Goal: Task Accomplishment & Management: Use online tool/utility

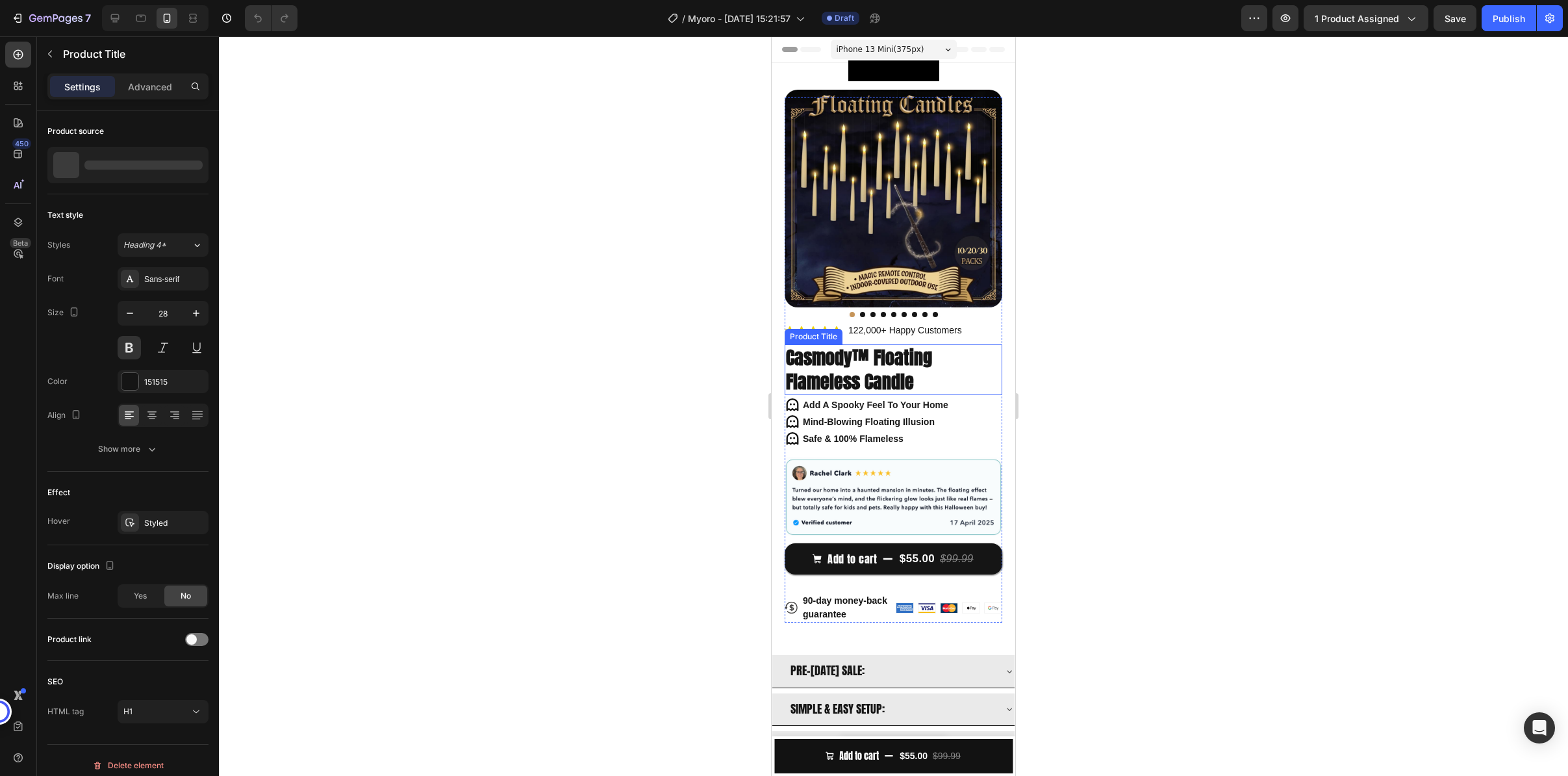
click at [875, 359] on h1 "Casmody™ Floating Flameless Candle" at bounding box center [894, 369] width 217 height 50
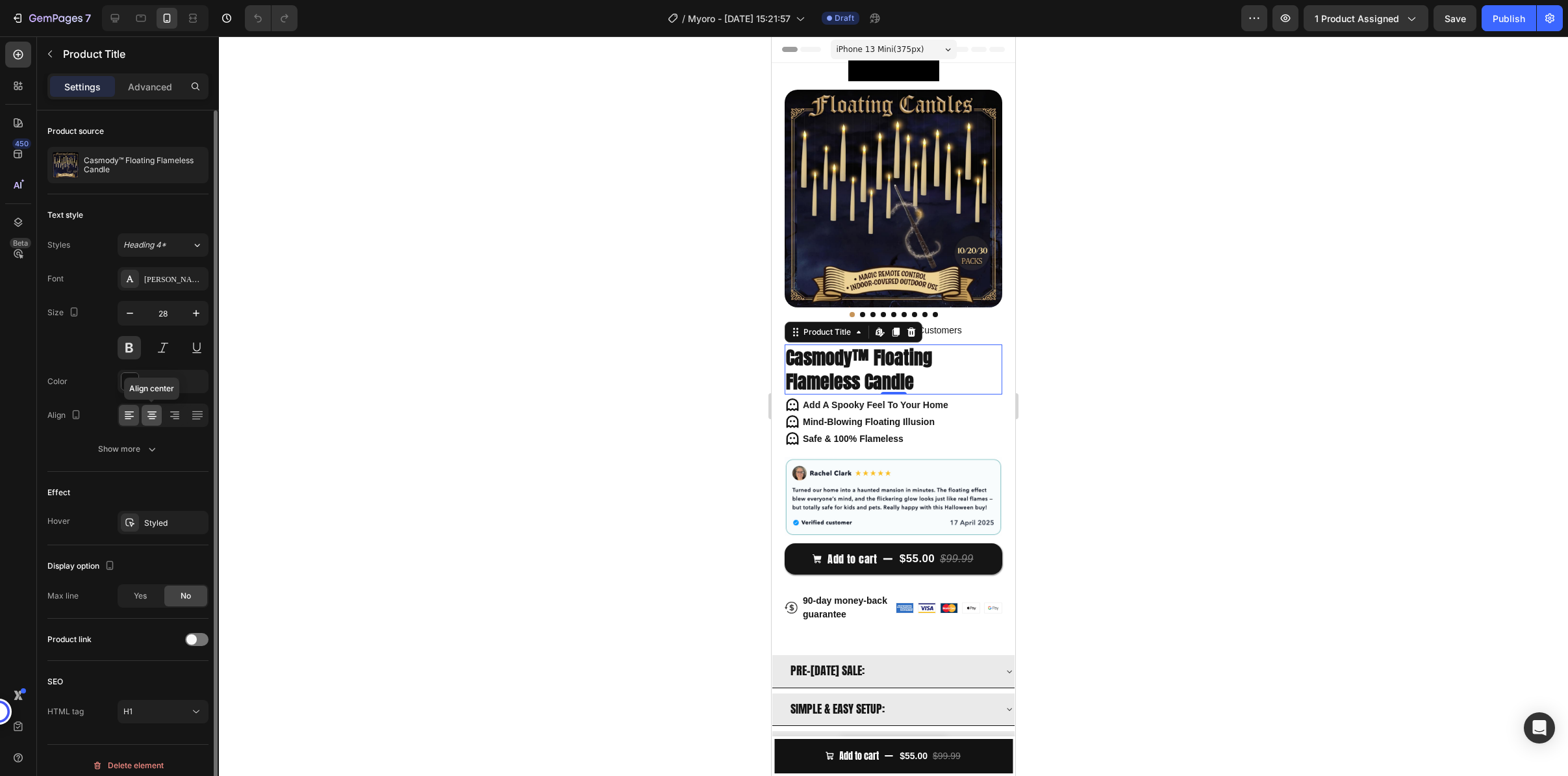
click at [152, 412] on icon at bounding box center [152, 415] width 13 height 13
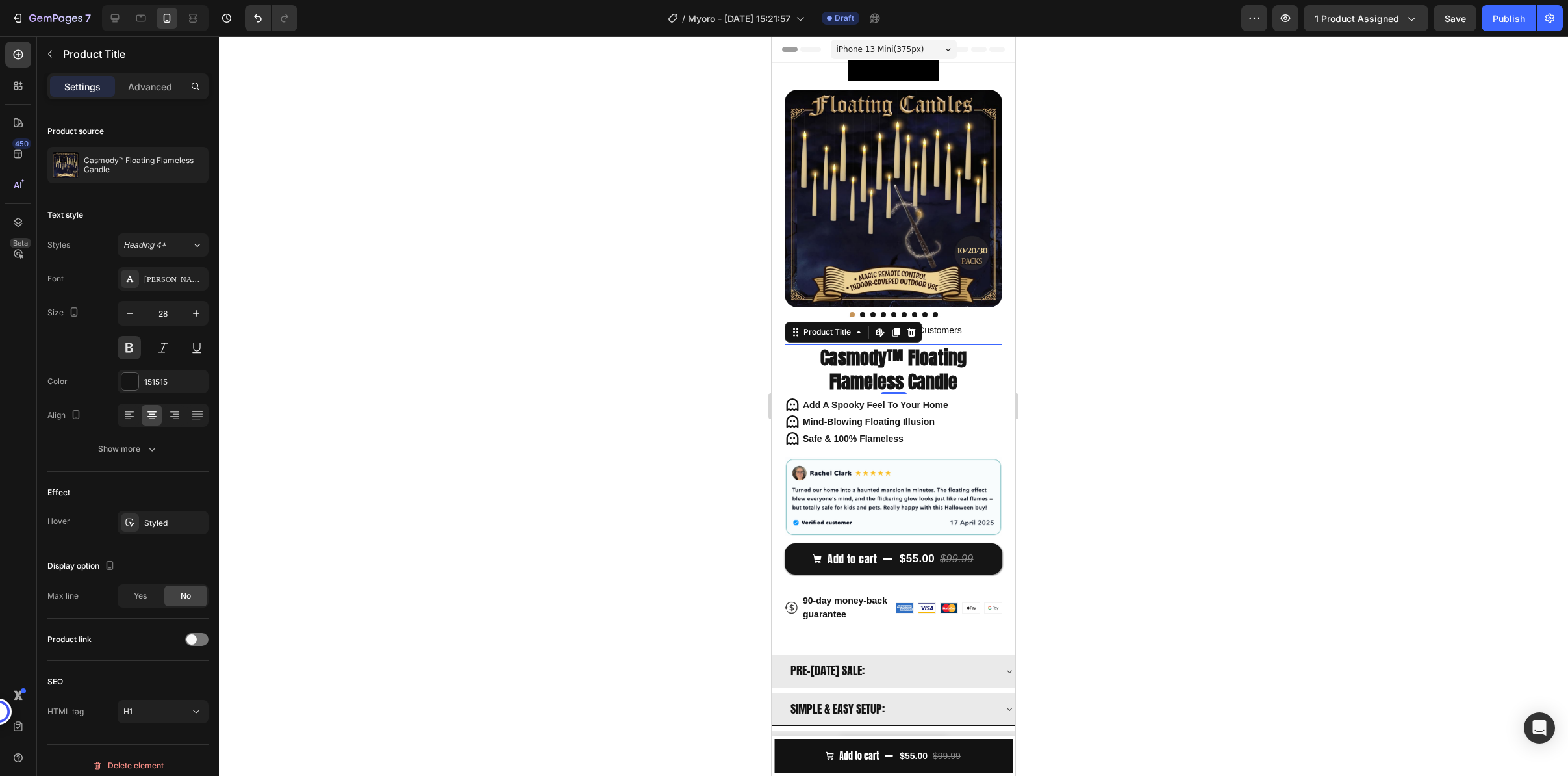
click at [455, 370] on div at bounding box center [893, 406] width 1349 height 739
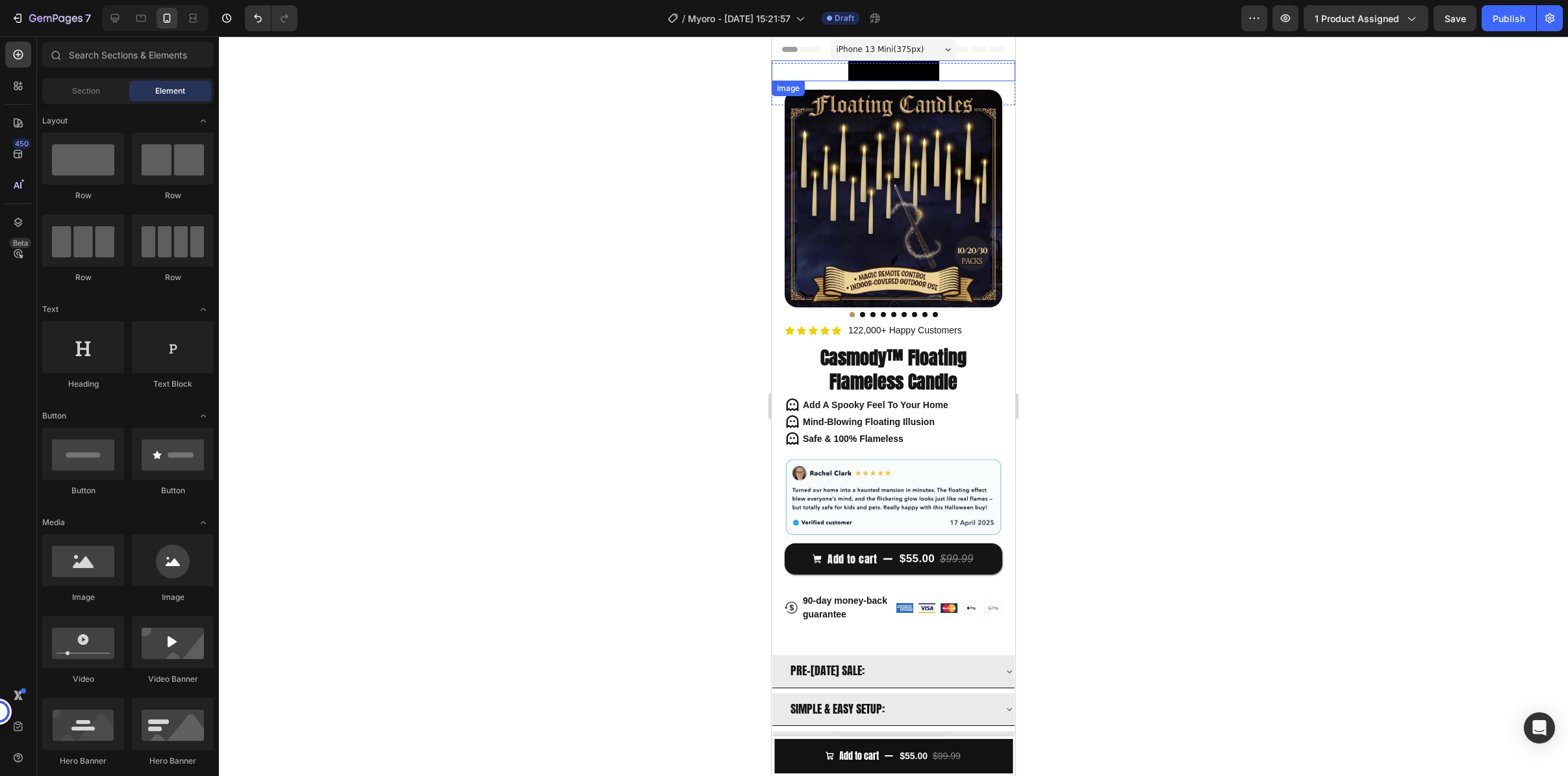
click at [904, 69] on img at bounding box center [894, 71] width 91 height 20
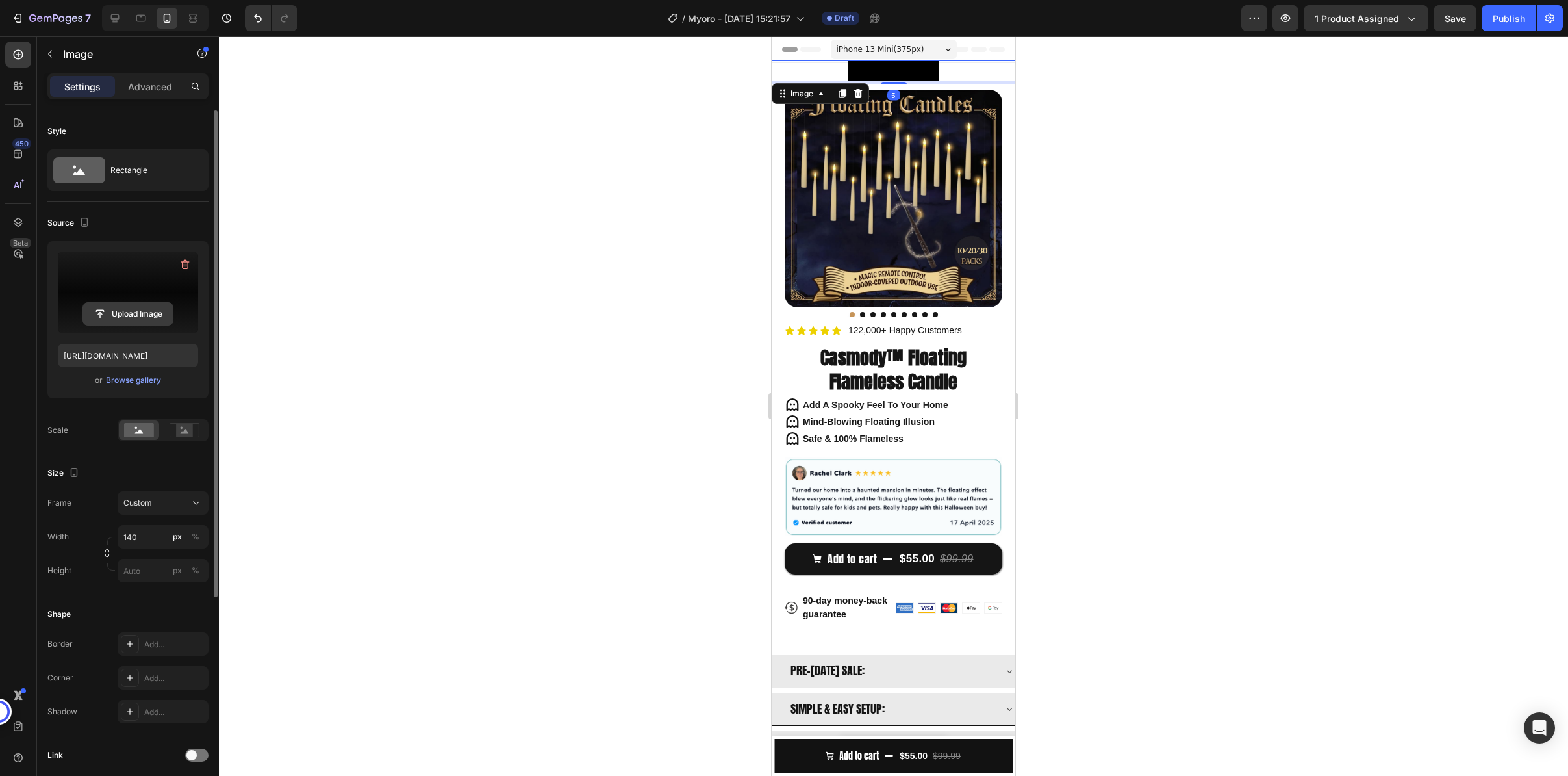
click at [118, 318] on input "file" at bounding box center [128, 314] width 90 height 22
type input "[URL][DOMAIN_NAME]"
click at [1240, 219] on div at bounding box center [893, 406] width 1349 height 739
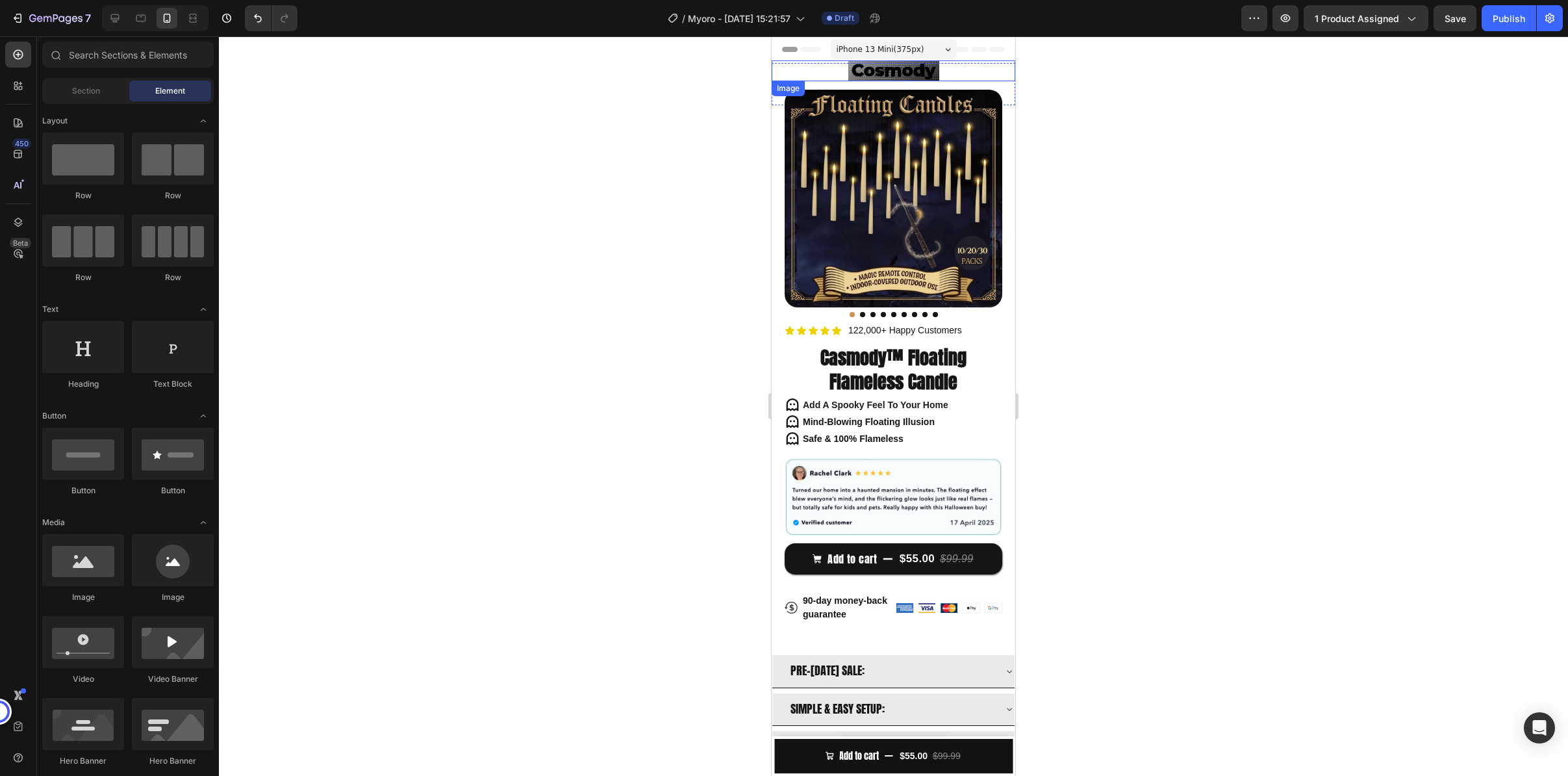
click at [897, 74] on img at bounding box center [894, 71] width 91 height 20
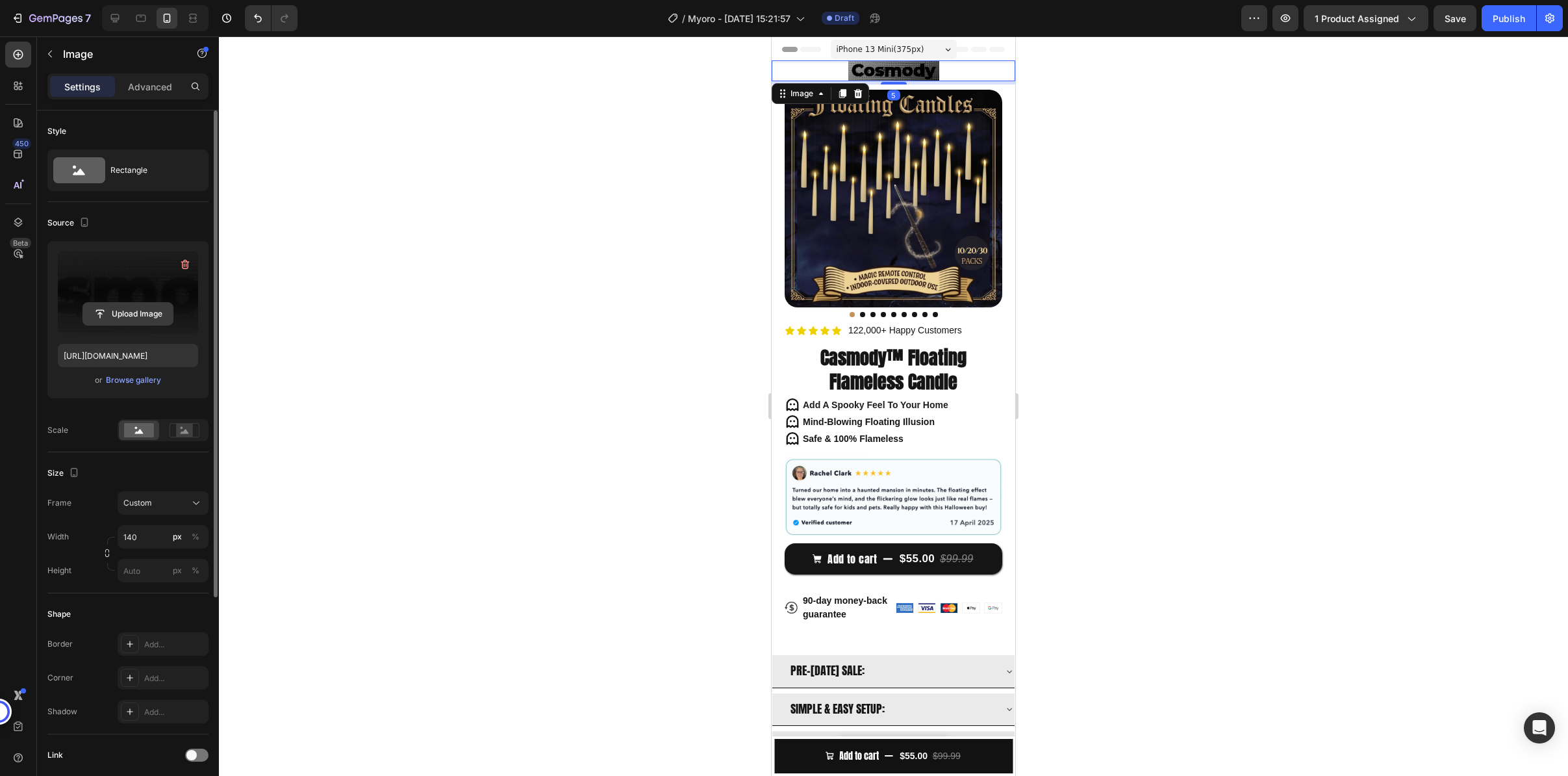
click at [145, 313] on input "file" at bounding box center [128, 314] width 90 height 22
click at [118, 313] on input "file" at bounding box center [128, 314] width 90 height 22
type input "[URL][DOMAIN_NAME]"
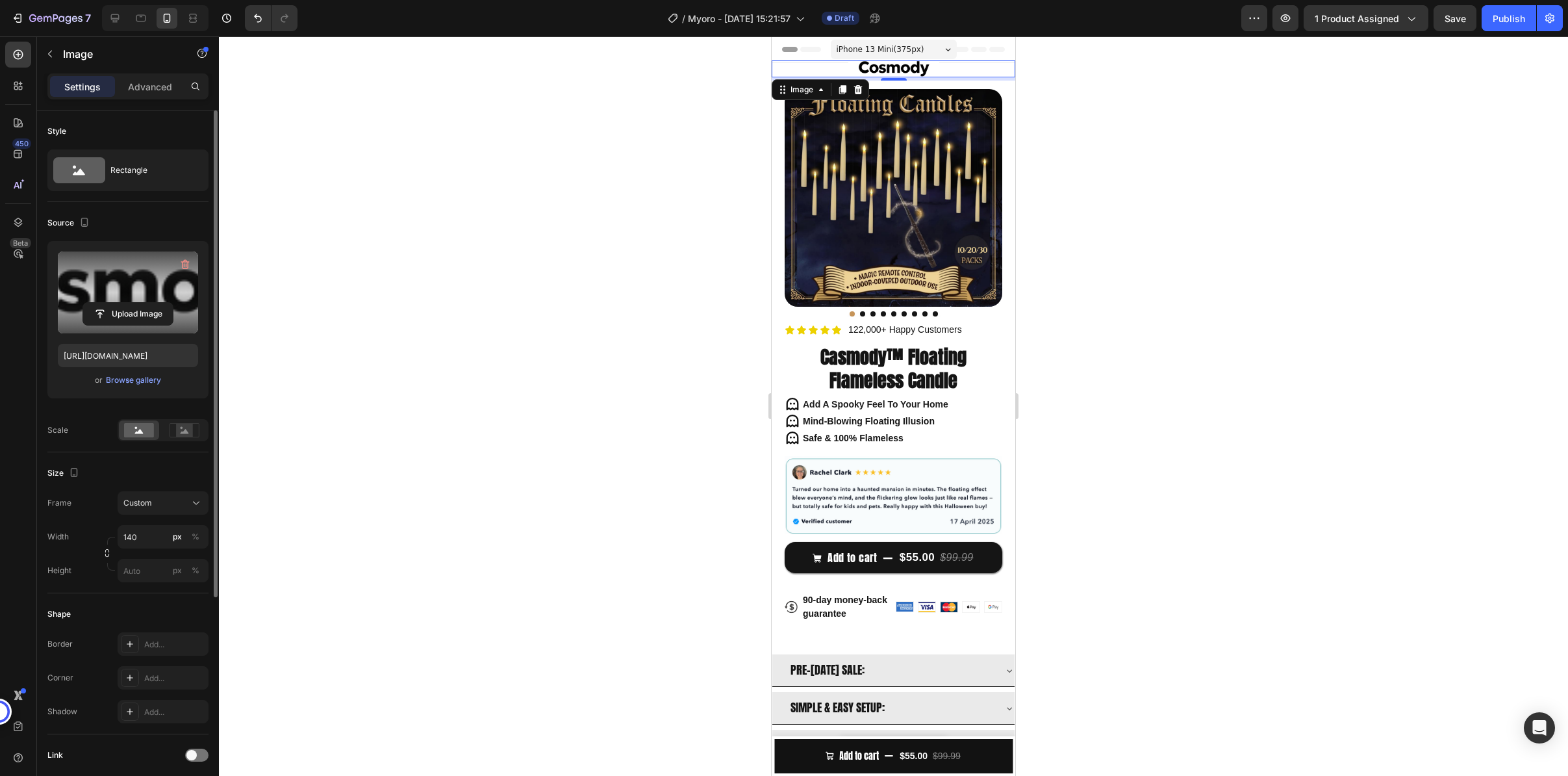
drag, startPoint x: 419, startPoint y: 237, endPoint x: 430, endPoint y: 239, distance: 11.2
click at [426, 237] on div at bounding box center [893, 406] width 1349 height 739
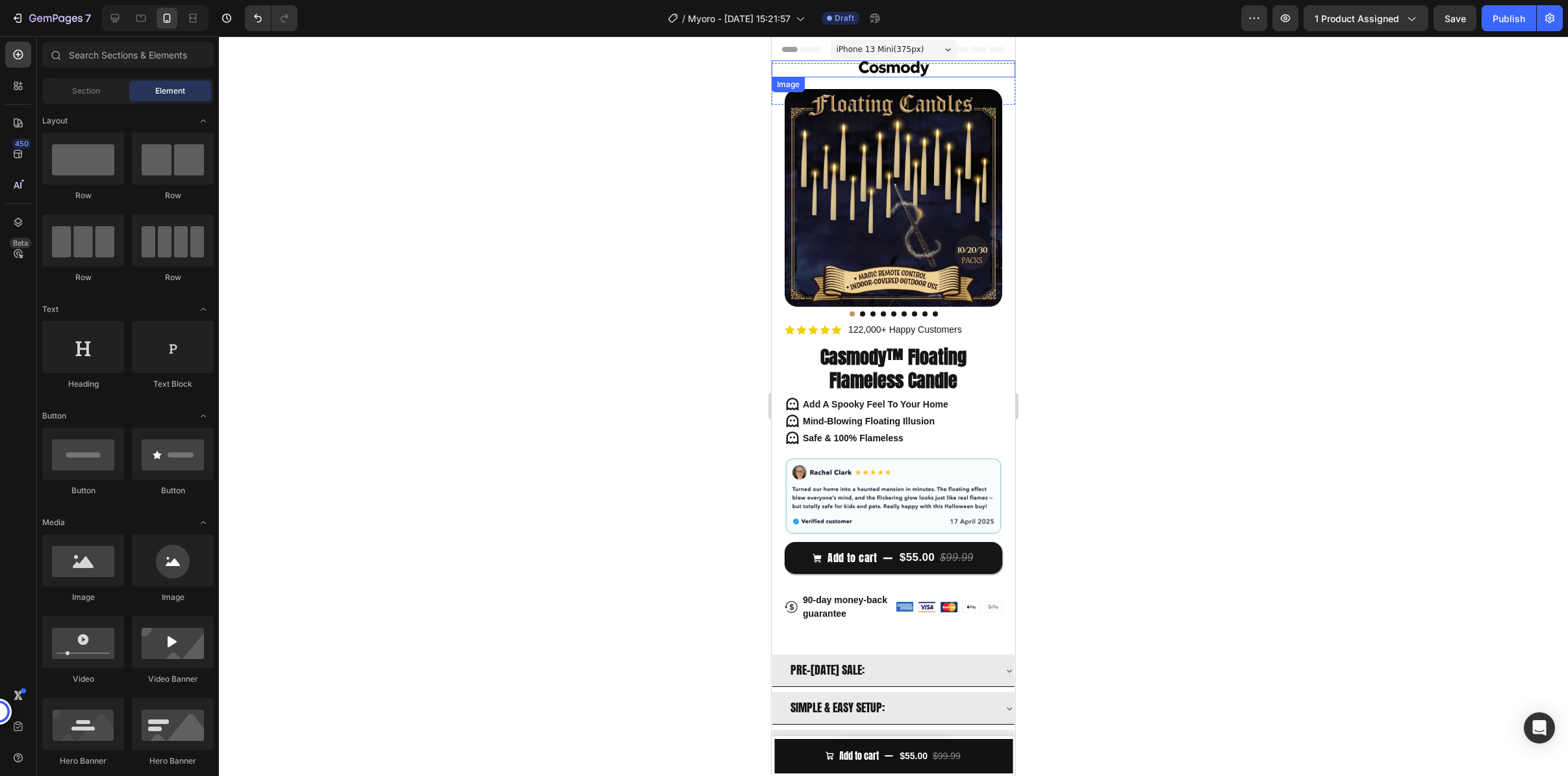
click at [874, 70] on img at bounding box center [894, 69] width 91 height 17
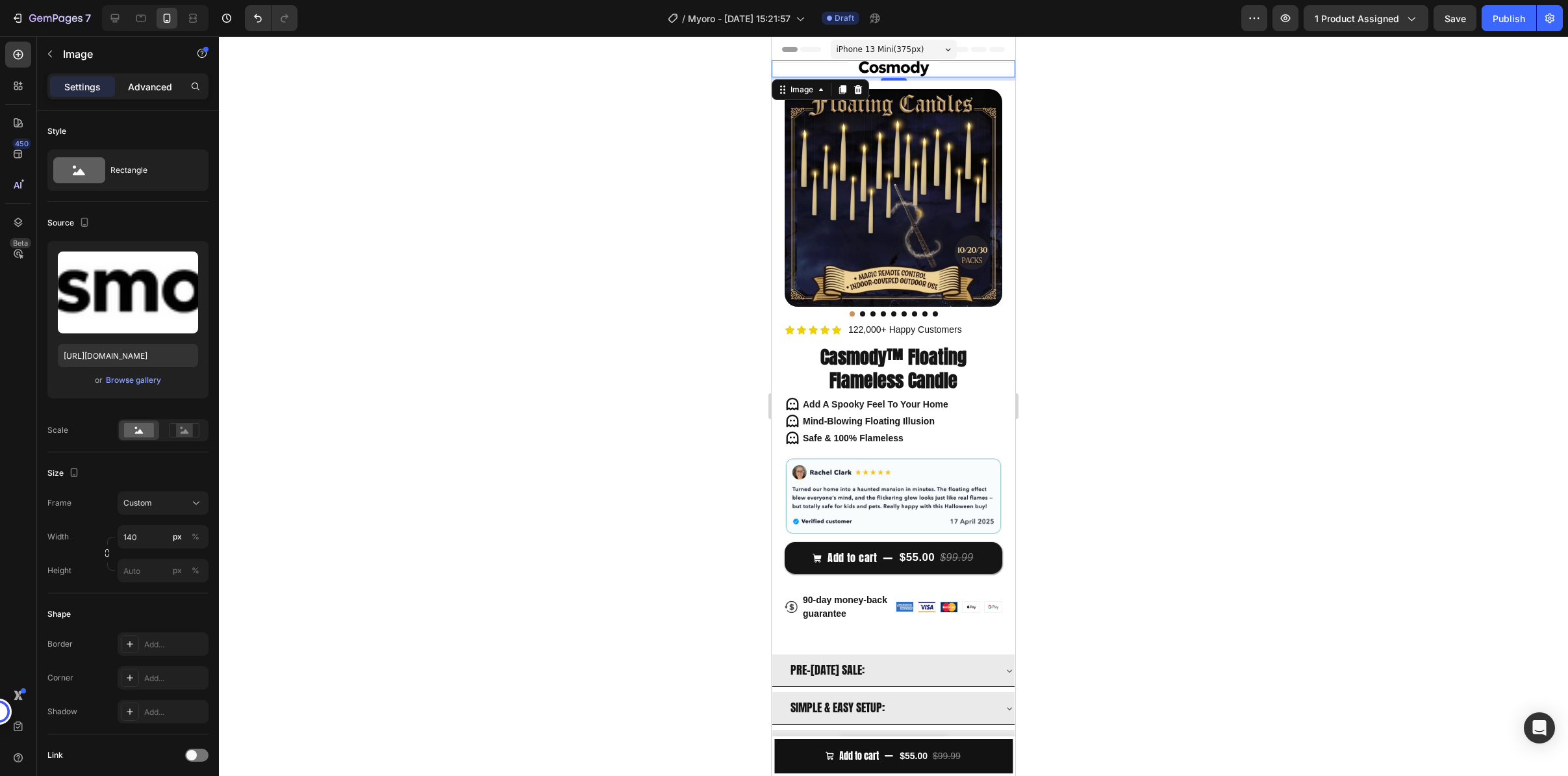
click at [154, 90] on p "Advanced" at bounding box center [150, 86] width 44 height 13
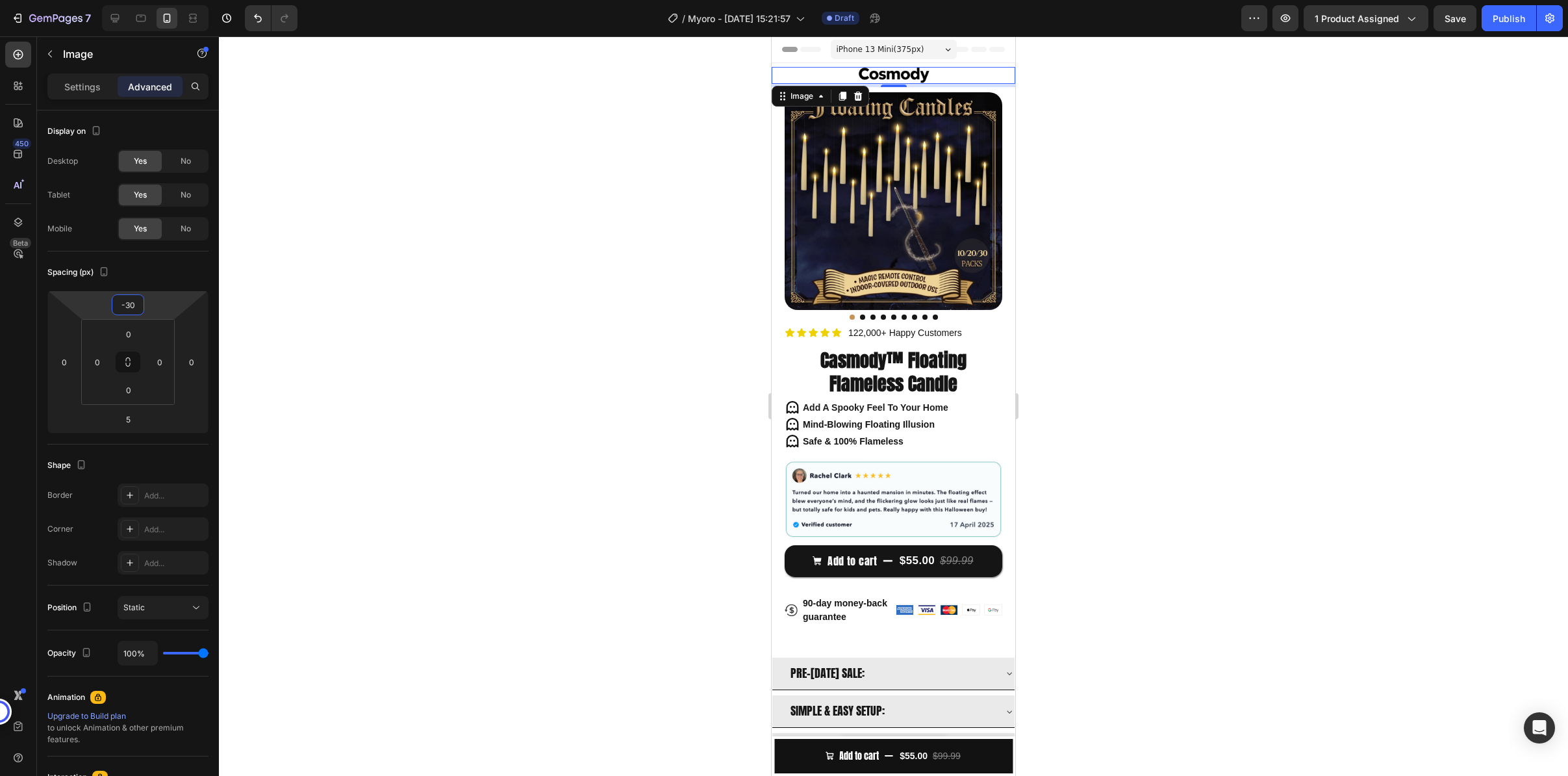
type input "-32"
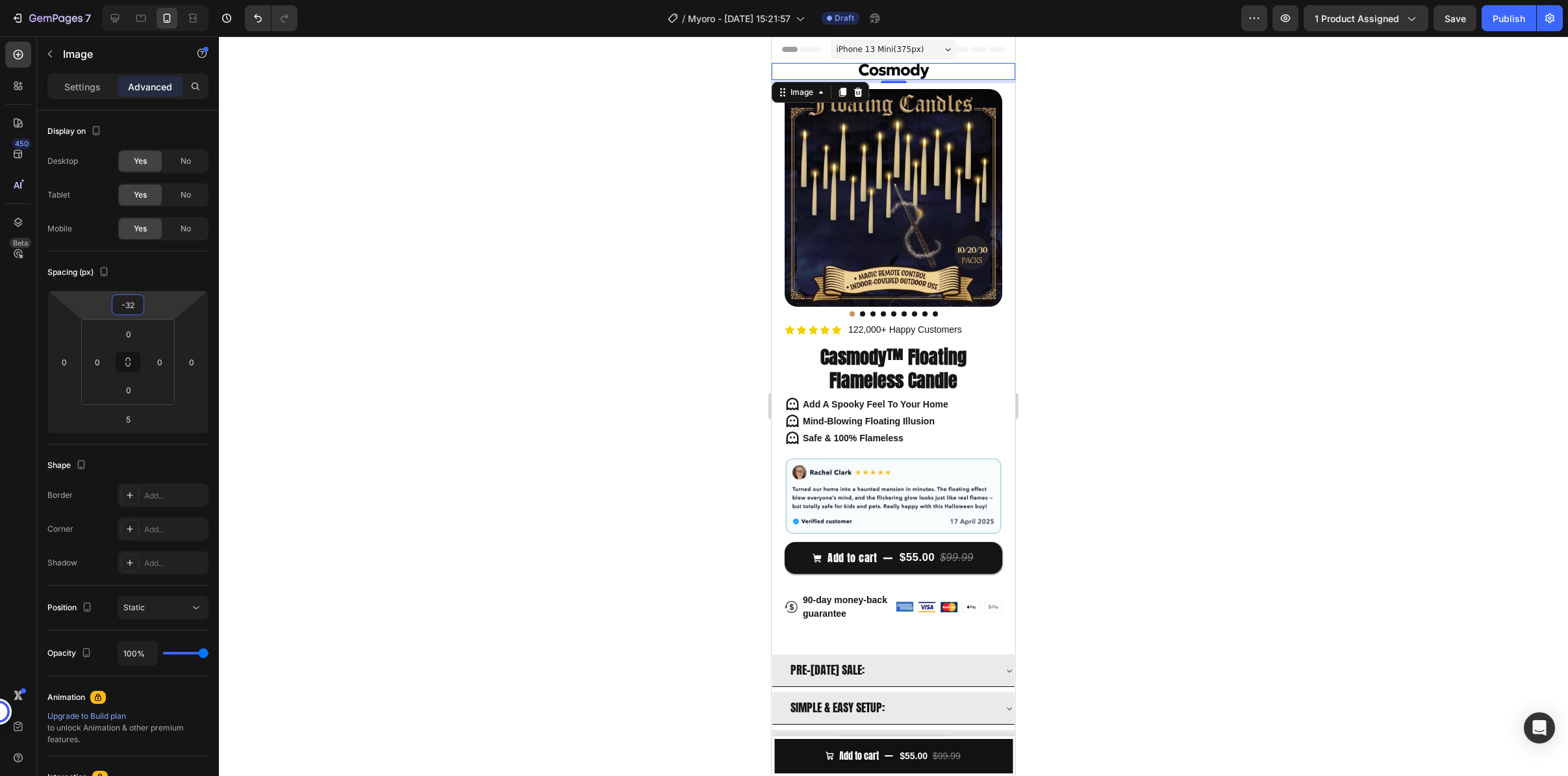
click at [157, 0] on html "7 / Myoro - [DATE] 15:21:57 Draft Preview 1 product assigned Save Publish 450 B…" at bounding box center [784, 0] width 1568 height 0
click at [417, 227] on div at bounding box center [893, 406] width 1349 height 739
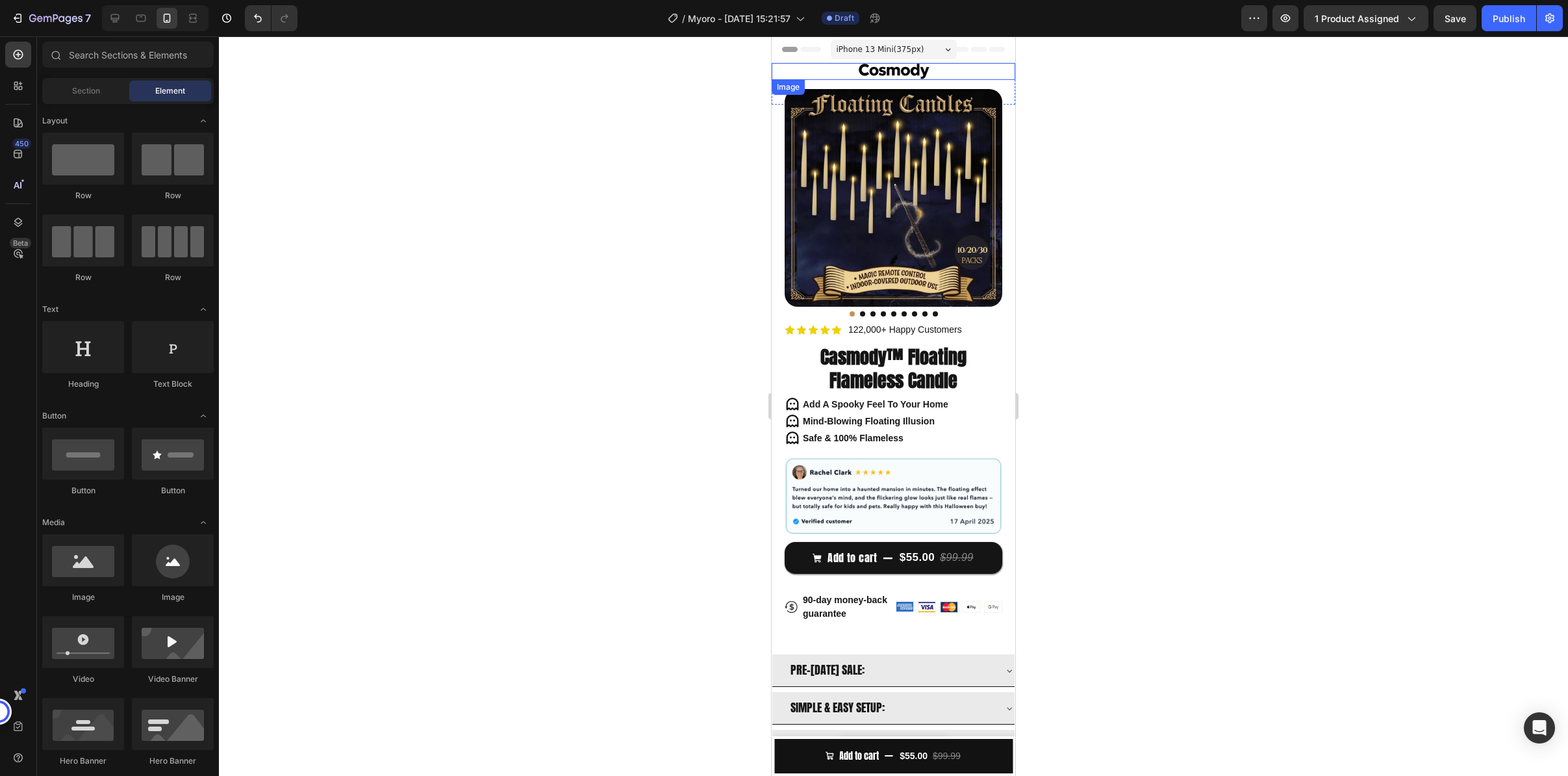
click at [796, 69] on div at bounding box center [893, 71] width 244 height 17
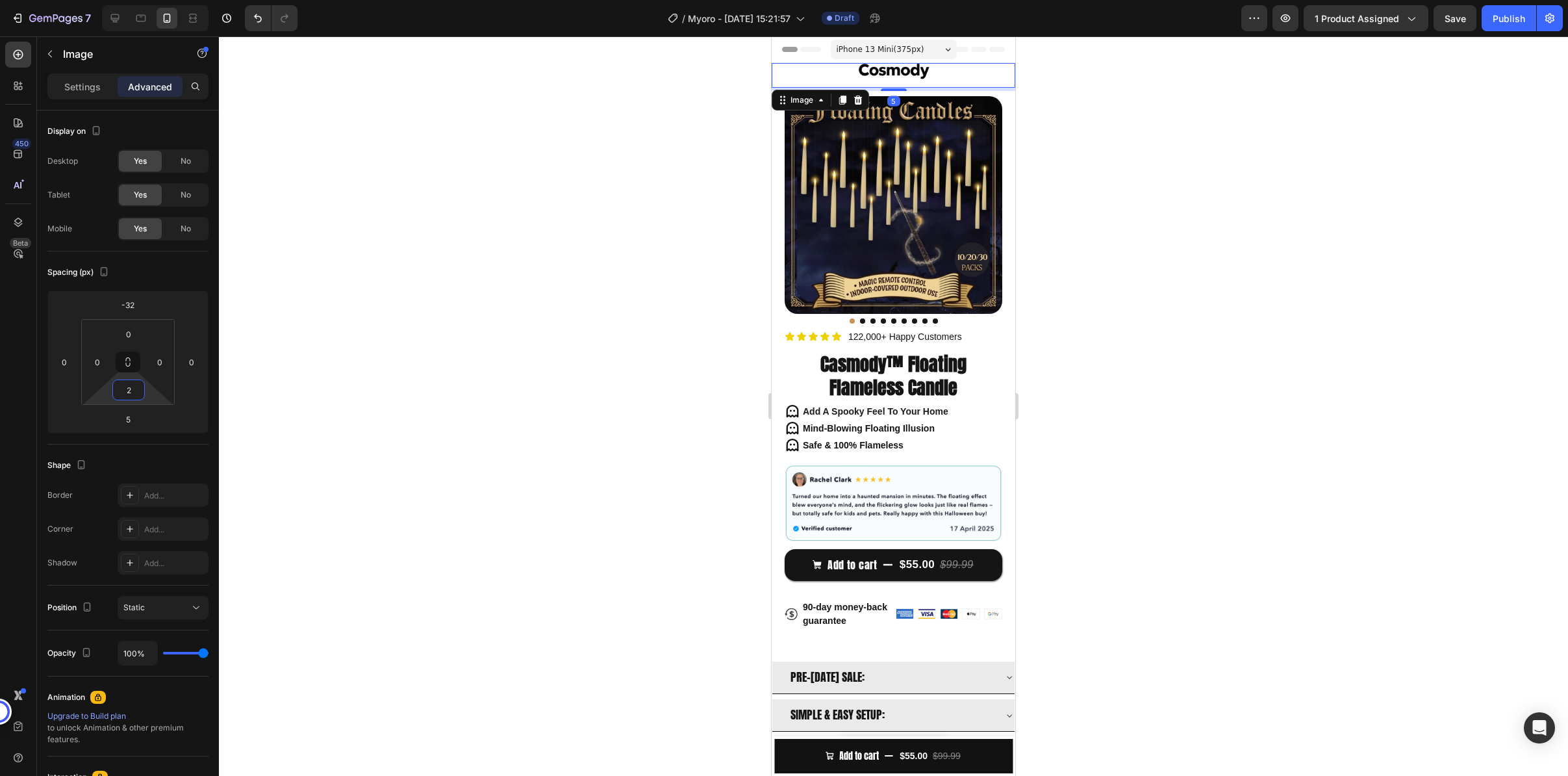
type input "0"
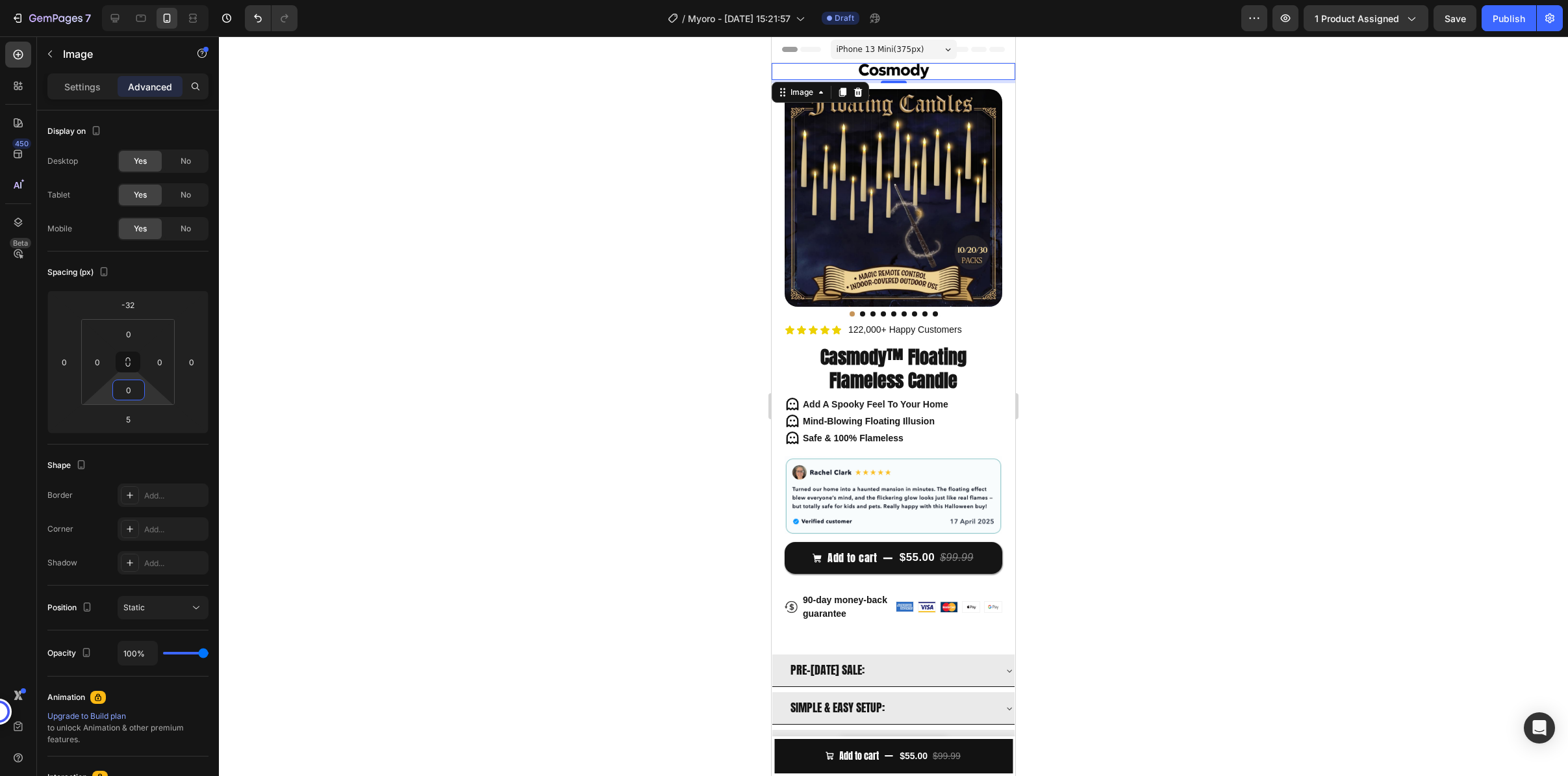
click at [155, 0] on html "7 / Myoro - [DATE] 15:21:57 Draft Preview 1 product assigned Save Publish 450 B…" at bounding box center [784, 0] width 1568 height 0
type input "-25"
drag, startPoint x: 155, startPoint y: 428, endPoint x: 157, endPoint y: 438, distance: 10.2
click at [157, 0] on html "7 / Myoro - [DATE] 15:21:57 Draft Preview 1 product assigned Save Publish 450 B…" at bounding box center [784, 0] width 1568 height 0
drag, startPoint x: 337, startPoint y: 388, endPoint x: 549, endPoint y: 229, distance: 265.0
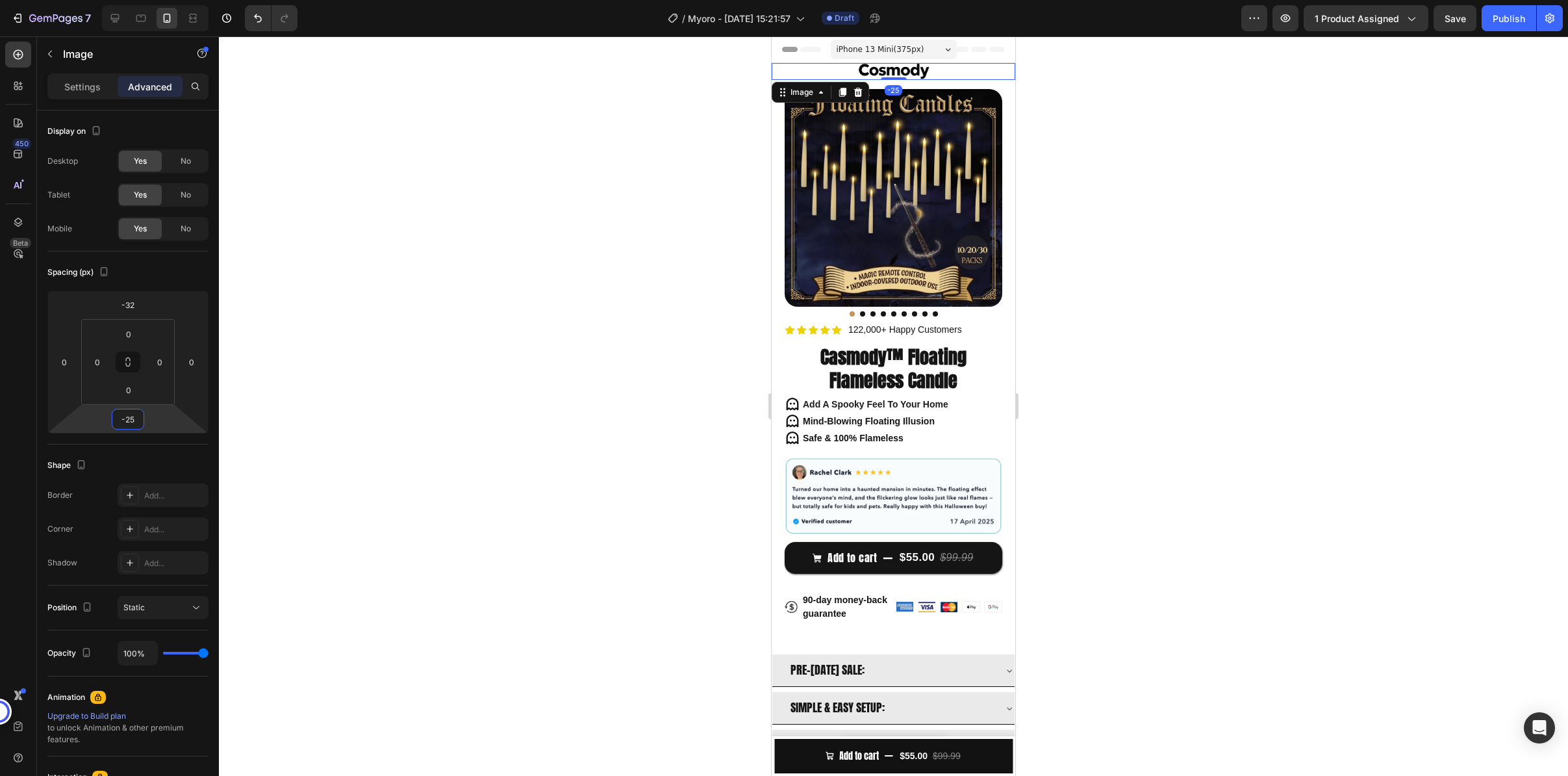
click at [337, 388] on div at bounding box center [893, 406] width 1349 height 739
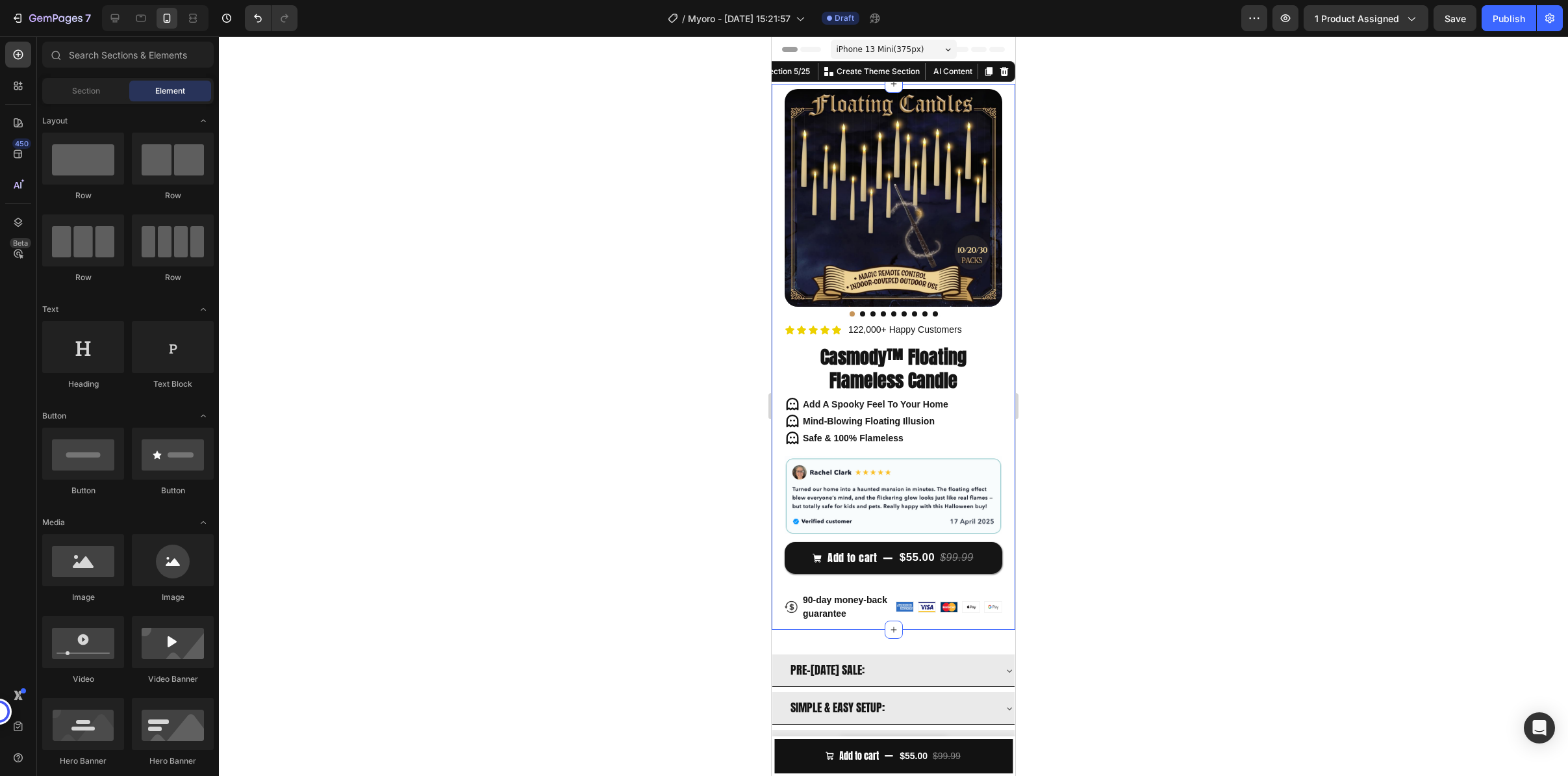
click at [777, 106] on div "Product Images Icon Icon Icon Icon Icon Icon List 122,000+ Happy Customers Text…" at bounding box center [893, 357] width 244 height 546
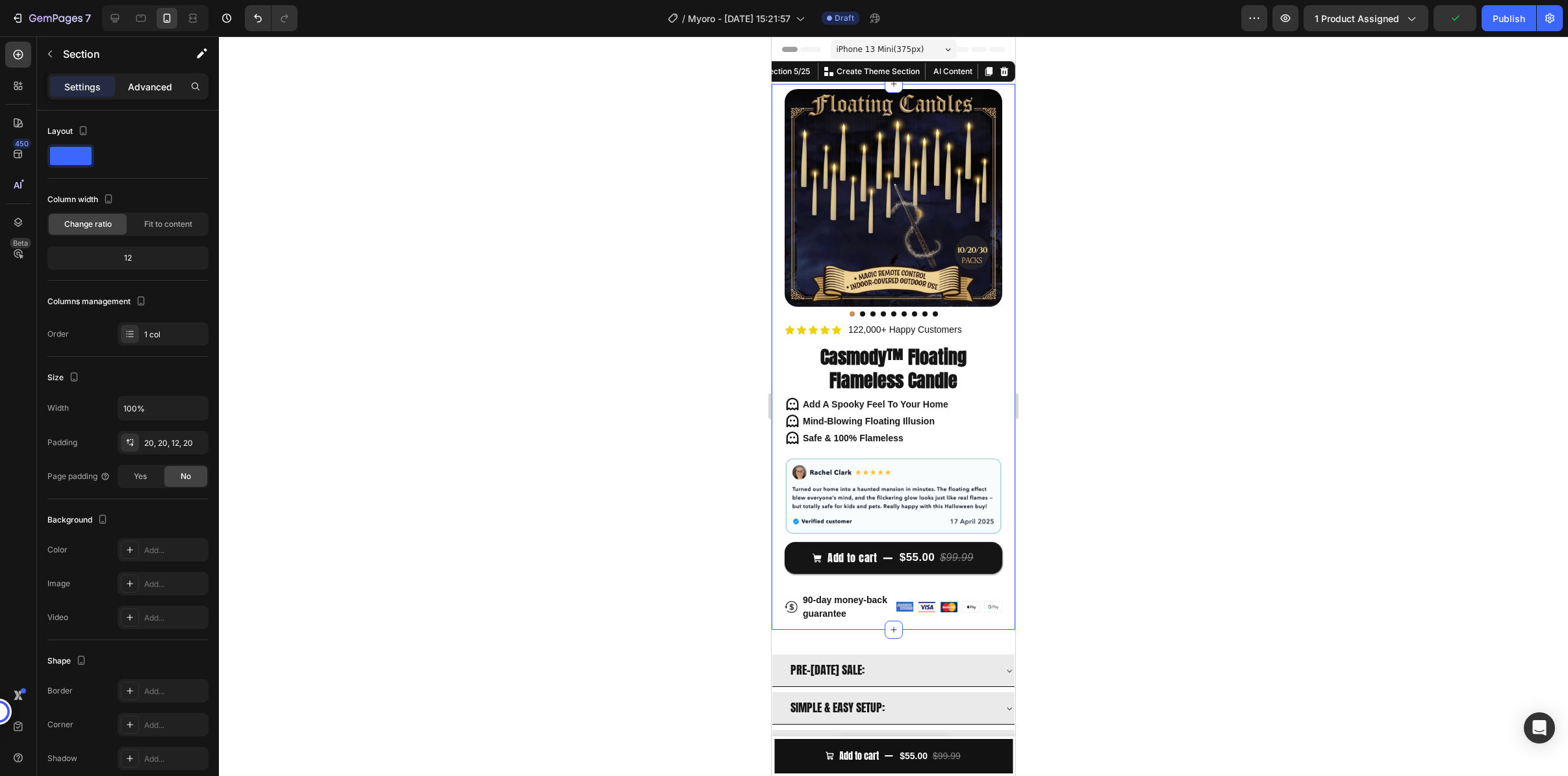
click at [155, 93] on div "Advanced" at bounding box center [150, 86] width 65 height 20
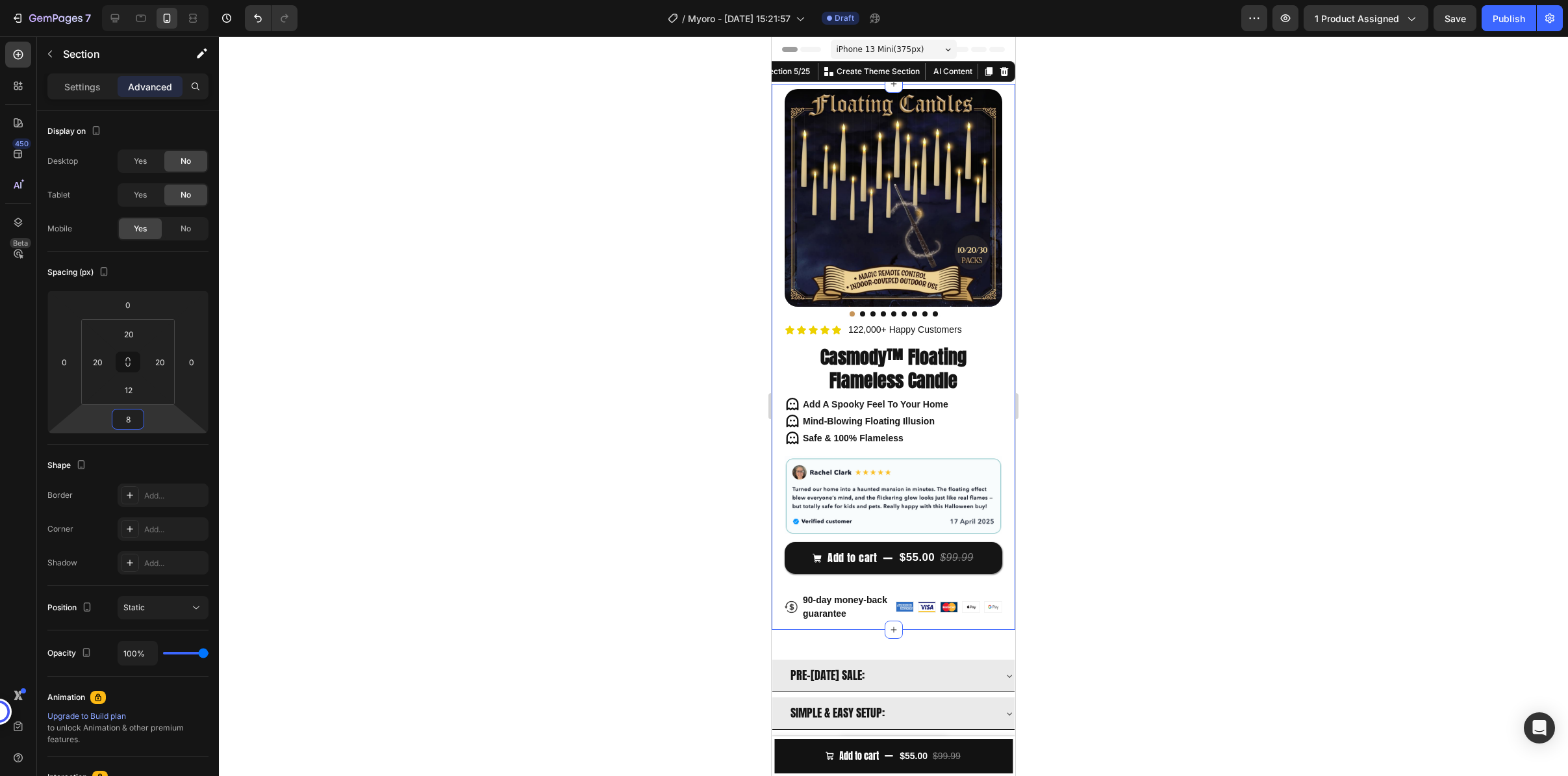
type input "0"
click at [152, 0] on html "7 / Myoro - [DATE] 15:21:57 Draft Preview 1 product assigned Save Publish 450 B…" at bounding box center [784, 0] width 1568 height 0
click at [548, 451] on div at bounding box center [893, 406] width 1349 height 739
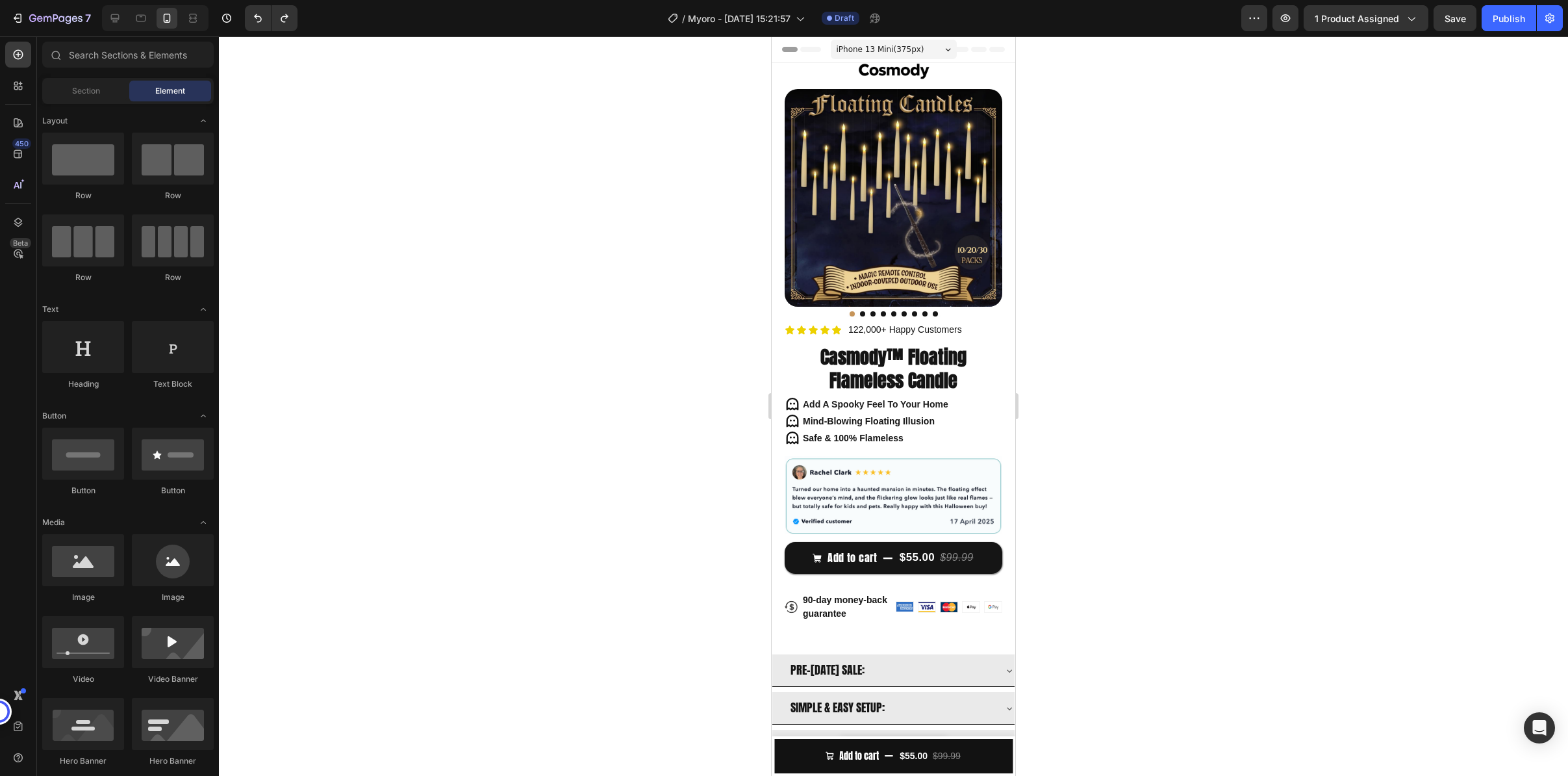
drag, startPoint x: 653, startPoint y: 441, endPoint x: 692, endPoint y: 389, distance: 65.0
click at [653, 440] on div at bounding box center [893, 406] width 1349 height 739
click at [842, 634] on div "PRE-[DATE] SALE: SIMPLE & EASY SETUP: 30-DAY GUARANTEE: Accordion Section 7/25" at bounding box center [893, 708] width 244 height 150
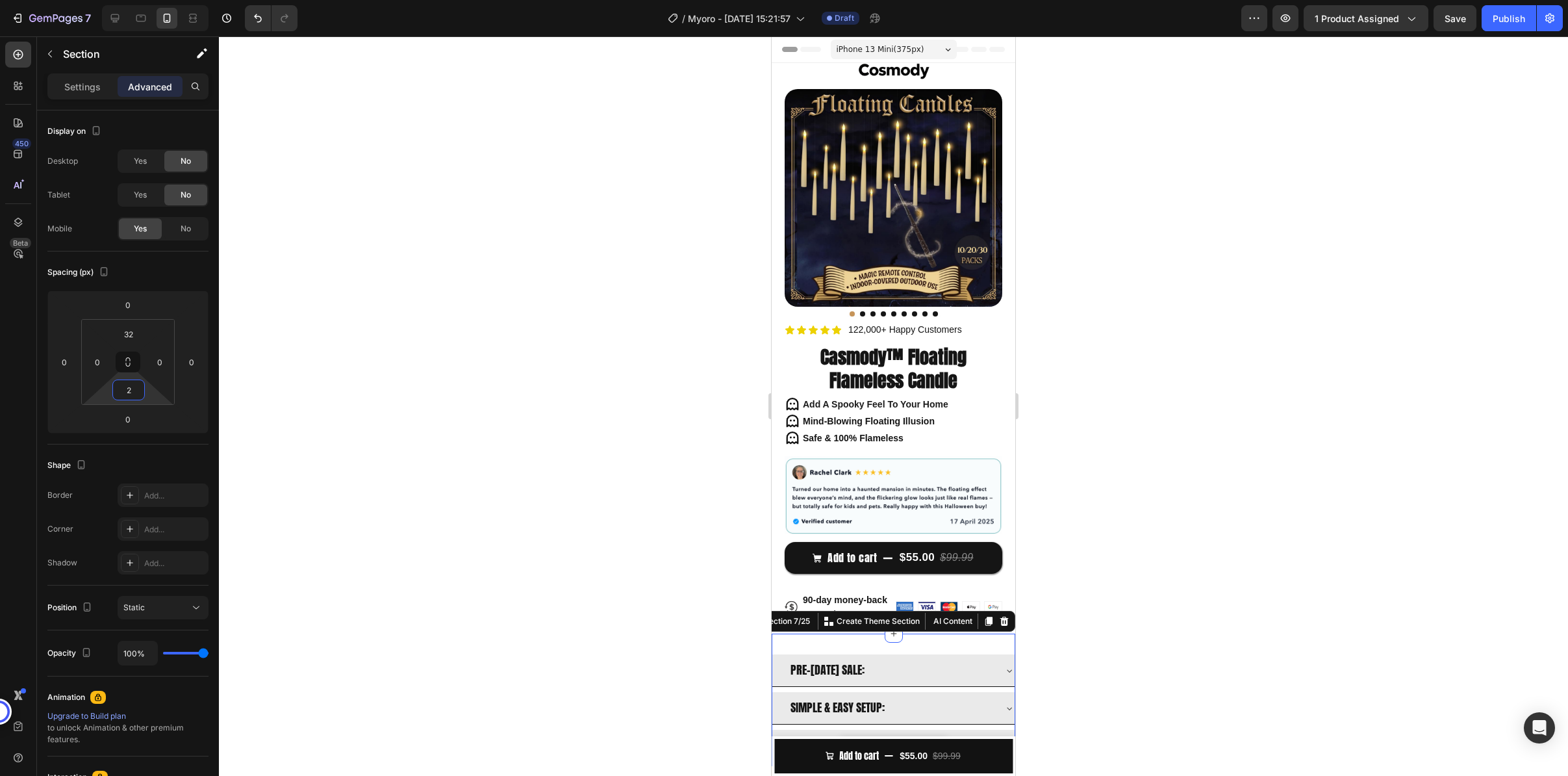
type input "0"
drag, startPoint x: 151, startPoint y: 394, endPoint x: 217, endPoint y: 395, distance: 66.0
click at [217, 0] on html "7 / Myoro - [DATE] 15:21:57 Draft Preview 1 product assigned Save Publish 450 B…" at bounding box center [784, 0] width 1568 height 0
drag, startPoint x: 157, startPoint y: 412, endPoint x: 227, endPoint y: 428, distance: 71.8
click at [170, 0] on html "7 / Myoro - [DATE] 15:21:57 Draft Preview 1 product assigned Save Publish 450 B…" at bounding box center [784, 0] width 1568 height 0
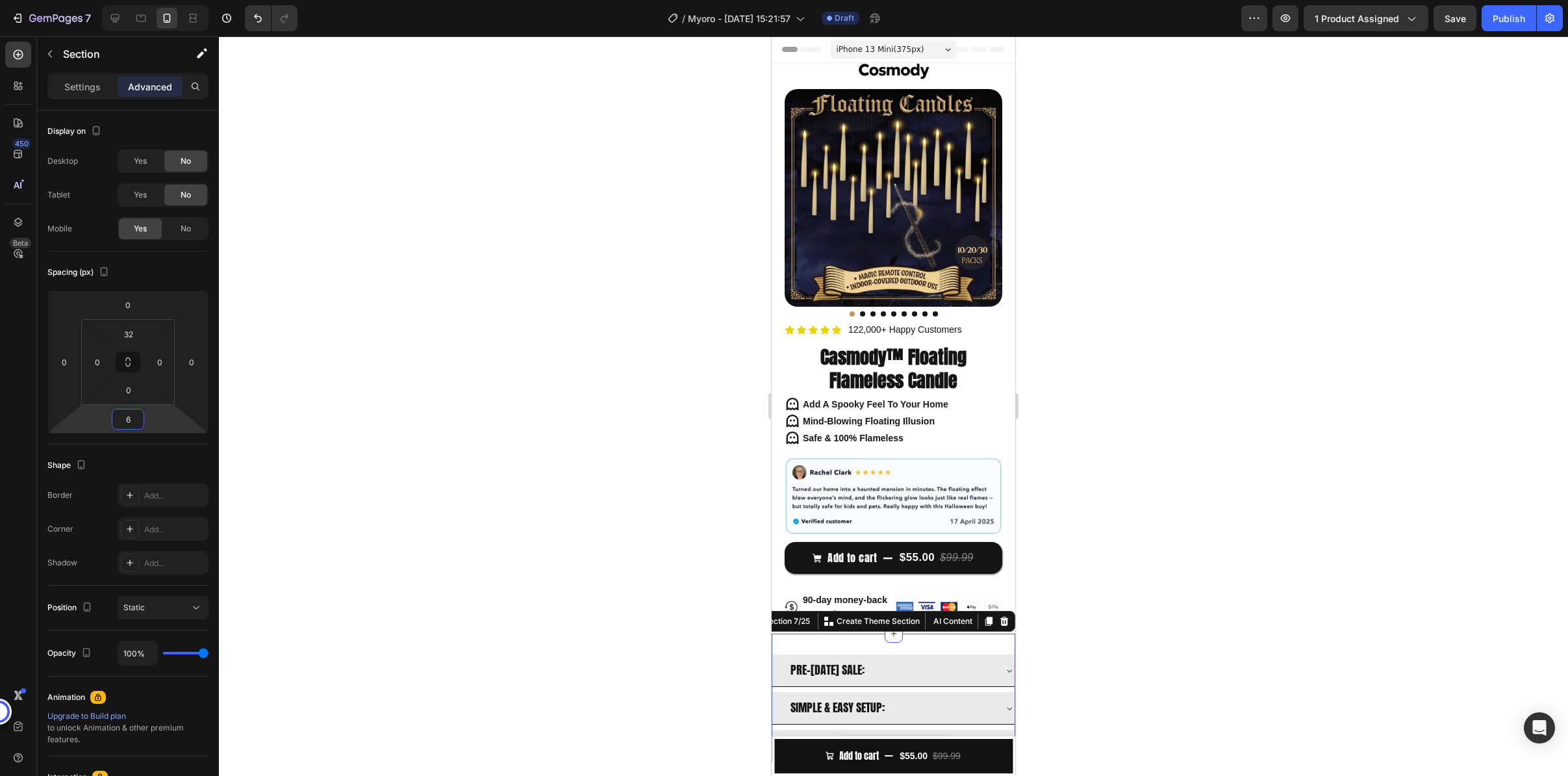
type input "2"
click at [544, 447] on div at bounding box center [893, 406] width 1349 height 739
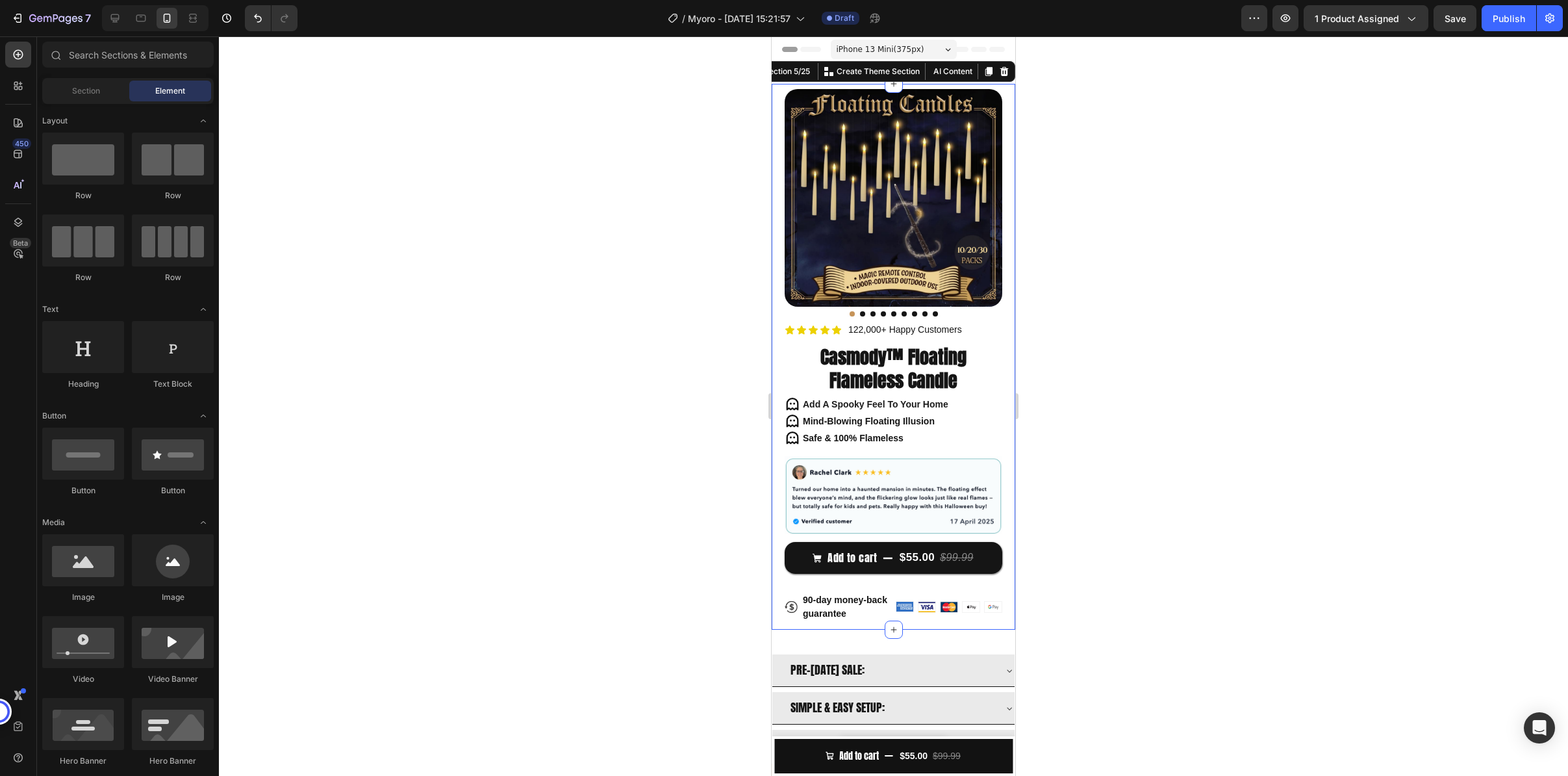
click at [779, 232] on div "Product Images Icon Icon Icon Icon Icon Icon List 122,000+ Happy Customers Text…" at bounding box center [893, 357] width 244 height 546
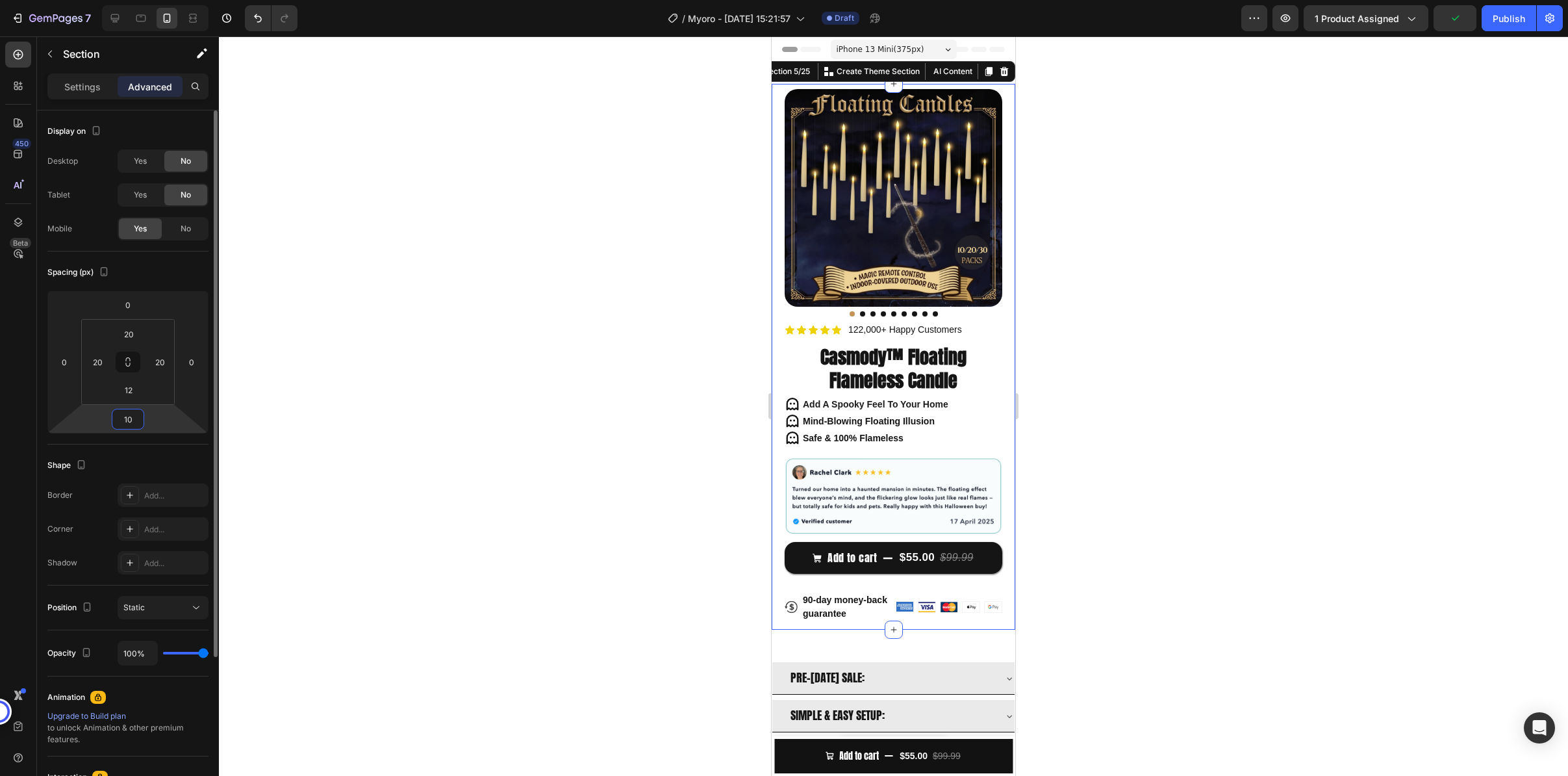
click at [159, 0] on html "7 / Myoro - [DATE] 15:21:57 Draft Preview 1 product assigned Publish 450 Beta S…" at bounding box center [784, 0] width 1568 height 0
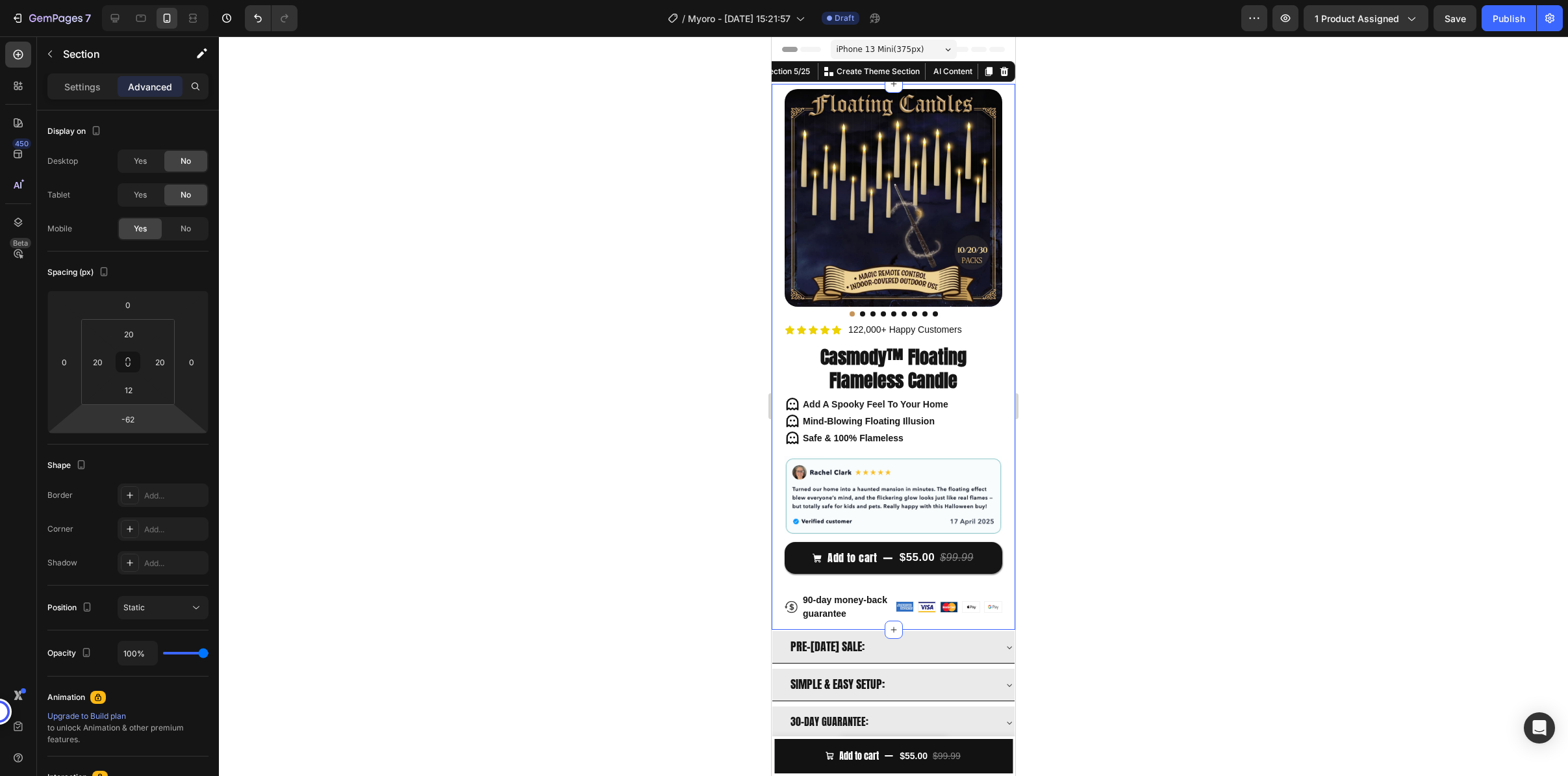
type input "-64"
drag, startPoint x: 176, startPoint y: 407, endPoint x: 184, endPoint y: 445, distance: 38.8
click at [184, 0] on html "7 / Myoro - [DATE] 15:21:57 Draft Preview 1 product assigned Save Publish 450 B…" at bounding box center [784, 0] width 1568 height 0
click at [454, 421] on div at bounding box center [893, 406] width 1349 height 739
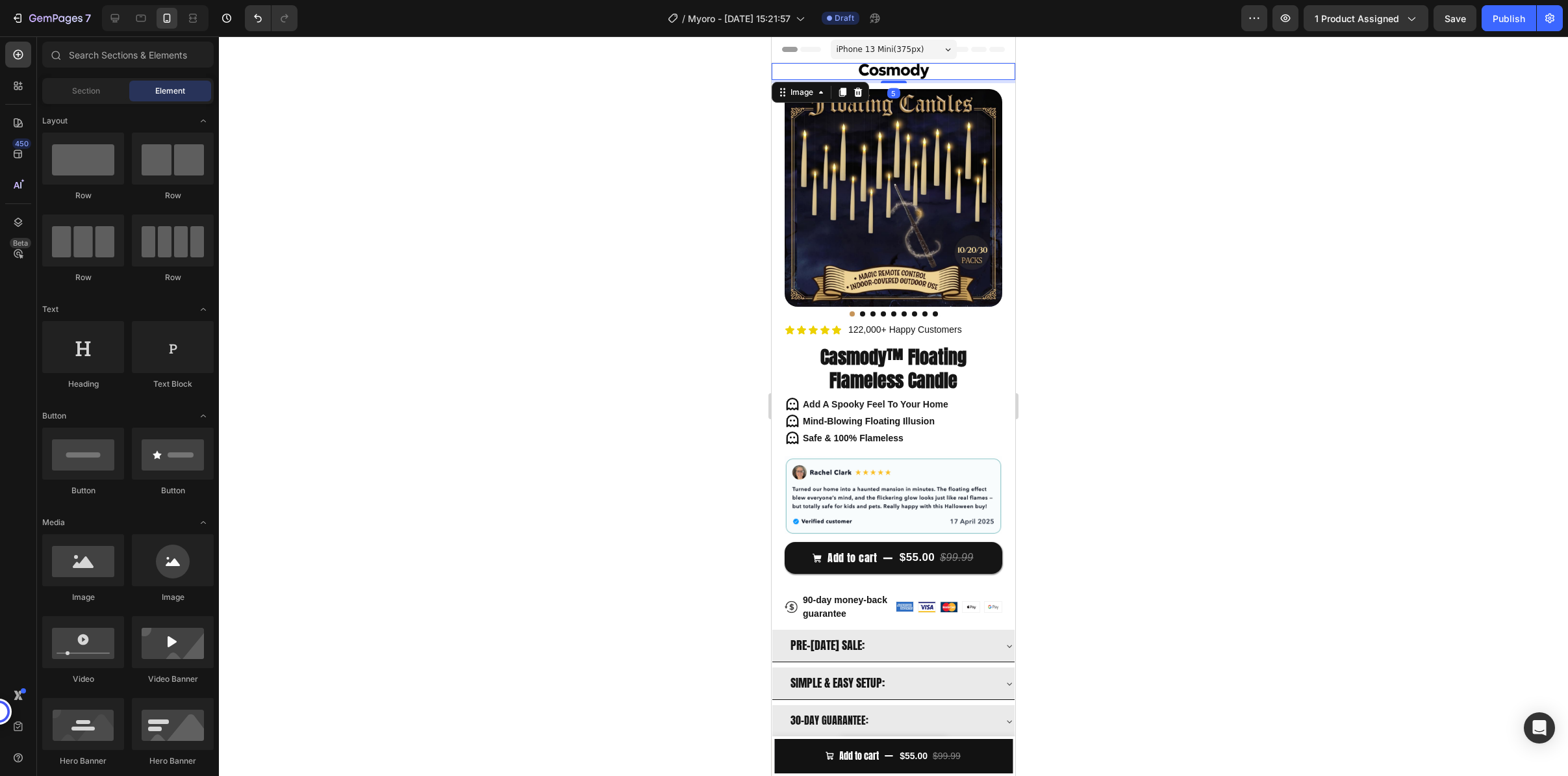
click at [961, 67] on div at bounding box center [893, 71] width 244 height 17
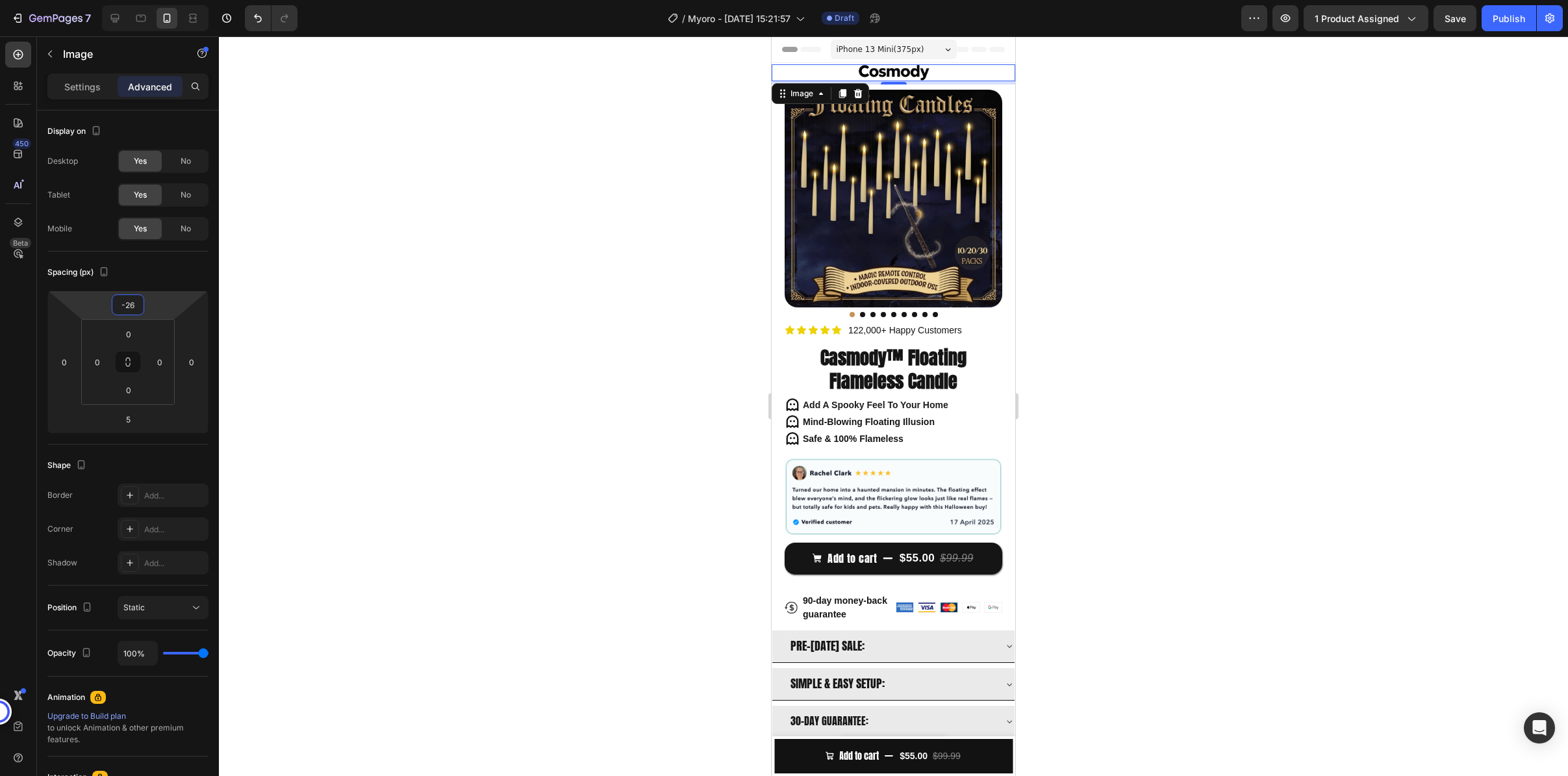
type input "-24"
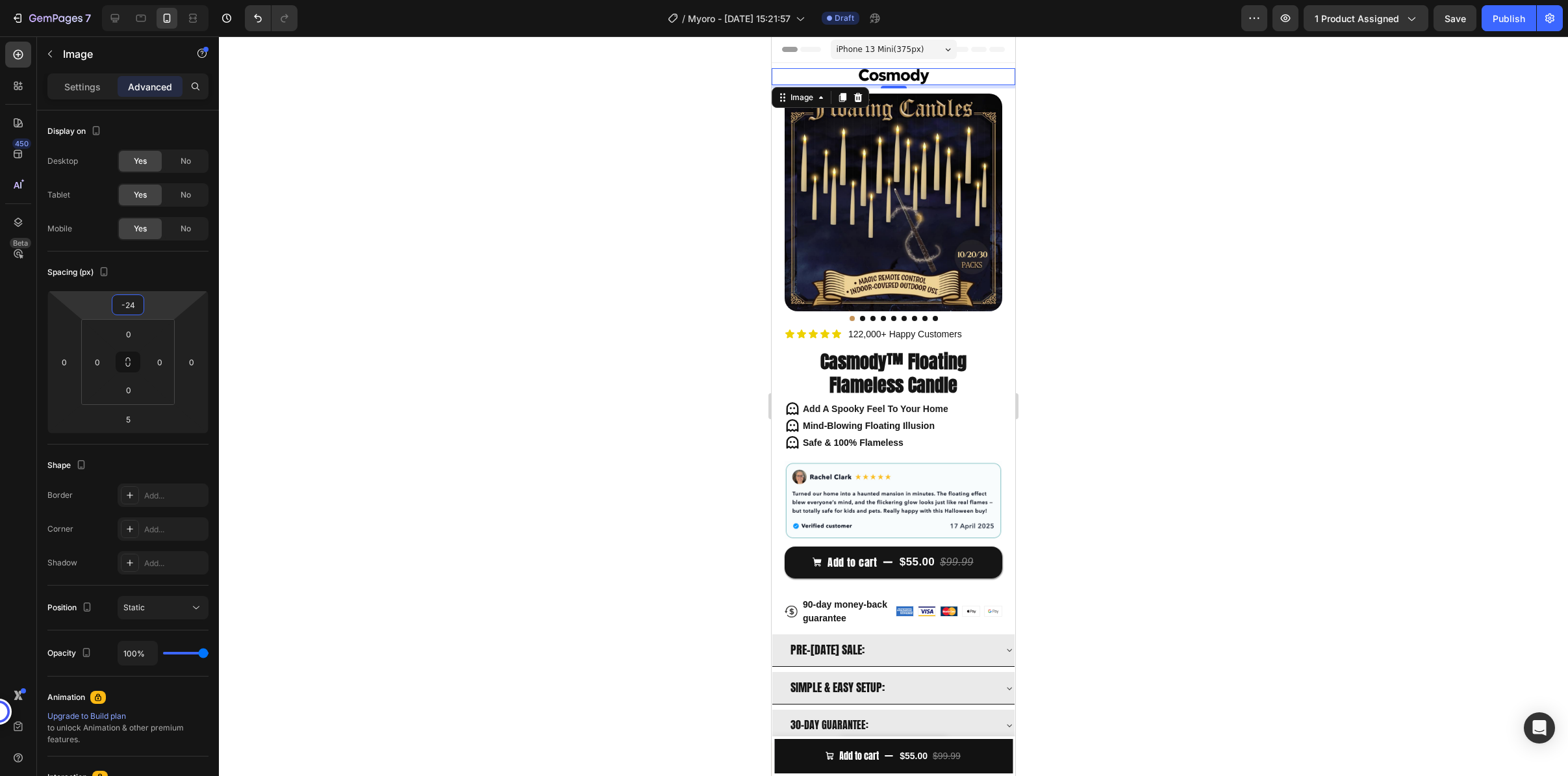
drag, startPoint x: 167, startPoint y: 306, endPoint x: 79, endPoint y: 244, distance: 107.6
click at [187, 0] on html "7 / Myoro - [DATE] 15:21:57 Draft Preview 1 product assigned Save Publish 450 B…" at bounding box center [784, 0] width 1568 height 0
click at [1185, 259] on div at bounding box center [893, 406] width 1349 height 739
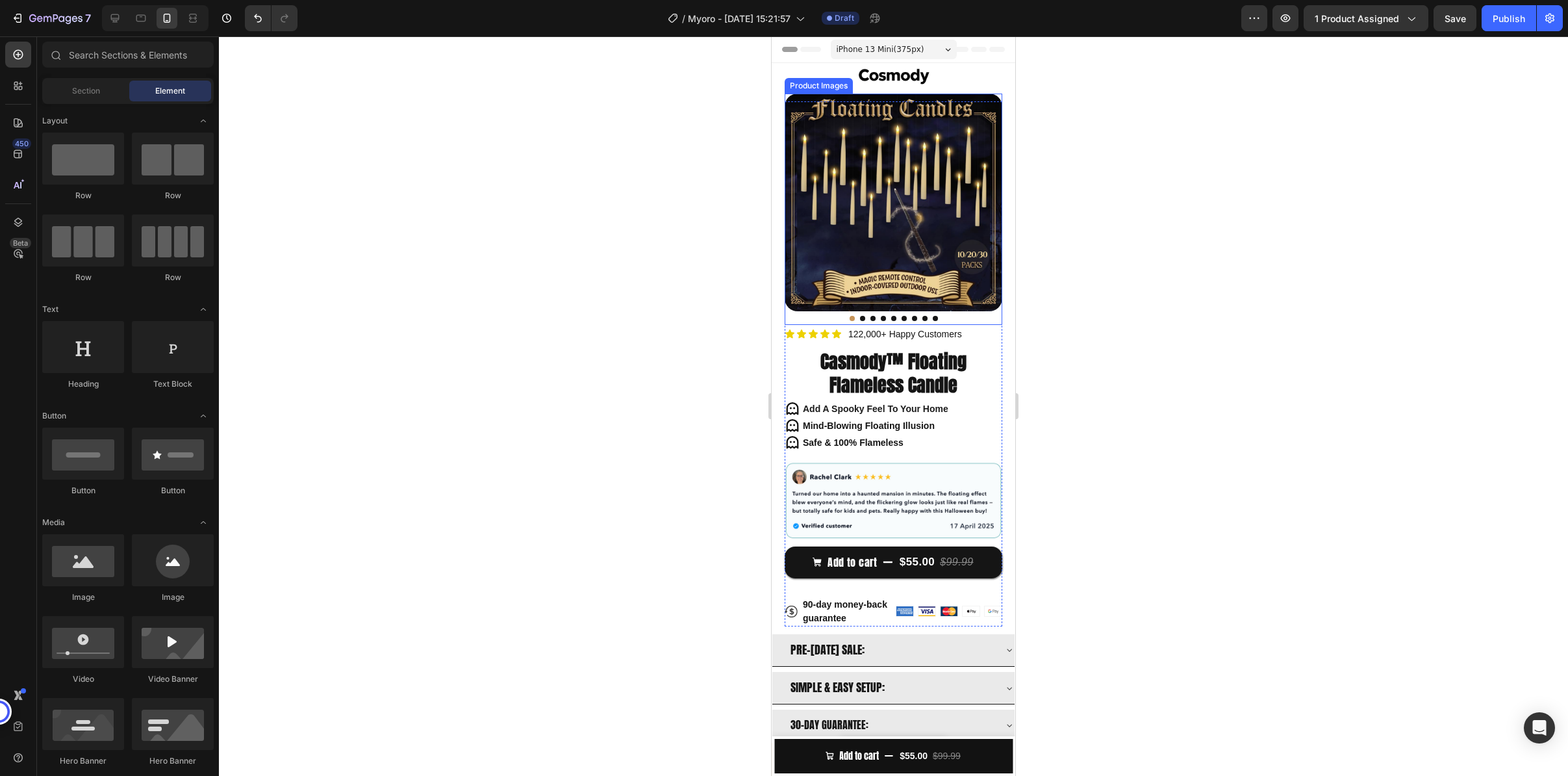
click at [928, 100] on img at bounding box center [894, 202] width 217 height 217
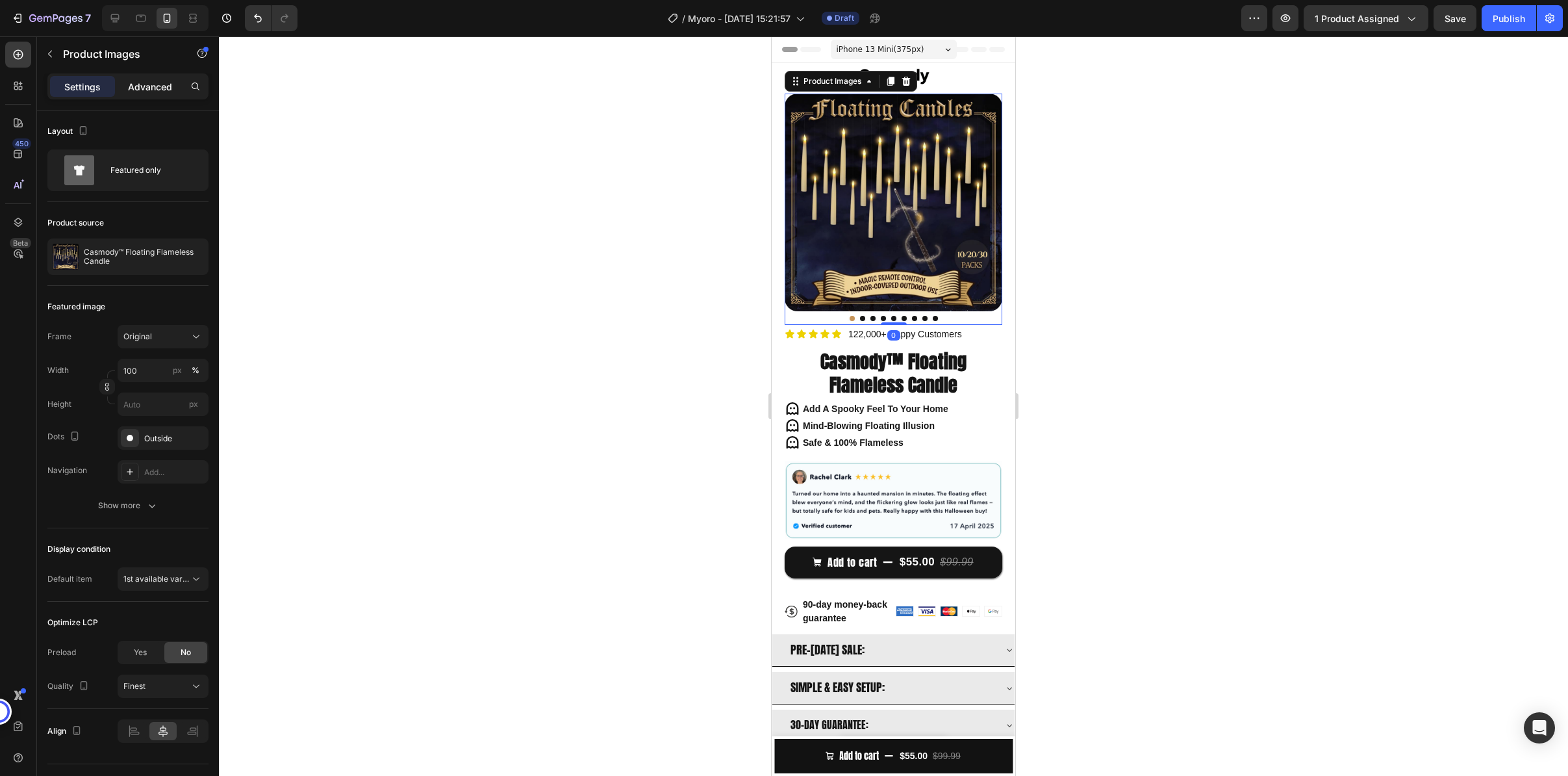
click at [133, 85] on p "Advanced" at bounding box center [150, 86] width 44 height 13
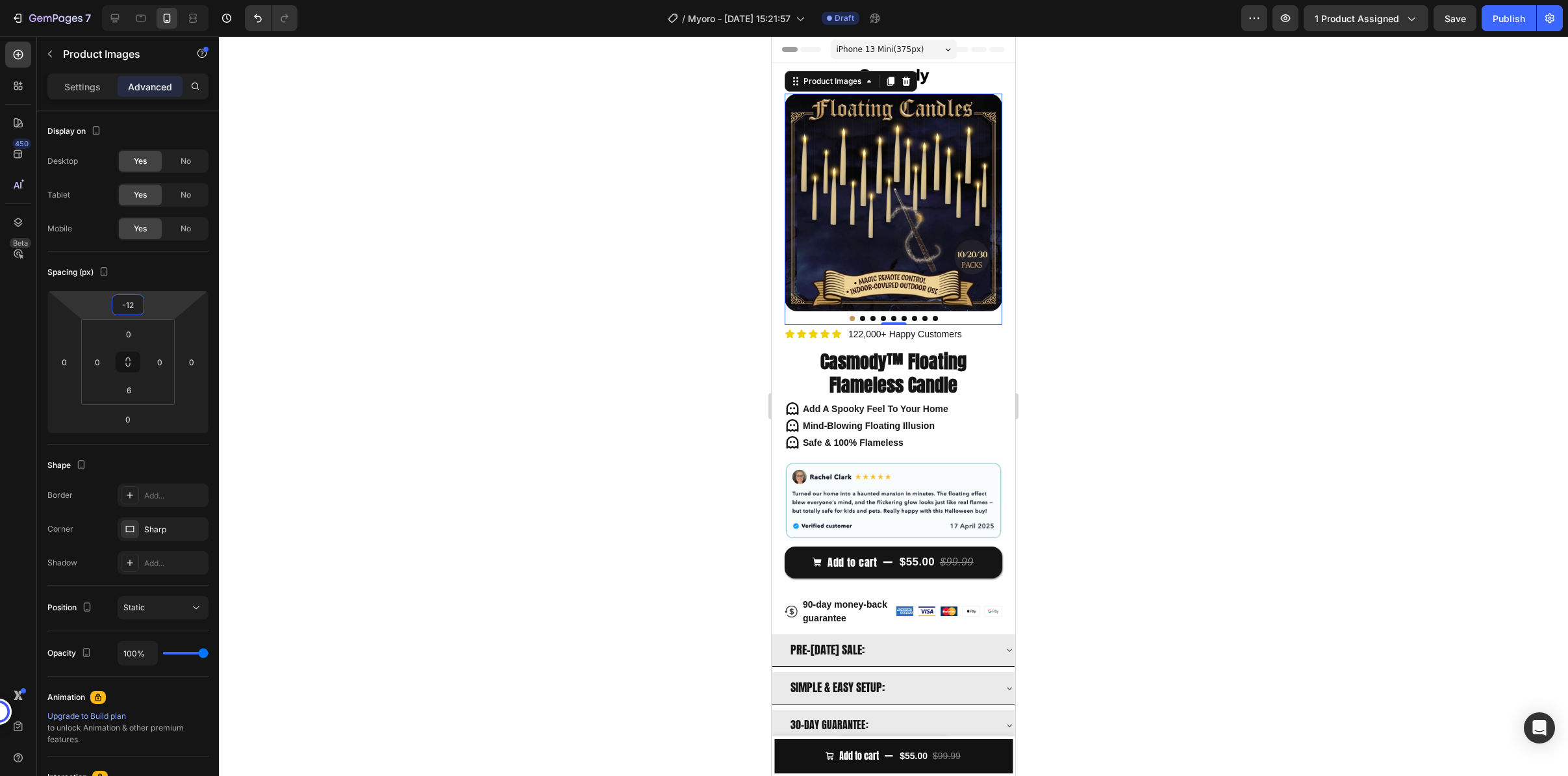
type input "-10"
click at [160, 0] on html "7 / Myoro - [DATE] 15:21:57 Draft Preview 1 product assigned Save Publish 450 B…" at bounding box center [784, 0] width 1568 height 0
click at [462, 244] on div at bounding box center [893, 406] width 1349 height 739
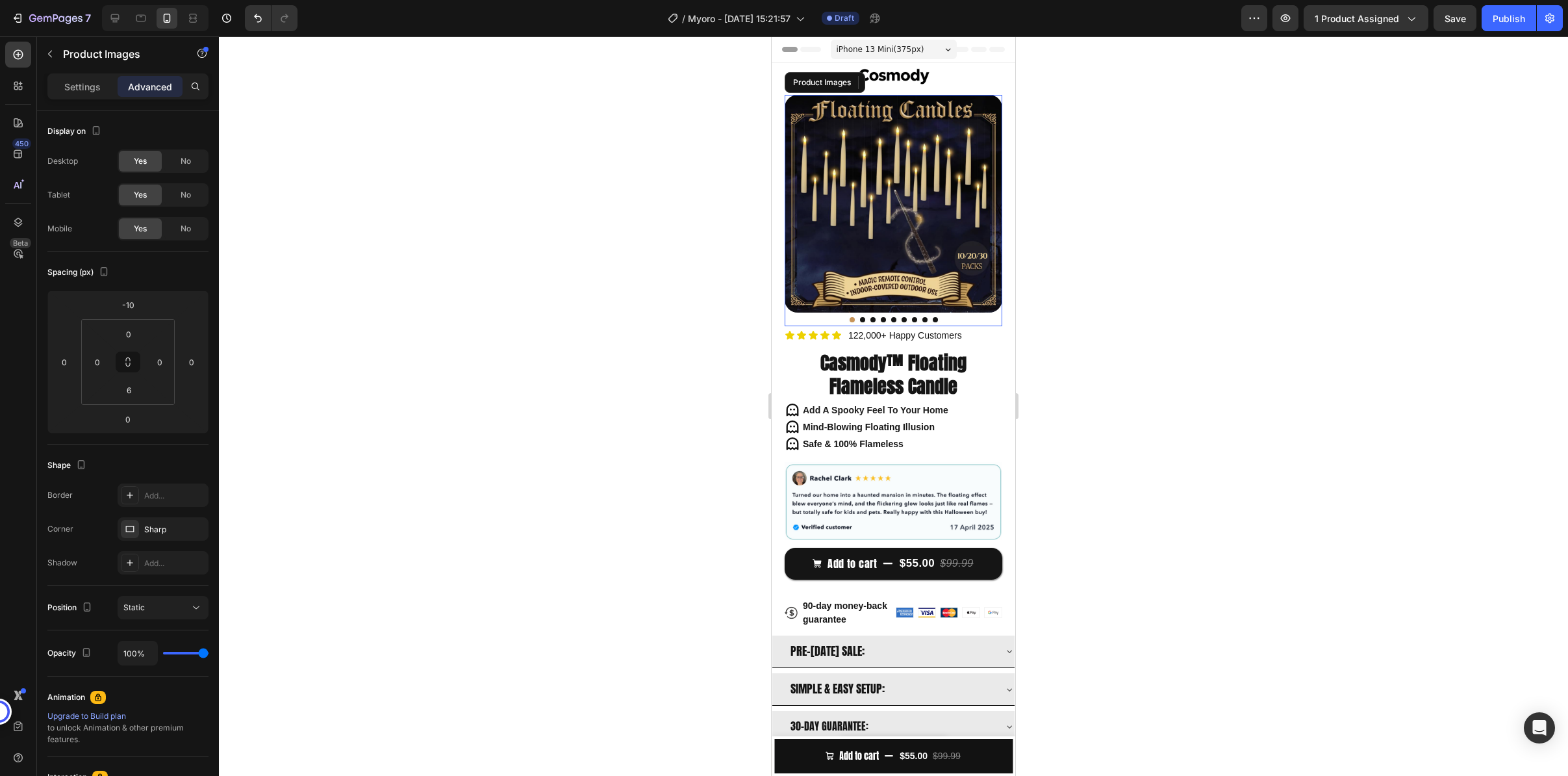
click at [792, 109] on img at bounding box center [894, 203] width 217 height 217
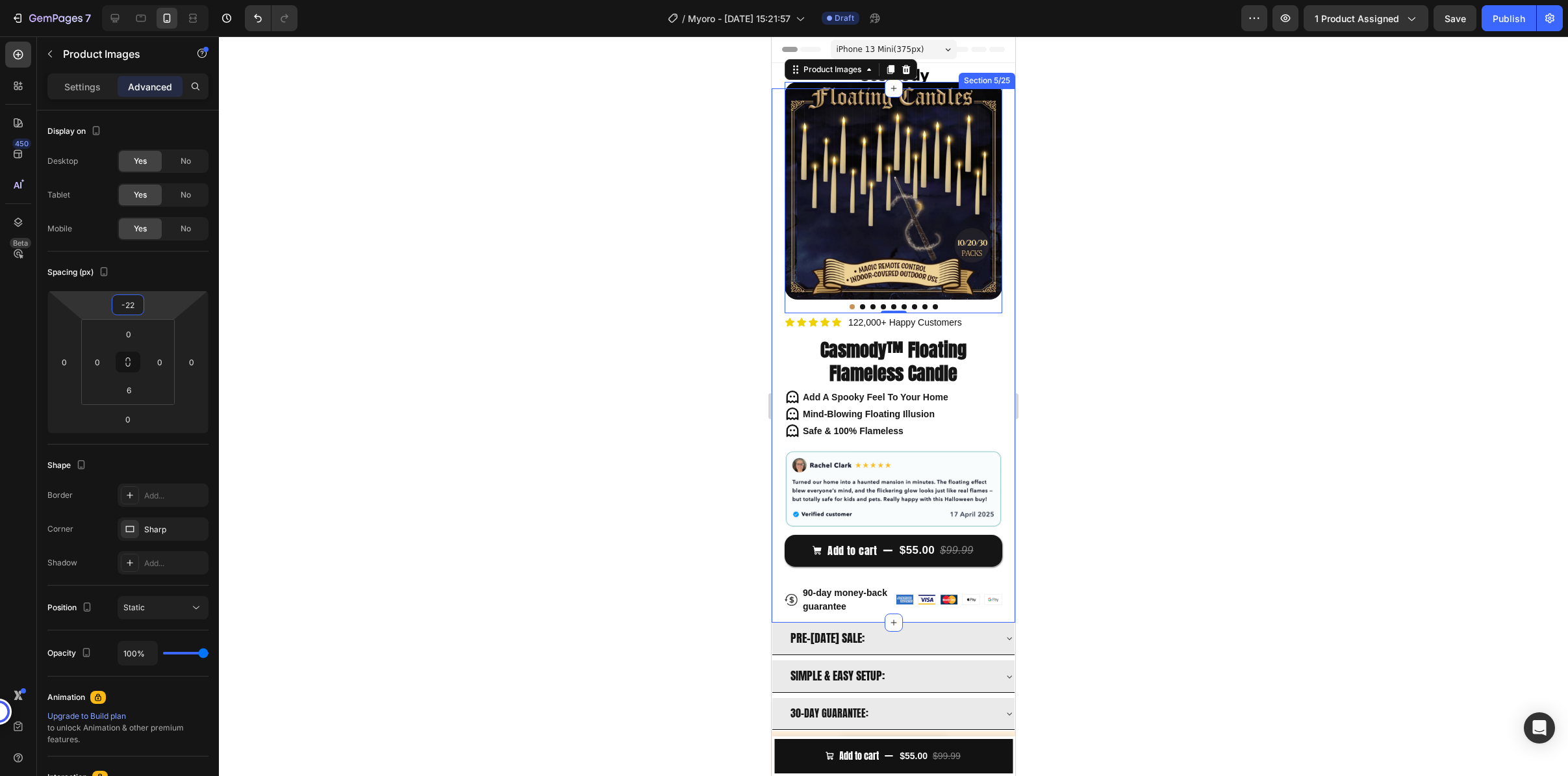
type input "-20"
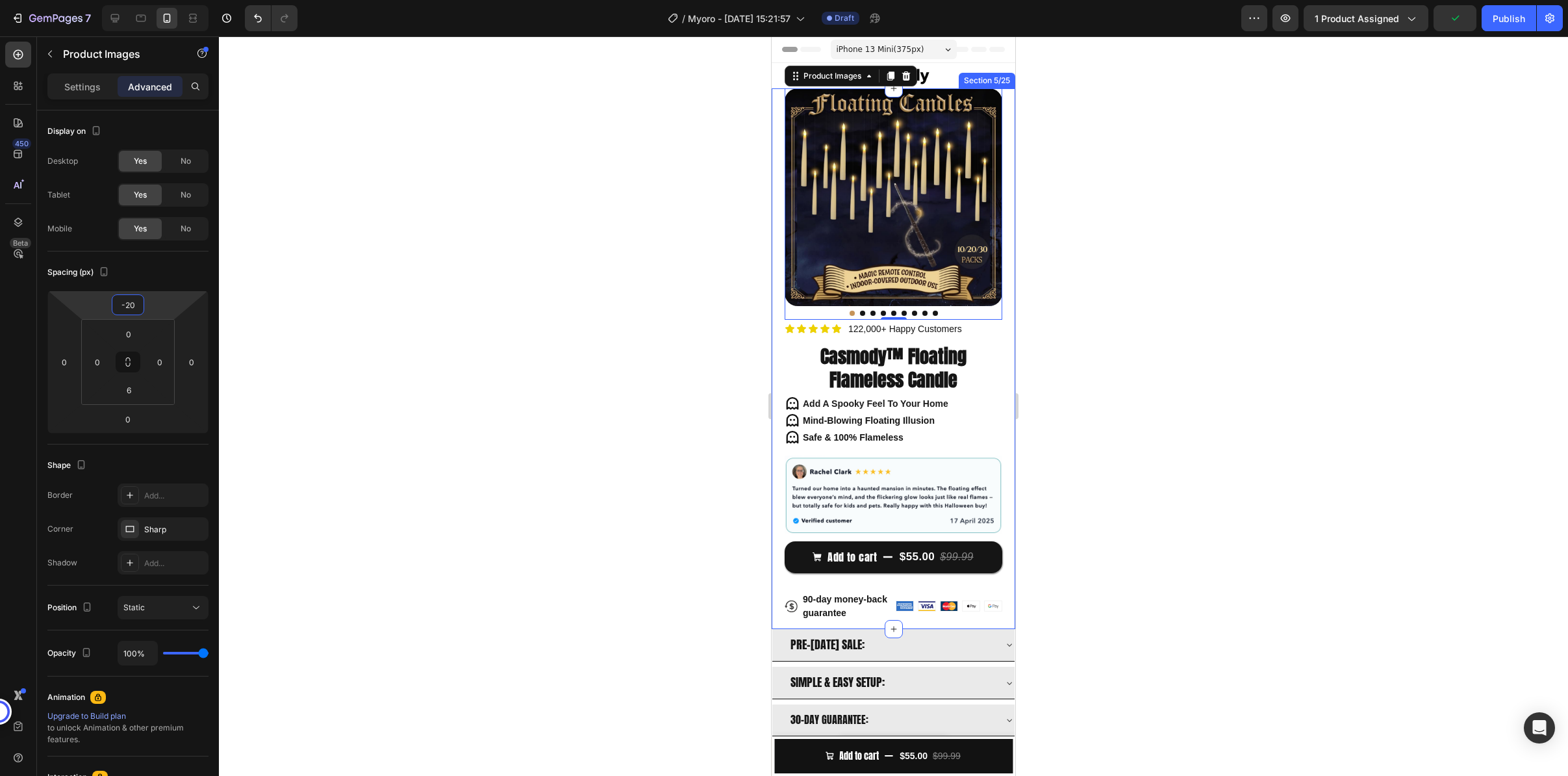
click at [161, 0] on html "7 / Myoro - [DATE] 15:21:57 Draft Preview 1 product assigned Publish 450 Beta S…" at bounding box center [784, 0] width 1568 height 0
click at [459, 272] on div at bounding box center [893, 406] width 1349 height 739
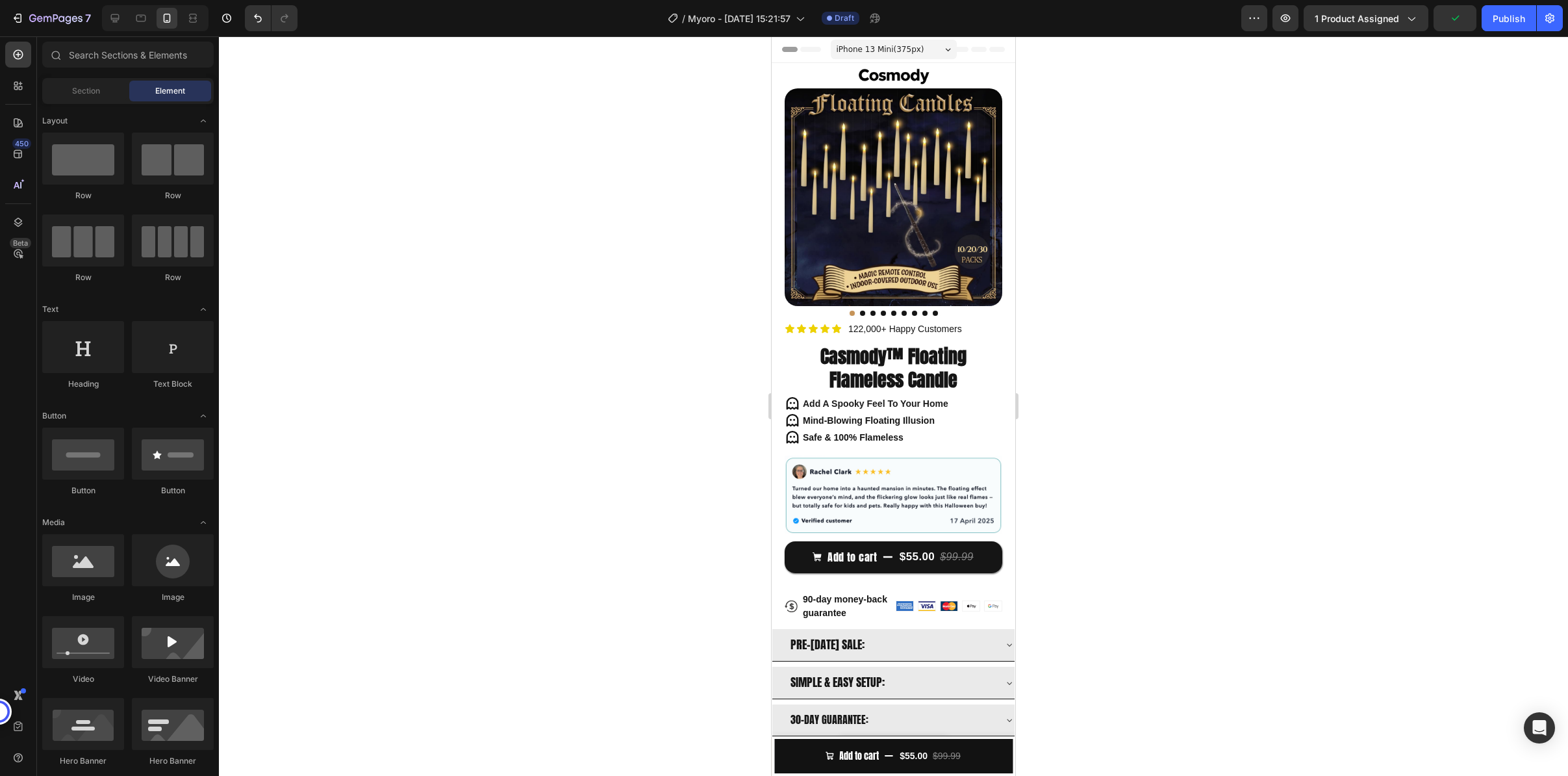
click at [1145, 177] on div at bounding box center [893, 406] width 1349 height 739
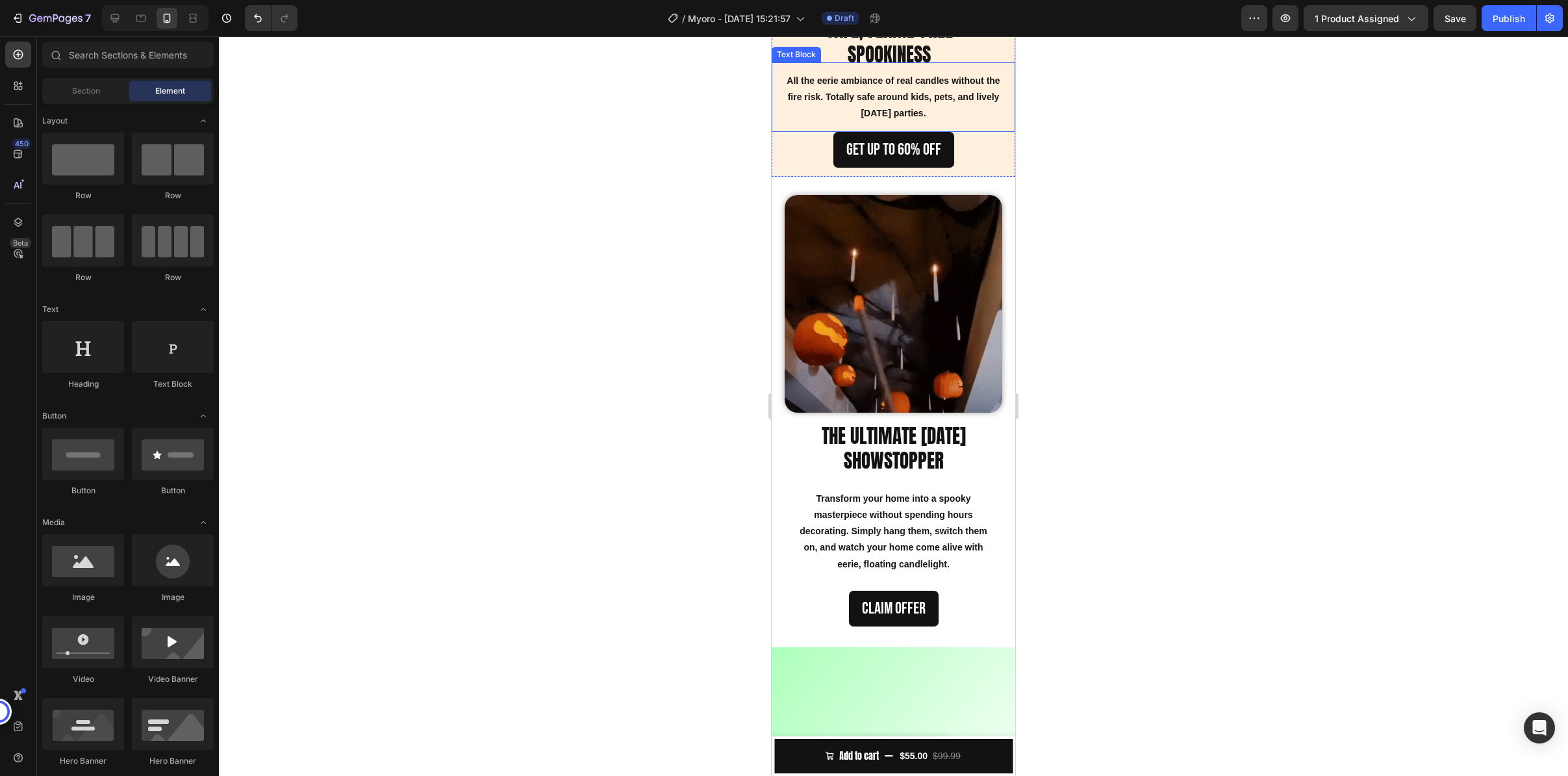
scroll to position [655, 0]
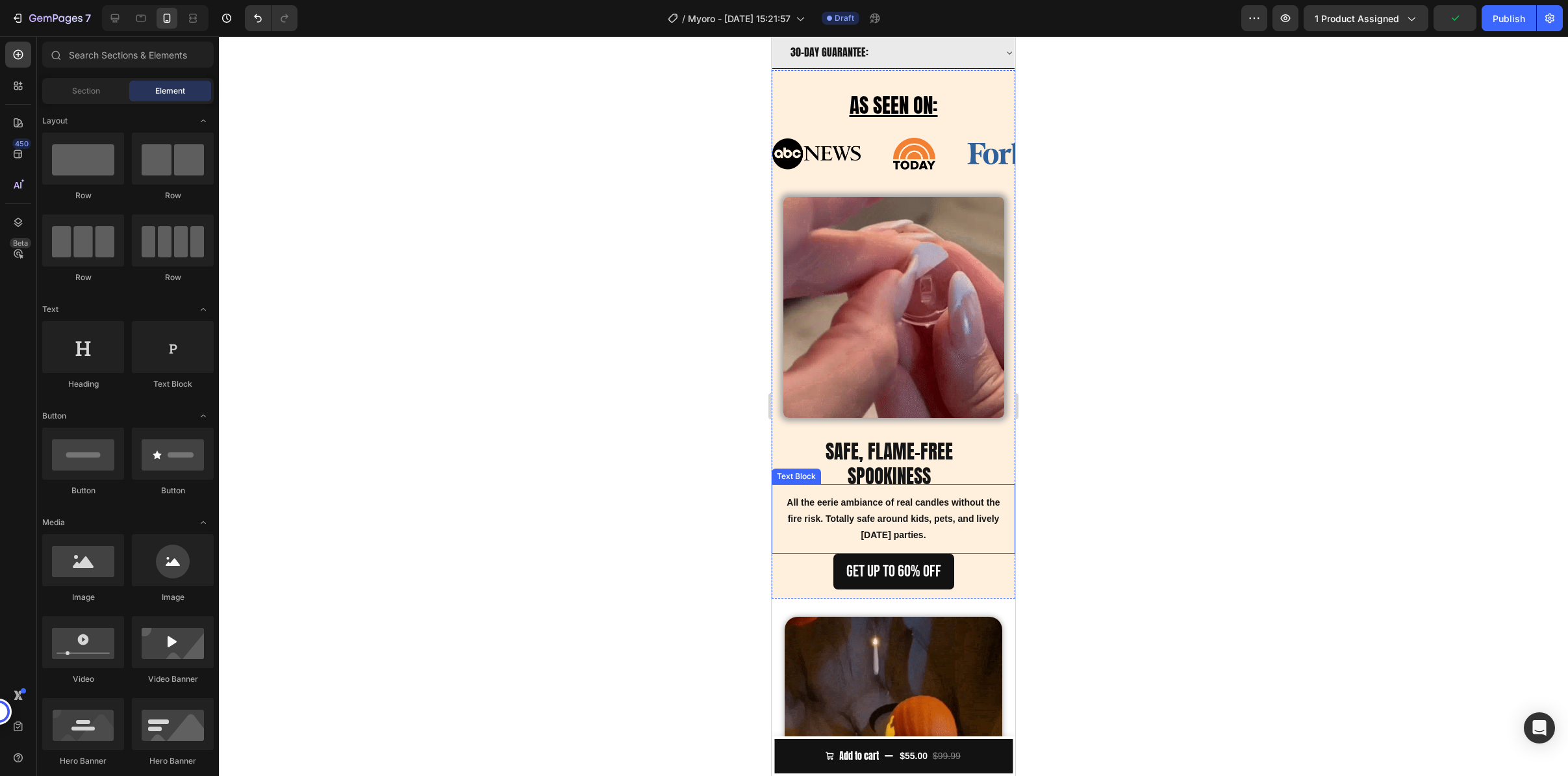
click at [813, 515] on strong "All the eerie ambiance of real candles without the fire risk. Totally safe arou…" at bounding box center [893, 518] width 213 height 43
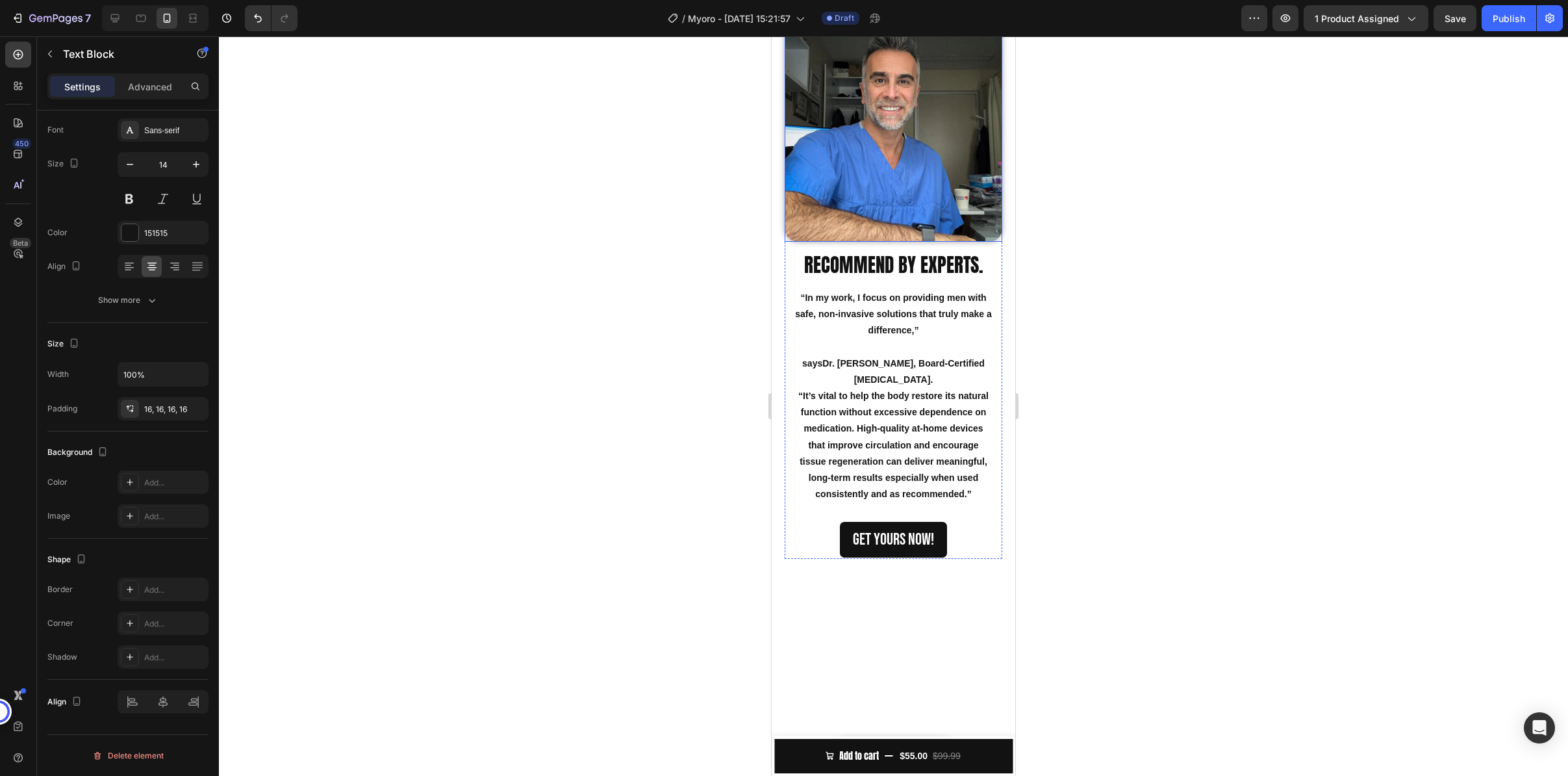
scroll to position [2194, 0]
click at [859, 241] on img at bounding box center [894, 133] width 217 height 215
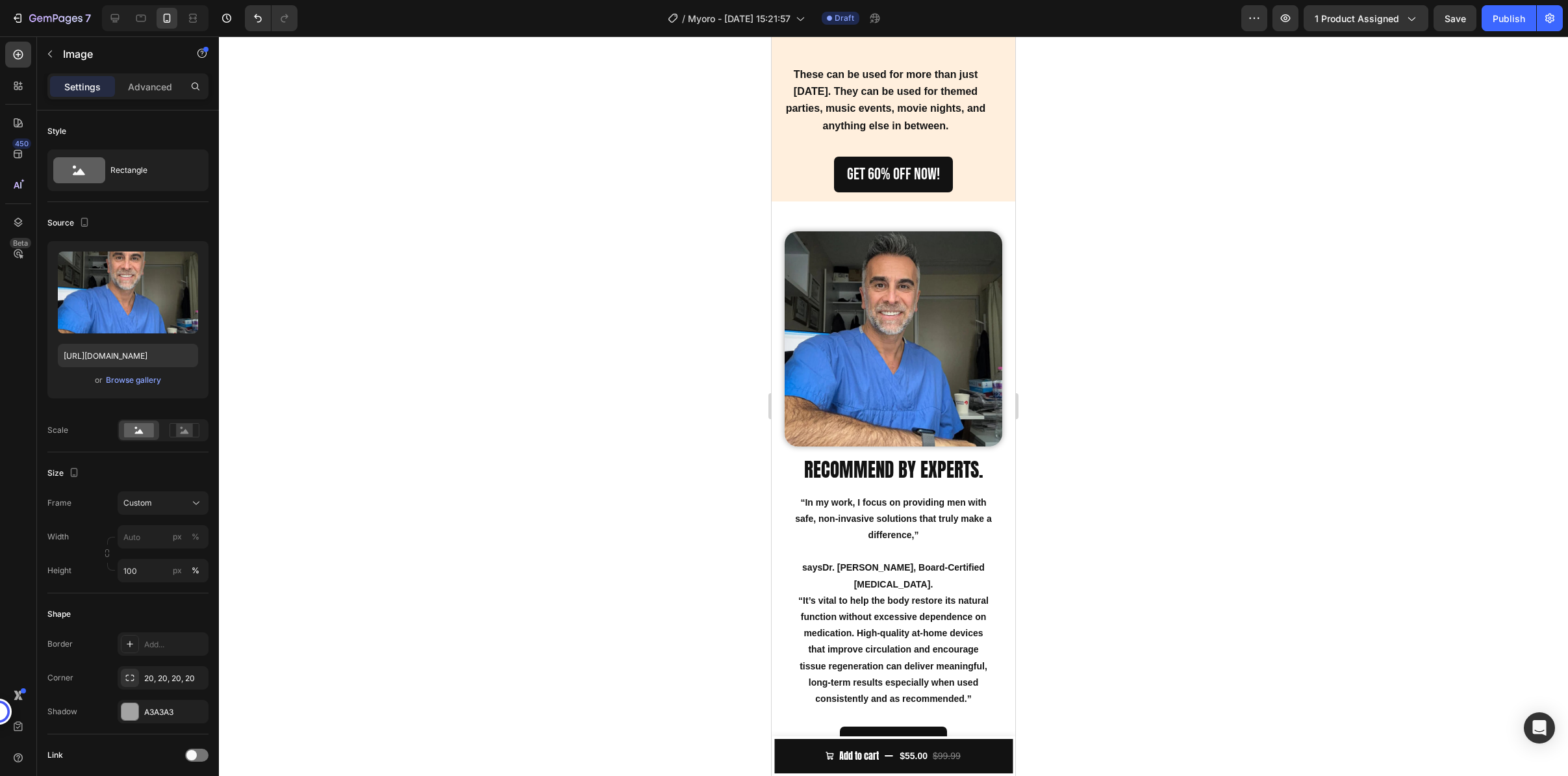
scroll to position [2280, 0]
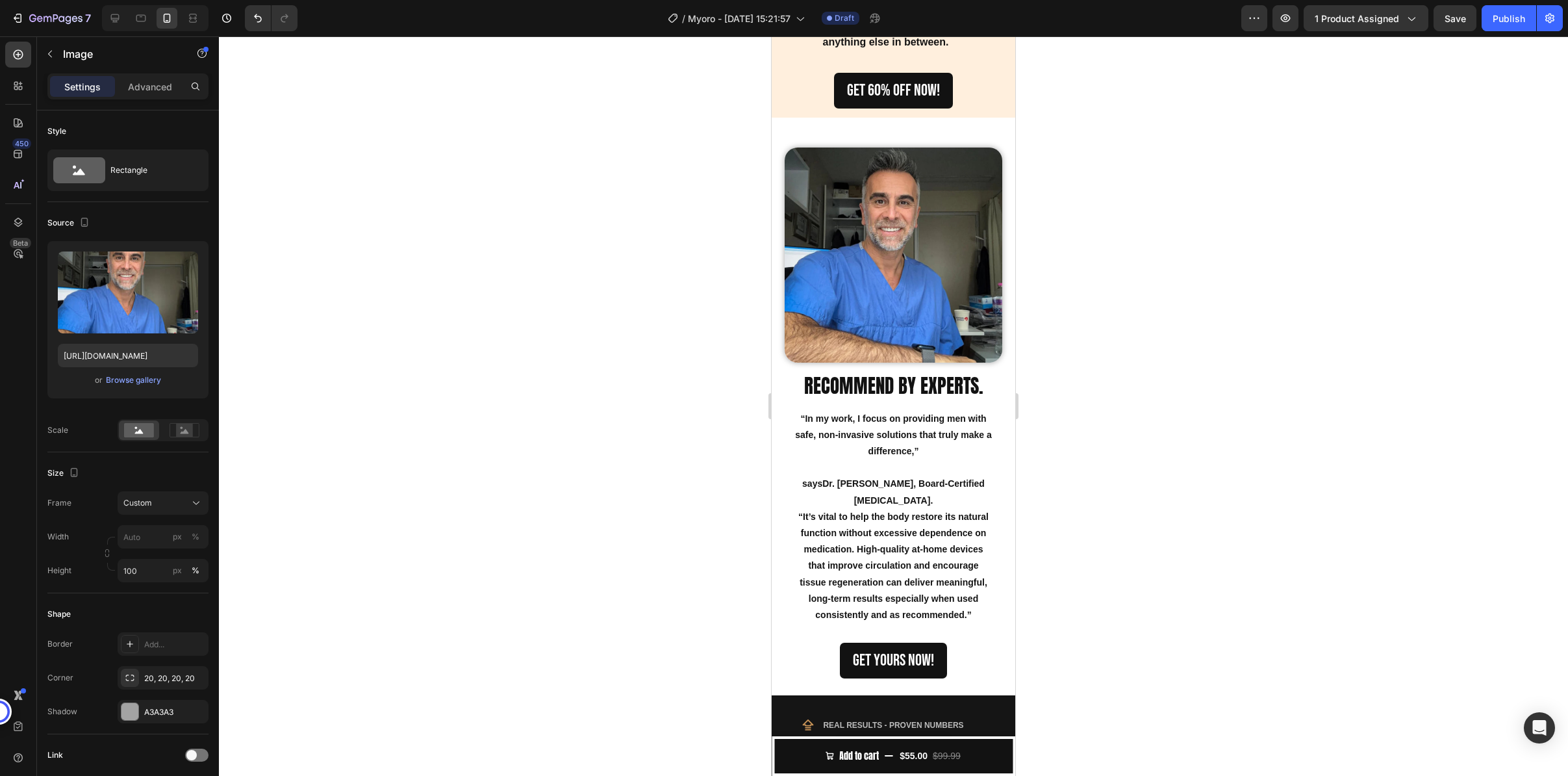
click at [871, 208] on img at bounding box center [894, 255] width 217 height 215
click at [883, 217] on img at bounding box center [894, 255] width 217 height 215
drag, startPoint x: 1036, startPoint y: 229, endPoint x: 1018, endPoint y: 234, distance: 18.7
click at [1037, 229] on div at bounding box center [893, 406] width 1349 height 739
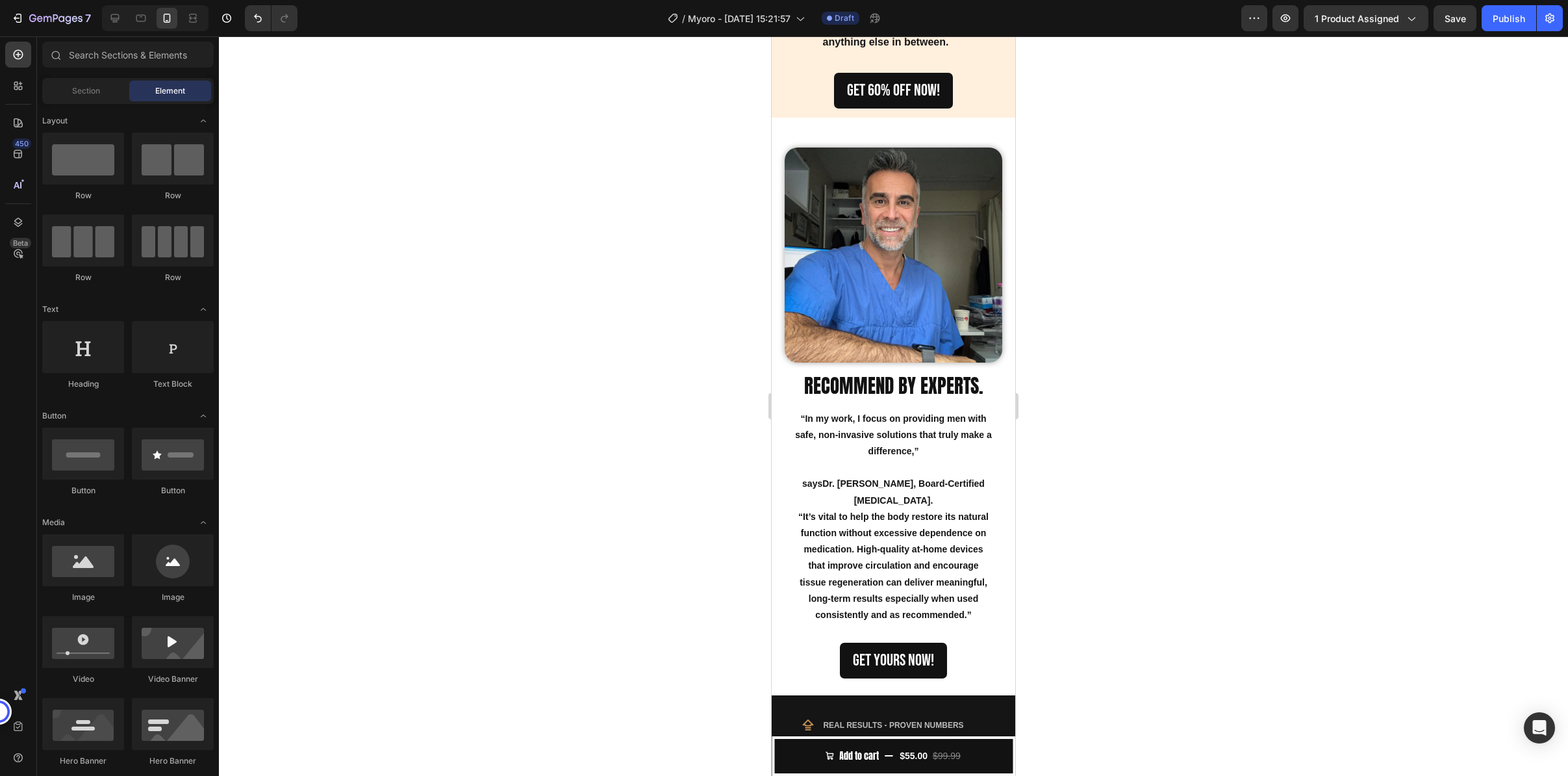
click at [931, 249] on img at bounding box center [894, 255] width 217 height 215
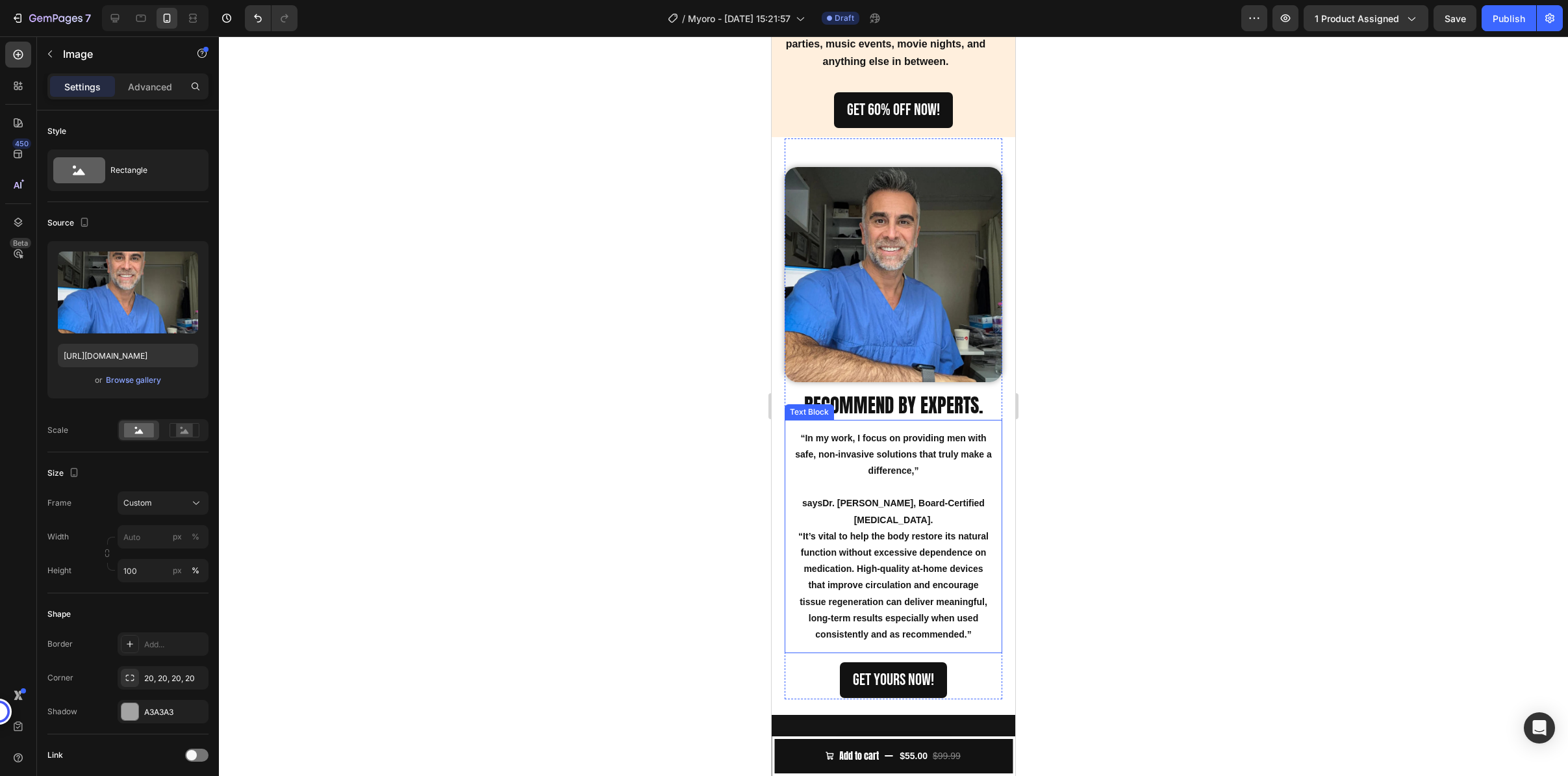
scroll to position [2256, 0]
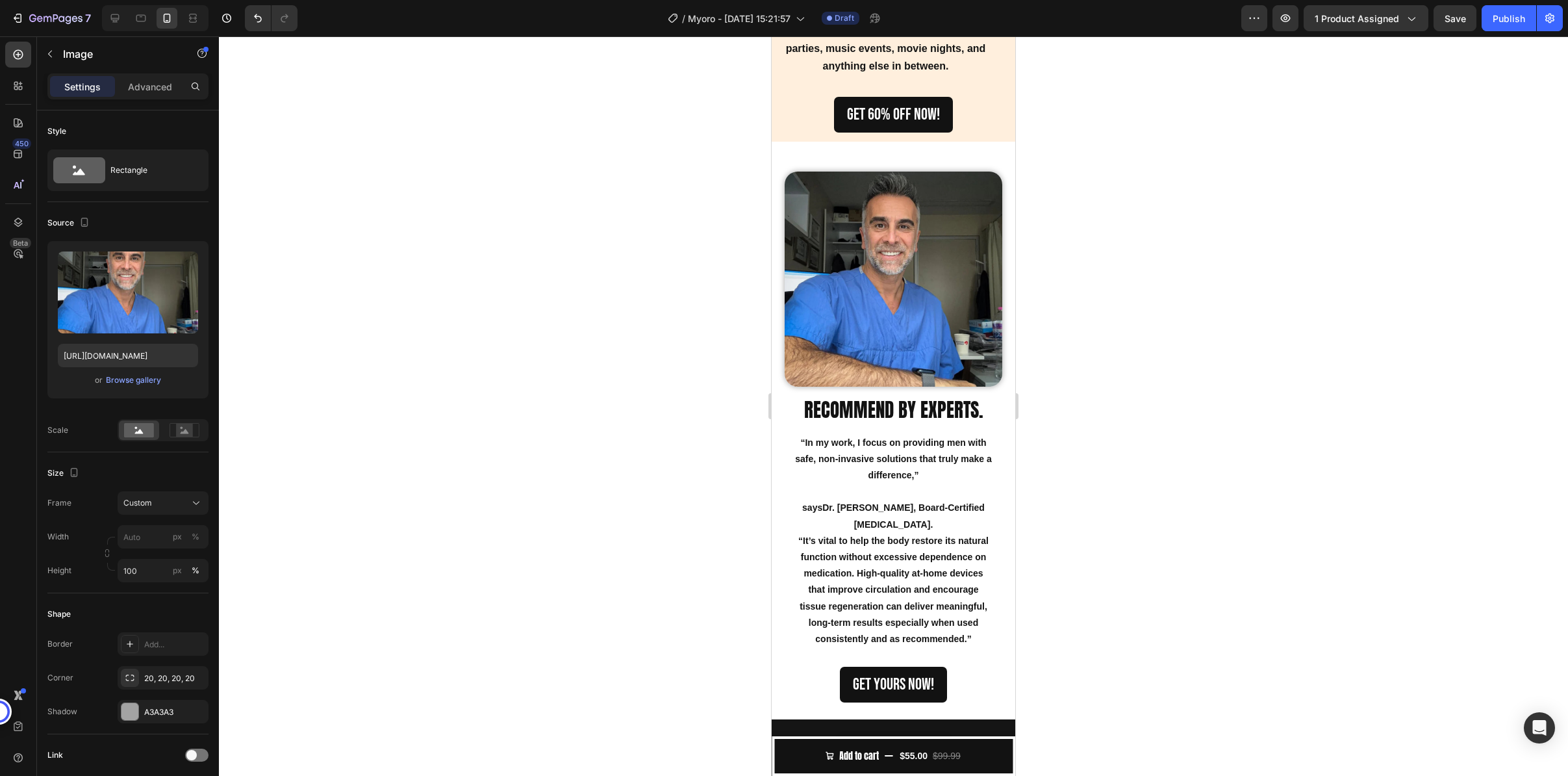
click at [927, 291] on img at bounding box center [894, 279] width 217 height 215
click at [1353, 383] on div at bounding box center [893, 406] width 1349 height 739
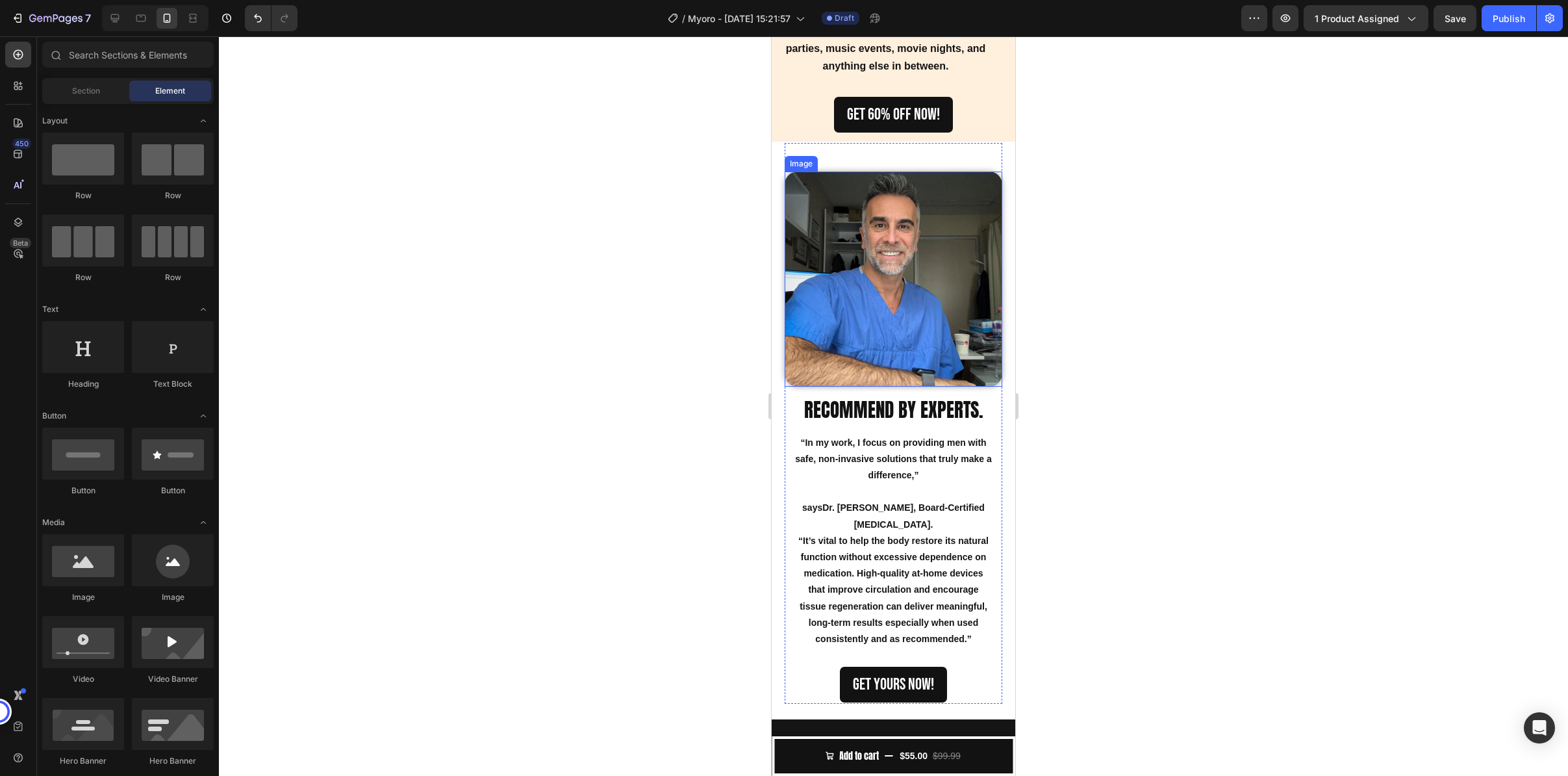
click at [926, 321] on img at bounding box center [894, 279] width 217 height 215
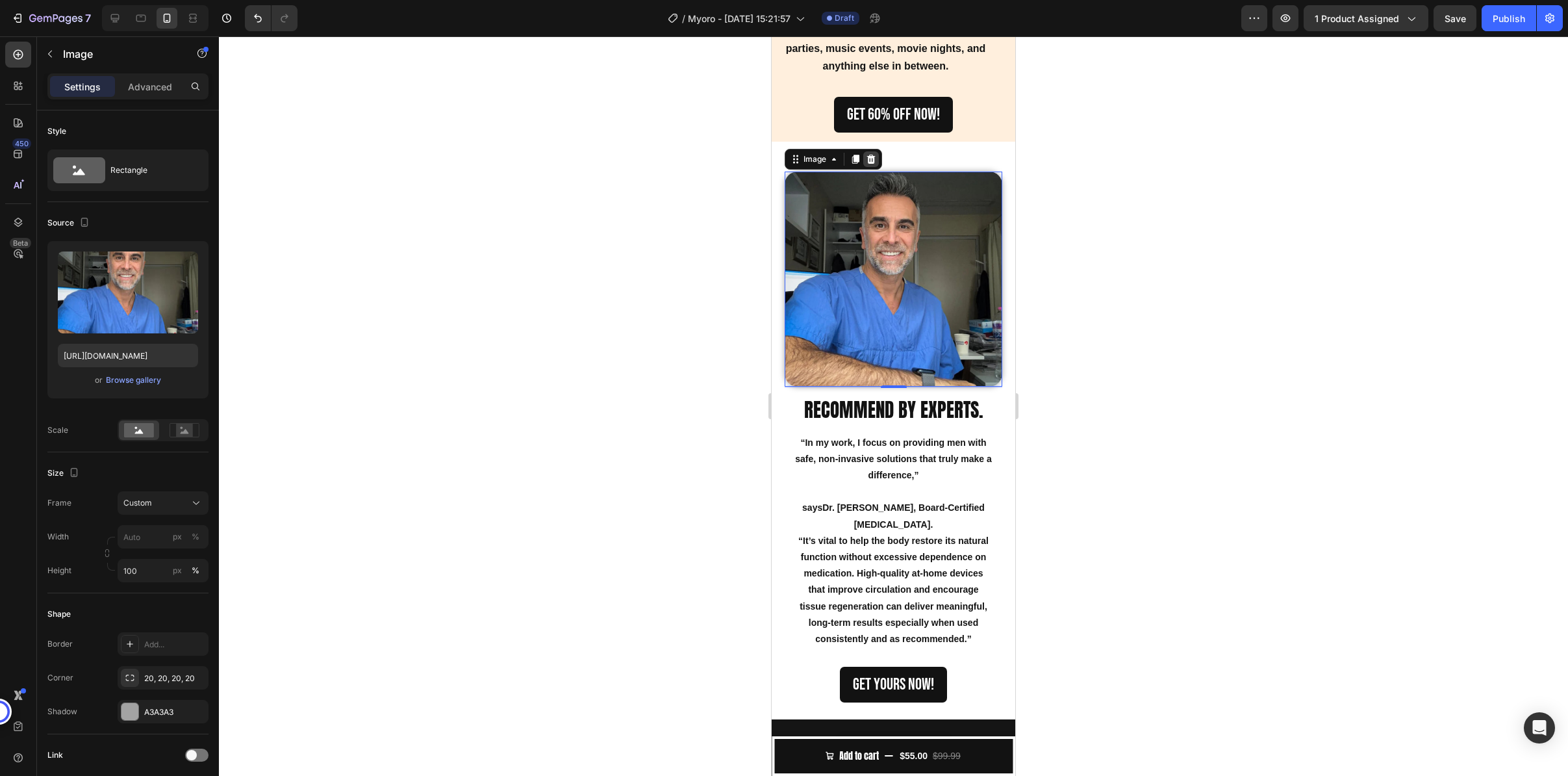
click at [874, 155] on div at bounding box center [871, 159] width 16 height 16
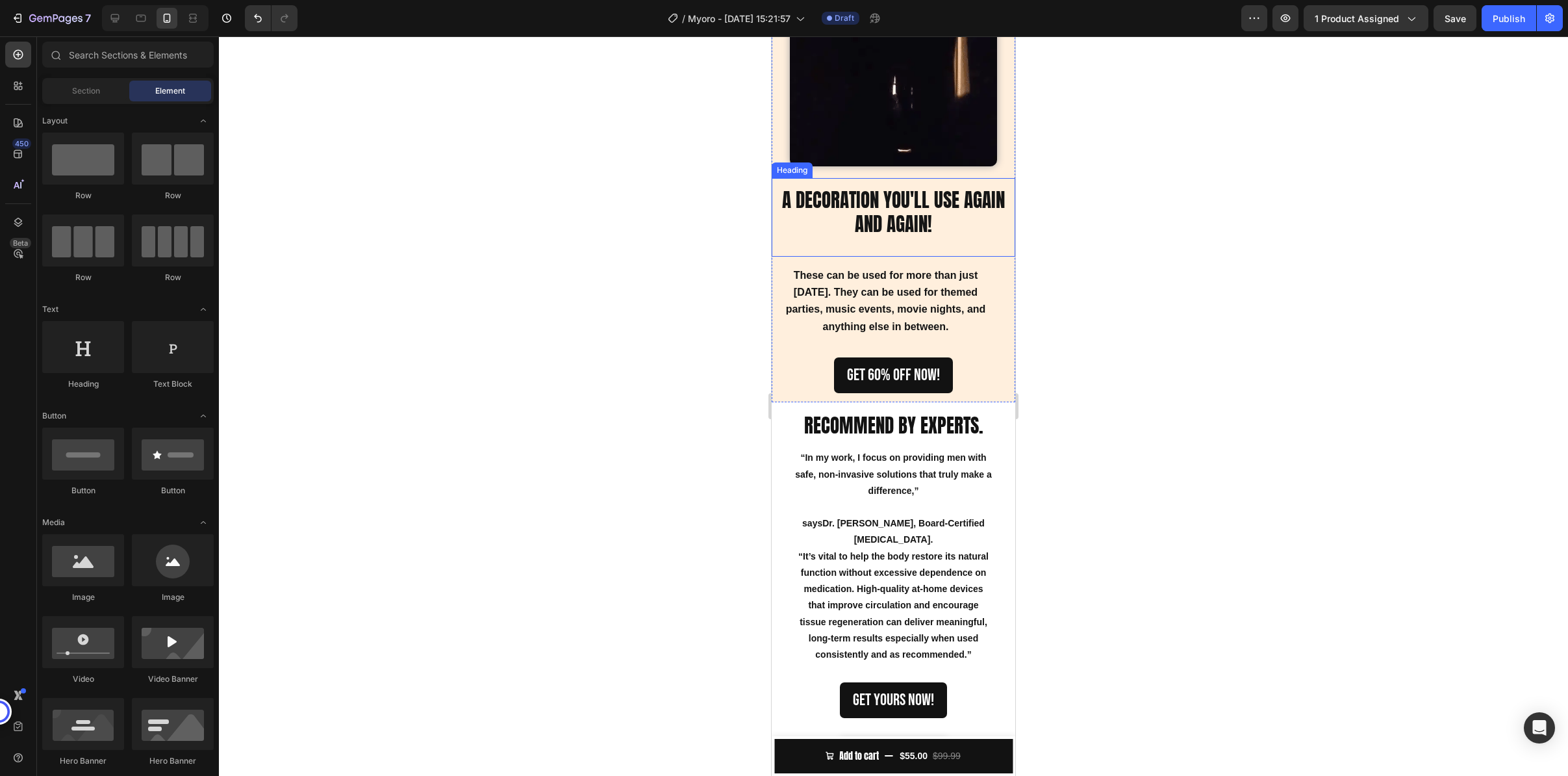
scroll to position [2241, 0]
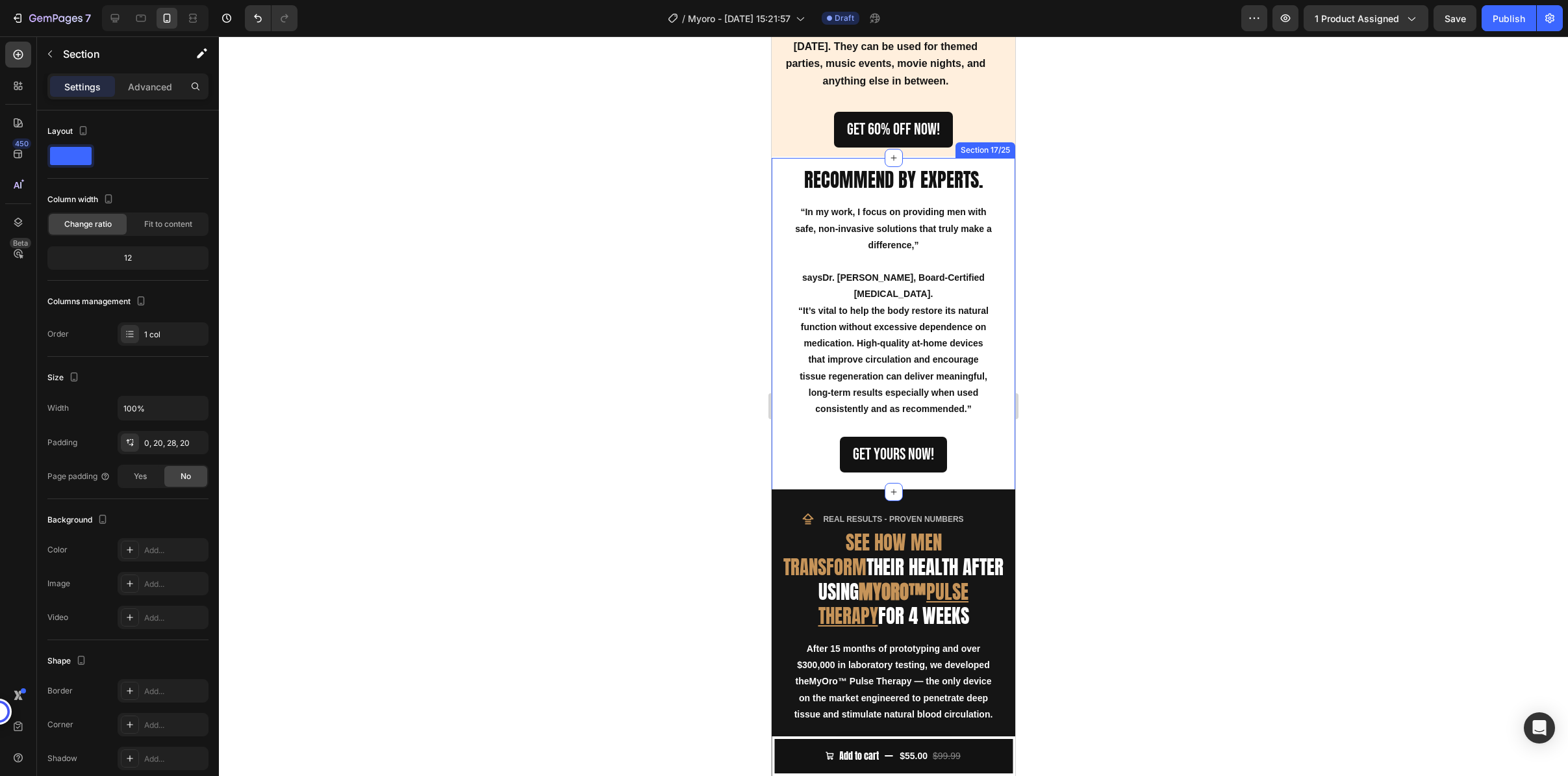
click at [782, 165] on div "RECOMMEND BY EXPERTS. Heading “In my work, I focus on providing men with safe, …" at bounding box center [893, 325] width 244 height 334
click at [1000, 141] on icon at bounding box center [1005, 145] width 8 height 9
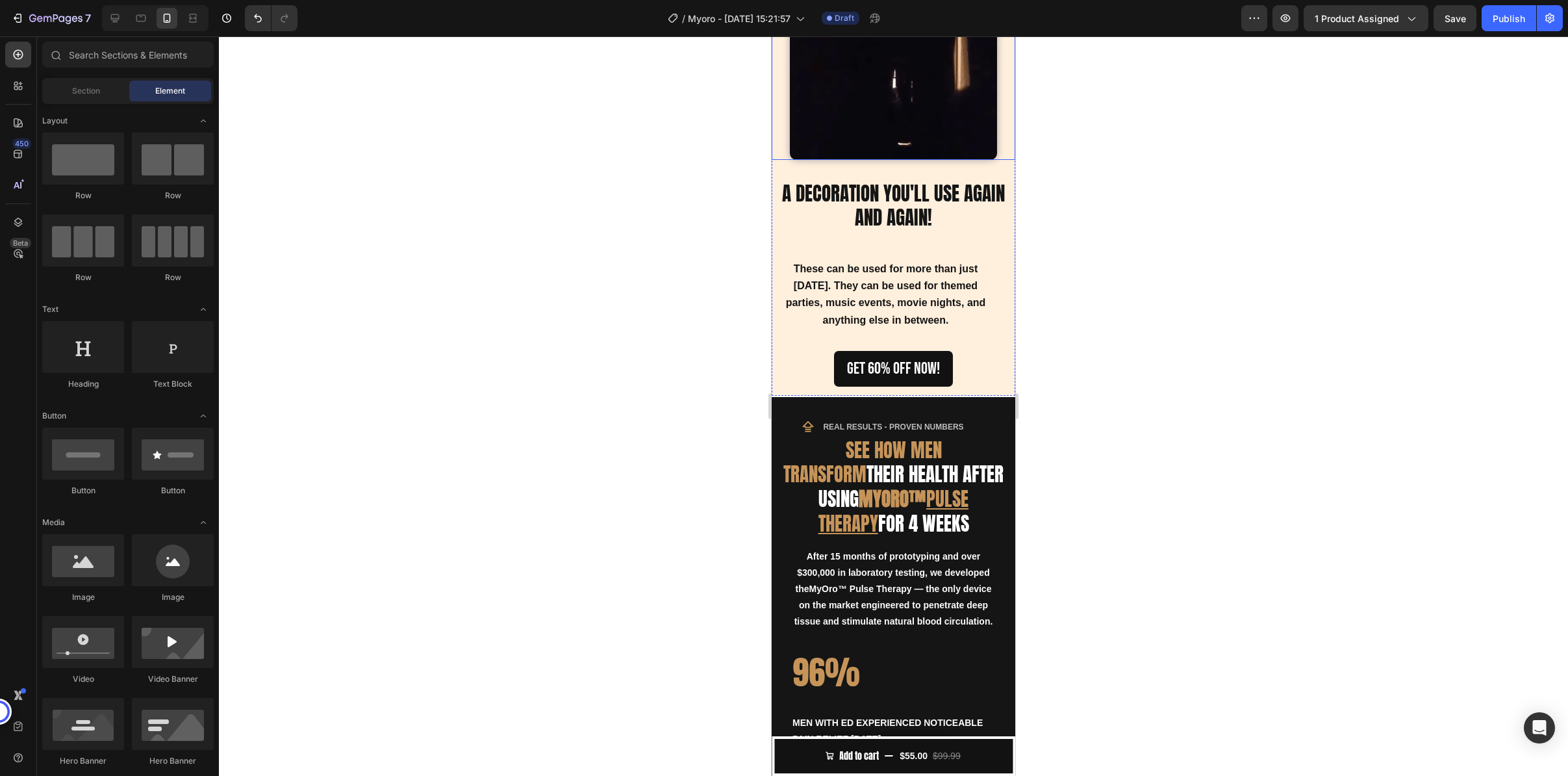
scroll to position [1891, 0]
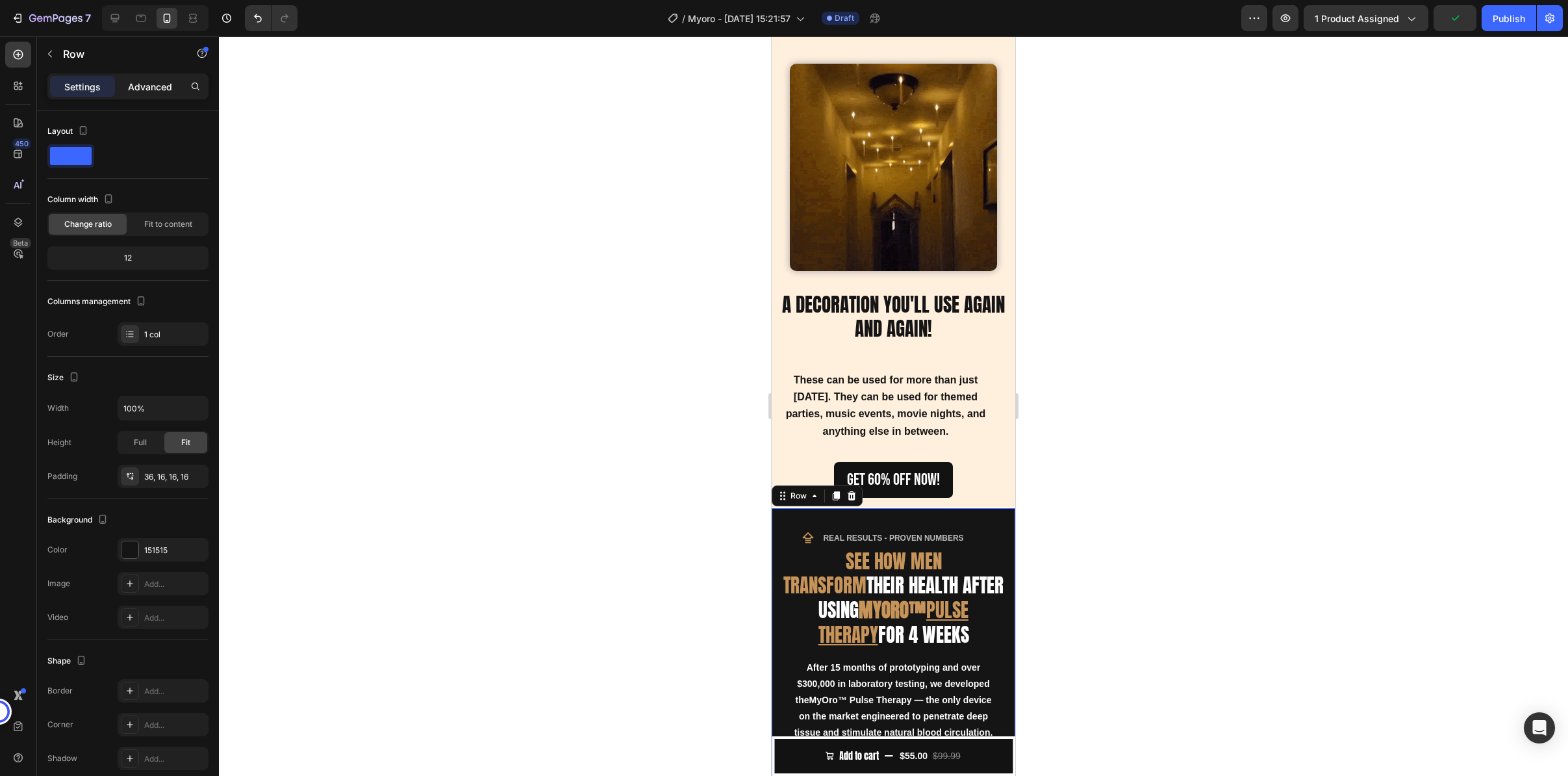
click at [139, 91] on p "Advanced" at bounding box center [150, 86] width 44 height 13
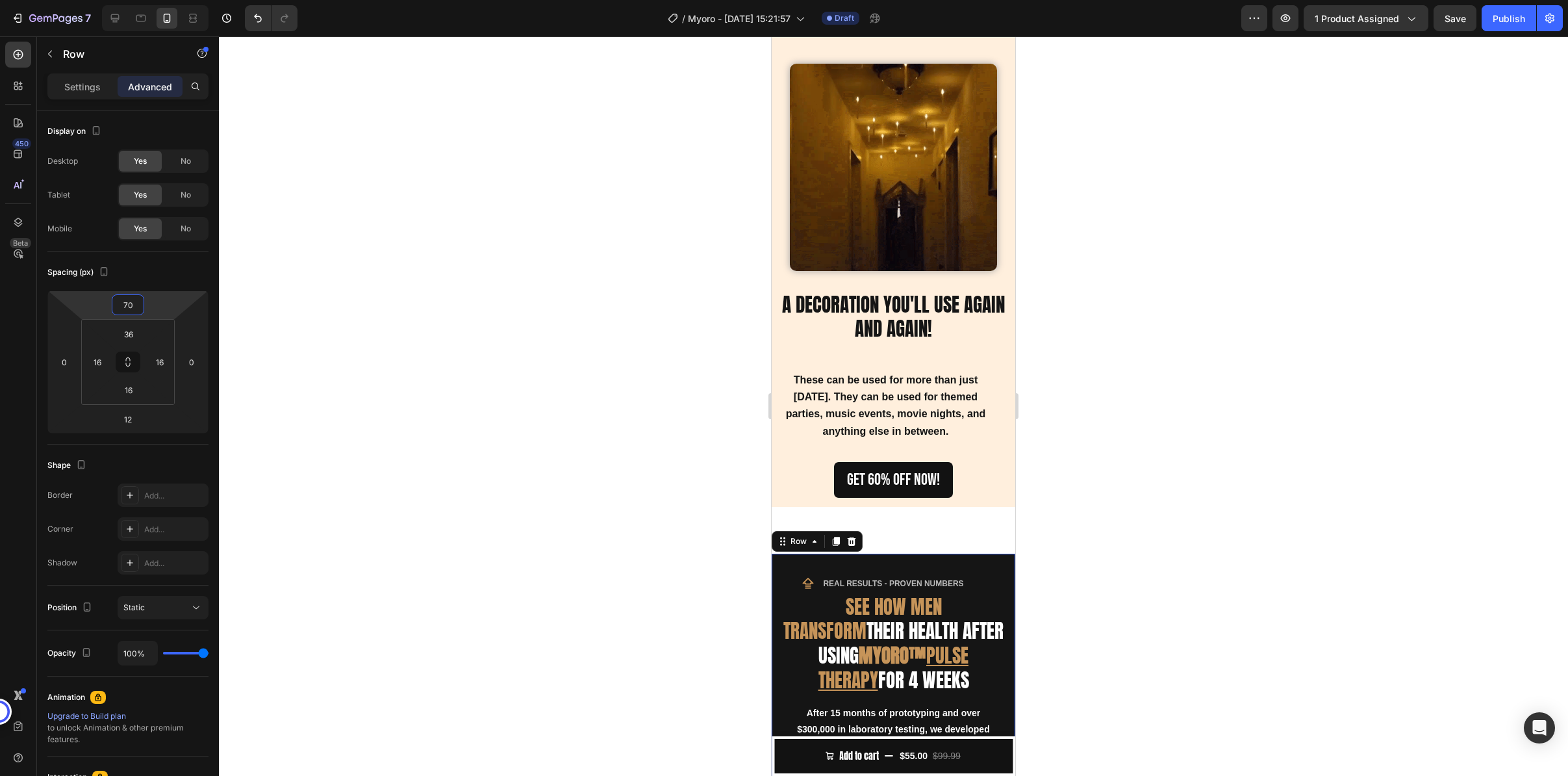
type input "72"
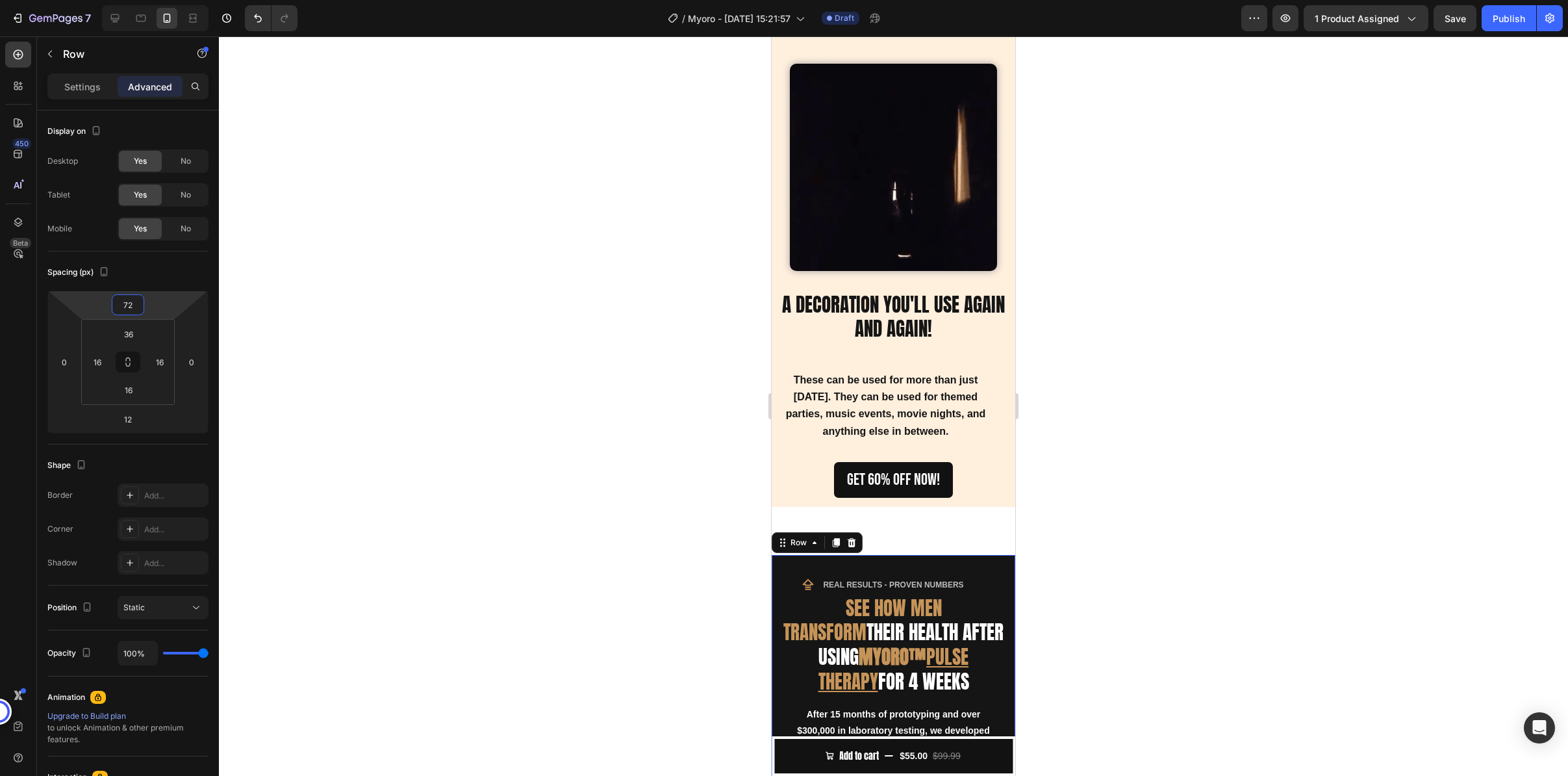
drag, startPoint x: 158, startPoint y: 302, endPoint x: 157, endPoint y: 278, distance: 24.0
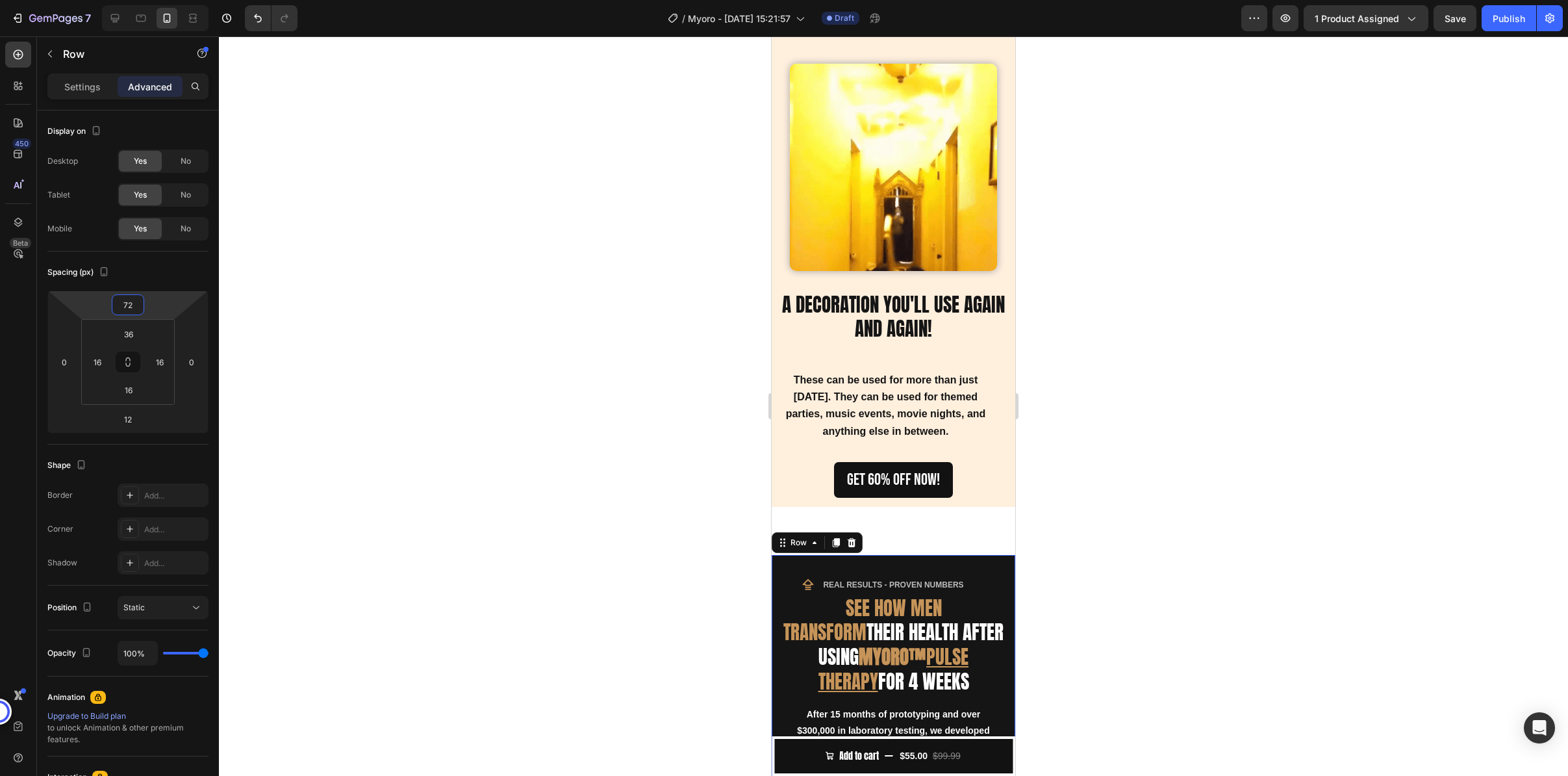
click at [157, 0] on html "7 / Myoro - [DATE] 15:21:57 Draft Preview 1 product assigned Save Publish 450 B…" at bounding box center [784, 0] width 1568 height 0
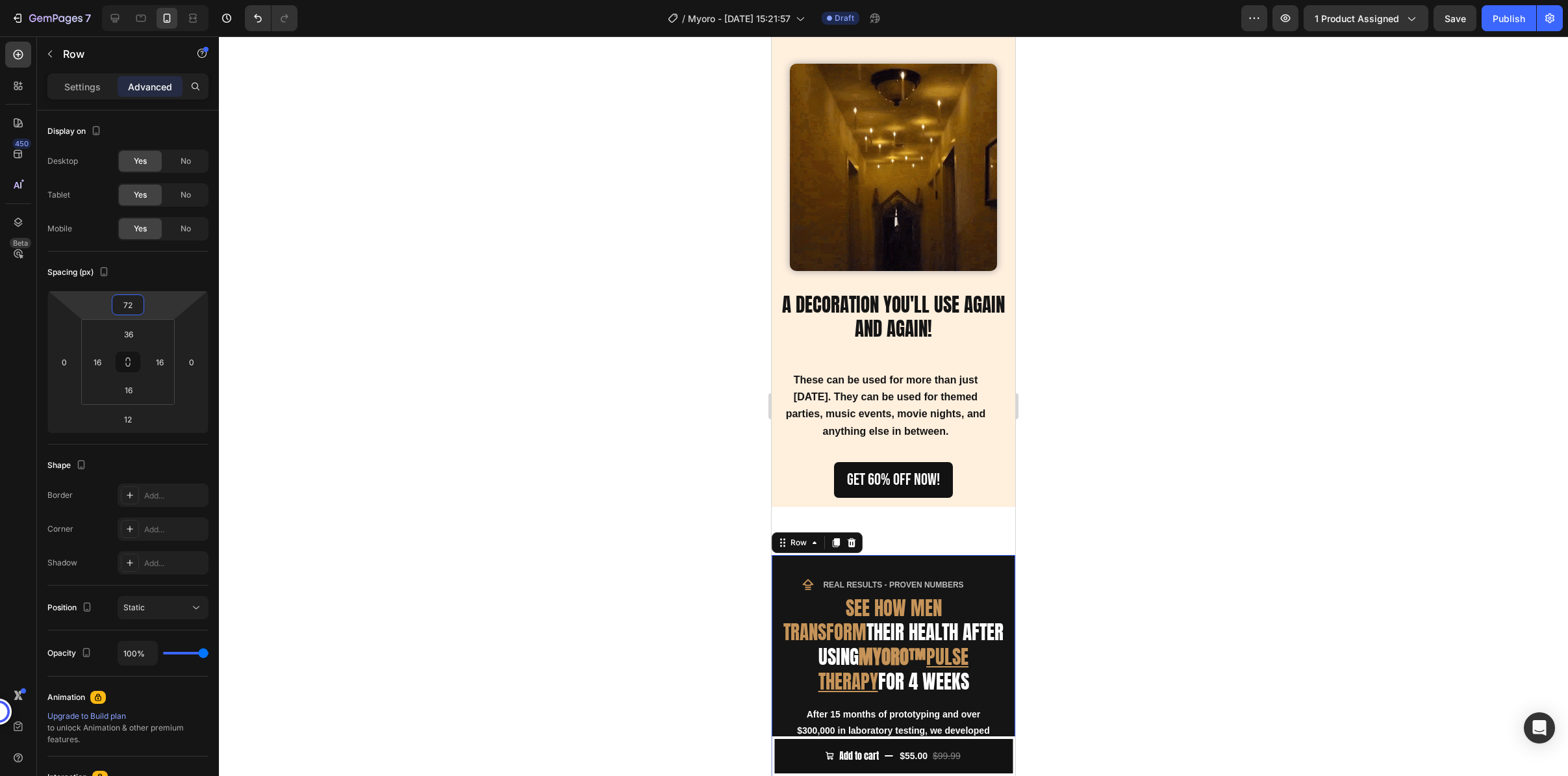
click at [1046, 409] on div at bounding box center [893, 406] width 1349 height 739
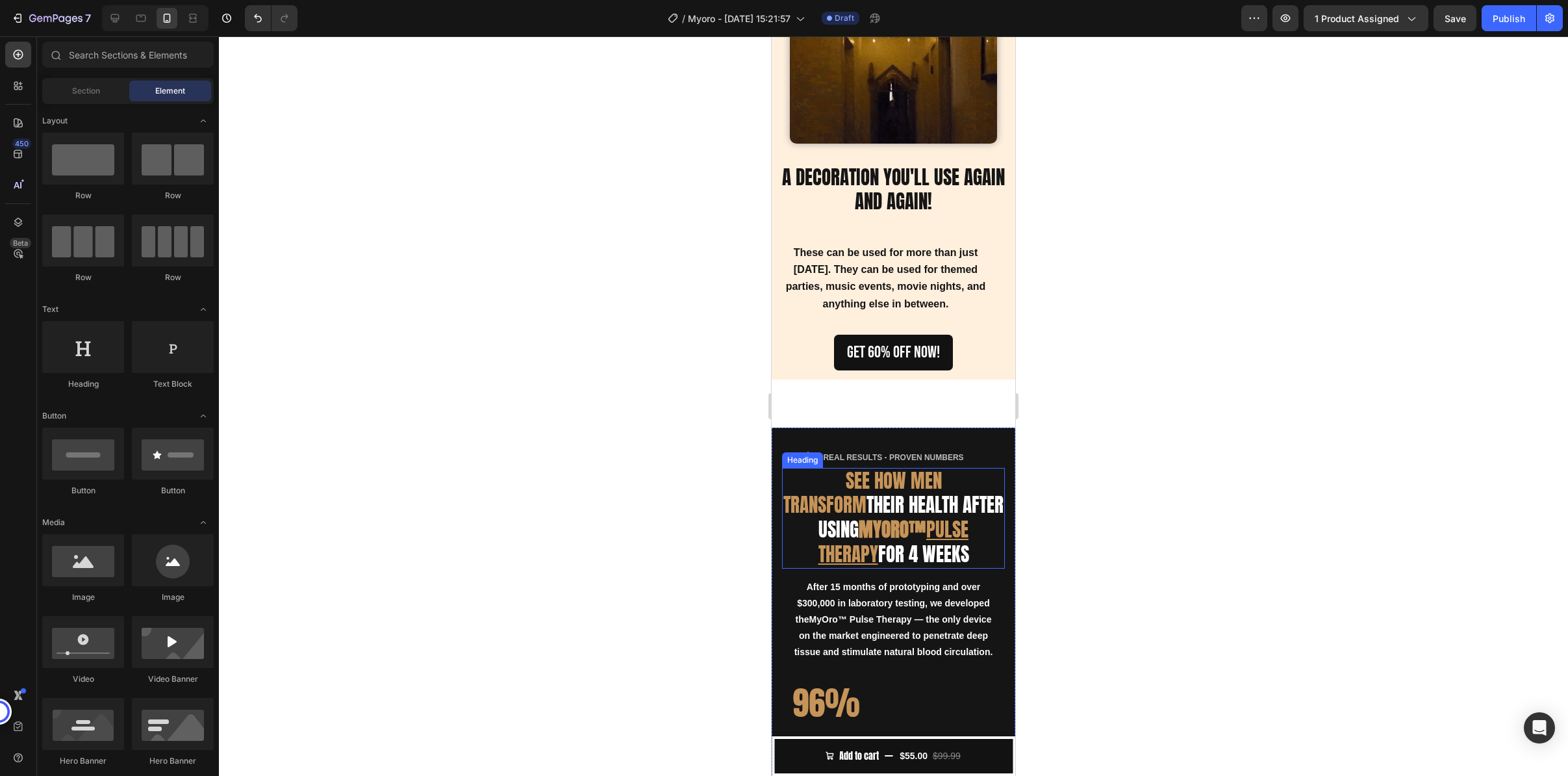
scroll to position [2019, 0]
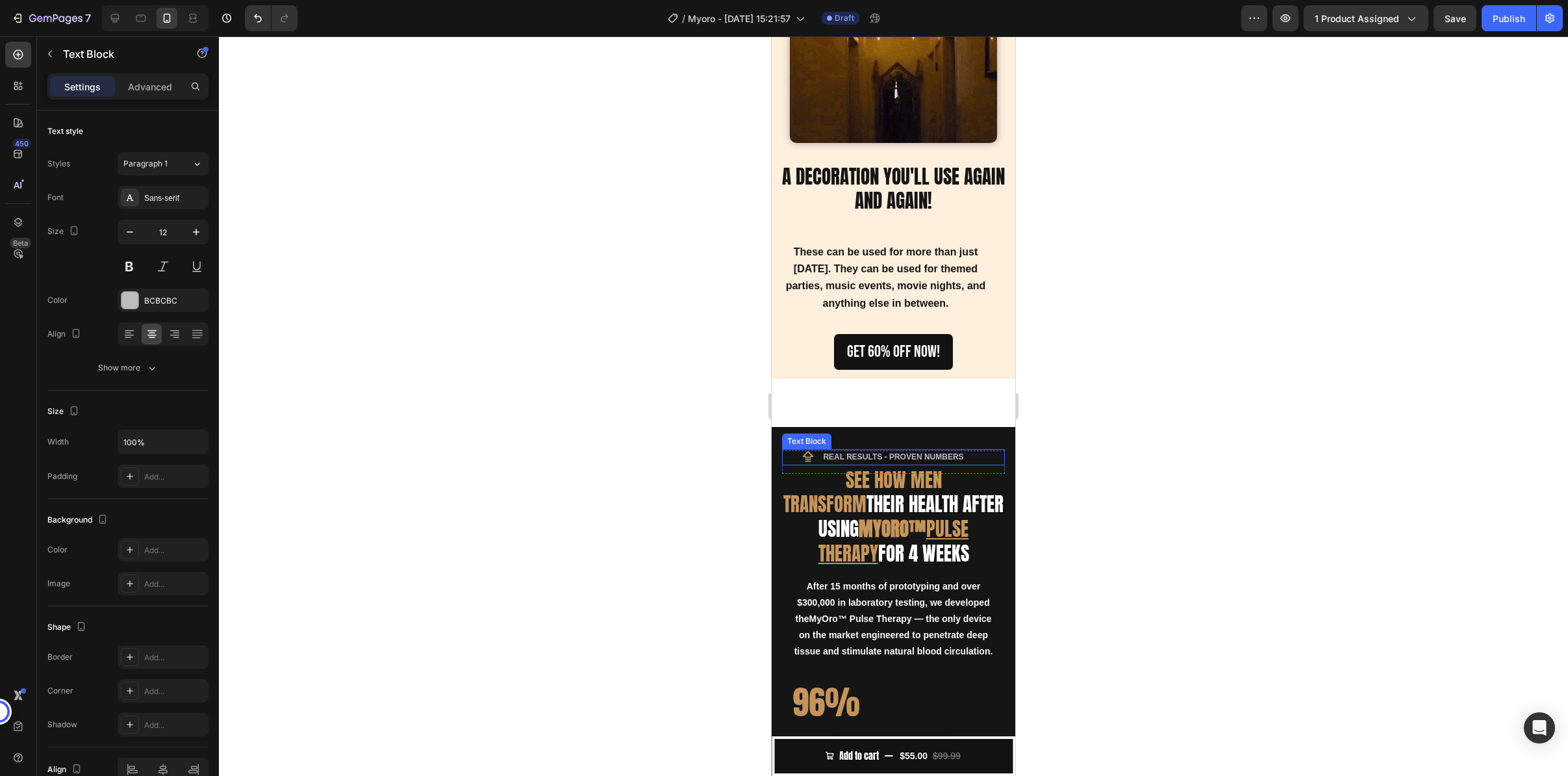
click at [856, 452] on strong "REAL RESULTS - PROVEN NUMBERS" at bounding box center [893, 456] width 140 height 9
click at [856, 452] on strong "REAL RESULTS - PROVEN NUMBERS" at bounding box center [893, 456] width 140 height 9
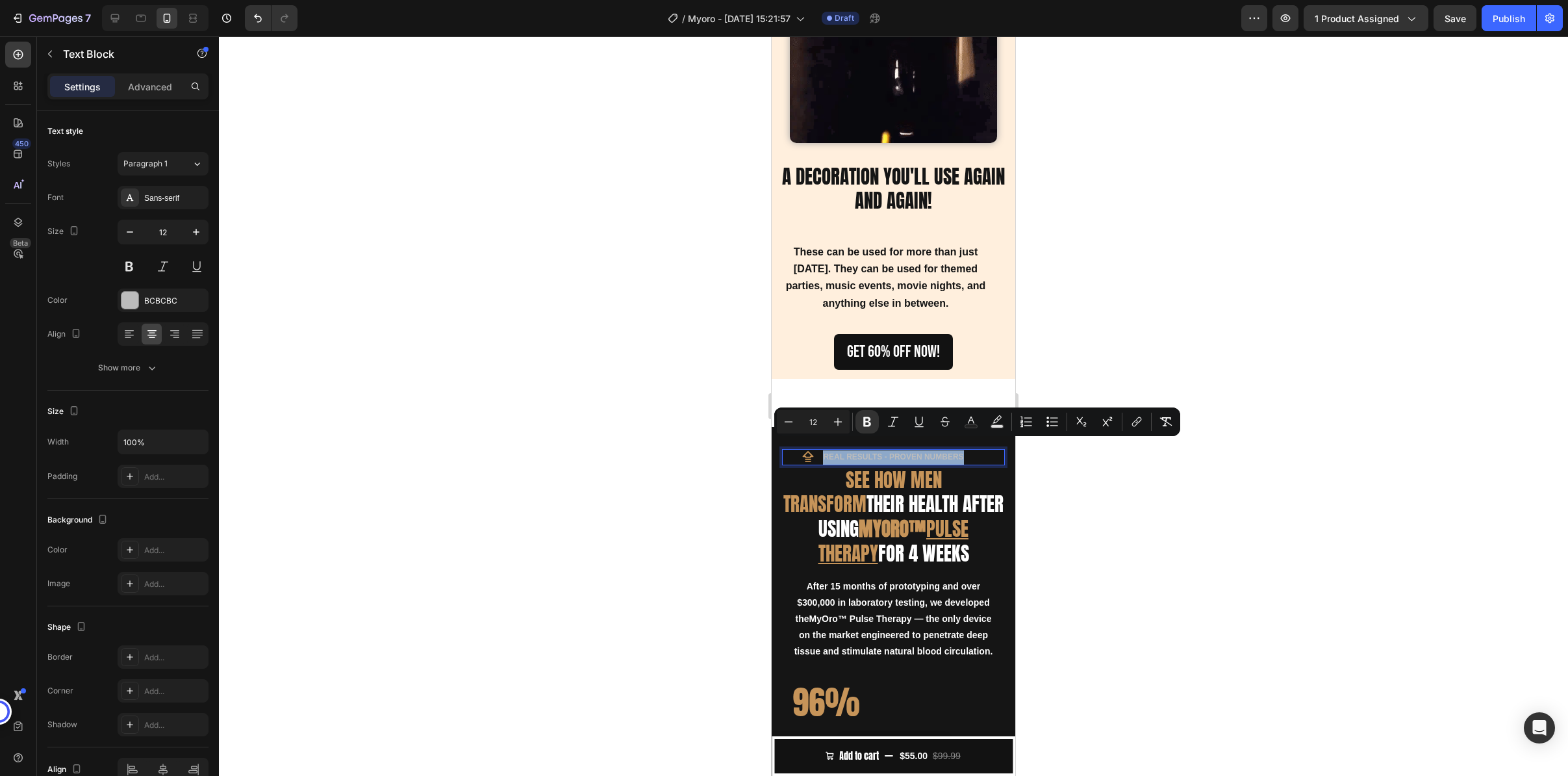
click at [844, 452] on strong "REAL RESULTS - PROVEN NUMBERS" at bounding box center [893, 456] width 140 height 9
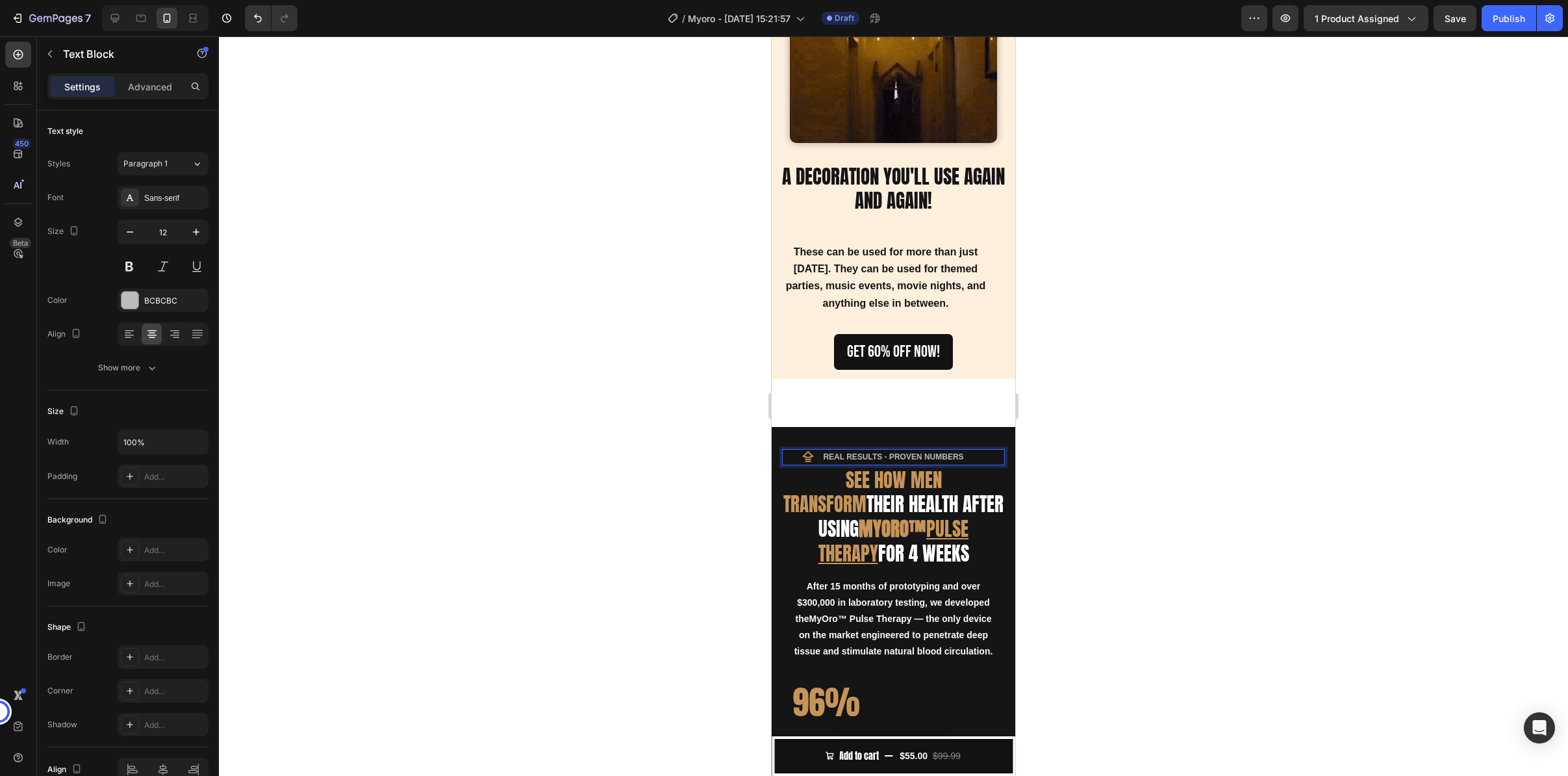
click at [833, 452] on strong "REAL RESULTS - PROVEN NUMBERS" at bounding box center [893, 456] width 140 height 9
click at [850, 452] on strong "REAL RESULTS - PROVEN NUMBERS" at bounding box center [893, 456] width 140 height 9
drag, startPoint x: 876, startPoint y: 445, endPoint x: 820, endPoint y: 448, distance: 56.1
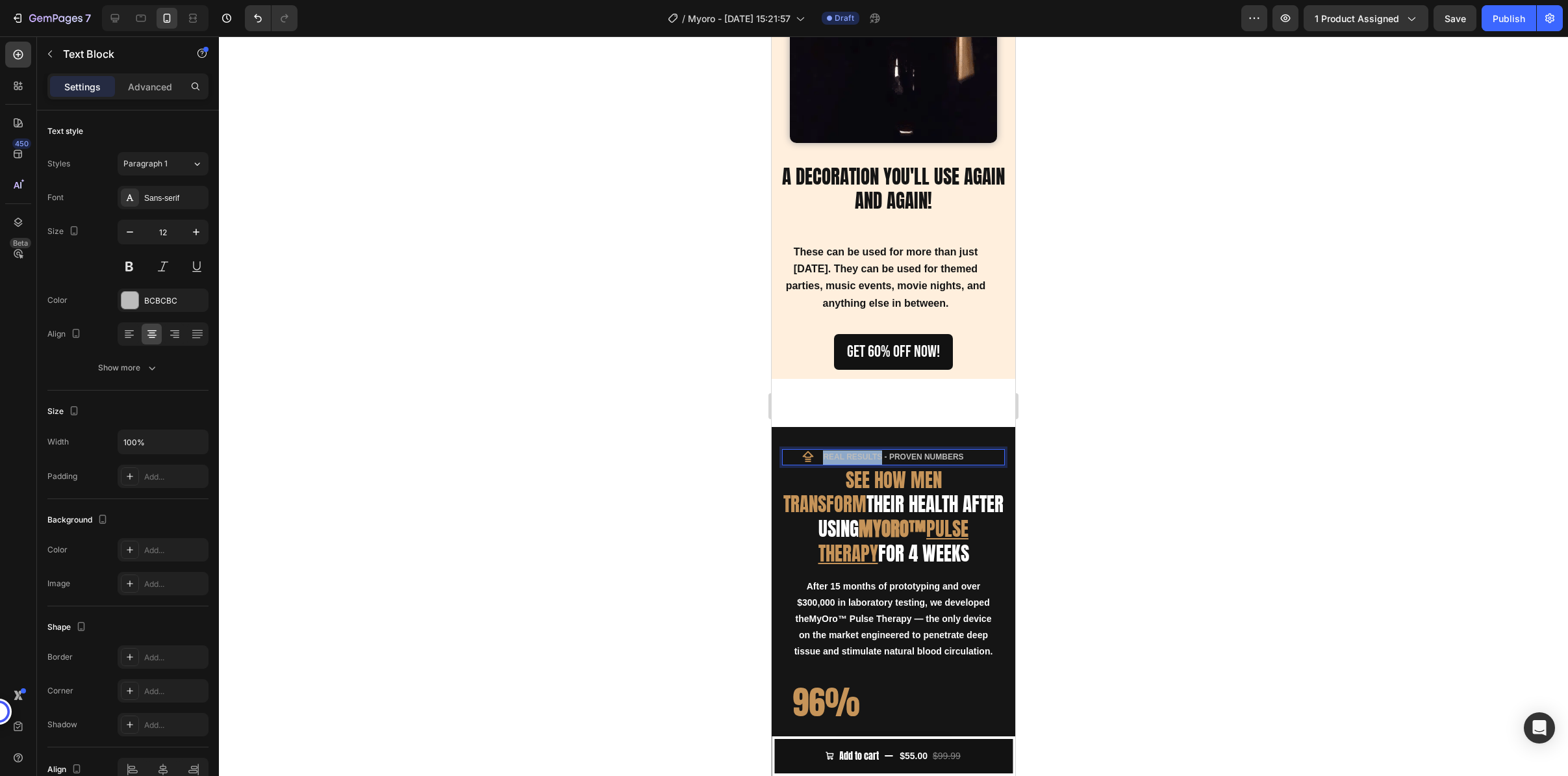
click at [823, 452] on strong "REAL RESULTS - PROVEN NUMBERS" at bounding box center [893, 456] width 140 height 9
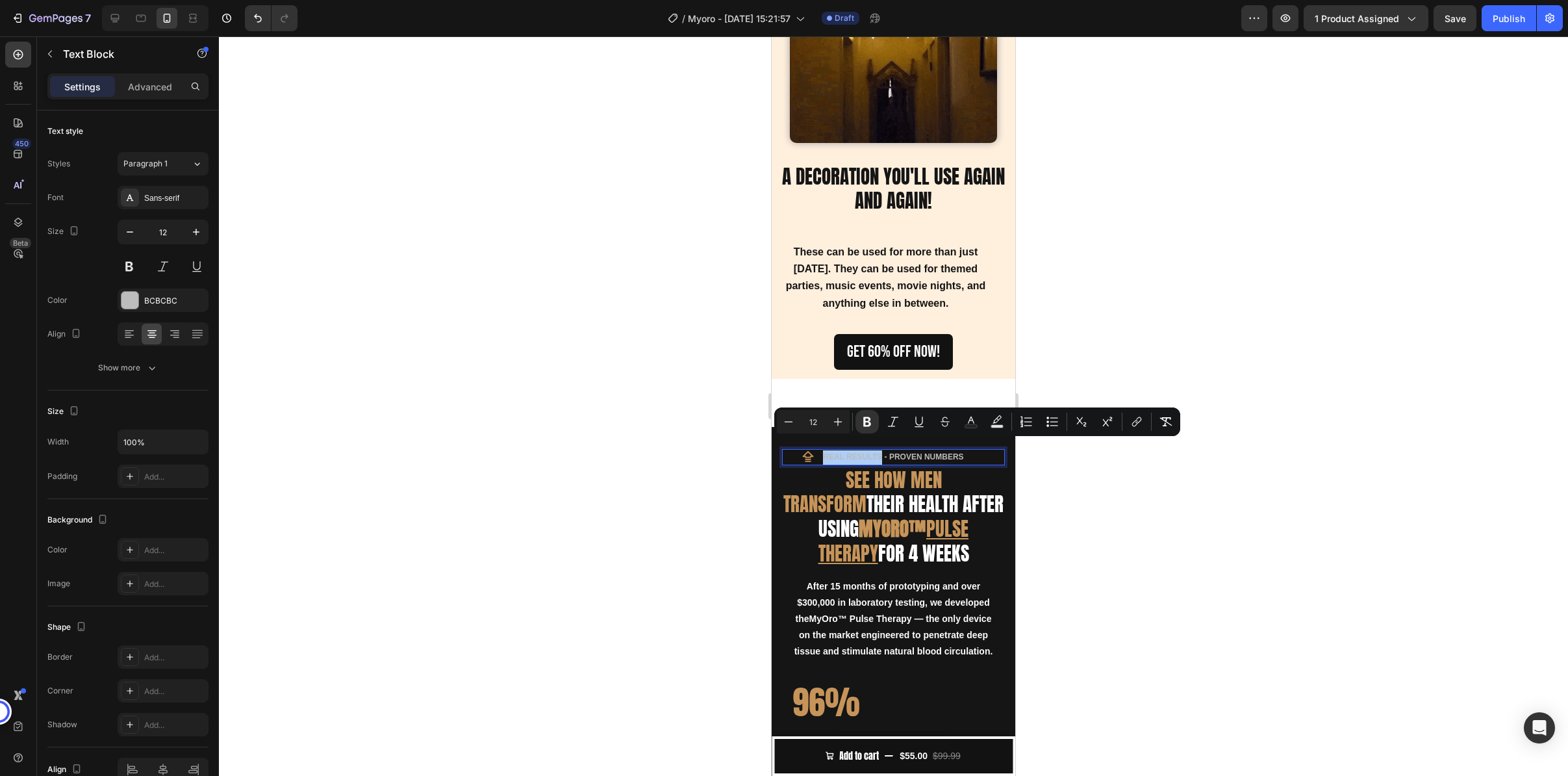
click at [1075, 582] on div at bounding box center [893, 406] width 1349 height 739
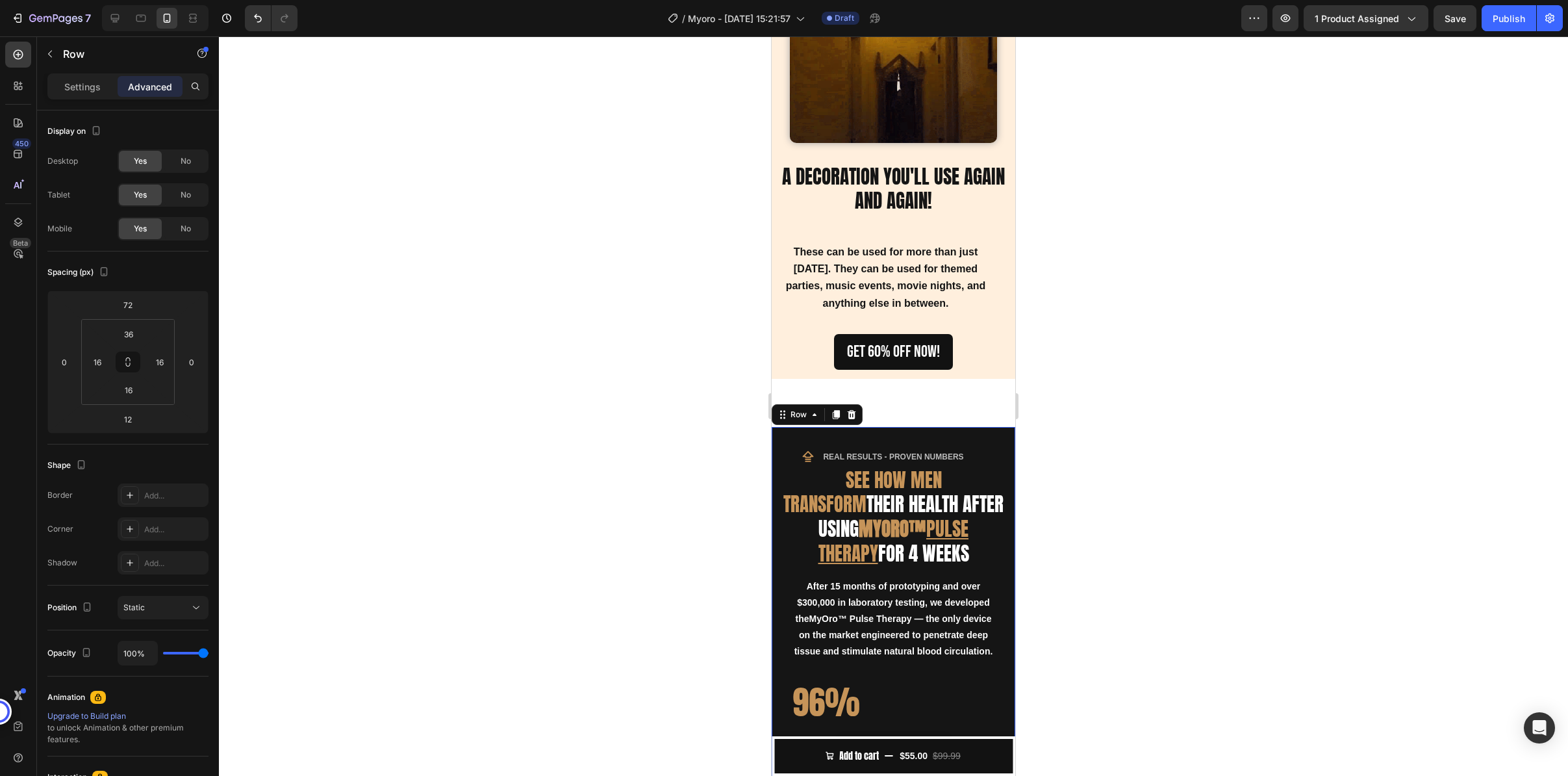
click at [782, 430] on div "Icon REAL RESULTS - PROVEN NUMBERS Text Block Row SEE HOW MEN TRANSFORM THEIR H…" at bounding box center [893, 763] width 244 height 671
click at [850, 410] on icon at bounding box center [852, 414] width 8 height 9
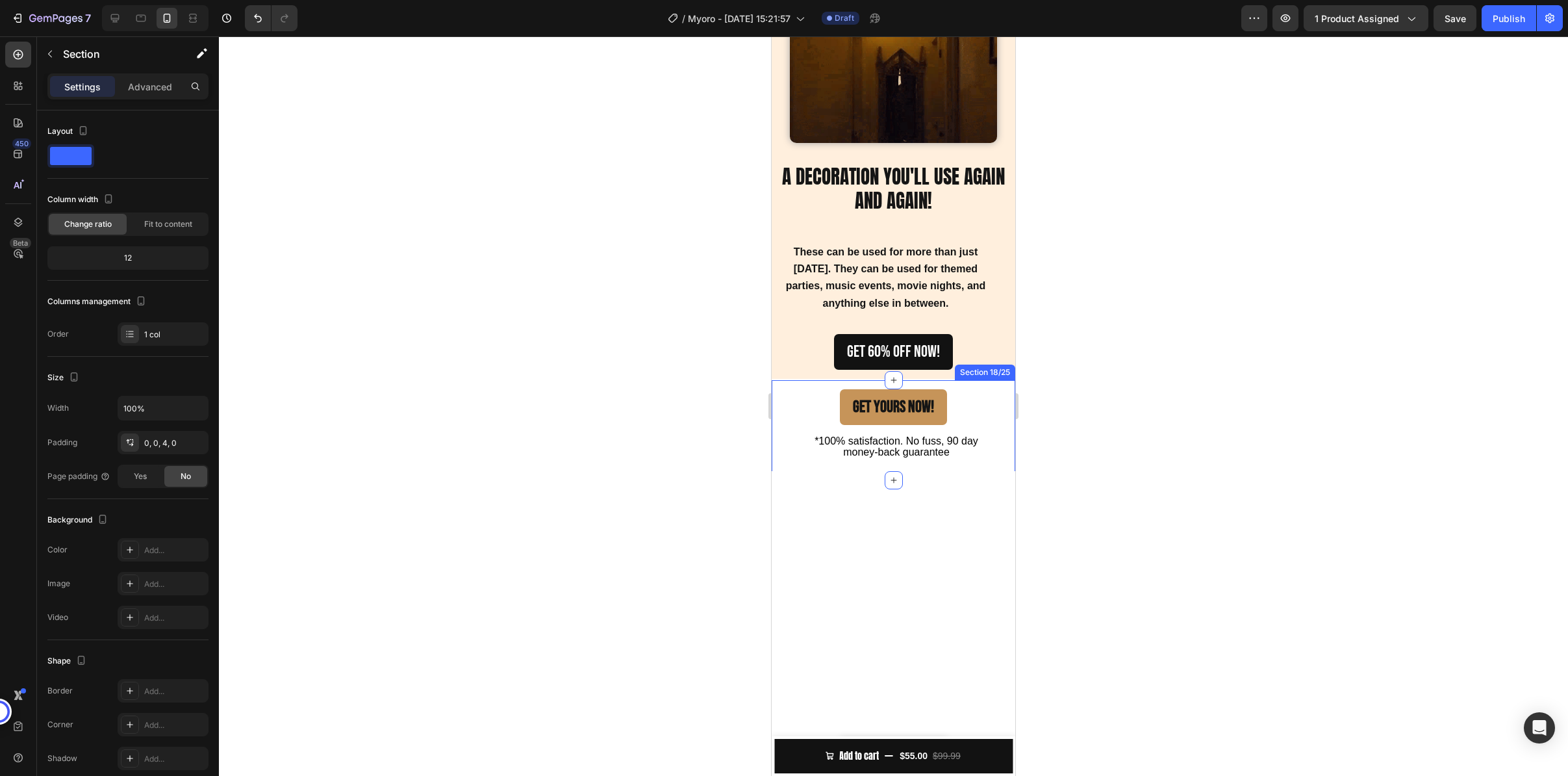
click at [826, 386] on div "GET YOURS NOW! Button" at bounding box center [893, 402] width 244 height 46
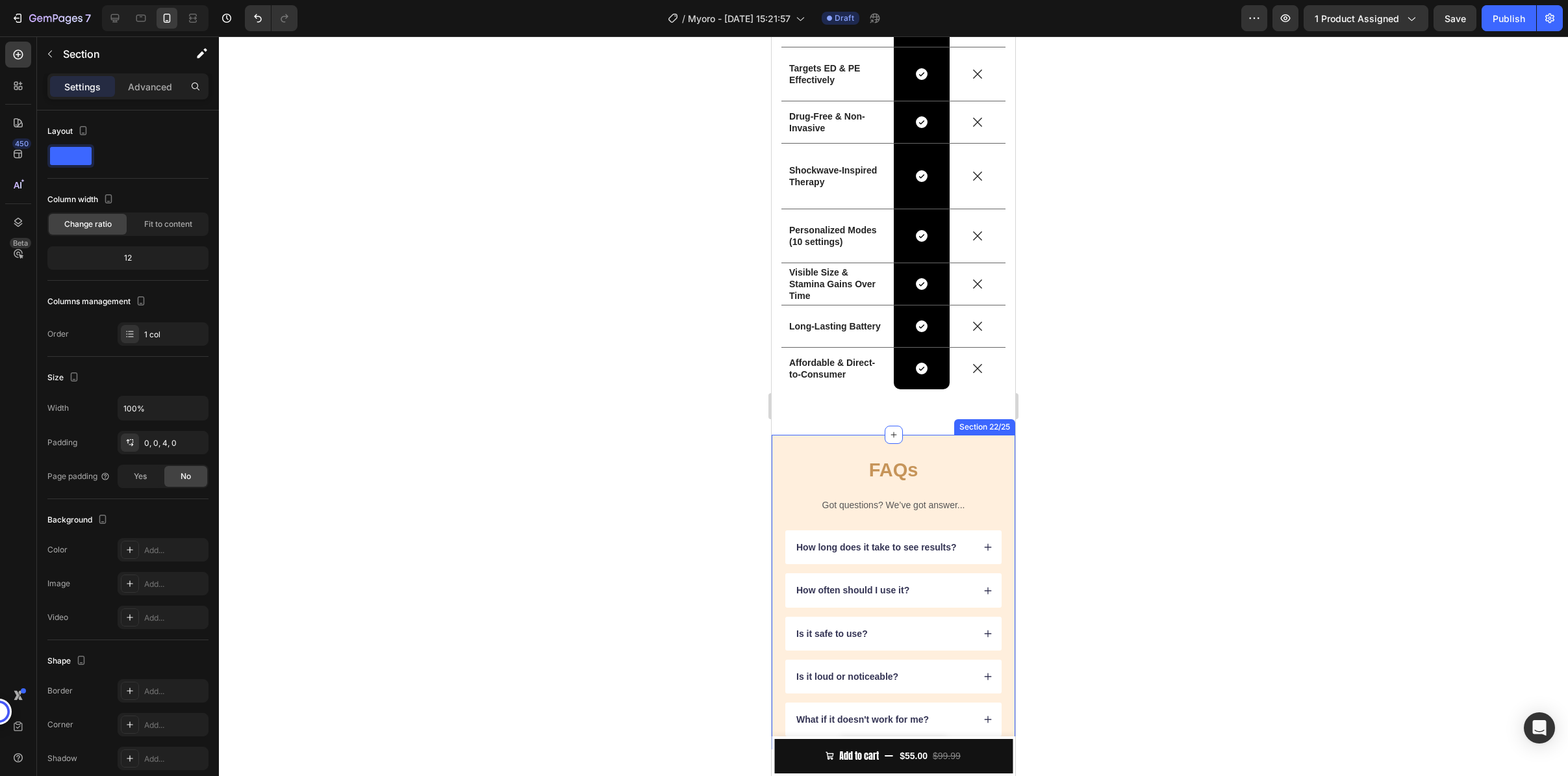
scroll to position [2026, 0]
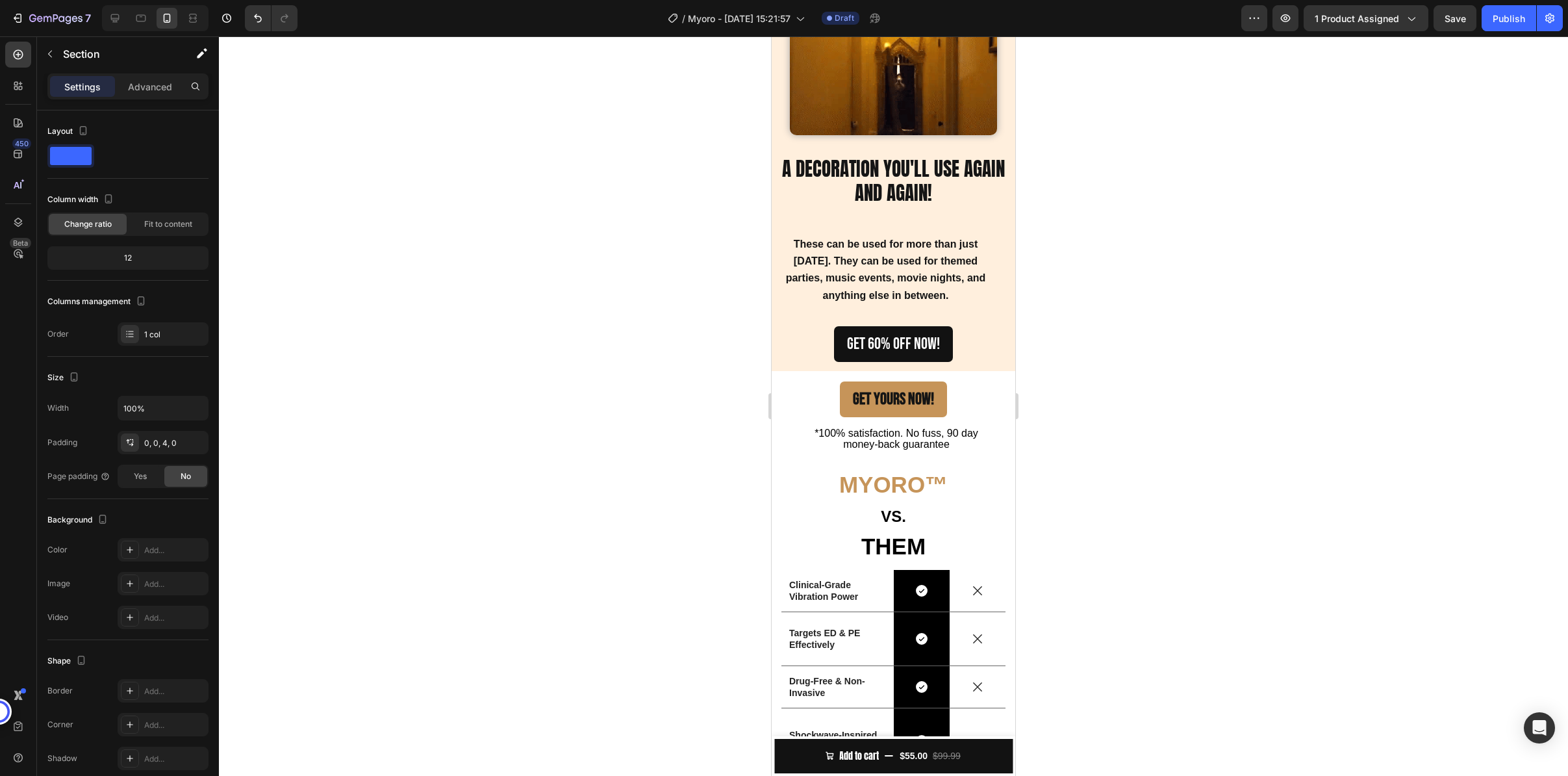
click at [819, 394] on div "GET YOURS NOW! Button" at bounding box center [893, 395] width 244 height 46
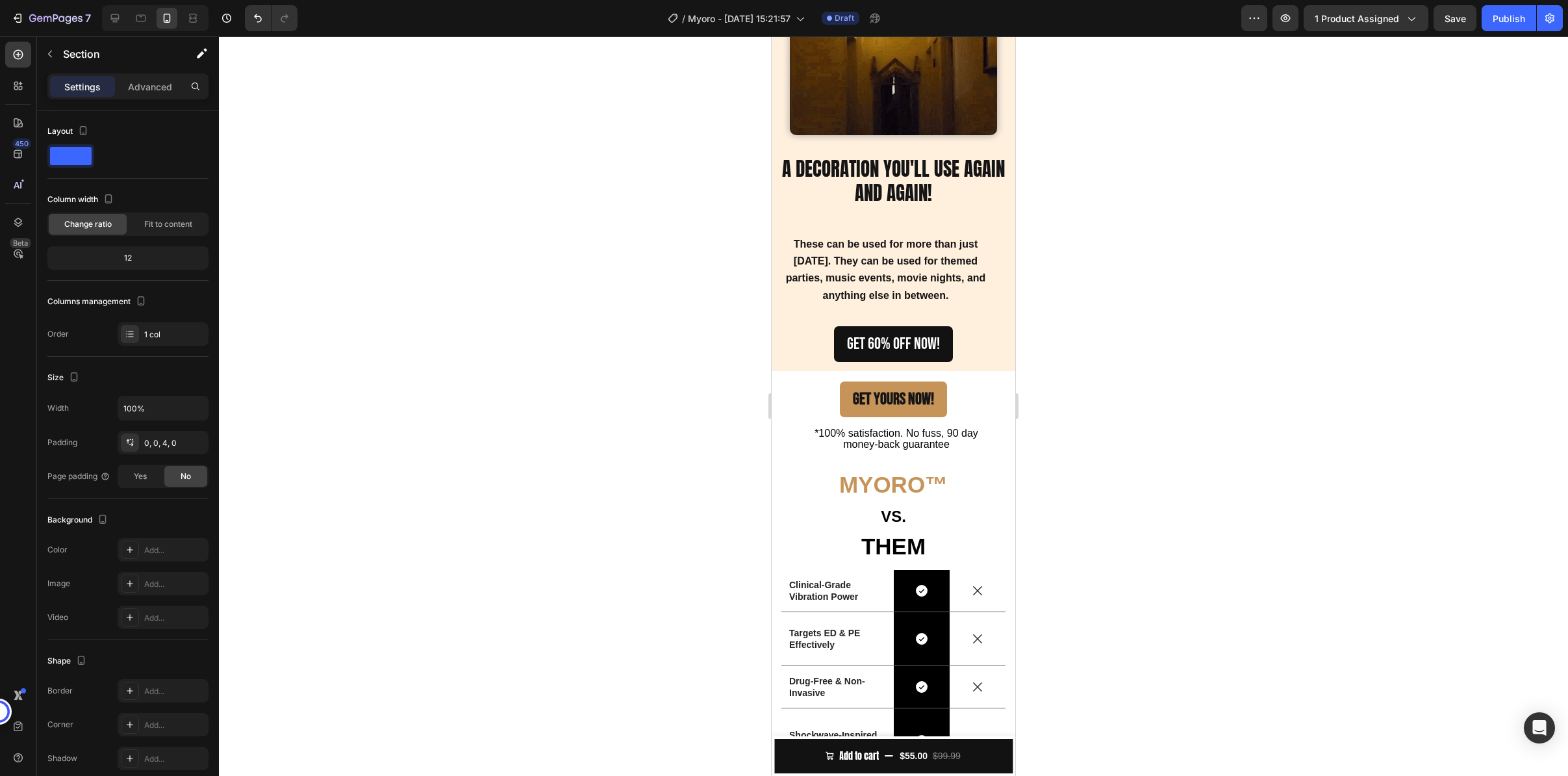
click at [962, 385] on div "GET YOURS NOW! Button" at bounding box center [893, 395] width 244 height 46
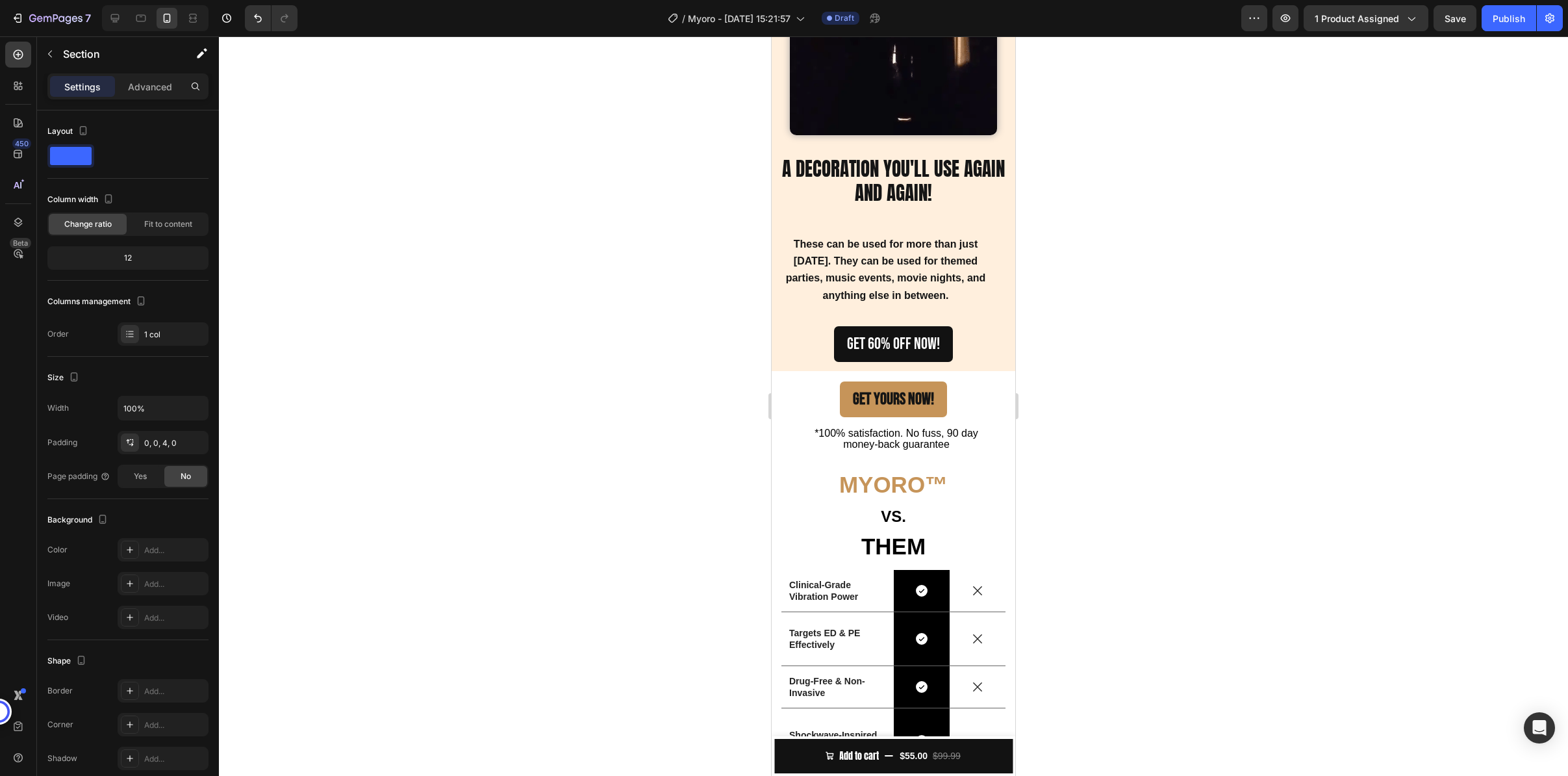
click at [808, 375] on div "GET YOURS NOW! Button" at bounding box center [893, 395] width 244 height 46
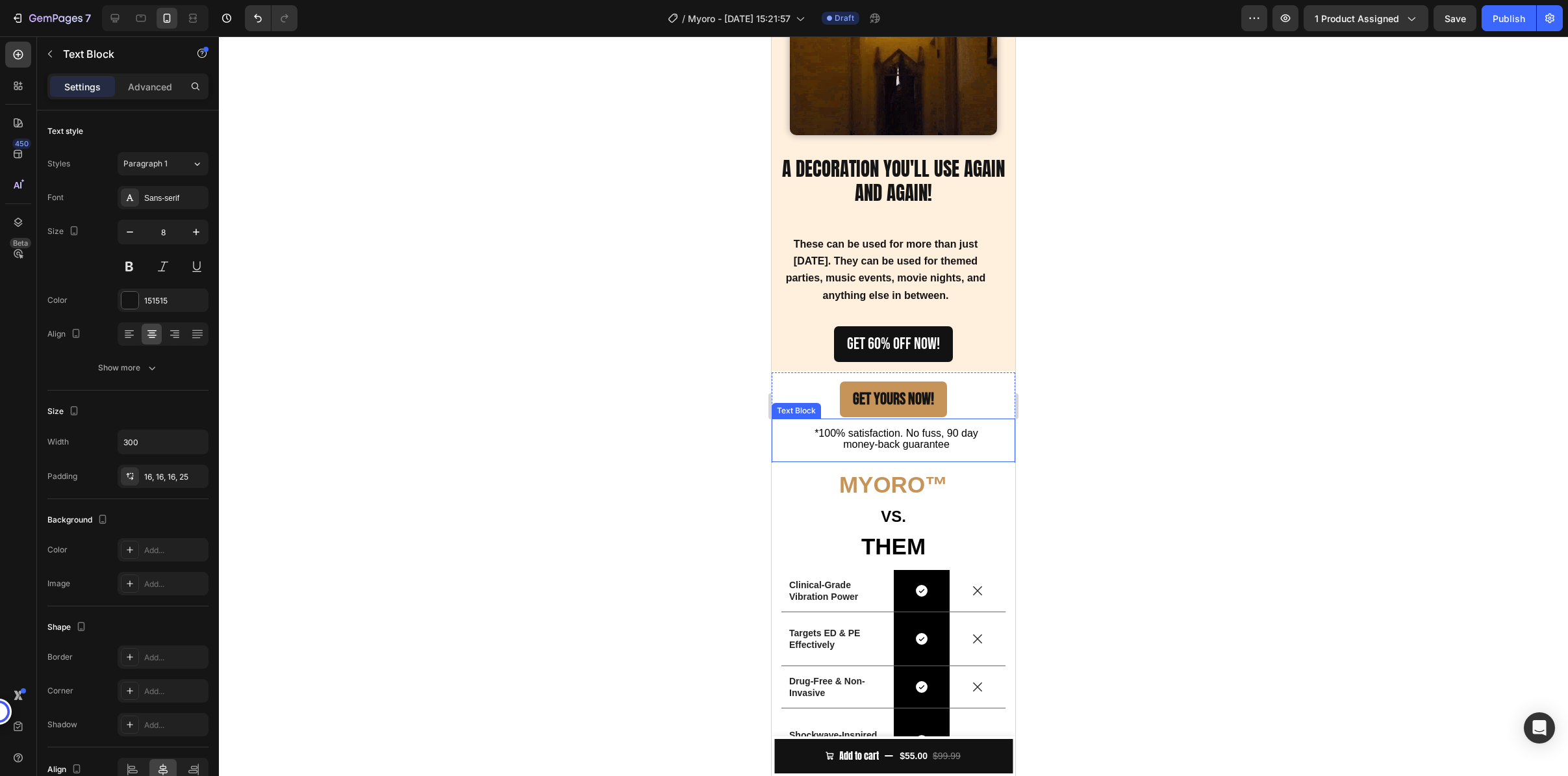
click at [818, 430] on p "*100% satisfaction. No fuss, 90 day money-back guarantee" at bounding box center [897, 440] width 168 height 23
click at [874, 401] on div at bounding box center [874, 406] width 16 height 16
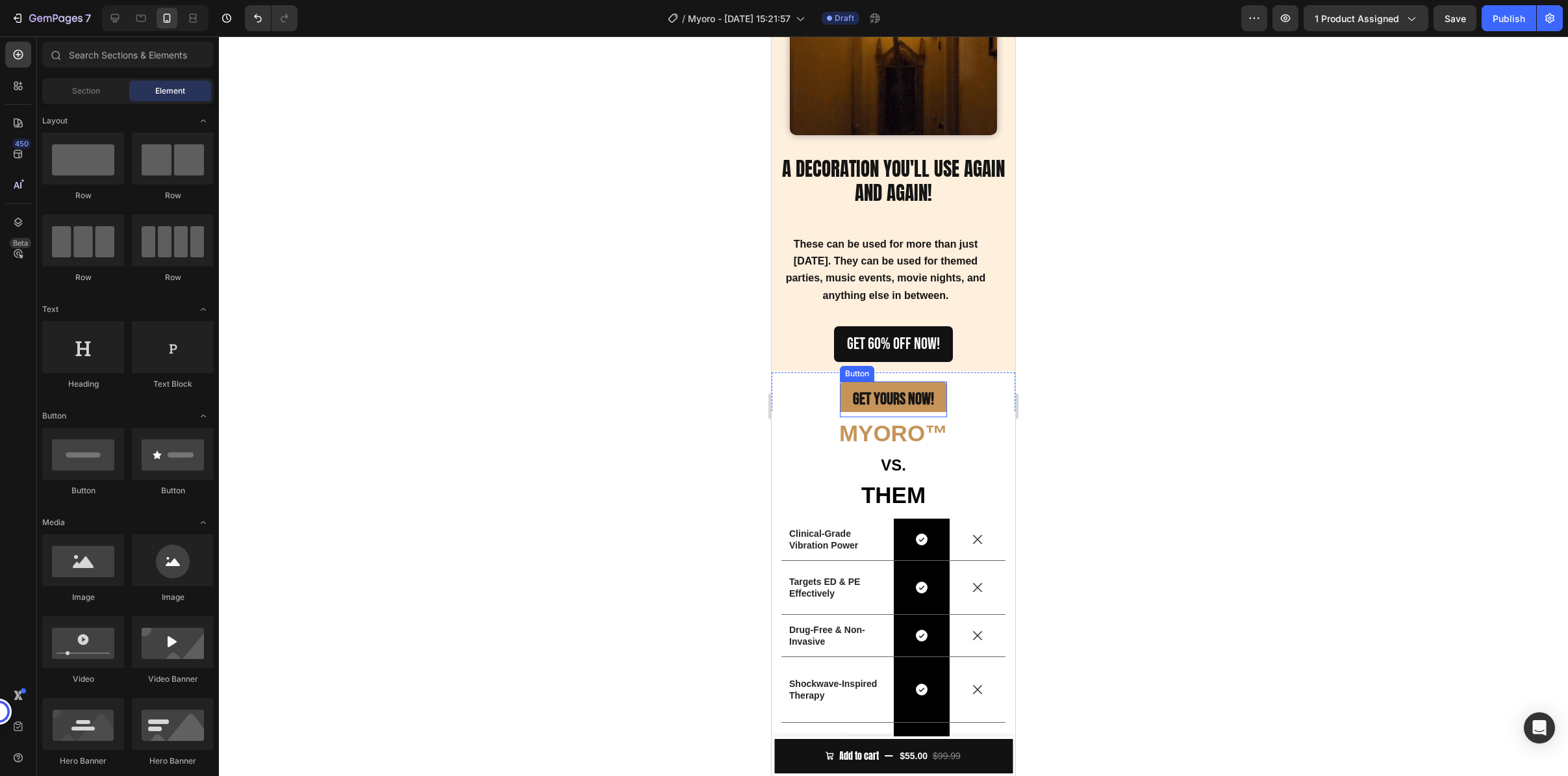
click at [834, 392] on div "GET YOURS NOW! Button" at bounding box center [893, 395] width 244 height 46
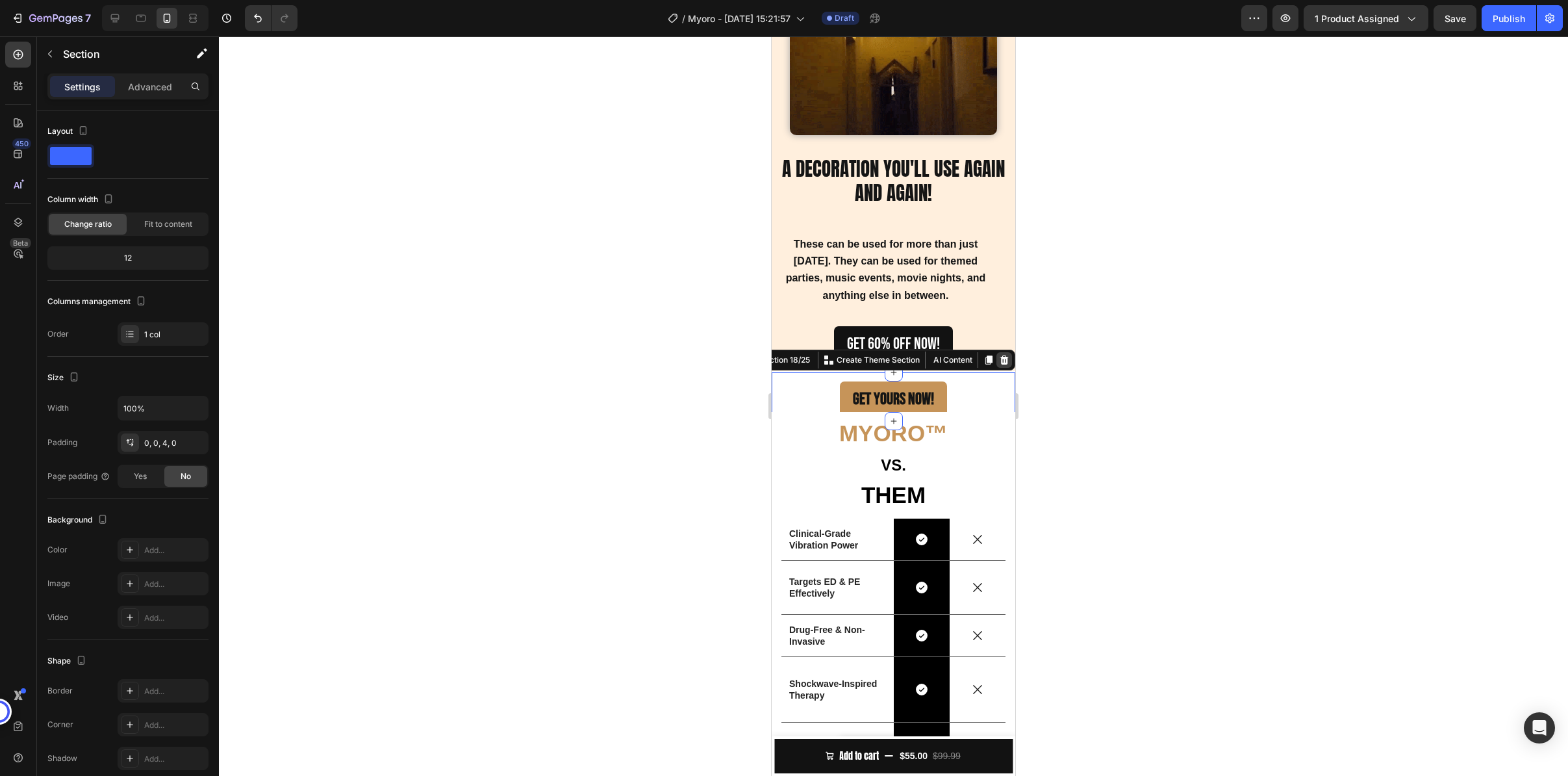
click at [1000, 355] on icon at bounding box center [1005, 359] width 8 height 9
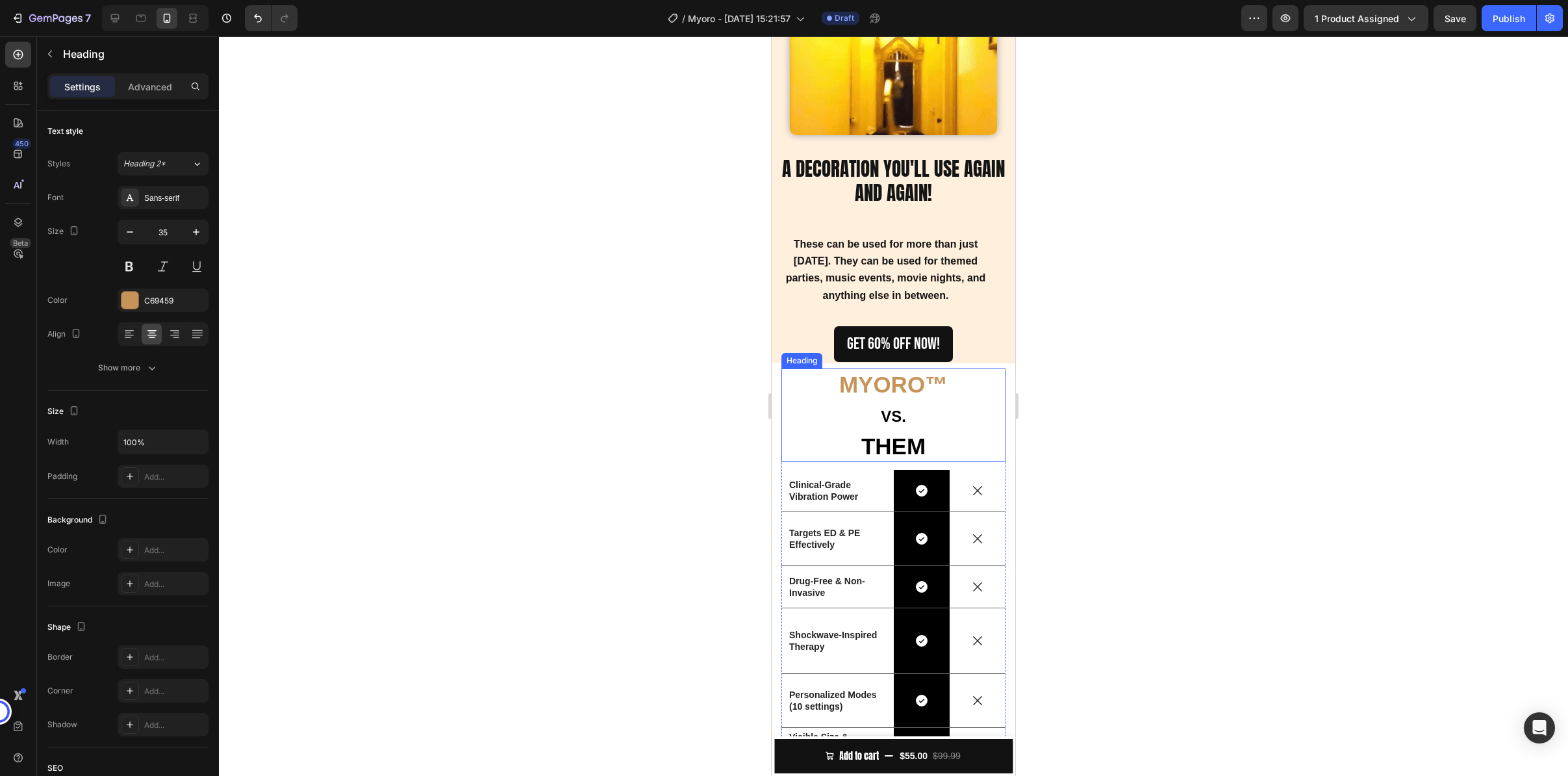
click at [899, 372] on strong "MYORO" at bounding box center [882, 384] width 85 height 25
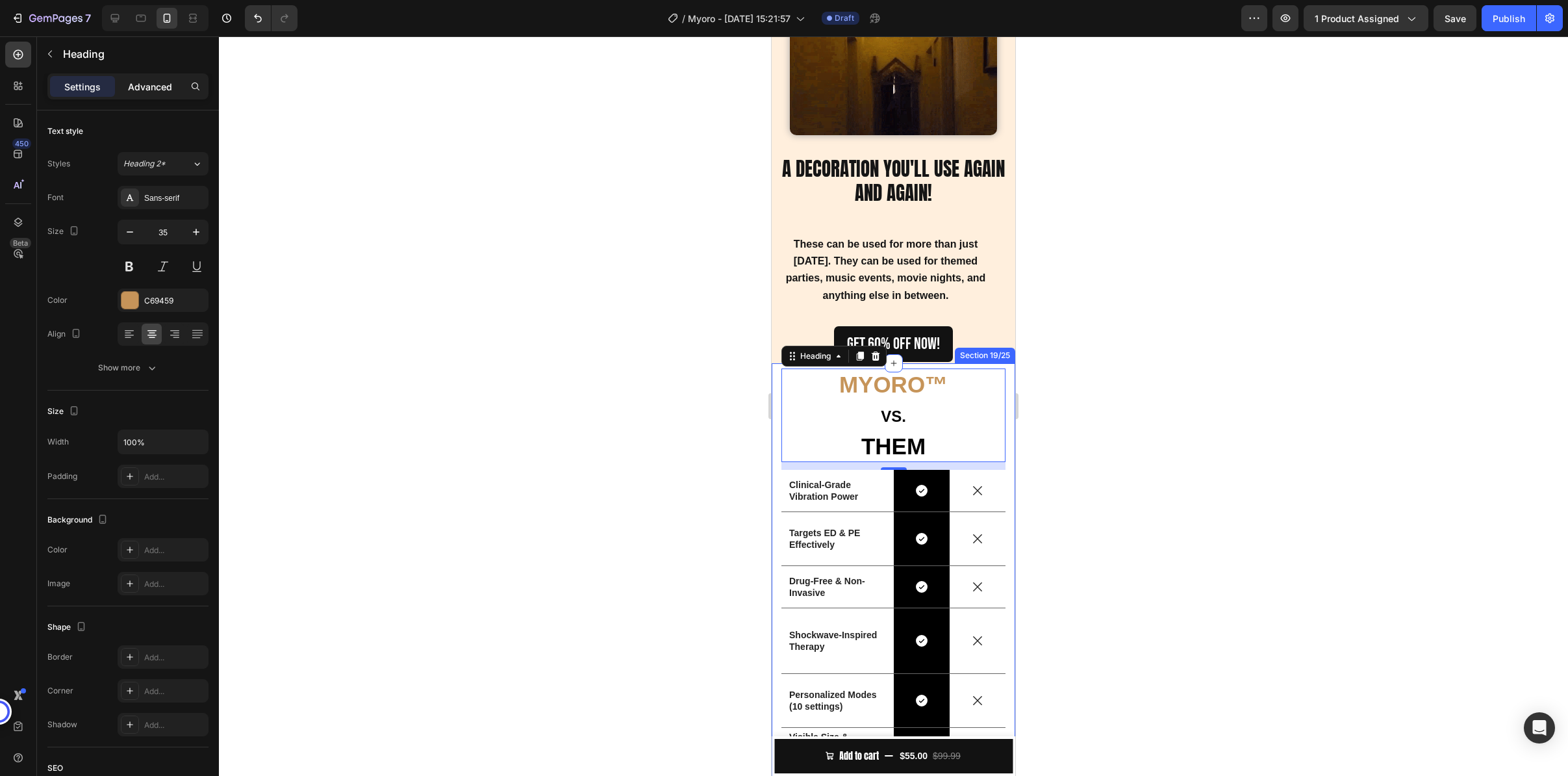
click at [167, 90] on p "Advanced" at bounding box center [150, 86] width 44 height 13
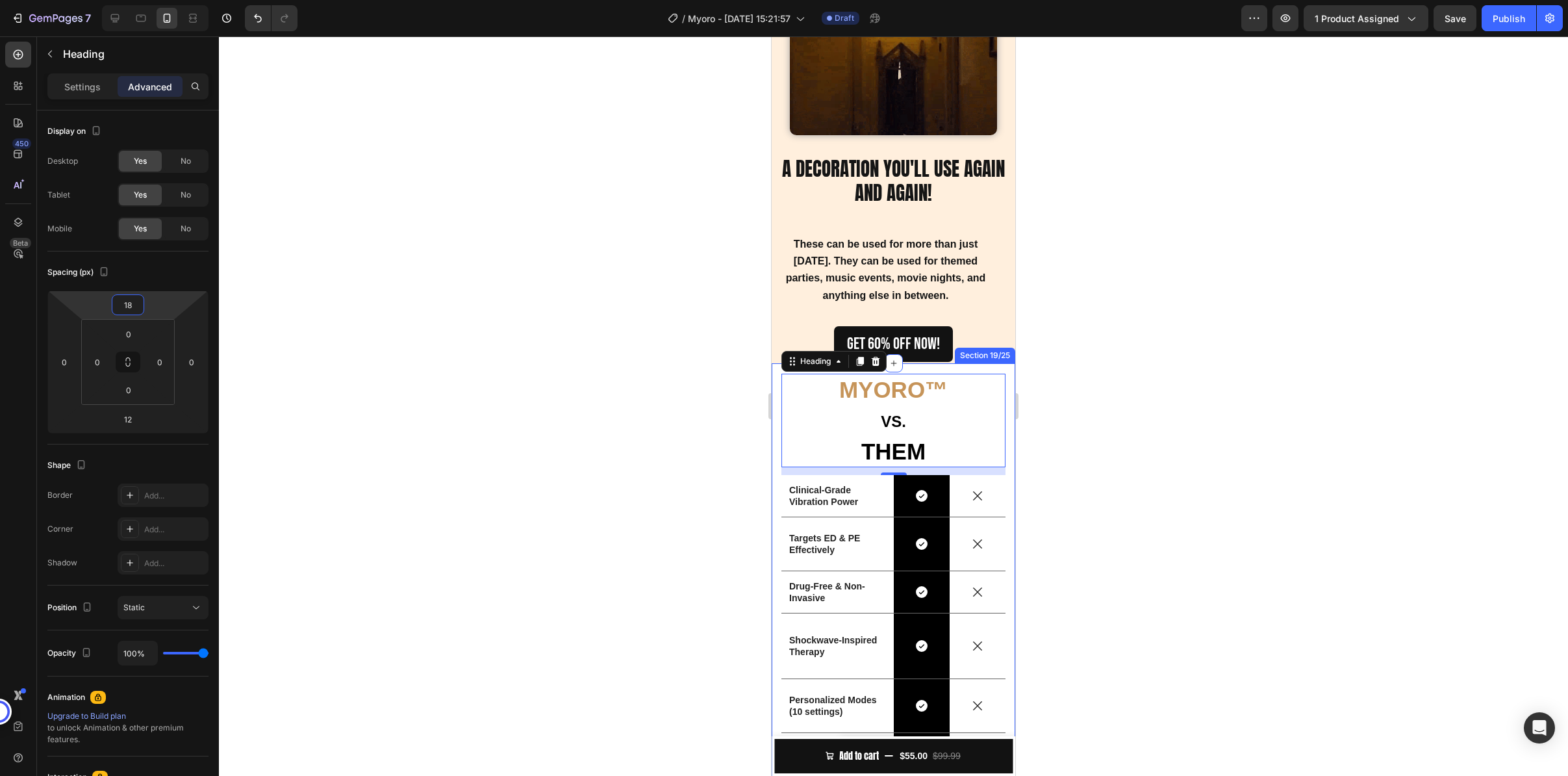
type input "20"
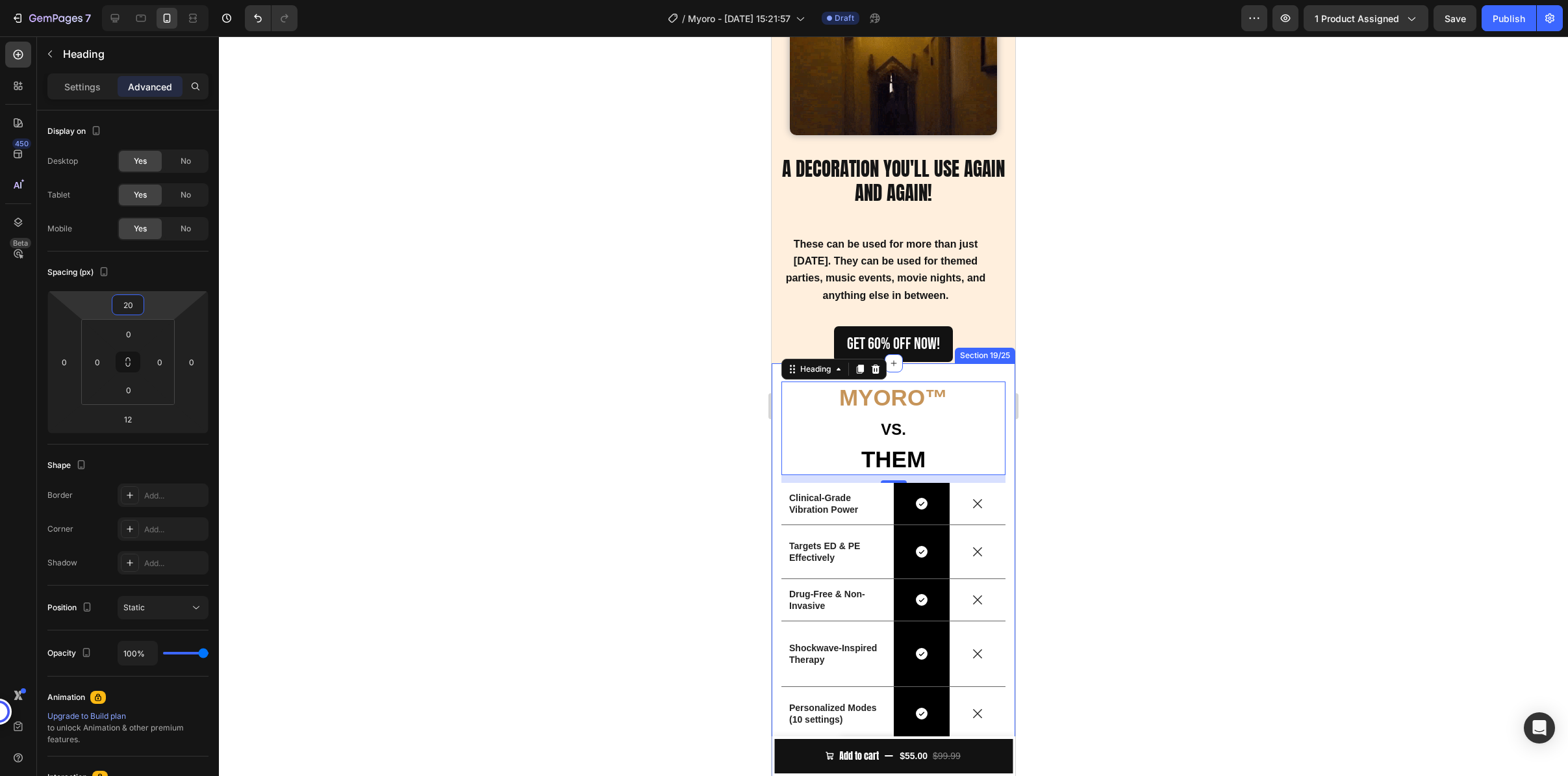
drag, startPoint x: 159, startPoint y: 299, endPoint x: 164, endPoint y: 293, distance: 7.8
click at [164, 0] on html "7 / Myoro - [DATE] 15:21:57 Draft Preview 1 product assigned Save Publish 450 B…" at bounding box center [784, 0] width 1568 height 0
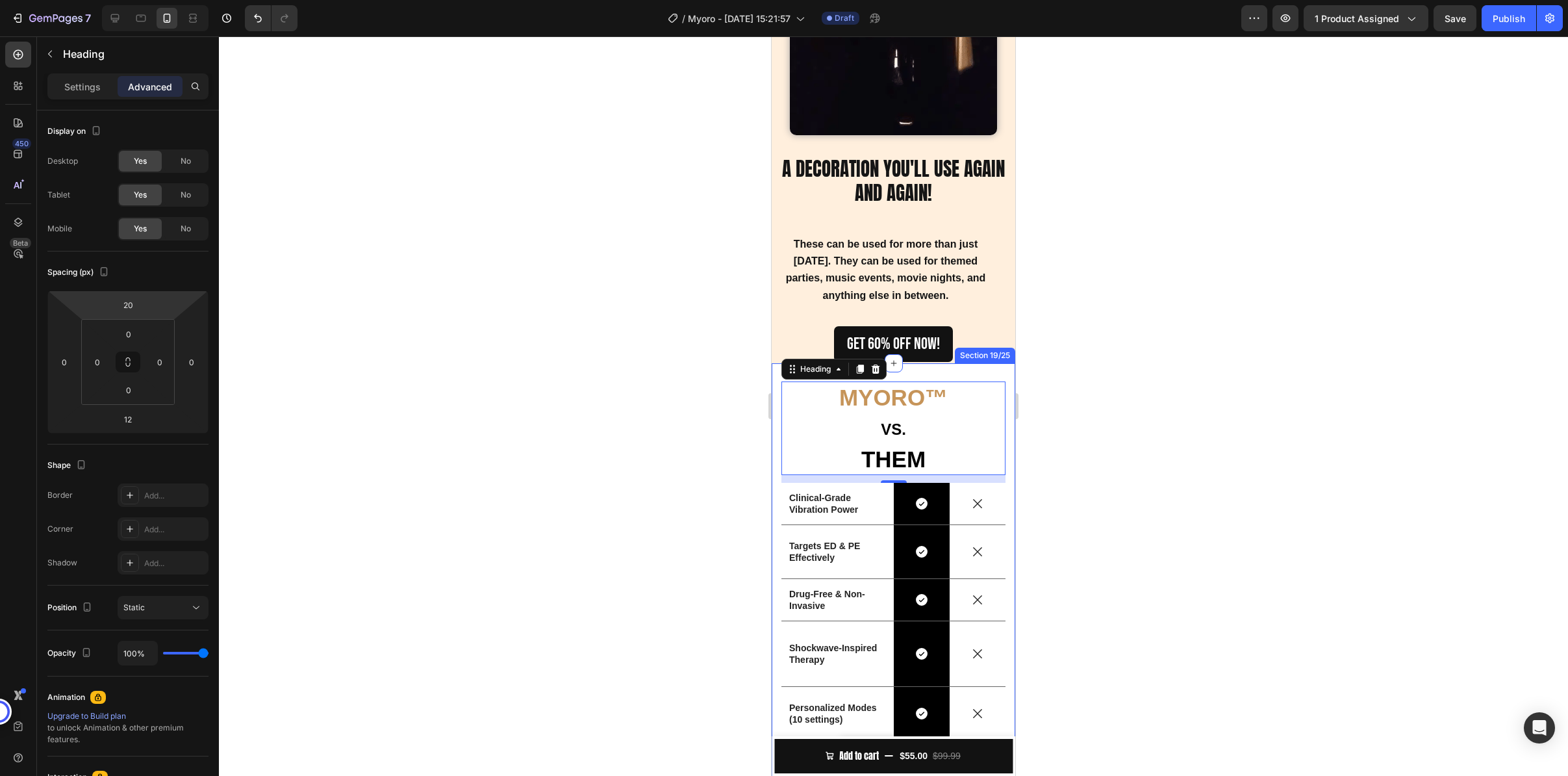
click at [623, 362] on div at bounding box center [893, 406] width 1349 height 739
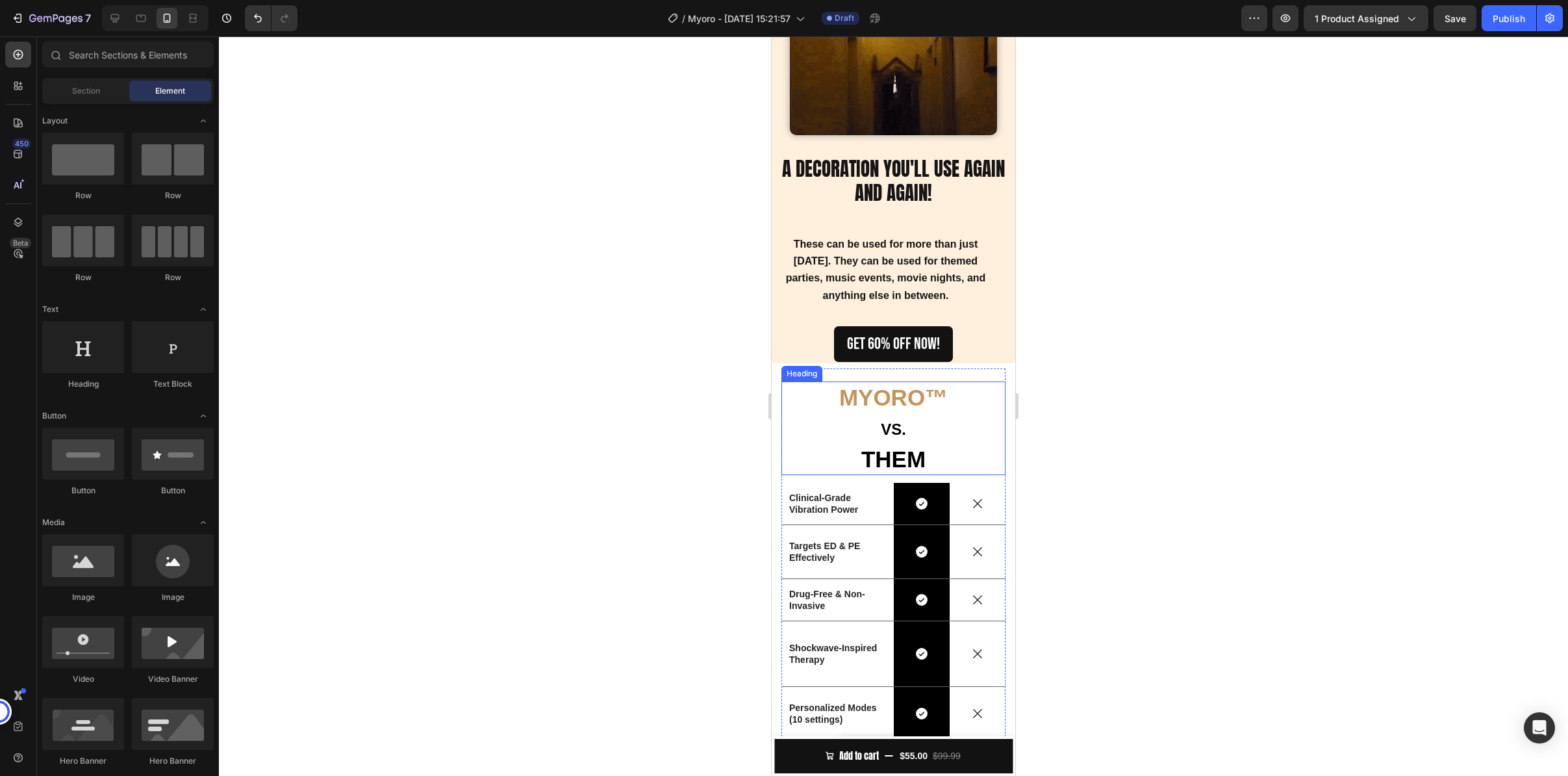
click at [887, 398] on strong "MYORO" at bounding box center [882, 398] width 85 height 25
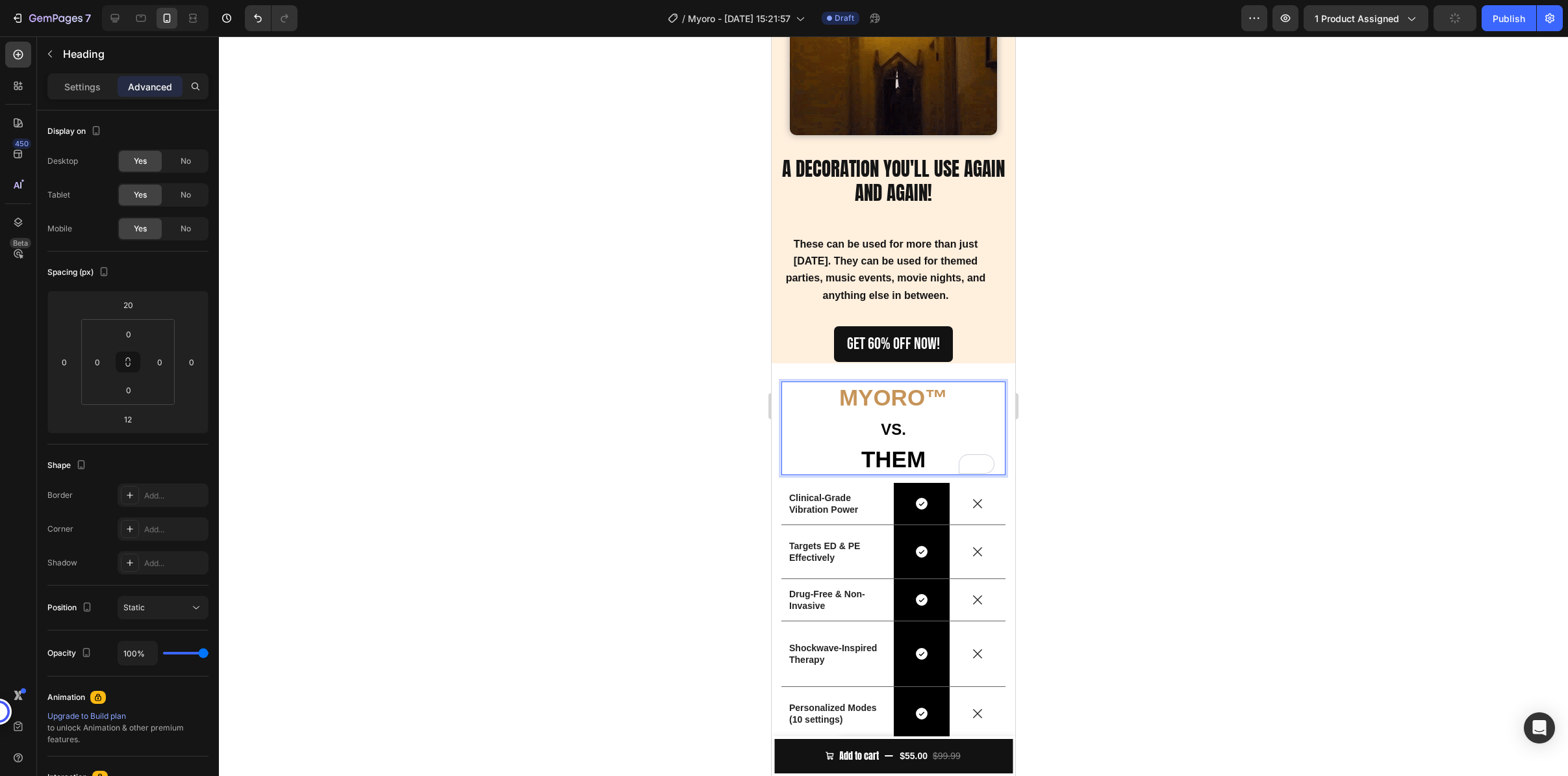
click at [904, 392] on strong "MYORO" at bounding box center [882, 398] width 85 height 25
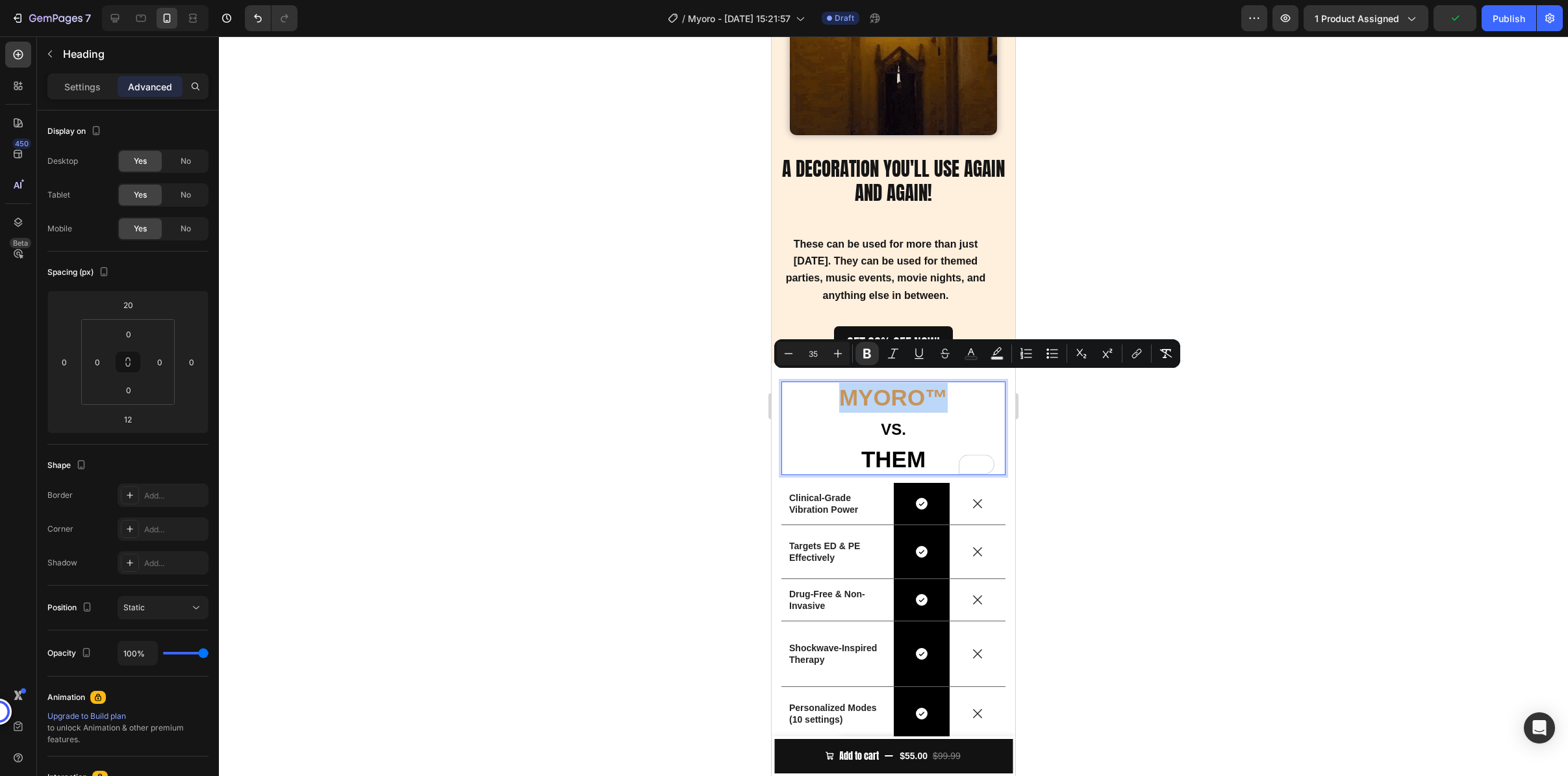
drag, startPoint x: 937, startPoint y: 389, endPoint x: 841, endPoint y: 395, distance: 96.2
click at [841, 395] on p "MYORO ™ VS. THEM" at bounding box center [894, 429] width 222 height 92
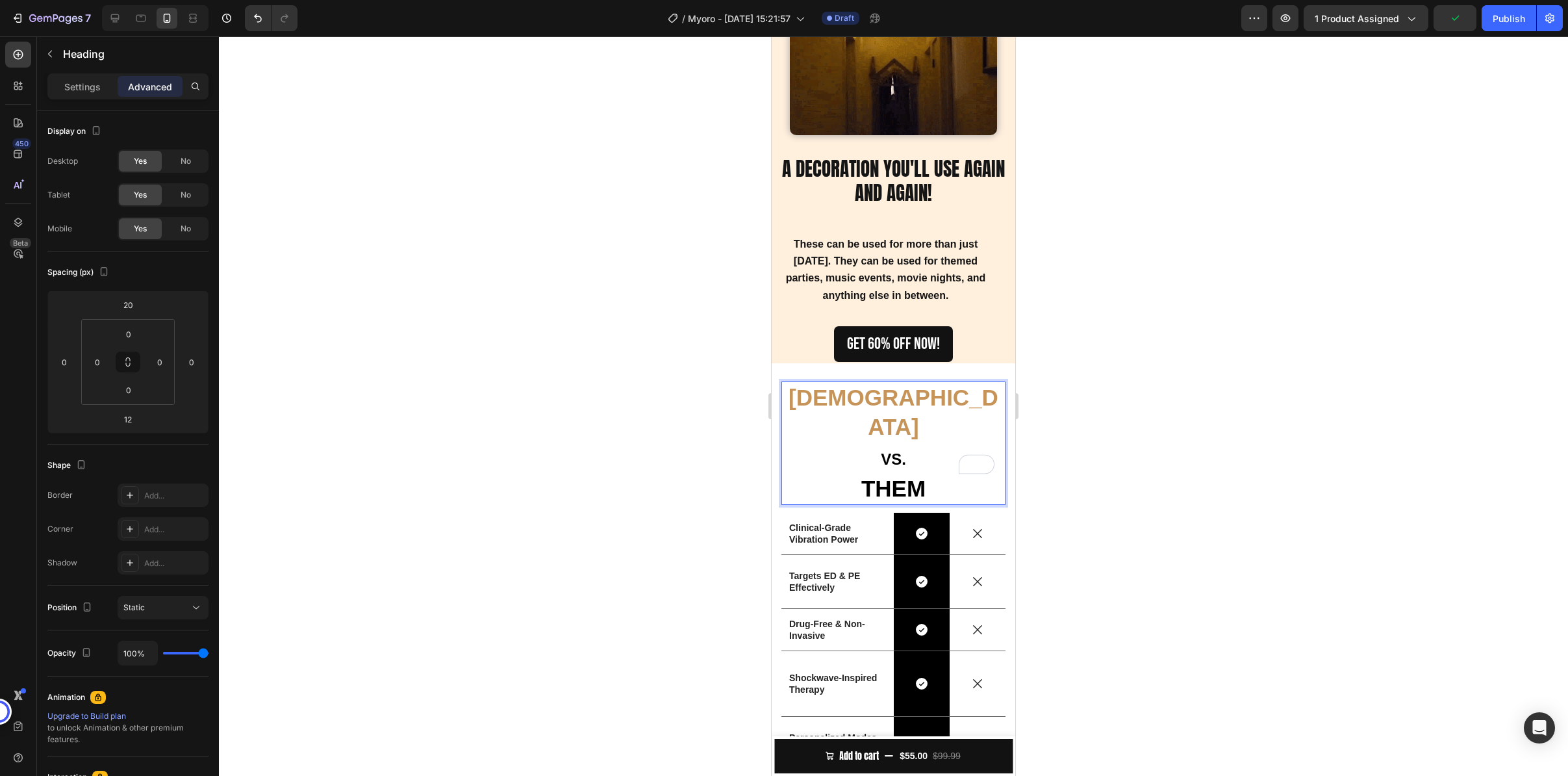
click at [871, 392] on strong "[DEMOGRAPHIC_DATA]" at bounding box center [893, 412] width 210 height 55
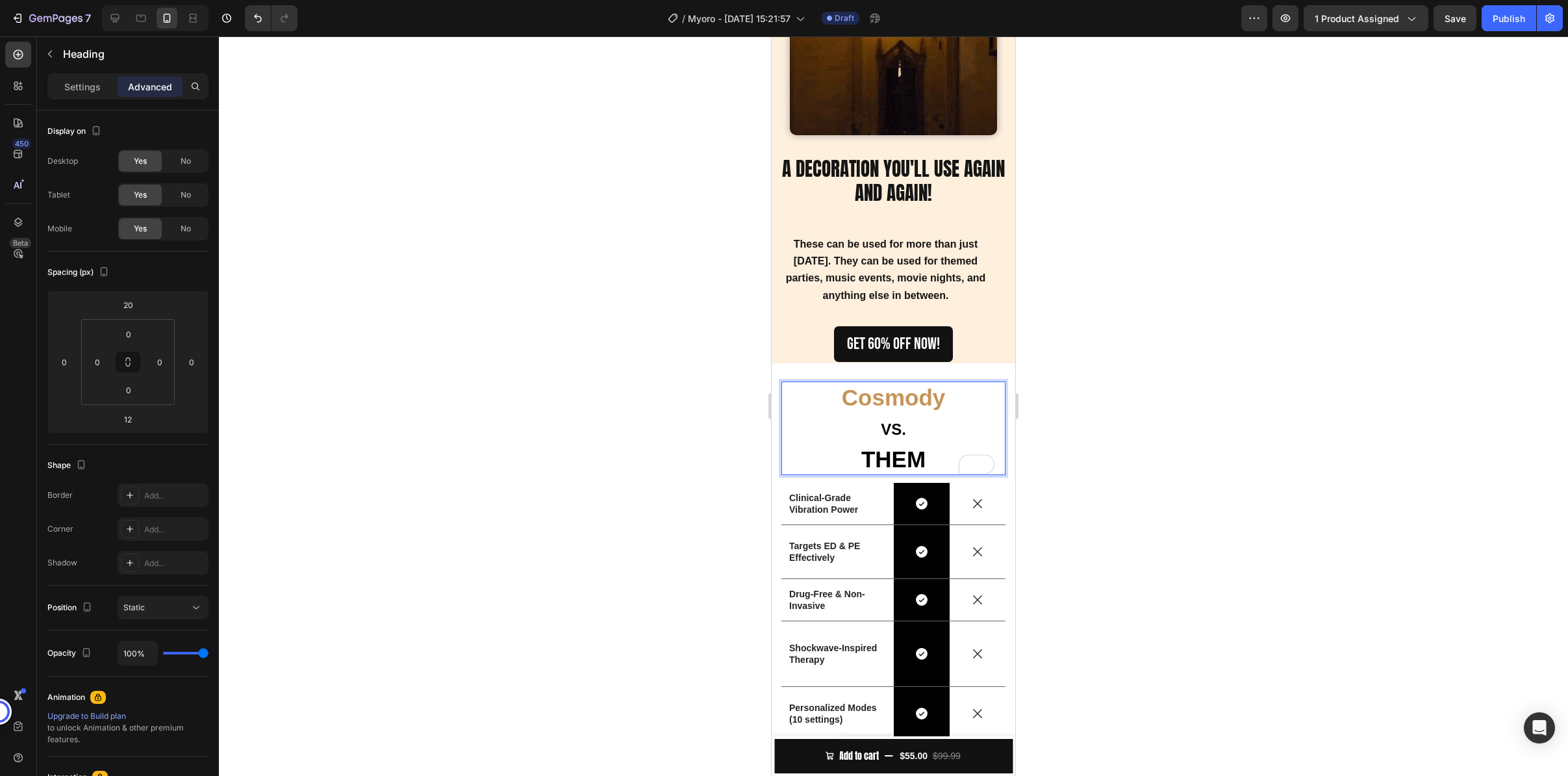
click at [1098, 406] on div at bounding box center [893, 406] width 1349 height 739
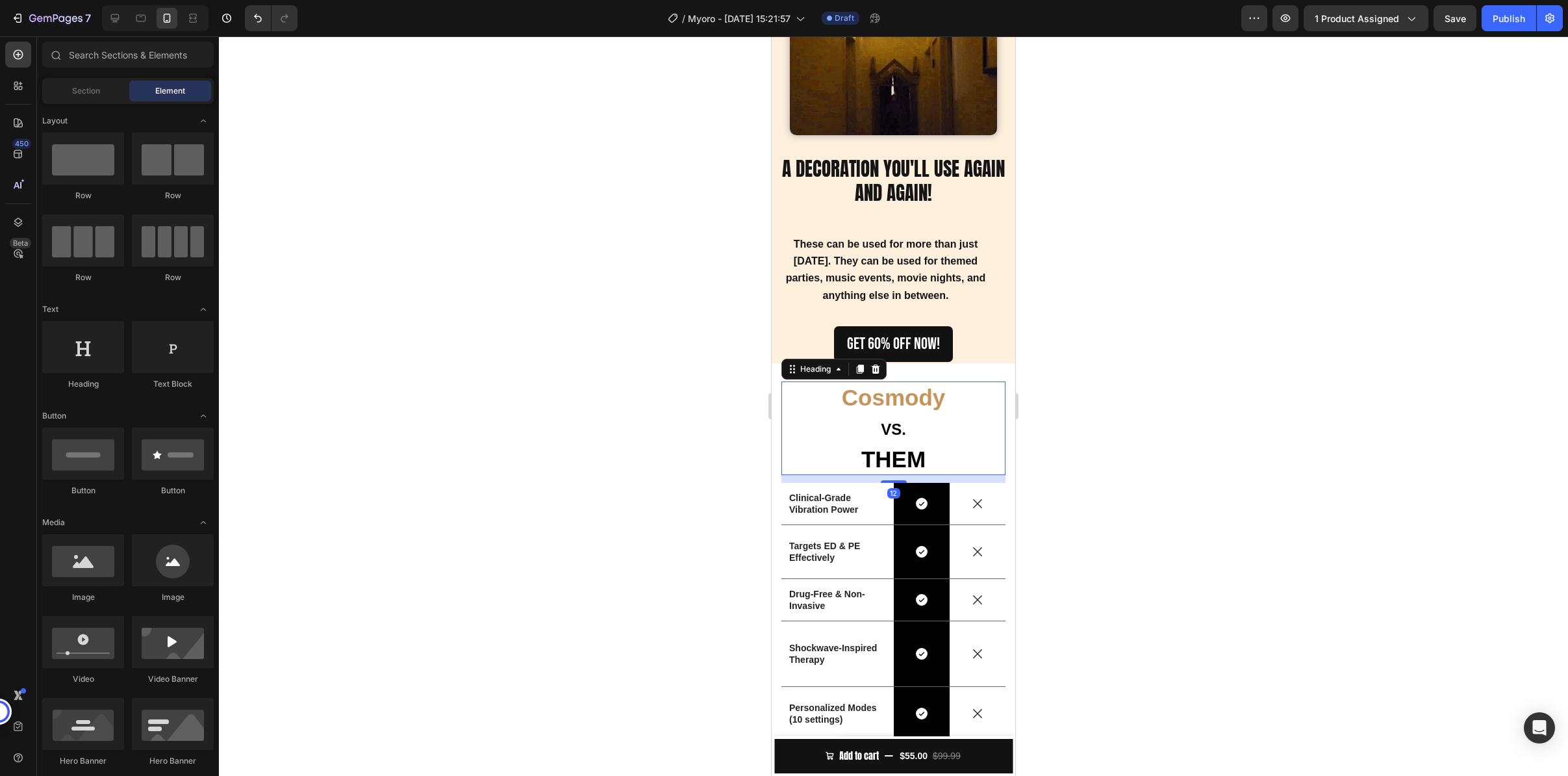
click at [903, 450] on span "THEM" at bounding box center [893, 459] width 64 height 25
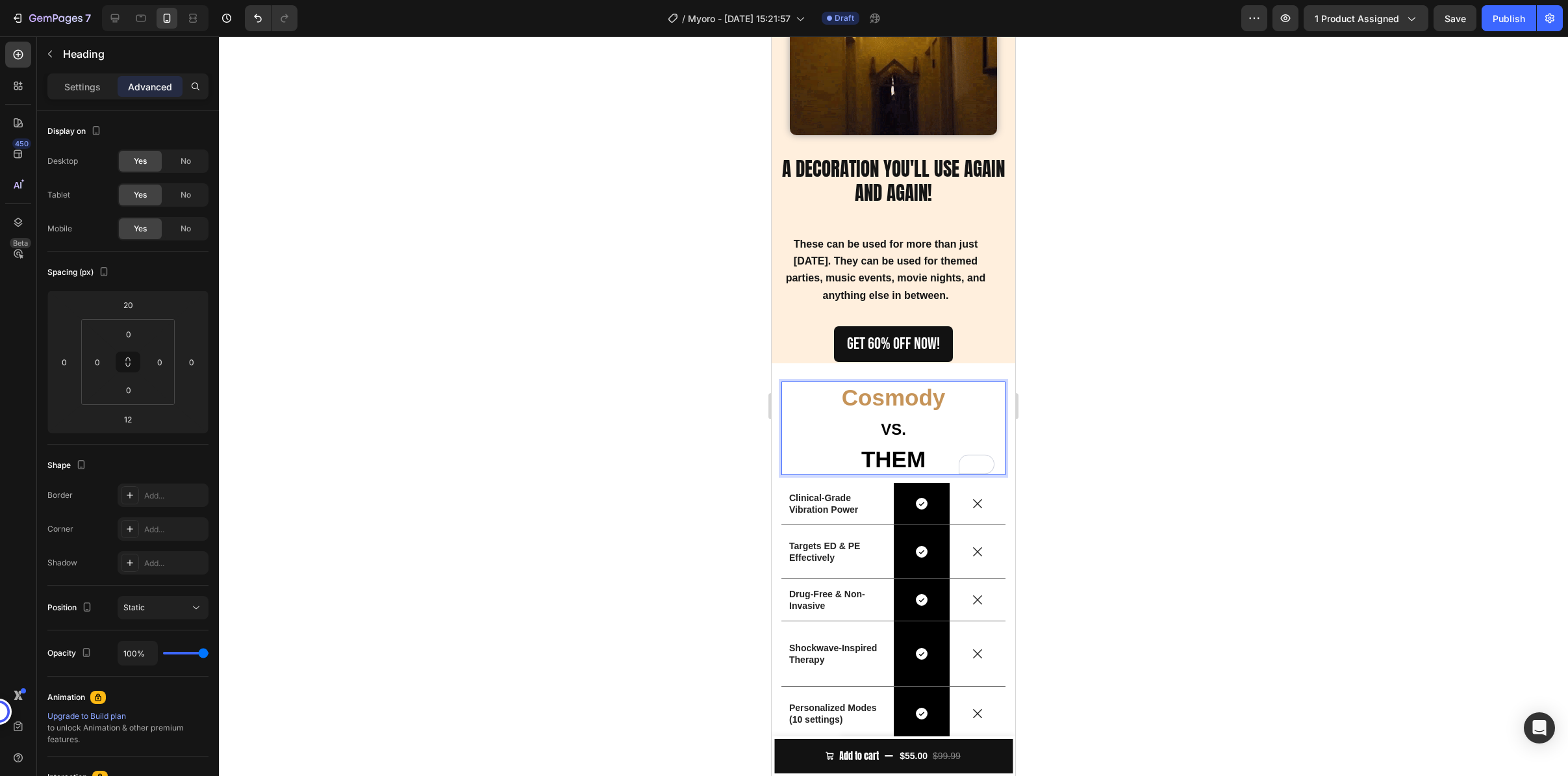
click at [1151, 483] on div at bounding box center [893, 406] width 1349 height 739
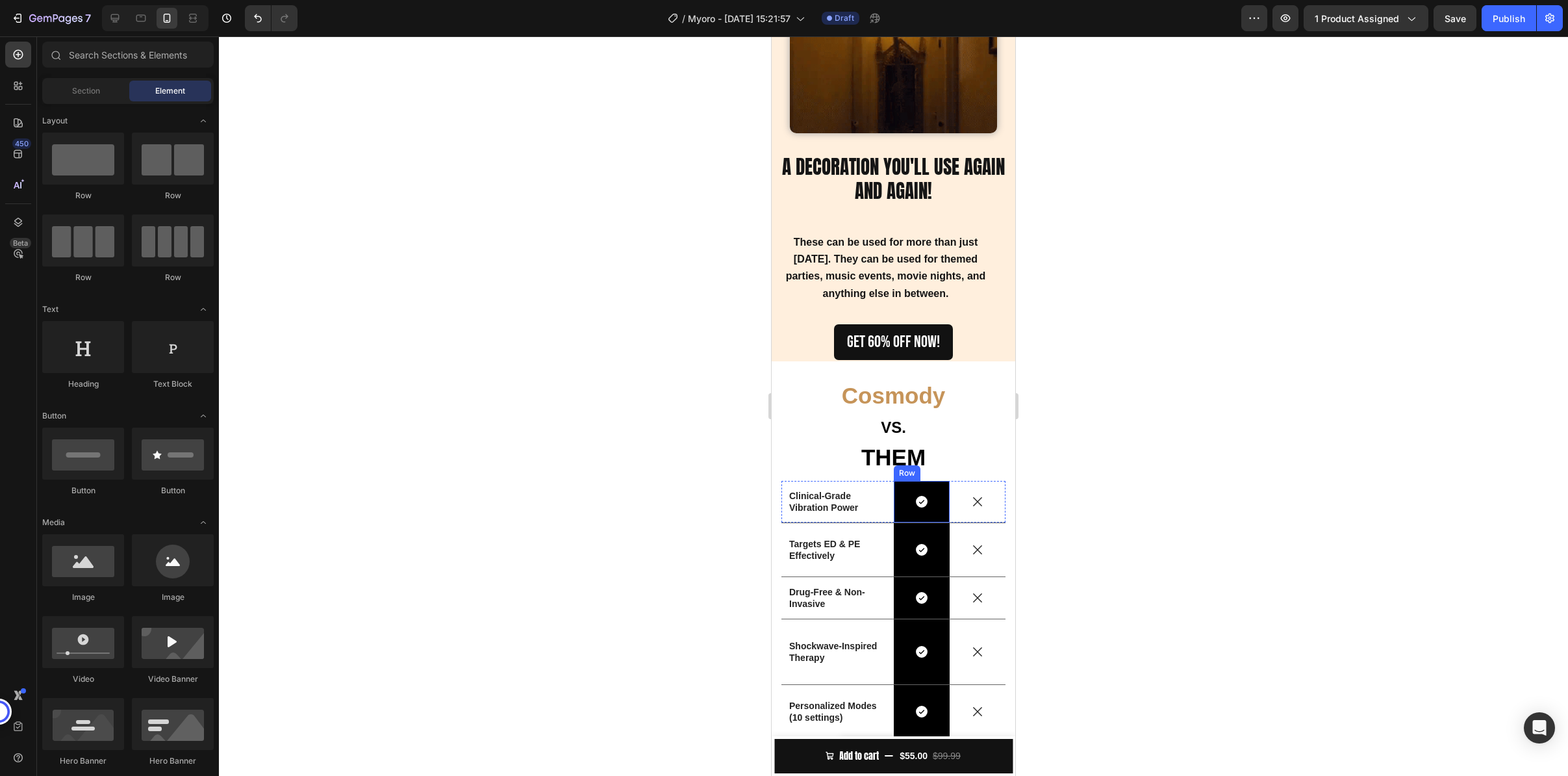
scroll to position [2029, 0]
click at [839, 495] on strong "Clinical-Grade Vibration Power" at bounding box center [824, 501] width 69 height 22
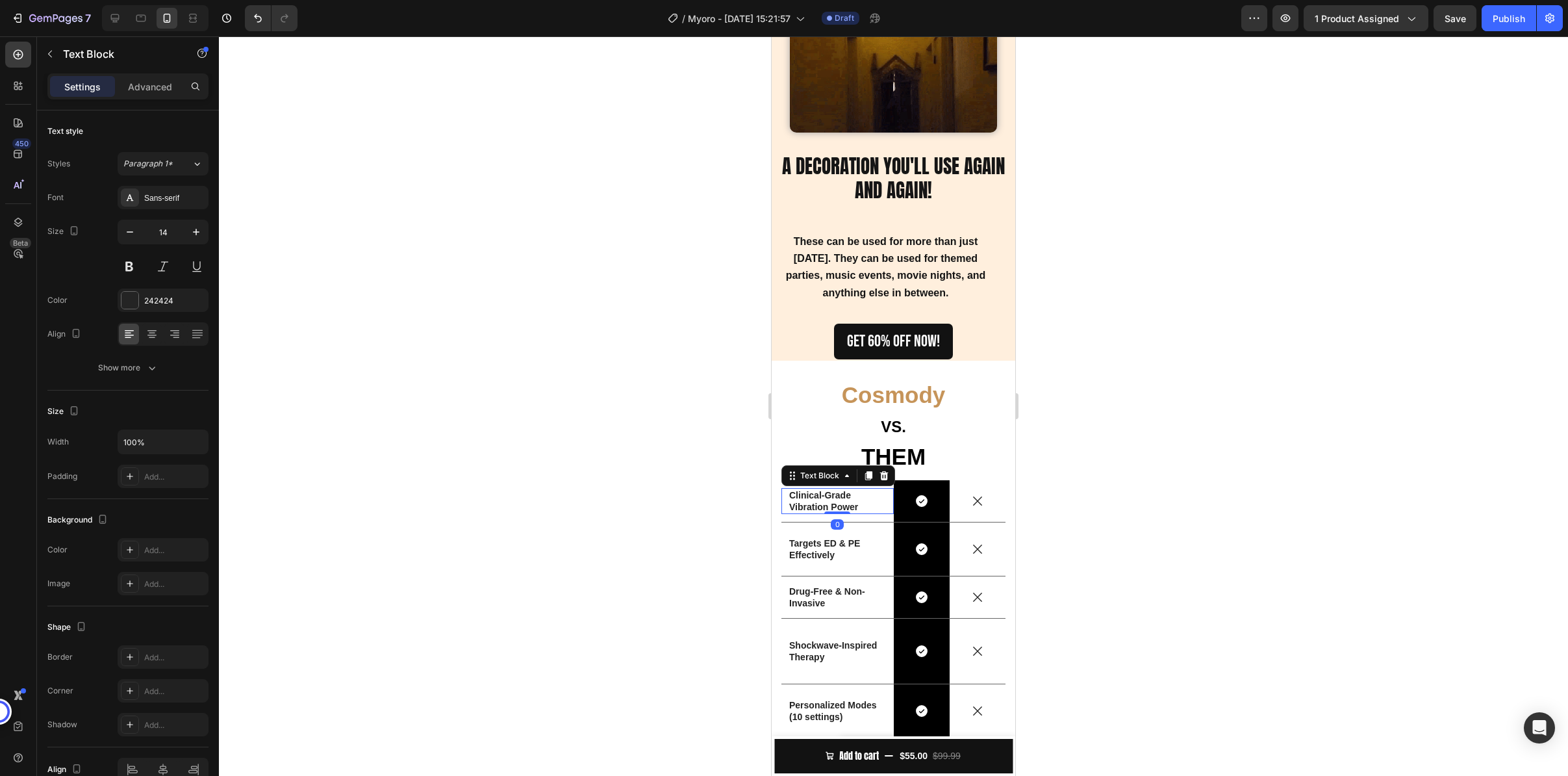
click at [839, 495] on strong "Clinical-Grade Vibration Power" at bounding box center [824, 501] width 69 height 22
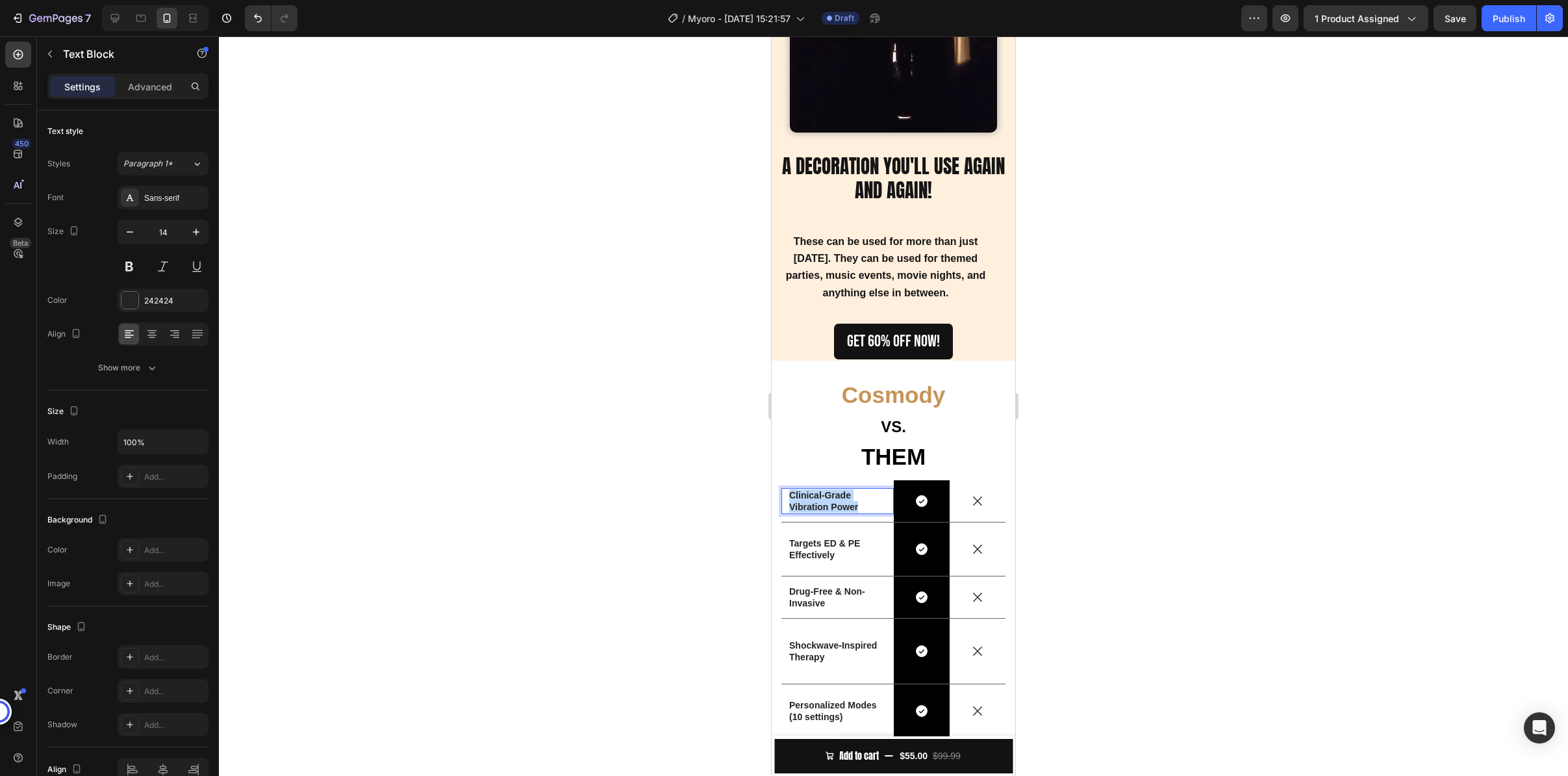
click at [839, 495] on strong "Clinical-Grade Vibration Power" at bounding box center [824, 501] width 69 height 22
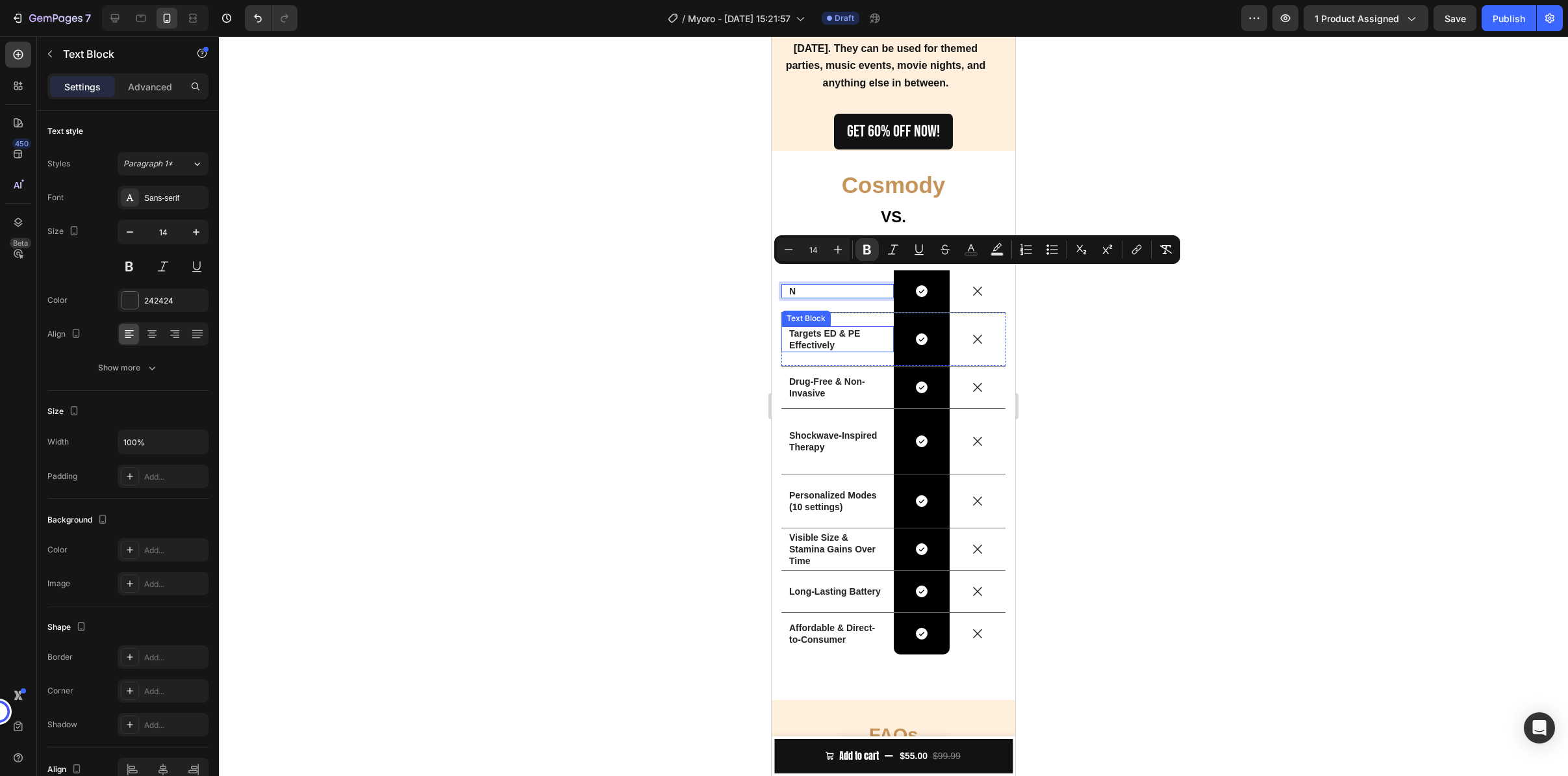
scroll to position [2245, 0]
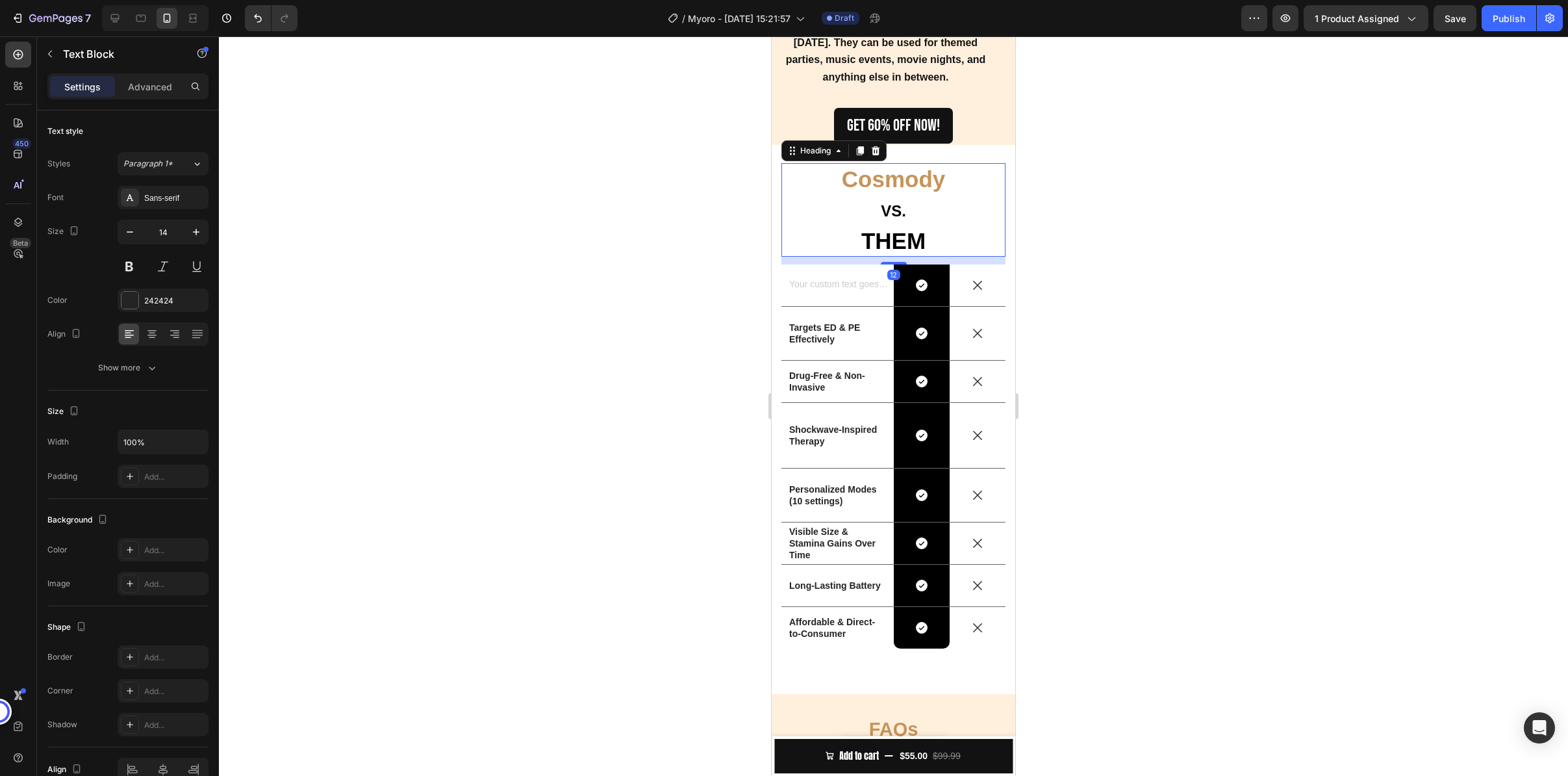
click at [816, 198] on p "⁠⁠⁠⁠⁠⁠⁠ Cosmody VS. THEM" at bounding box center [894, 210] width 222 height 92
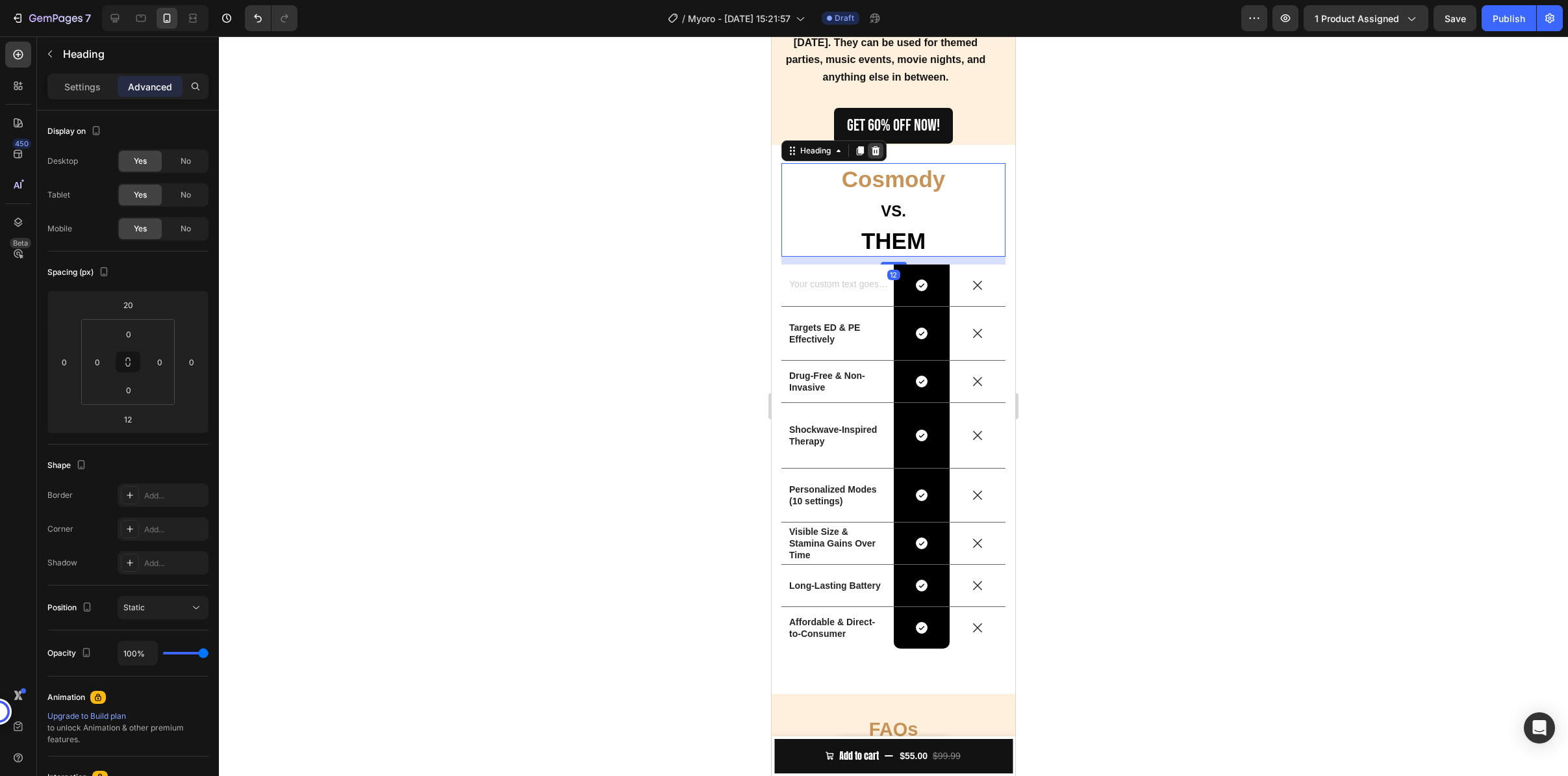
click at [874, 145] on div at bounding box center [875, 150] width 16 height 16
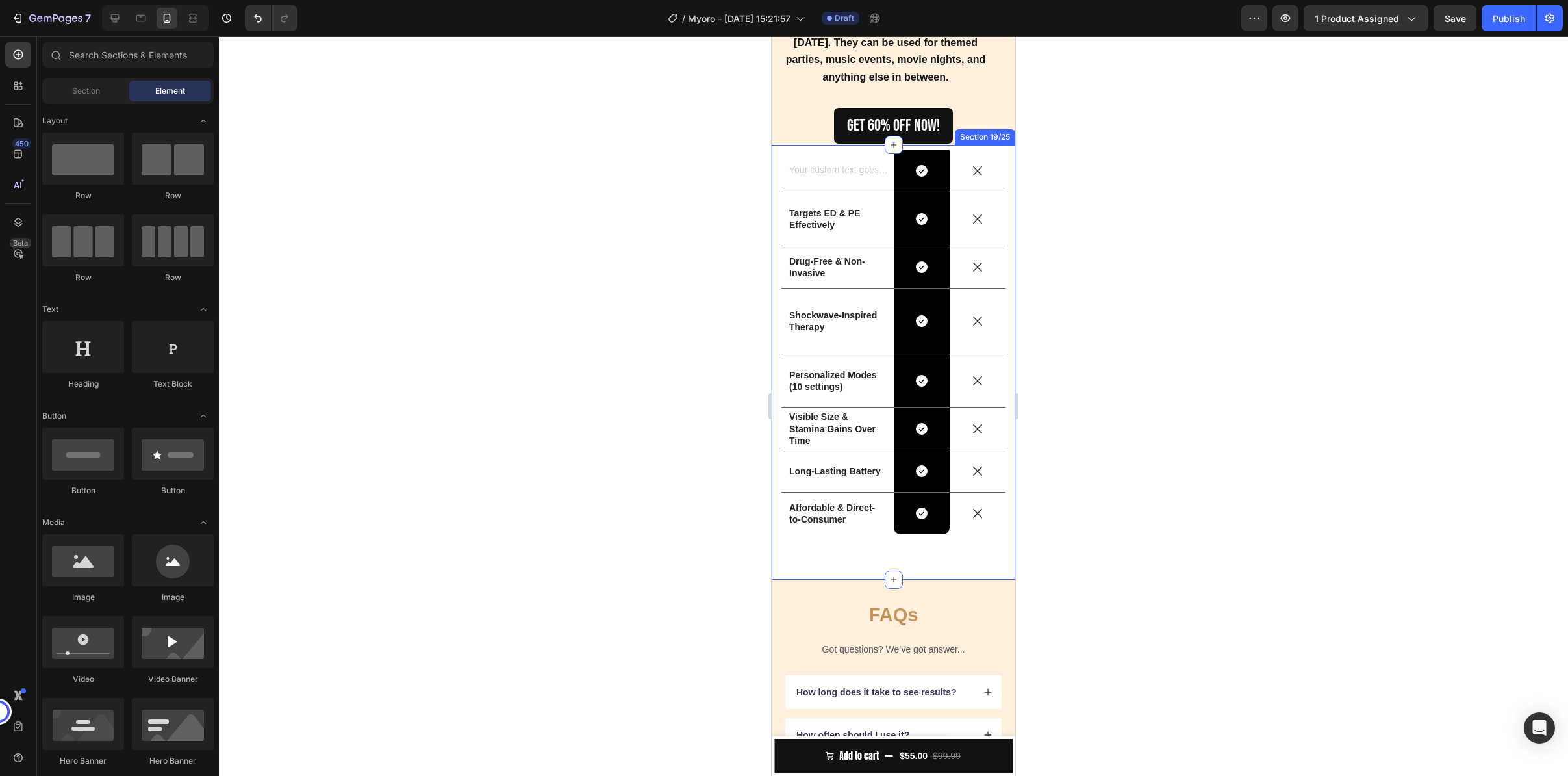
click at [776, 164] on div "Text Block Icon Row Icon Row Targets ED & PE Effectively Text Block Icon Row Ic…" at bounding box center [893, 362] width 244 height 435
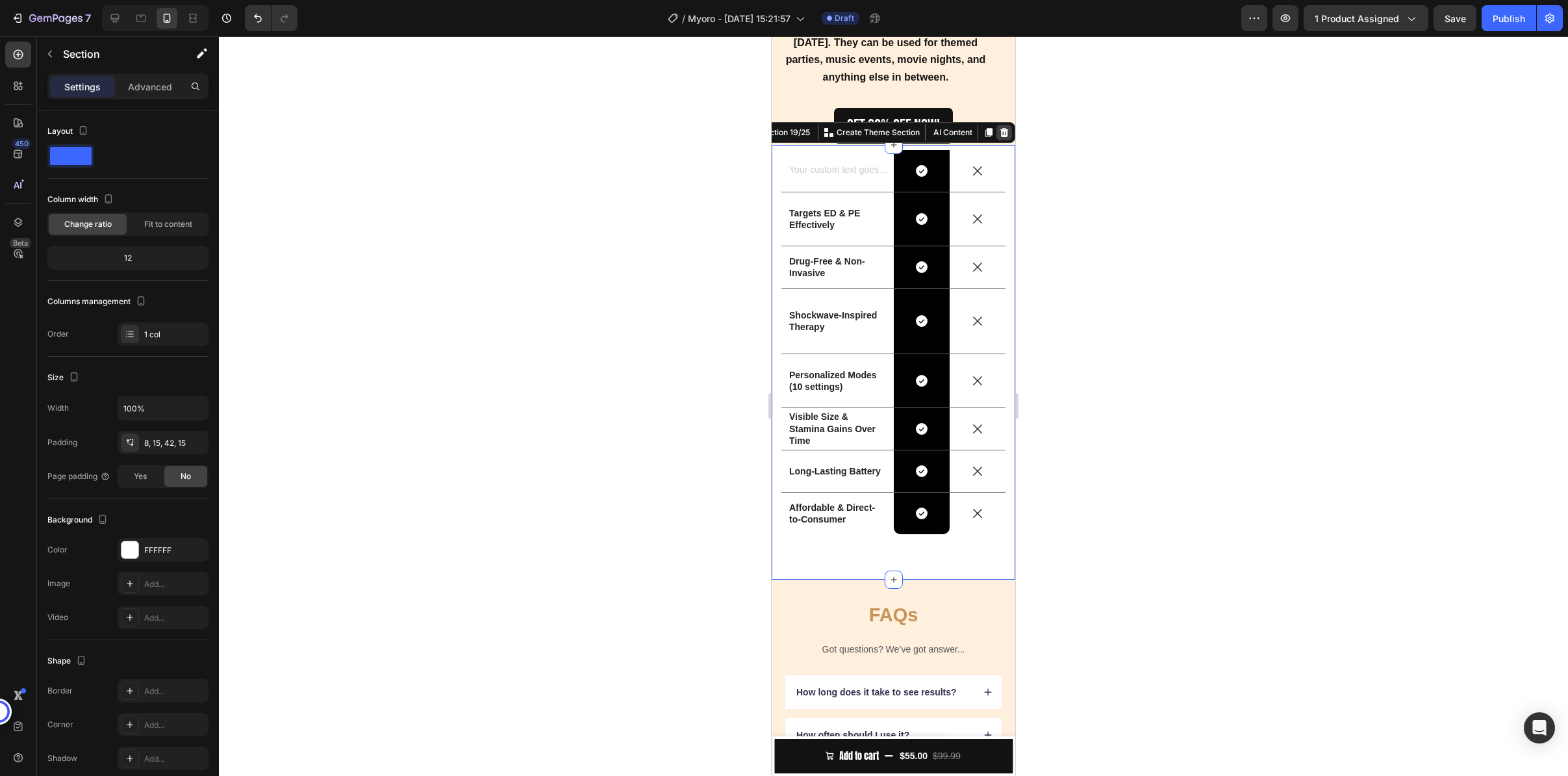
click at [1000, 128] on icon at bounding box center [1005, 132] width 8 height 9
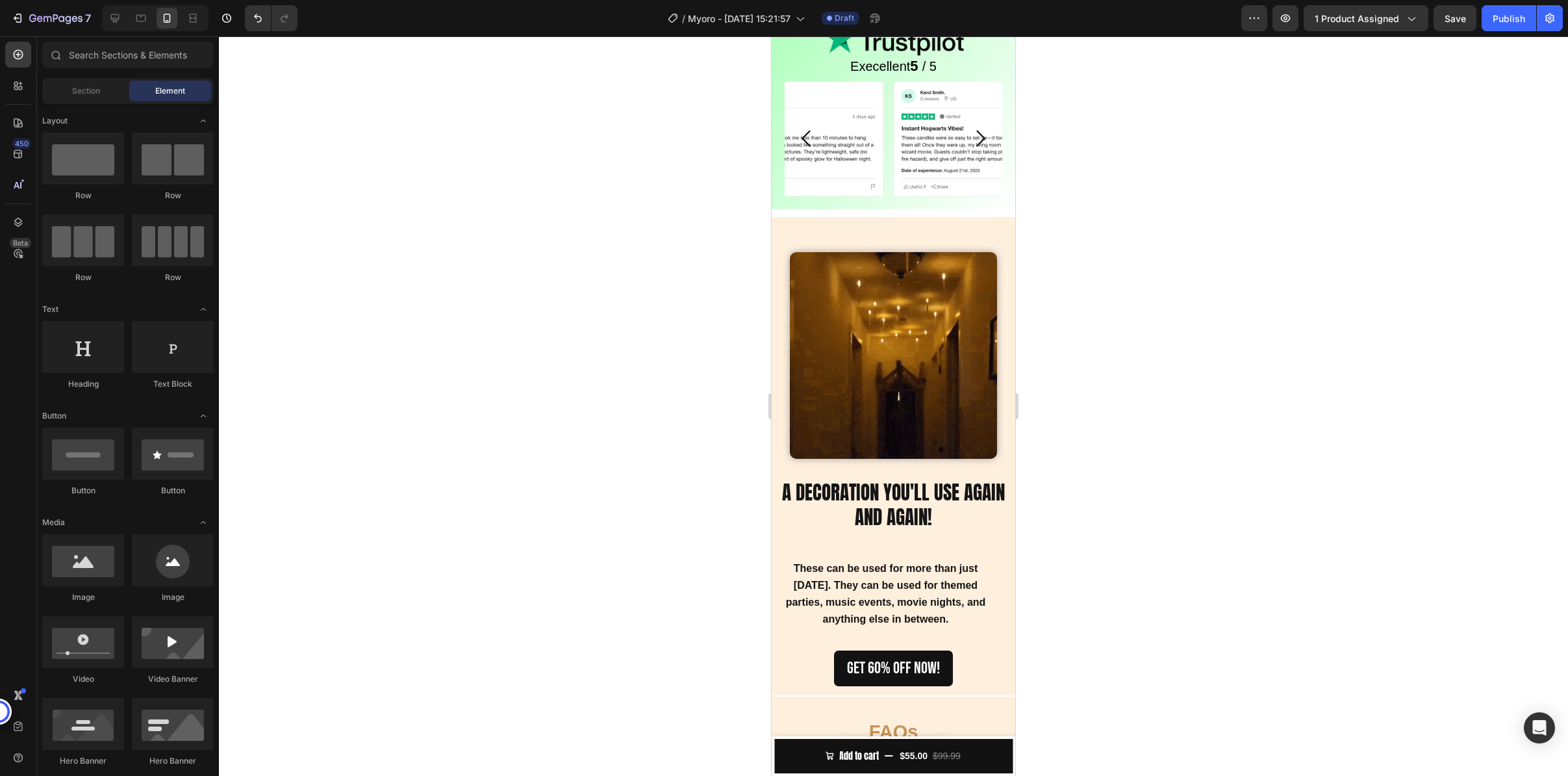
scroll to position [1499, 0]
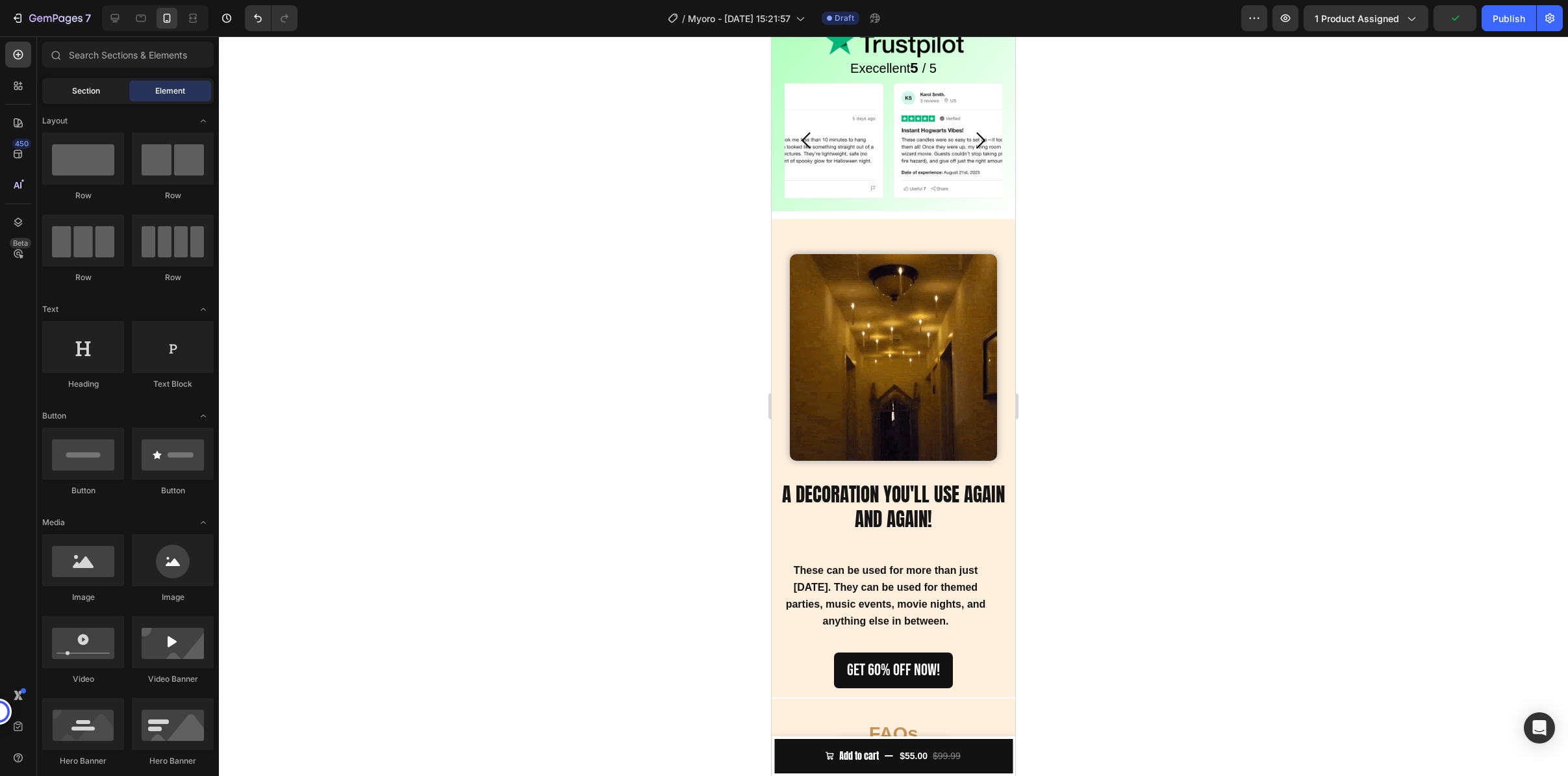
click at [49, 91] on div "Section" at bounding box center [85, 90] width 82 height 20
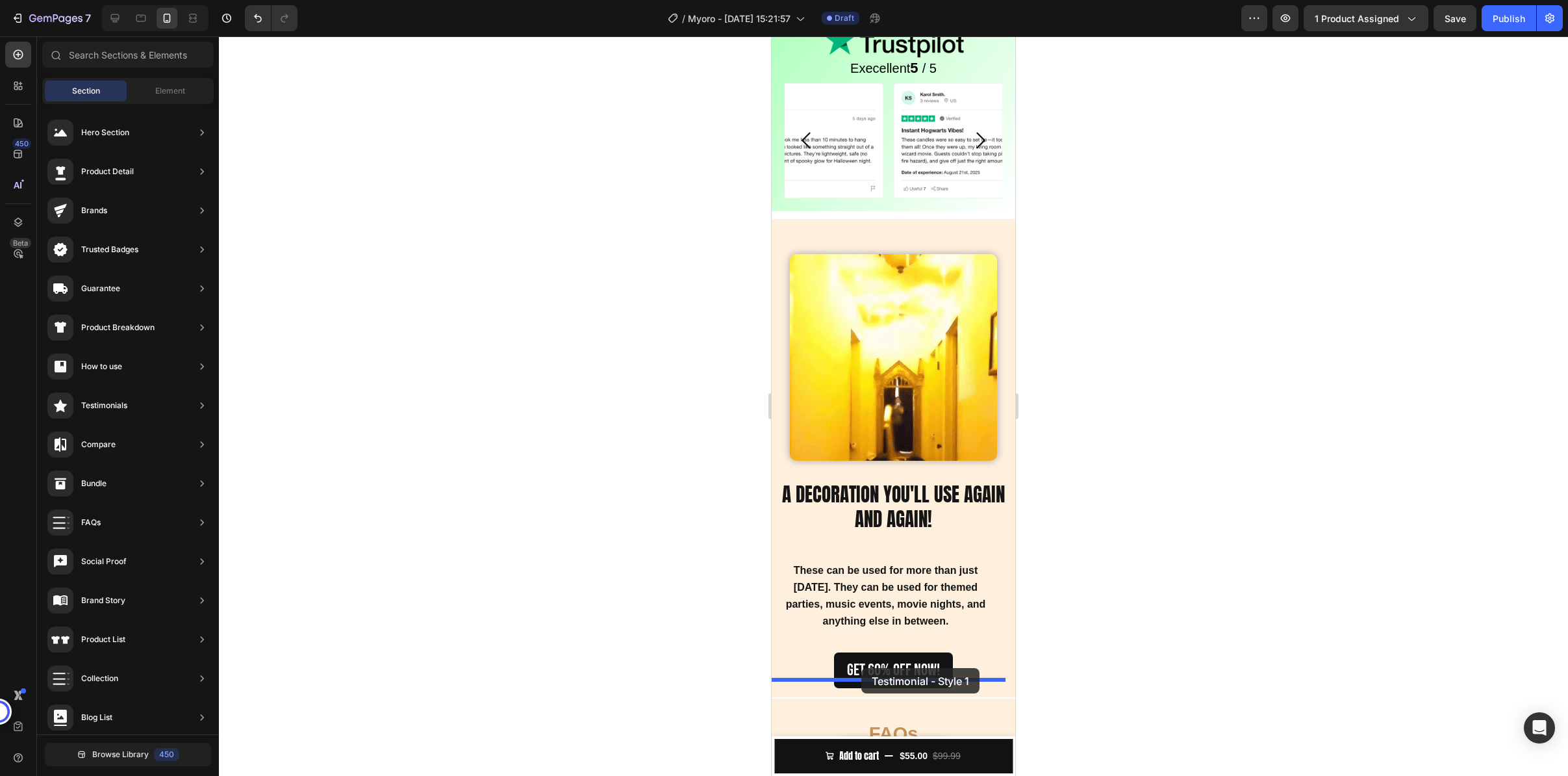
drag, startPoint x: 1130, startPoint y: 155, endPoint x: 861, endPoint y: 668, distance: 579.2
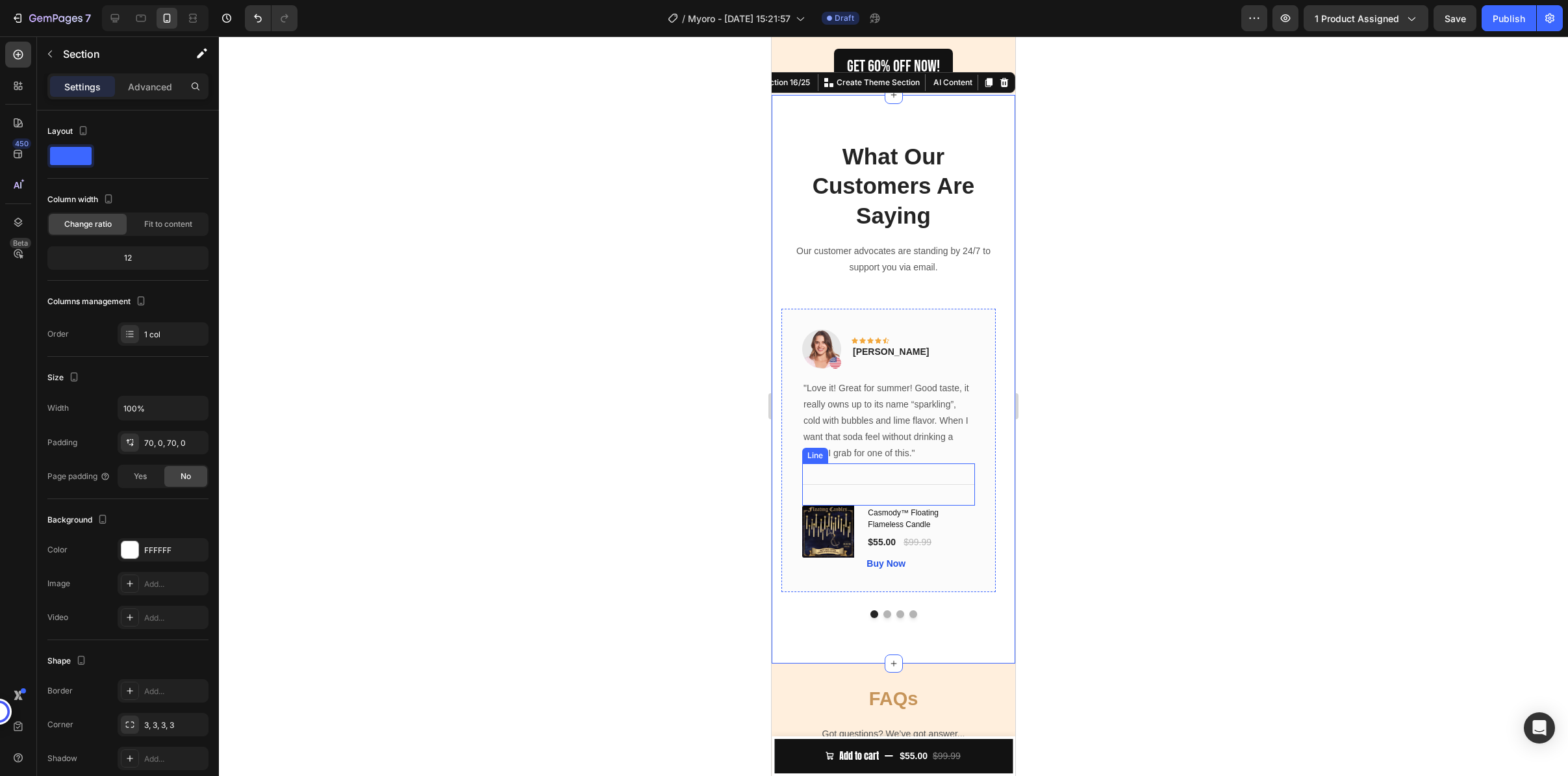
scroll to position [2095, 0]
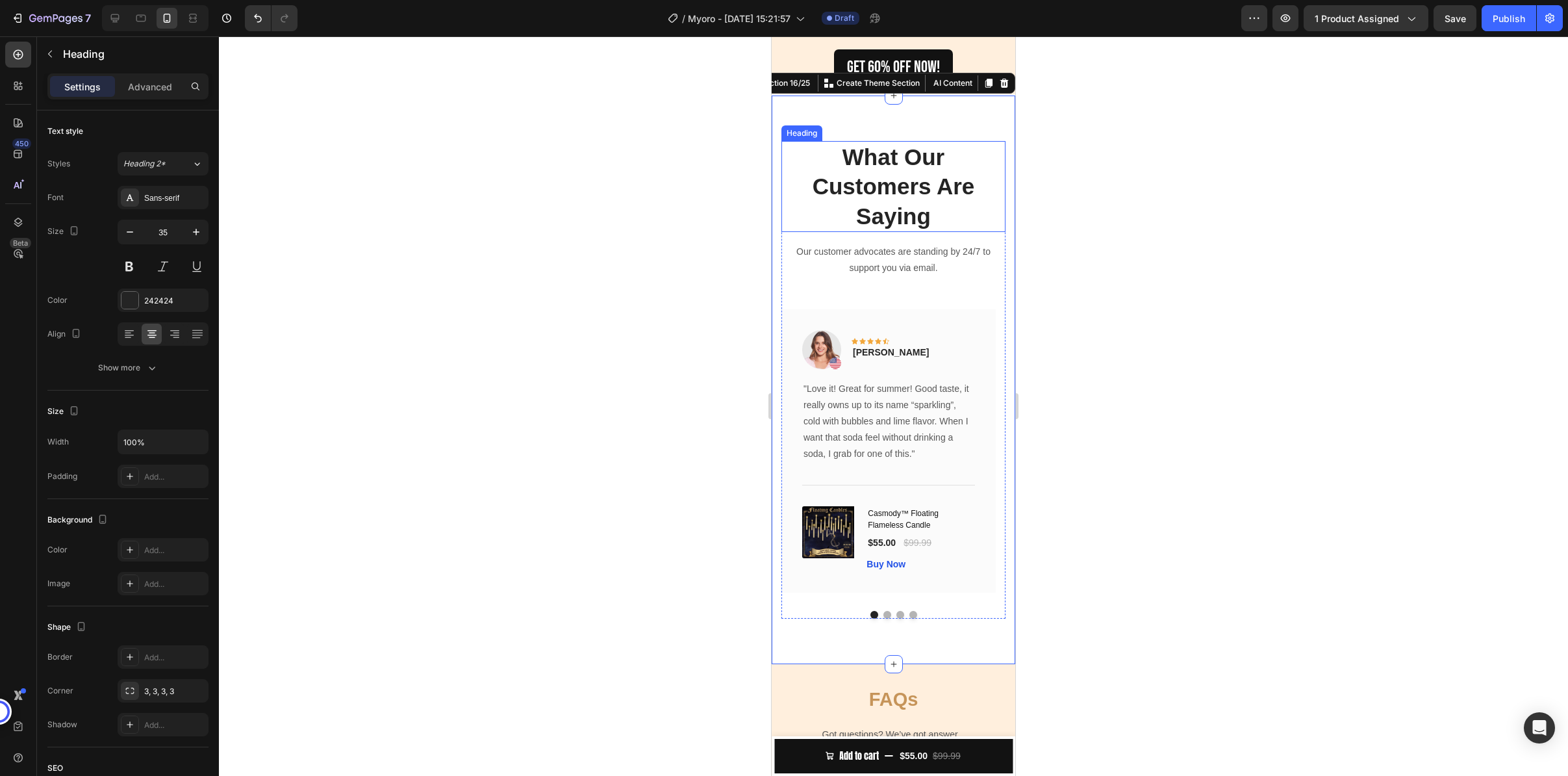
click at [870, 205] on p "What Our Customers Are Saying" at bounding box center [894, 187] width 222 height 89
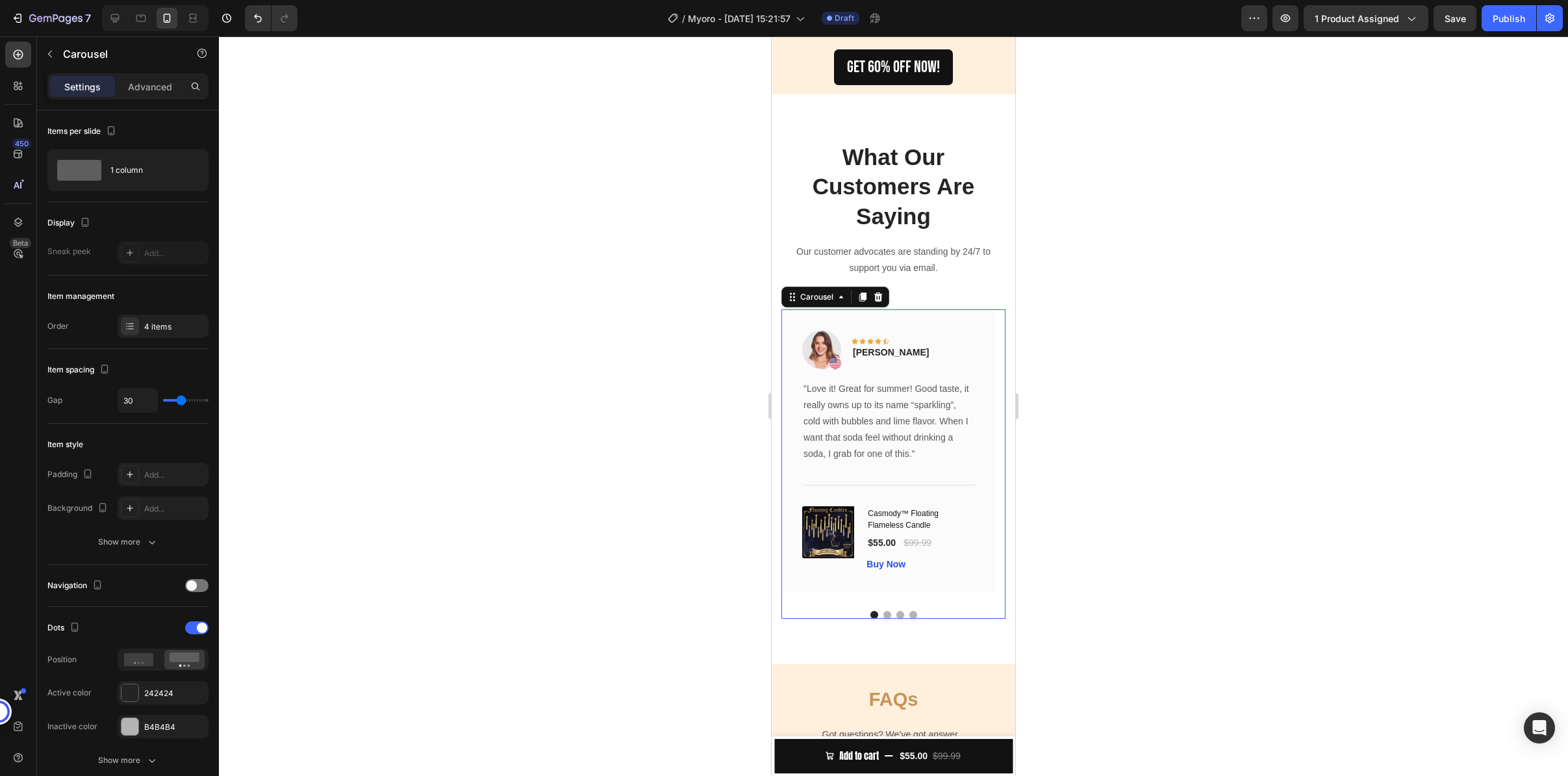
click at [883, 611] on button "Dot" at bounding box center [887, 614] width 8 height 8
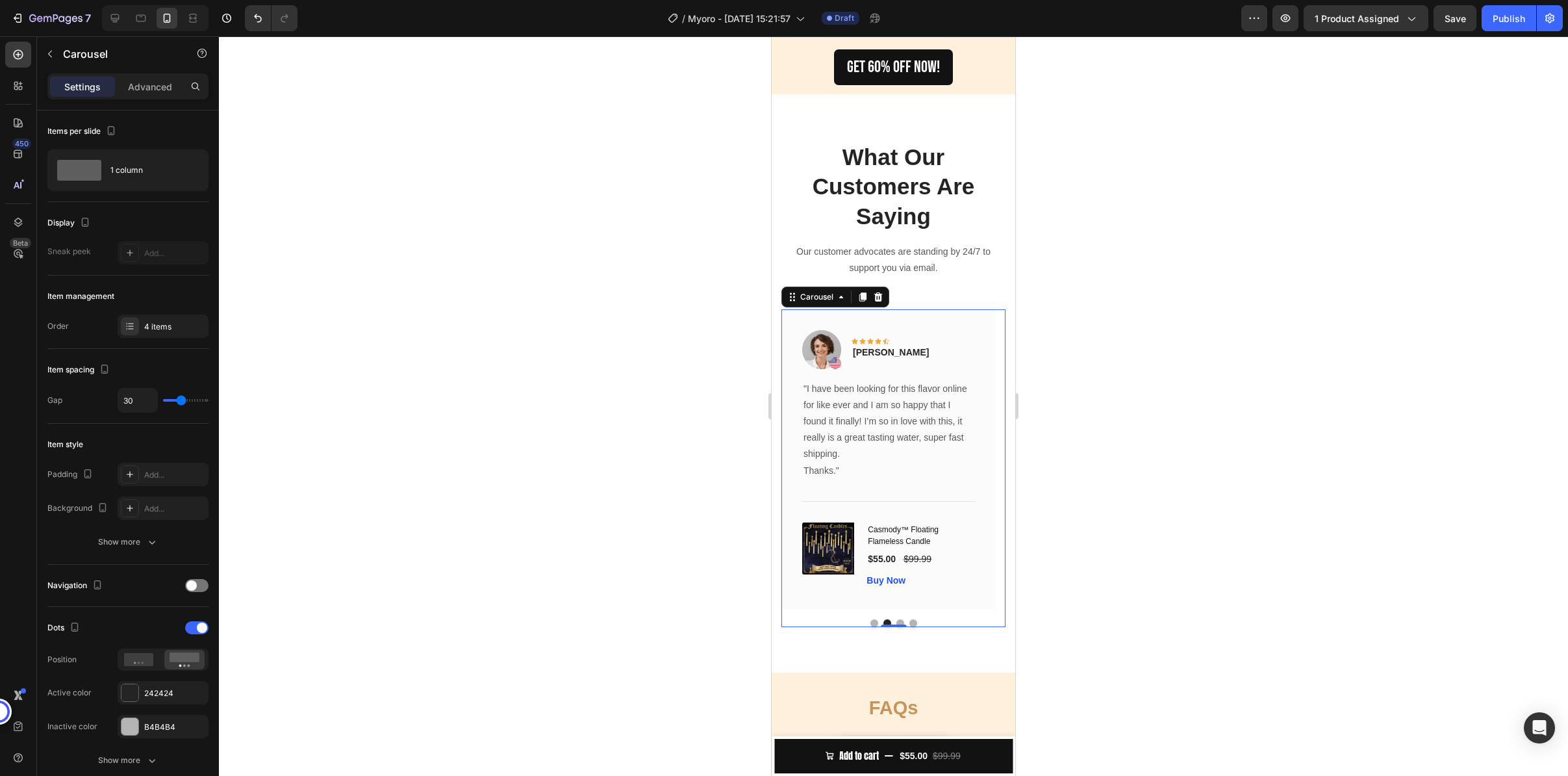
click at [870, 619] on button "Dot" at bounding box center [874, 623] width 8 height 8
click at [897, 619] on button "Dot" at bounding box center [900, 623] width 8 height 8
click at [870, 619] on button "Dot" at bounding box center [874, 623] width 8 height 8
click at [856, 390] on p ""Love it! Great for summer! Good taste, it really owns up to its name “sparklin…" at bounding box center [888, 422] width 170 height 82
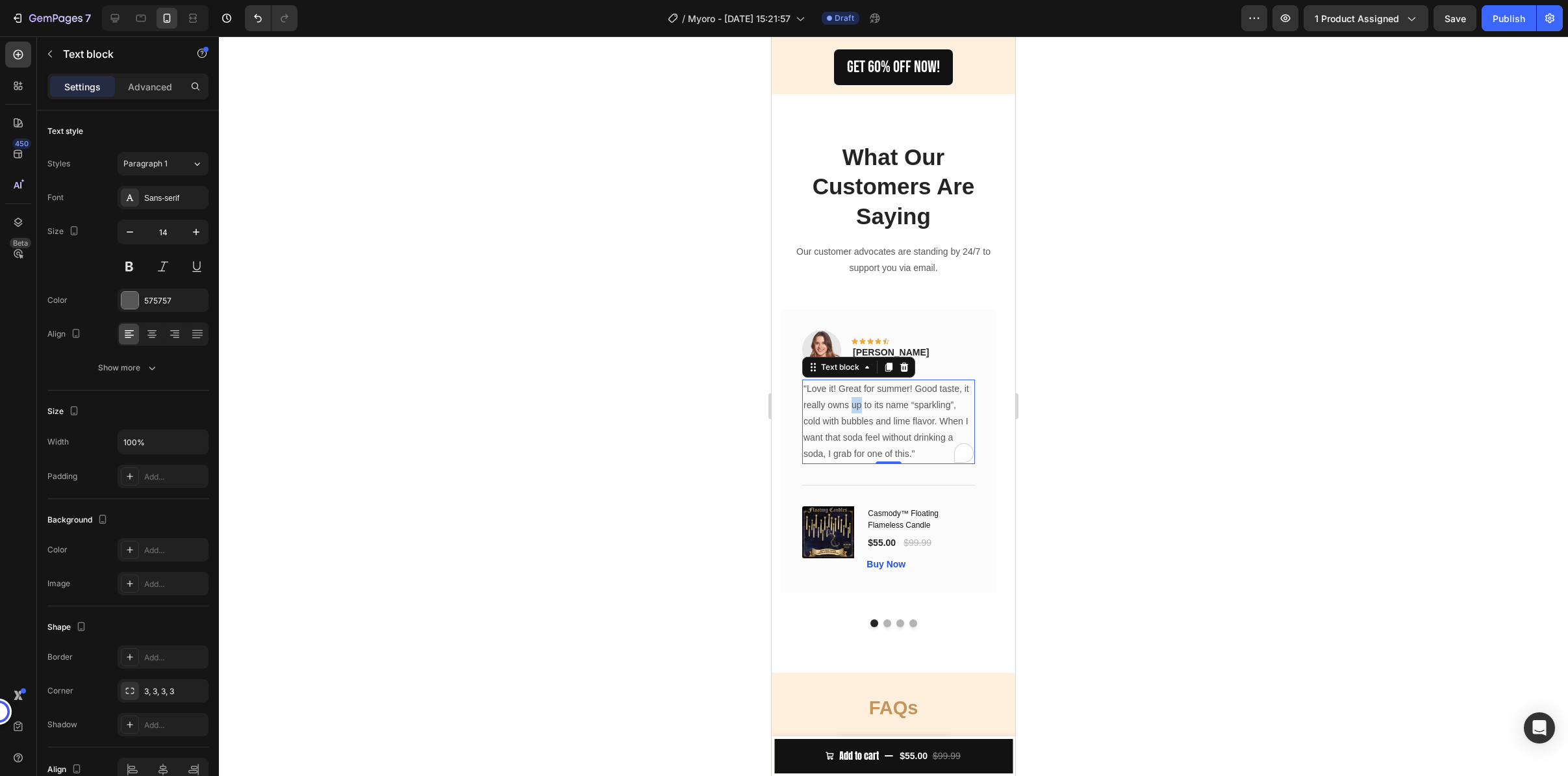
click at [856, 390] on p ""Love it! Great for summer! Good taste, it really owns up to its name “sparklin…" at bounding box center [888, 422] width 170 height 82
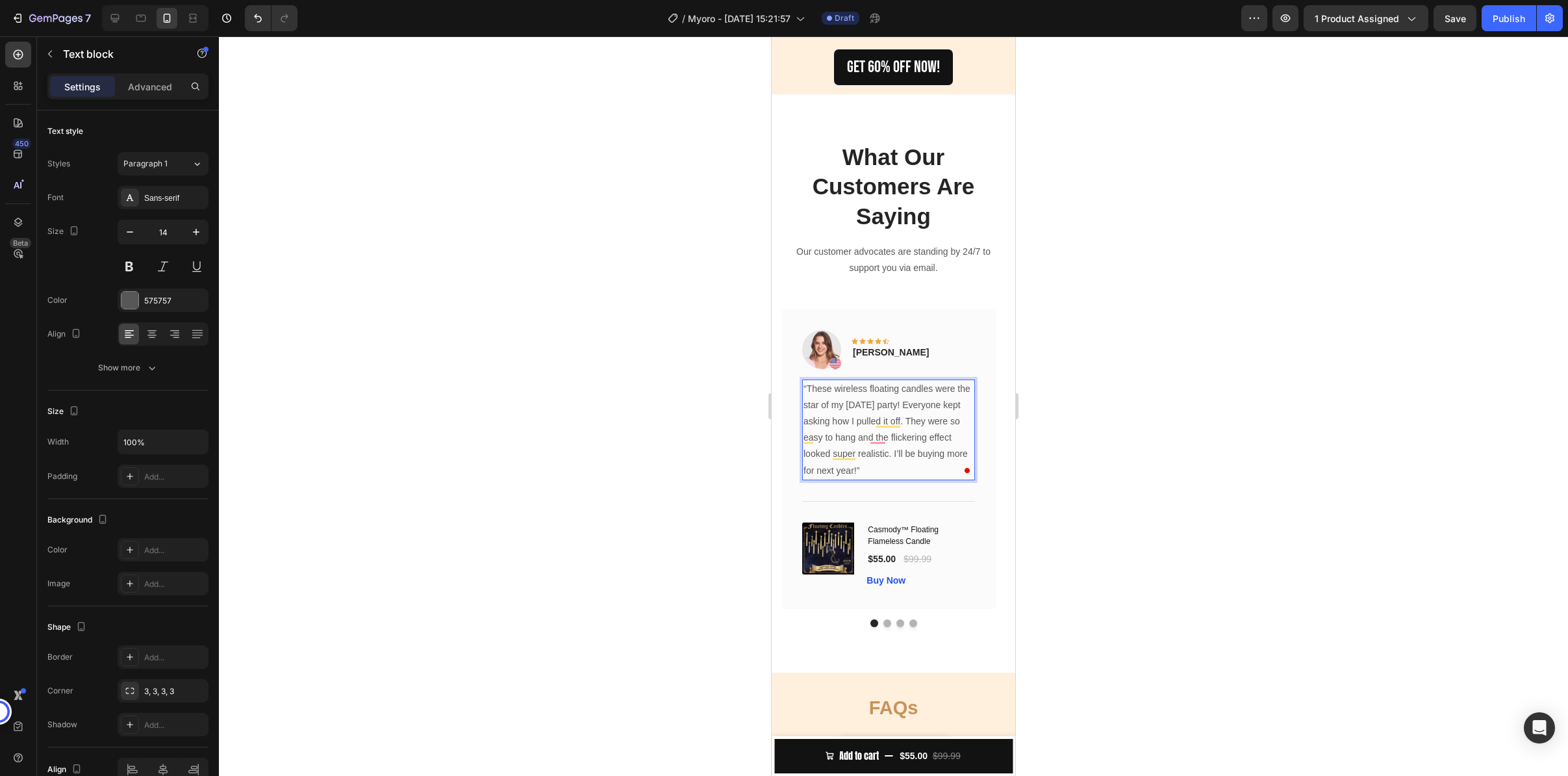
click at [1090, 434] on div at bounding box center [893, 406] width 1349 height 739
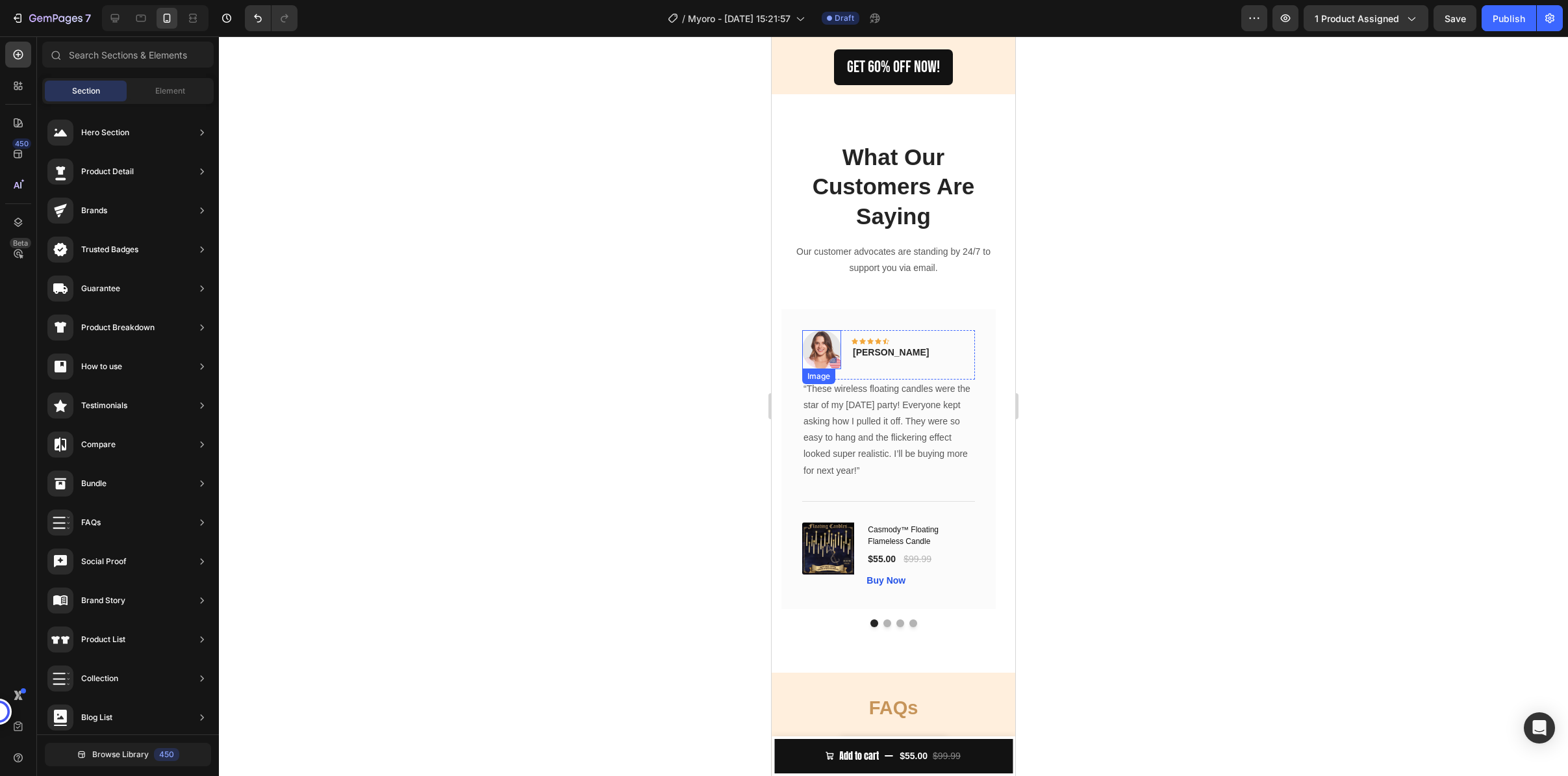
click at [830, 342] on img at bounding box center [821, 349] width 39 height 39
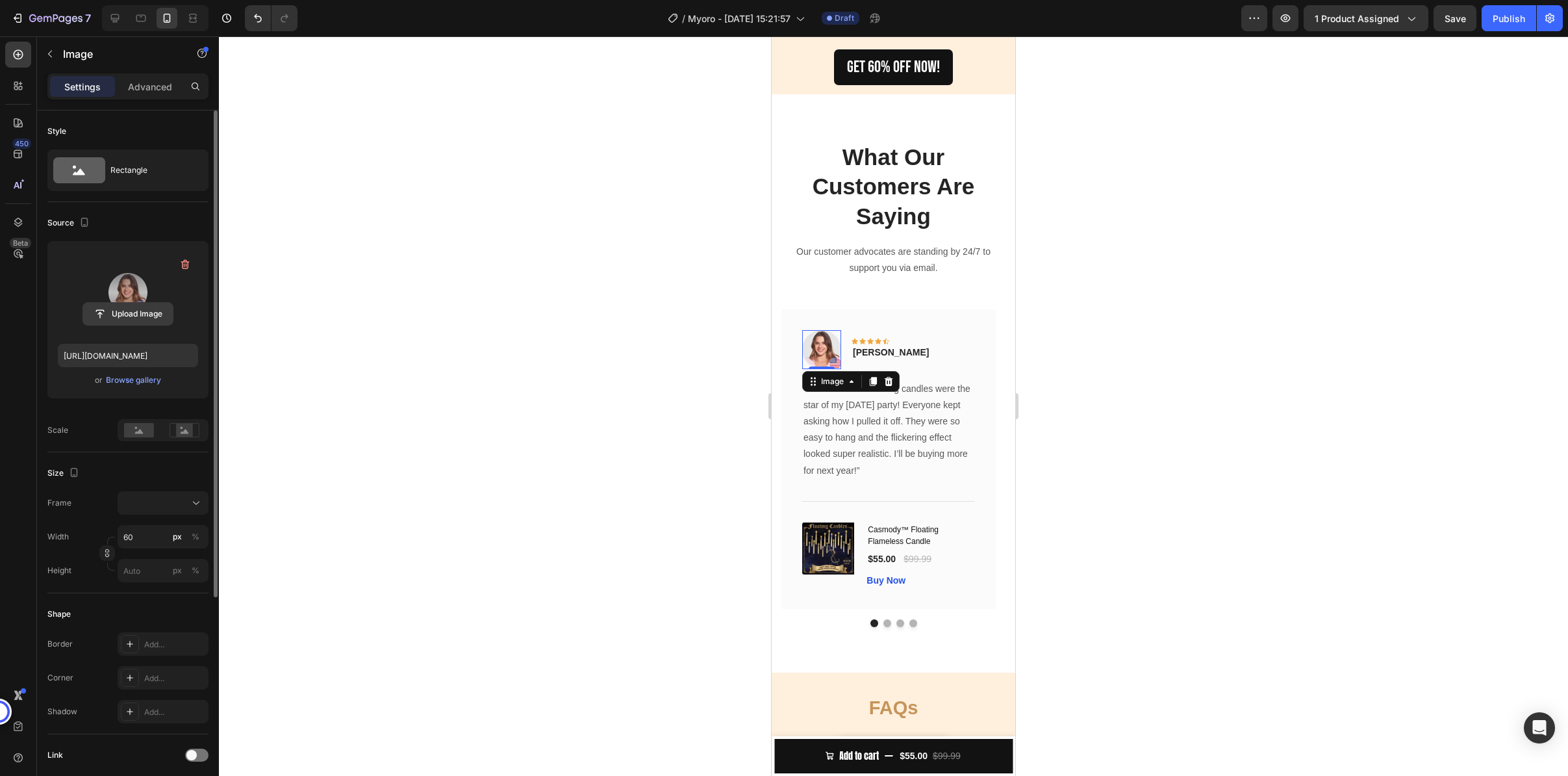
click at [116, 314] on input "file" at bounding box center [128, 314] width 90 height 22
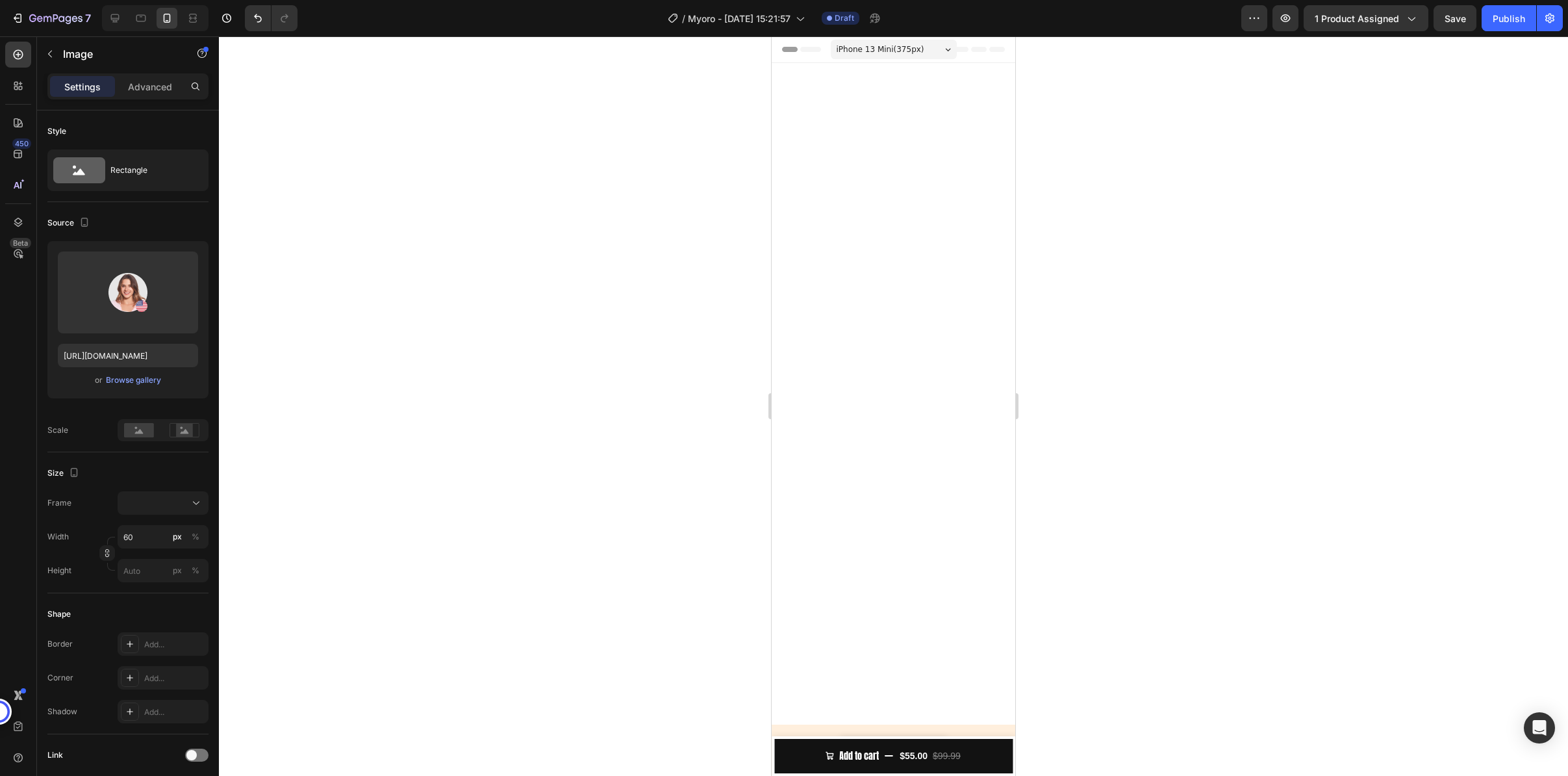
scroll to position [2095, 0]
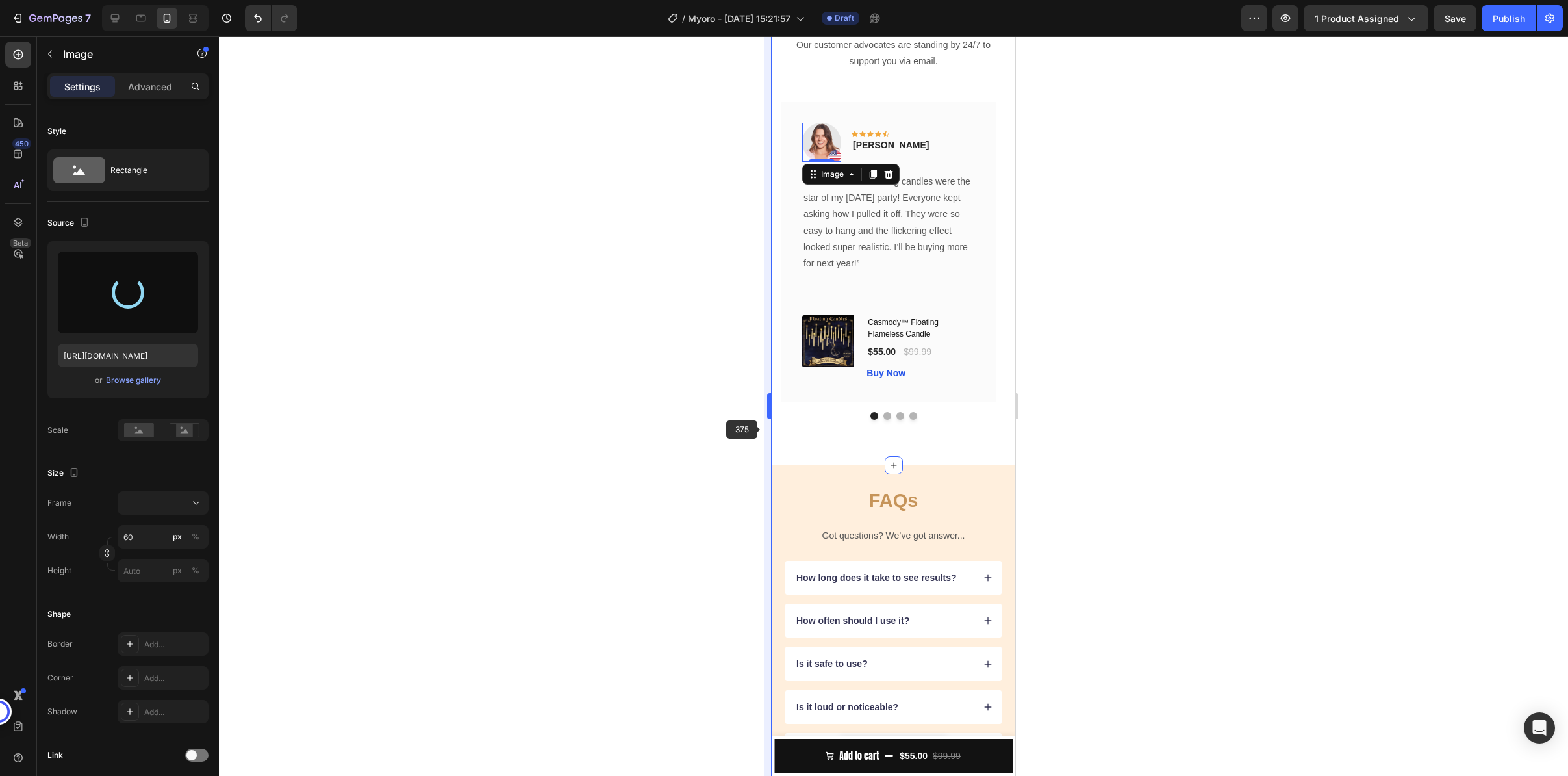
type input "https://cdn.shopify.com/s/files/1/0858/0798/9050/files/gempages_581594760653832…"
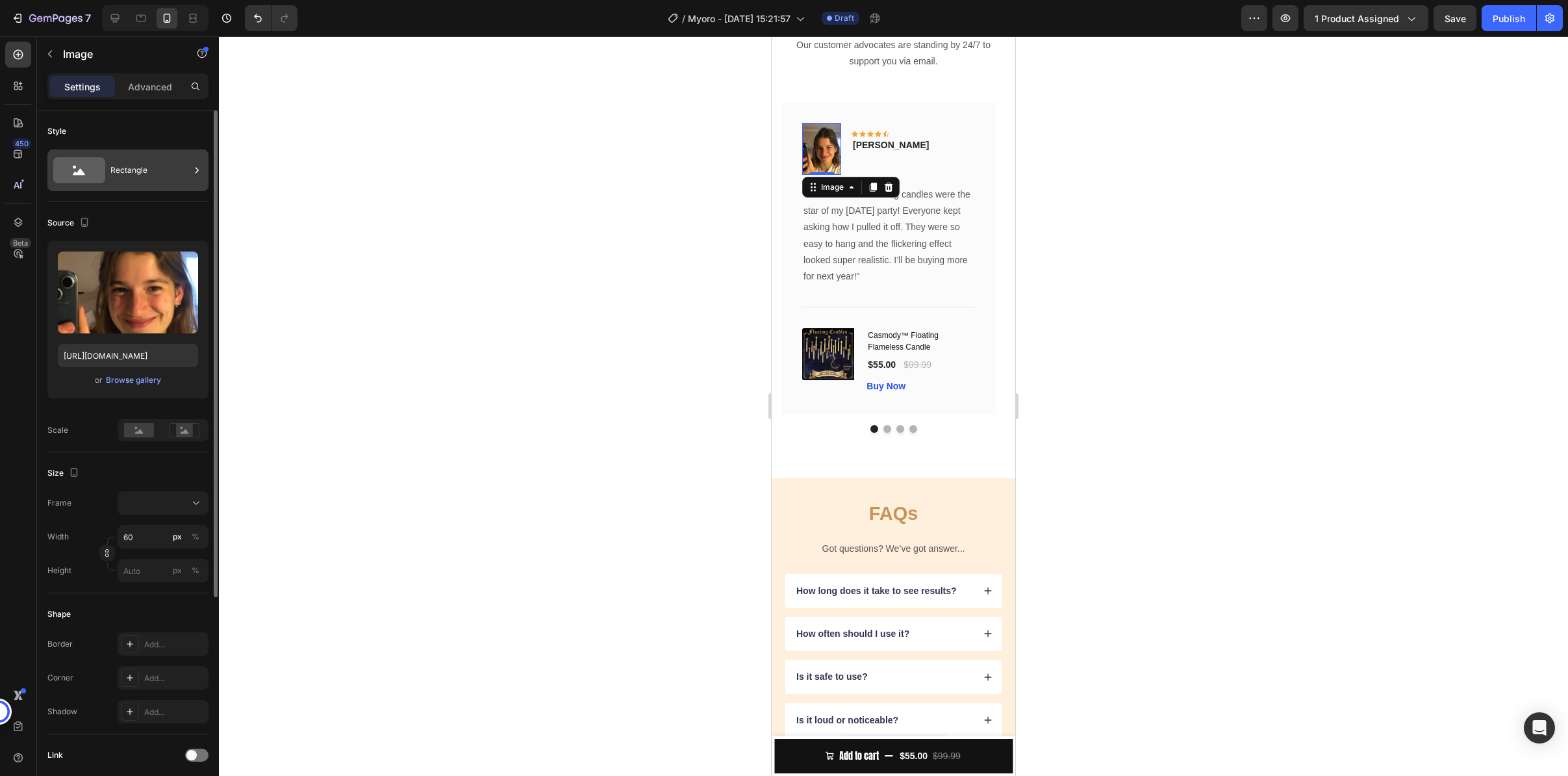
click at [103, 164] on icon at bounding box center [79, 170] width 52 height 26
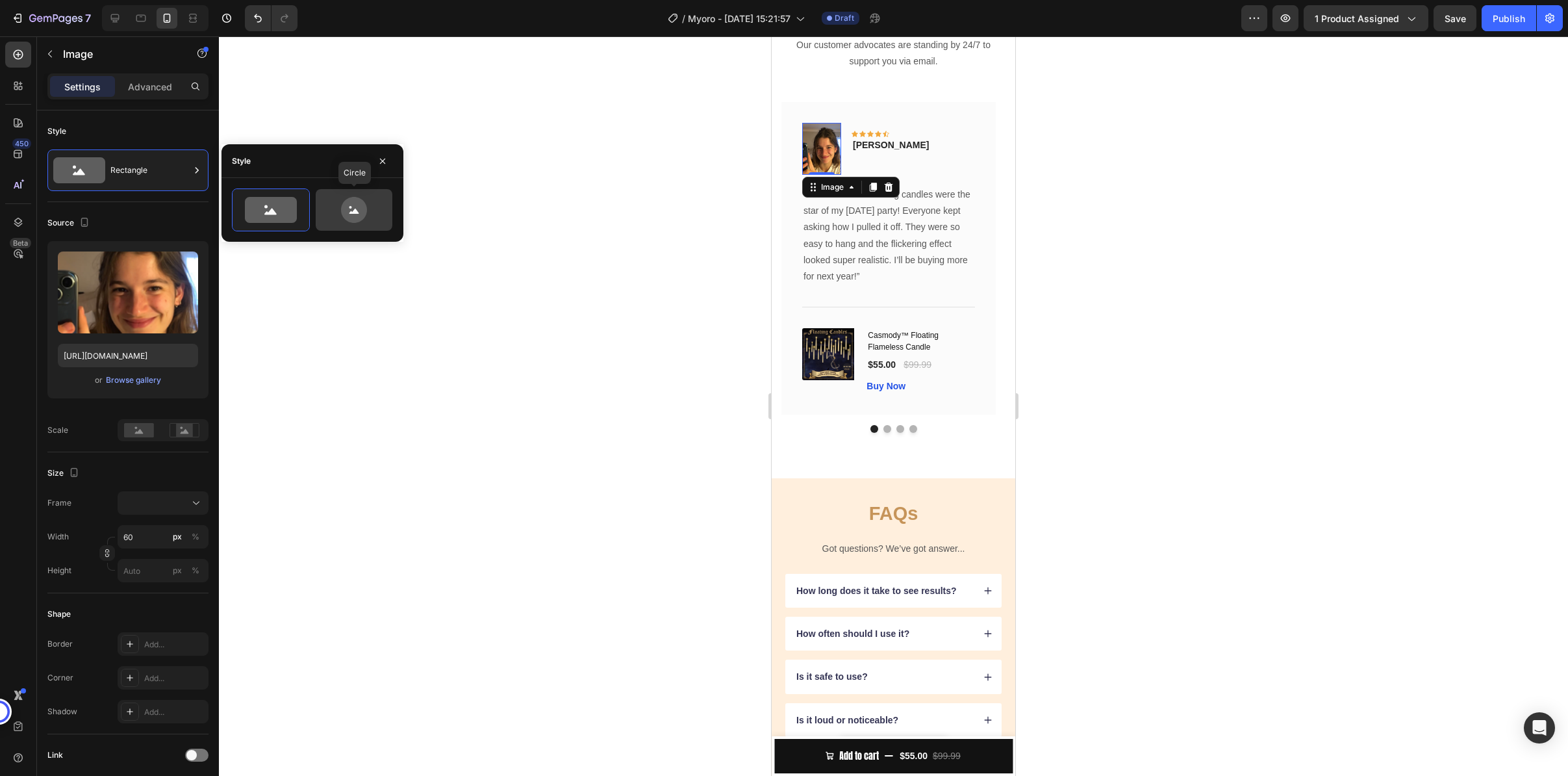
click at [354, 213] on icon at bounding box center [354, 210] width 10 height 5
type input "80"
click at [449, 287] on div at bounding box center [893, 406] width 1349 height 739
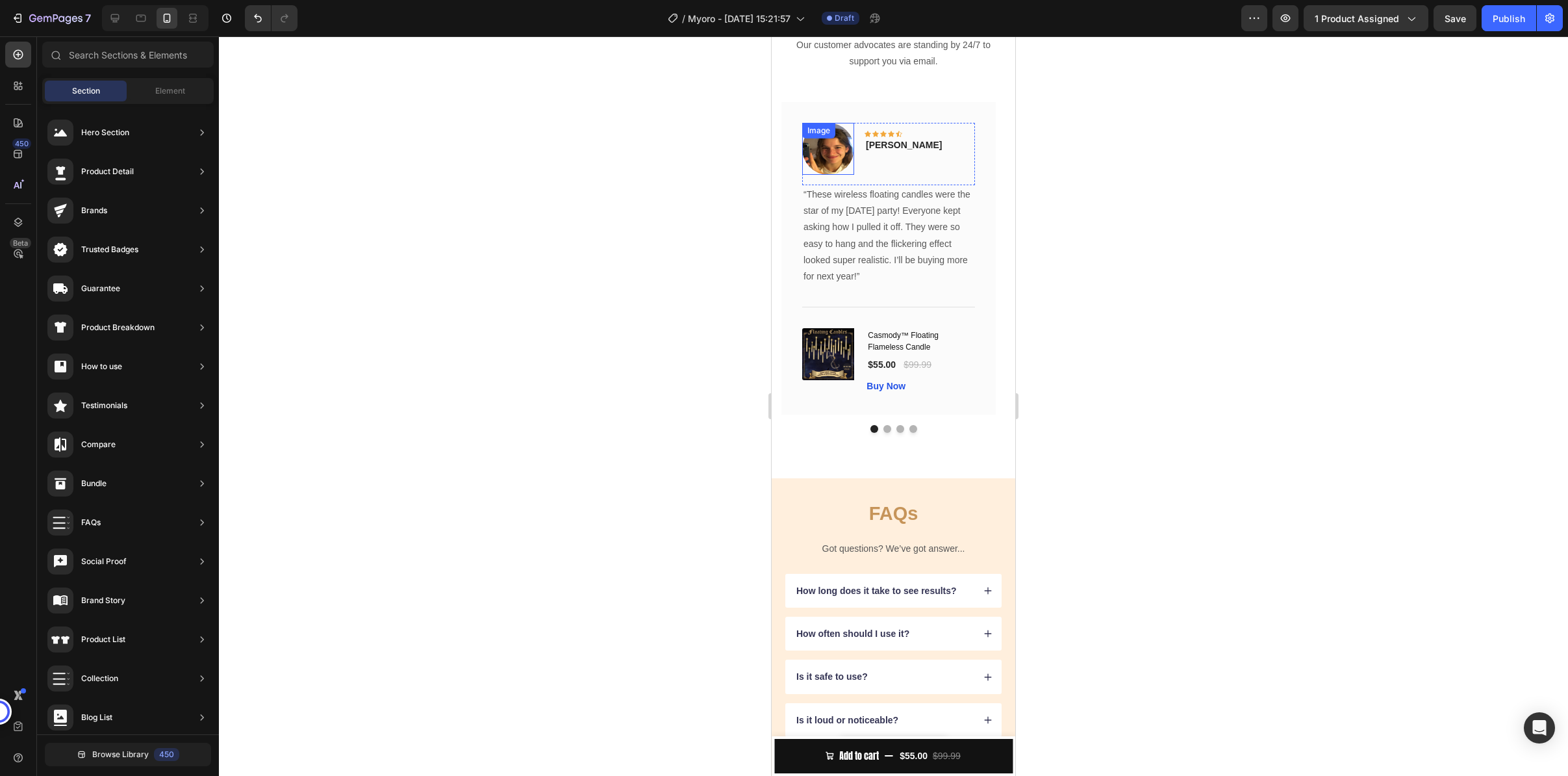
click at [836, 175] on img at bounding box center [828, 149] width 52 height 52
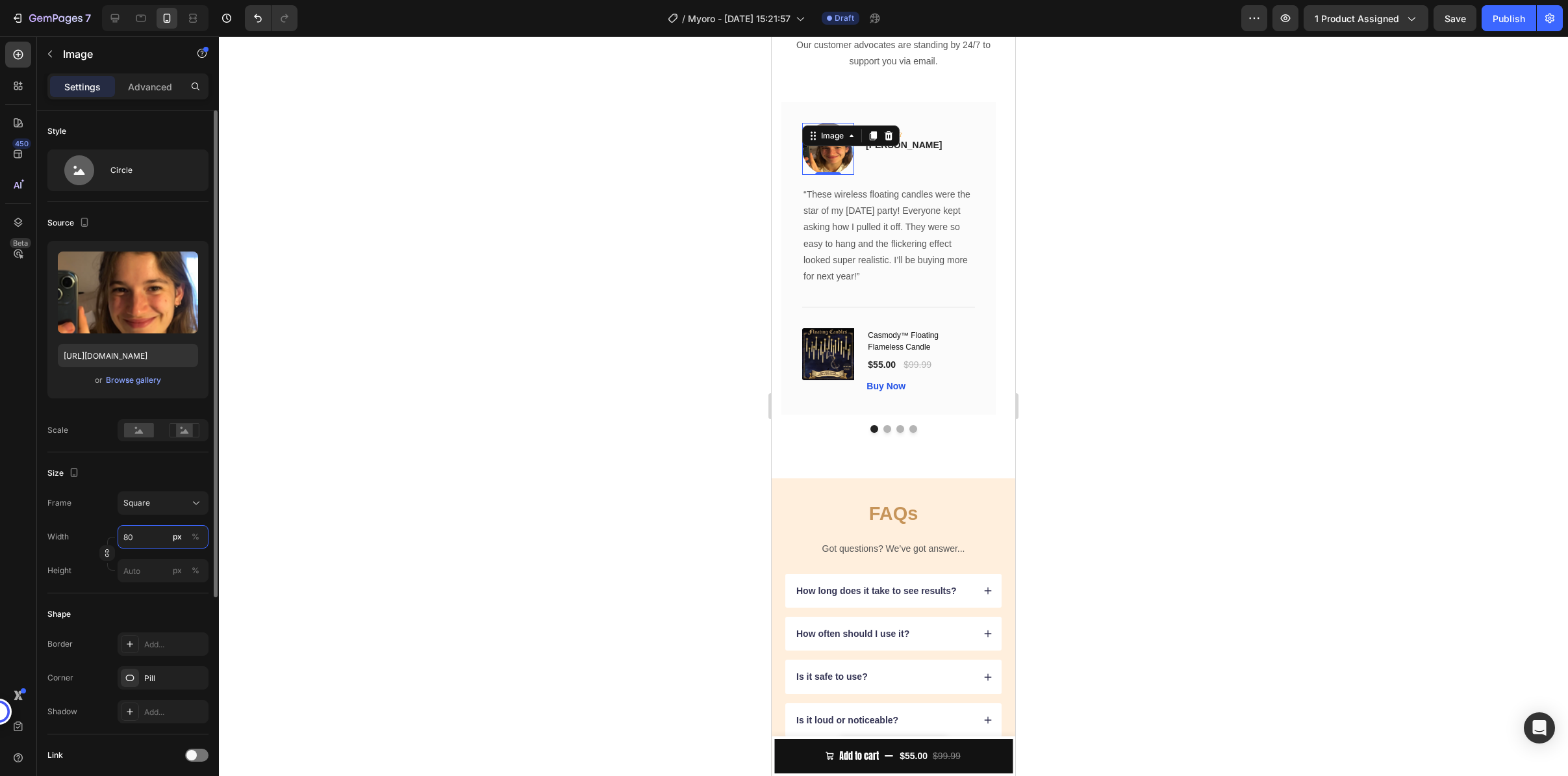
click at [152, 532] on input "80" at bounding box center [163, 536] width 91 height 23
click at [155, 566] on p "Full 100%" at bounding box center [160, 568] width 76 height 12
type input "100"
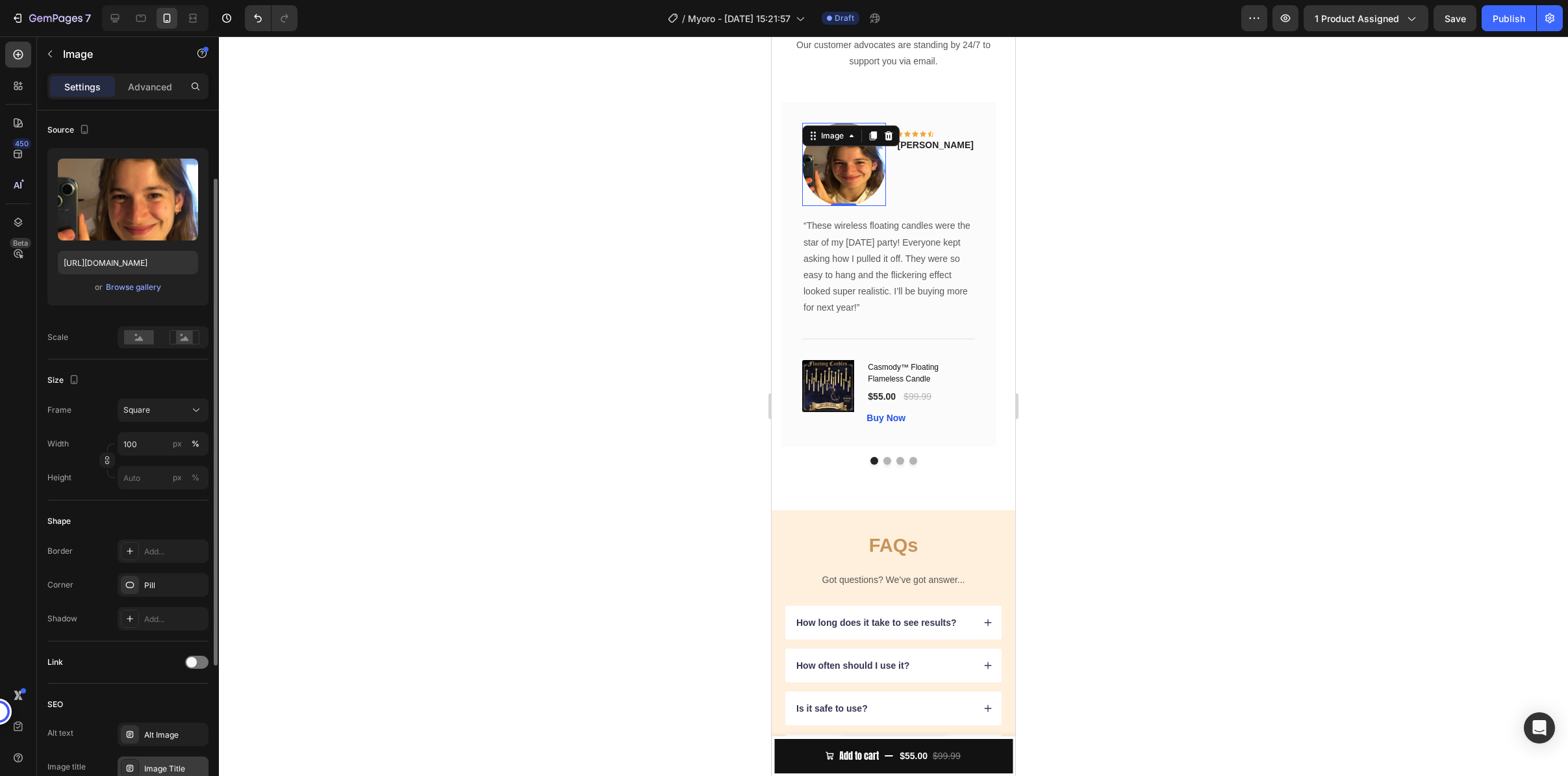
scroll to position [311, 0]
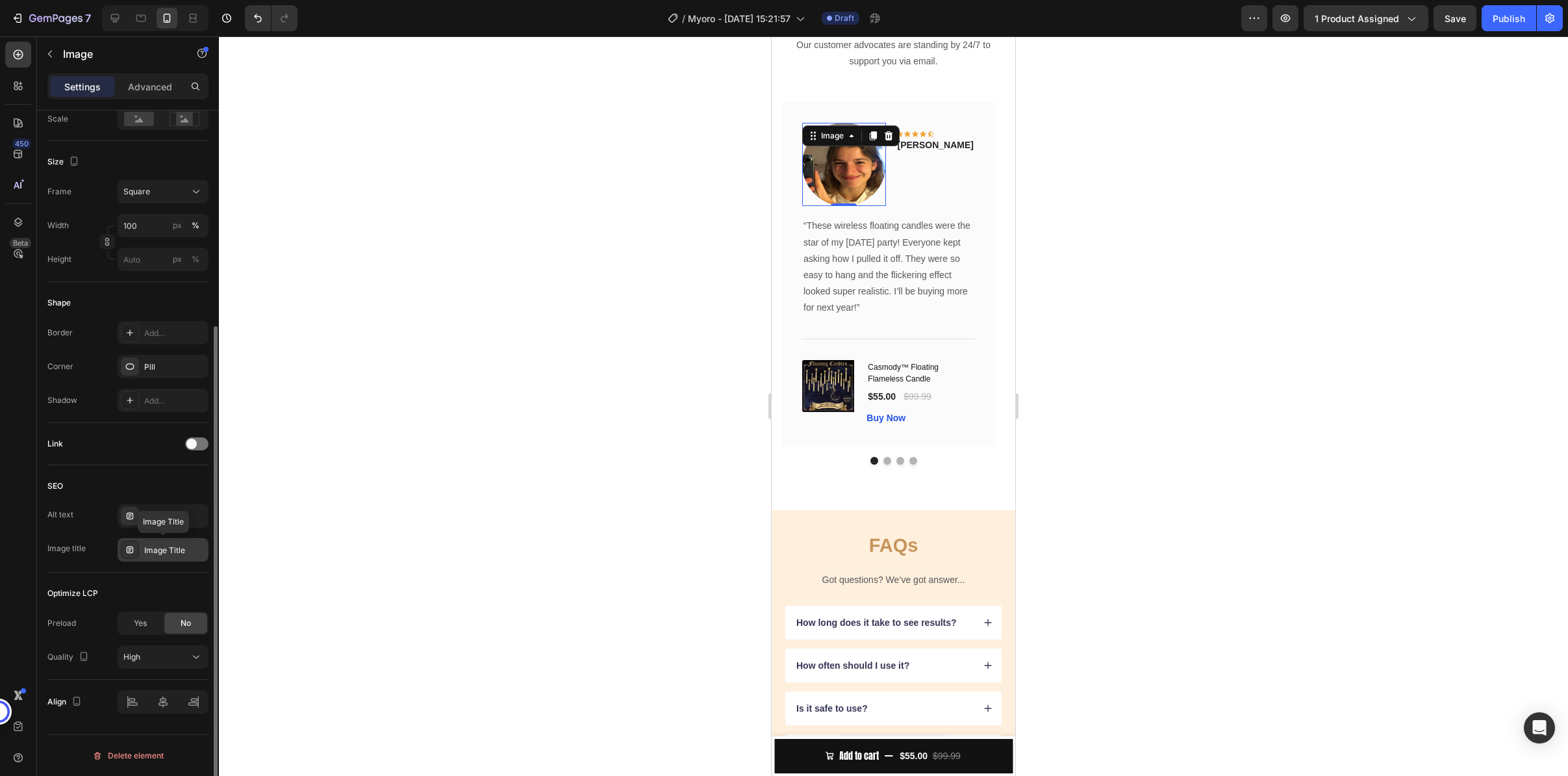
click at [170, 553] on div "Image Title" at bounding box center [174, 550] width 61 height 12
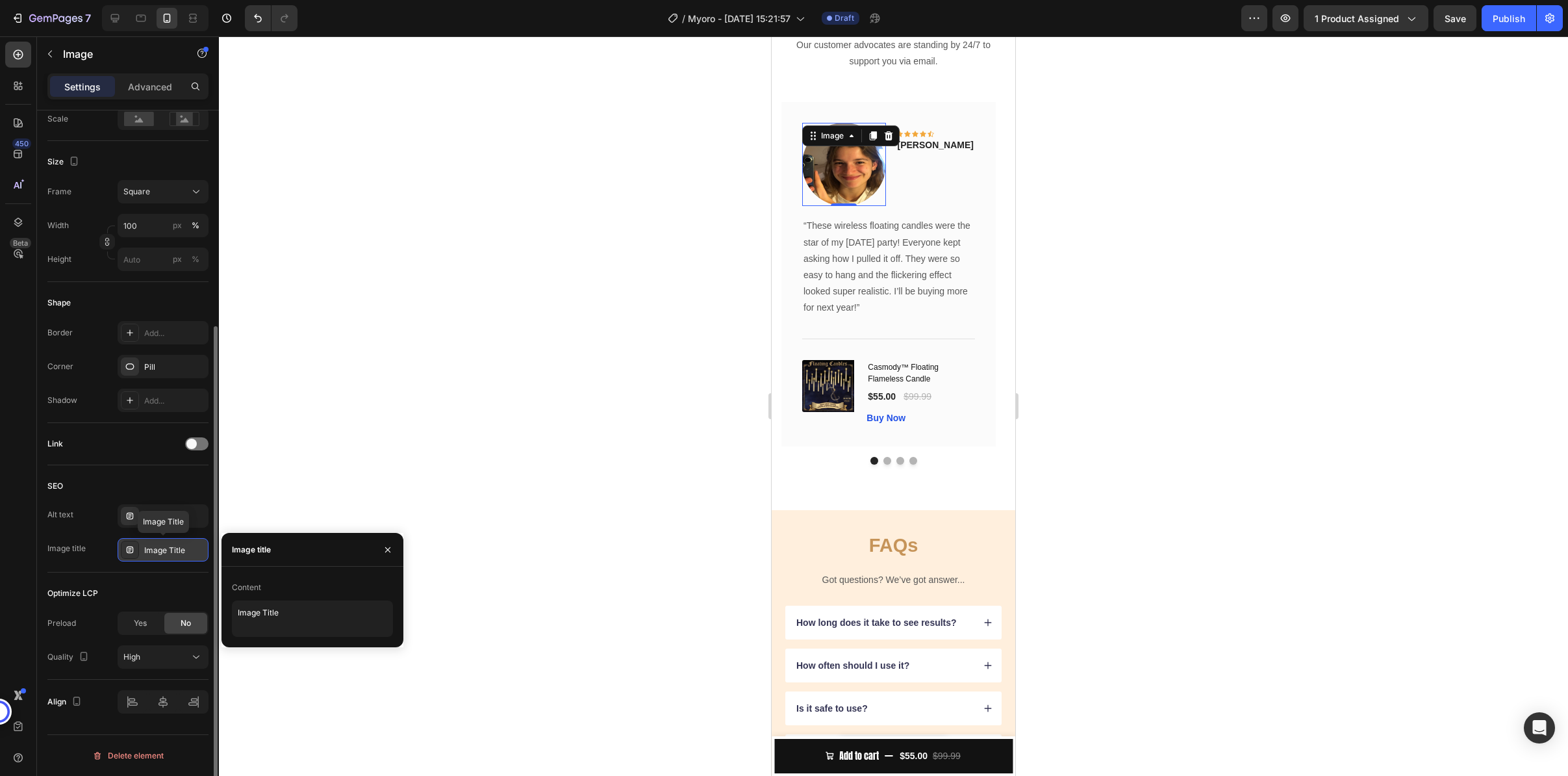
click at [170, 553] on div "Image Title" at bounding box center [174, 550] width 61 height 12
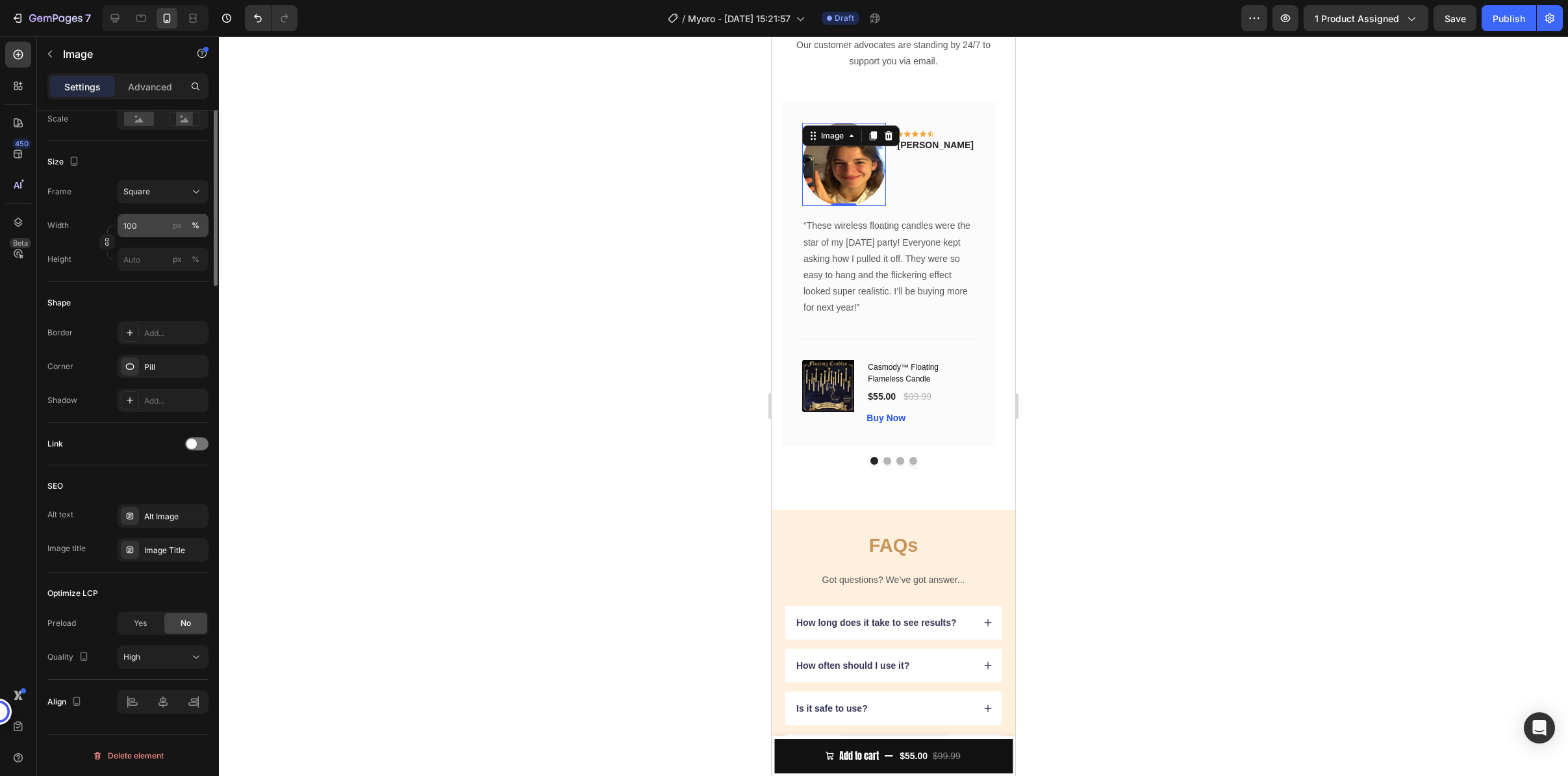
scroll to position [0, 0]
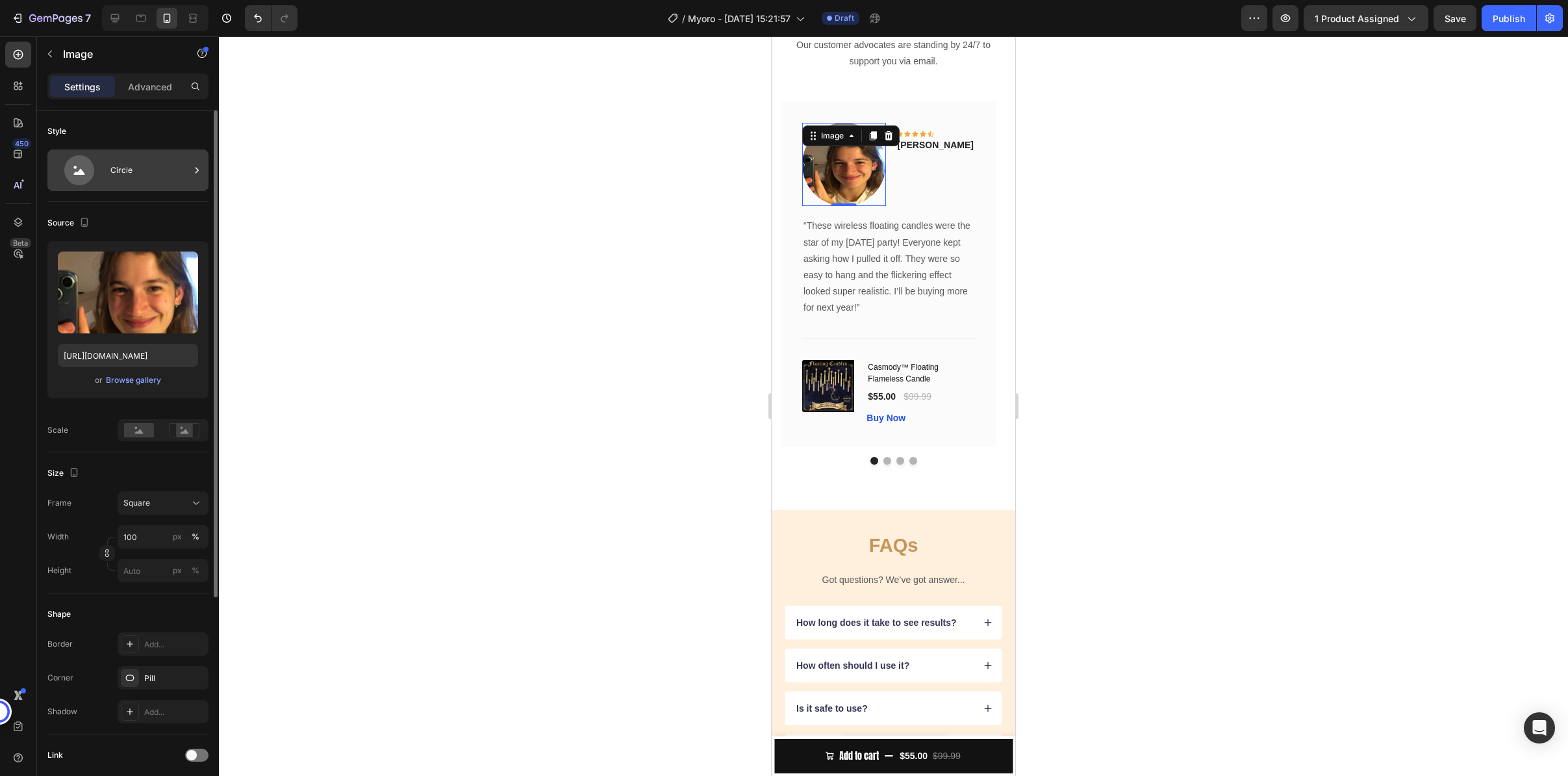
click at [126, 175] on div "Circle" at bounding box center [150, 170] width 79 height 30
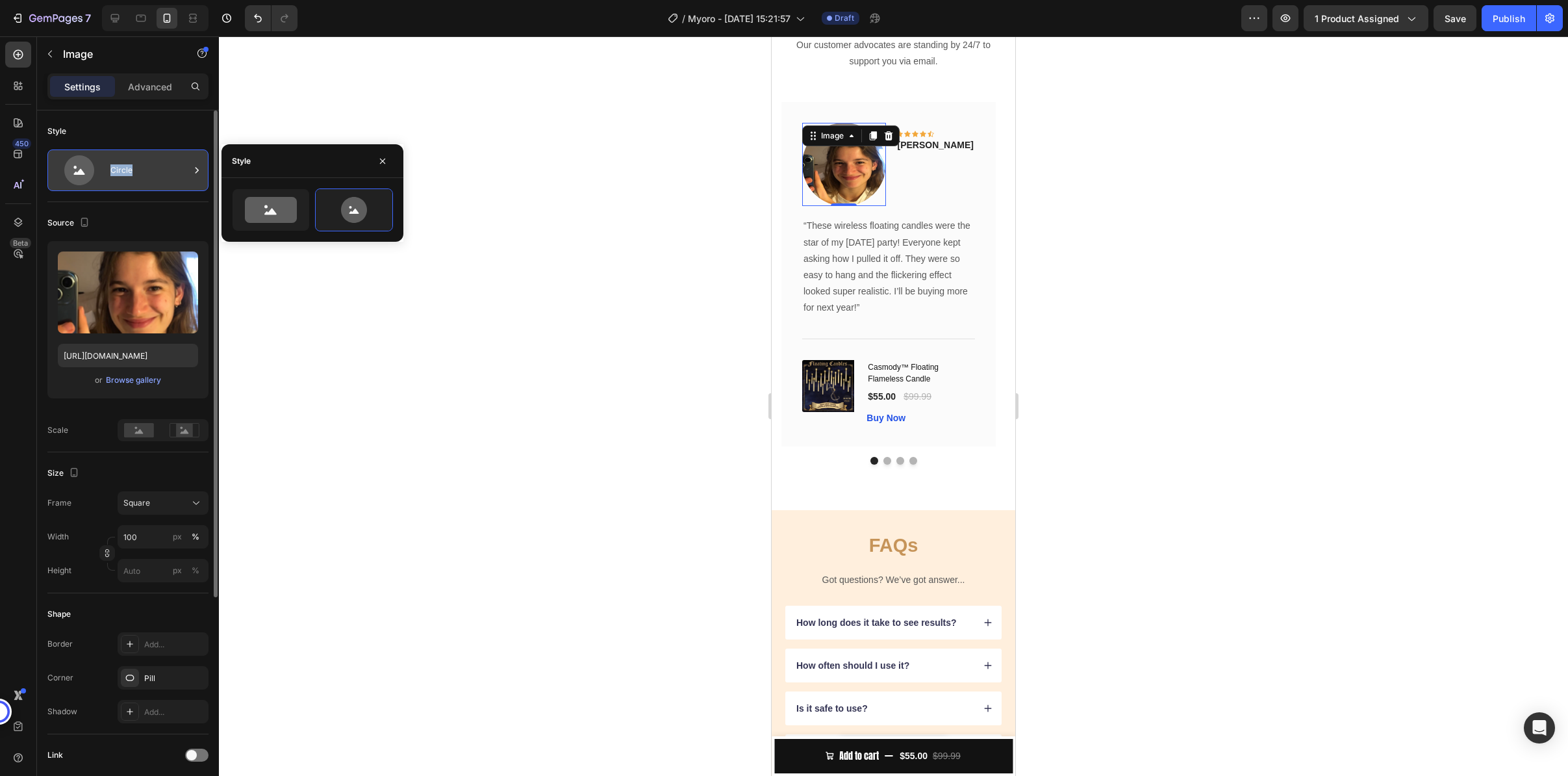
click at [126, 175] on div "Circle" at bounding box center [150, 170] width 79 height 30
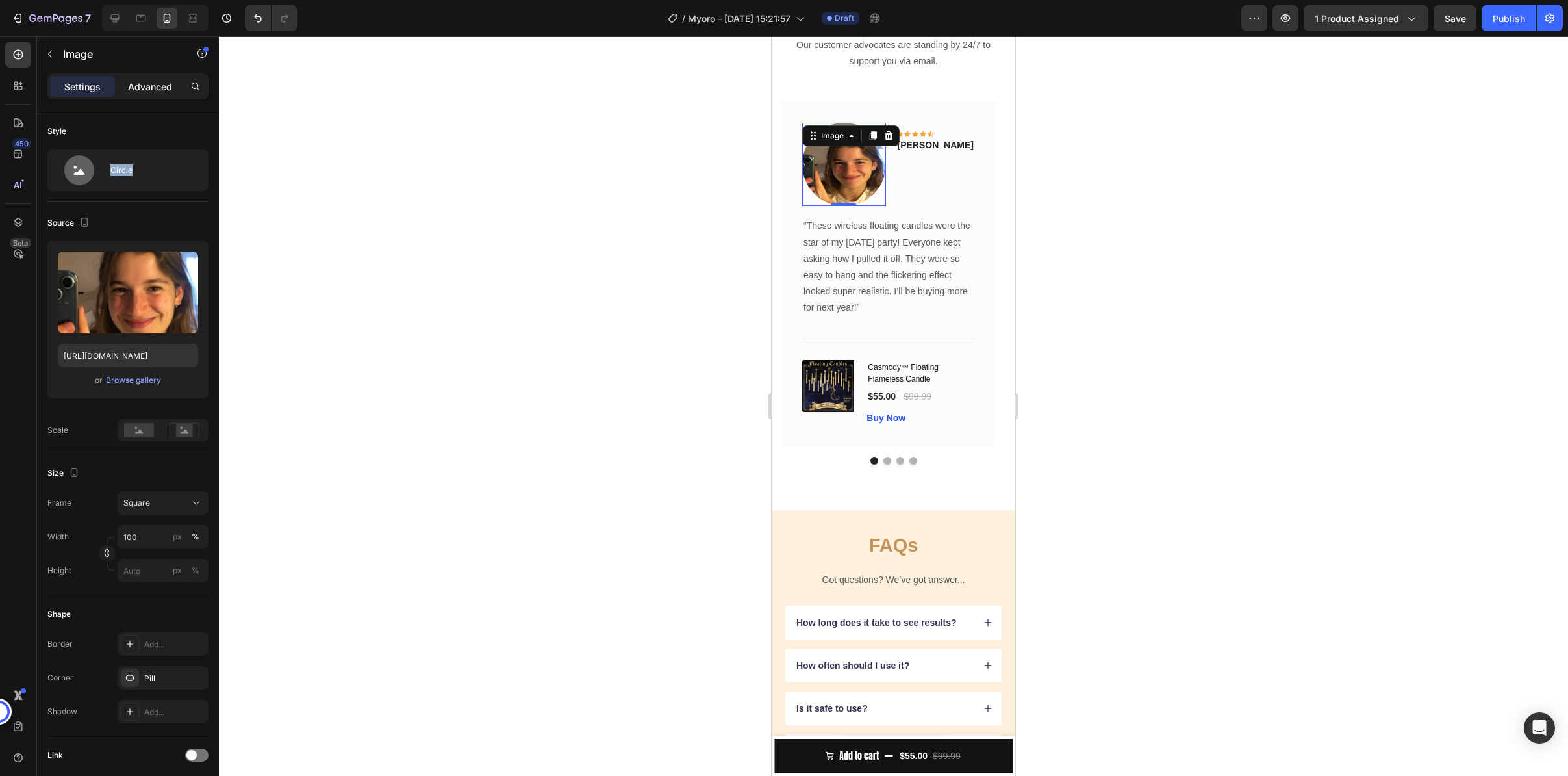
click at [155, 92] on p "Advanced" at bounding box center [150, 86] width 44 height 13
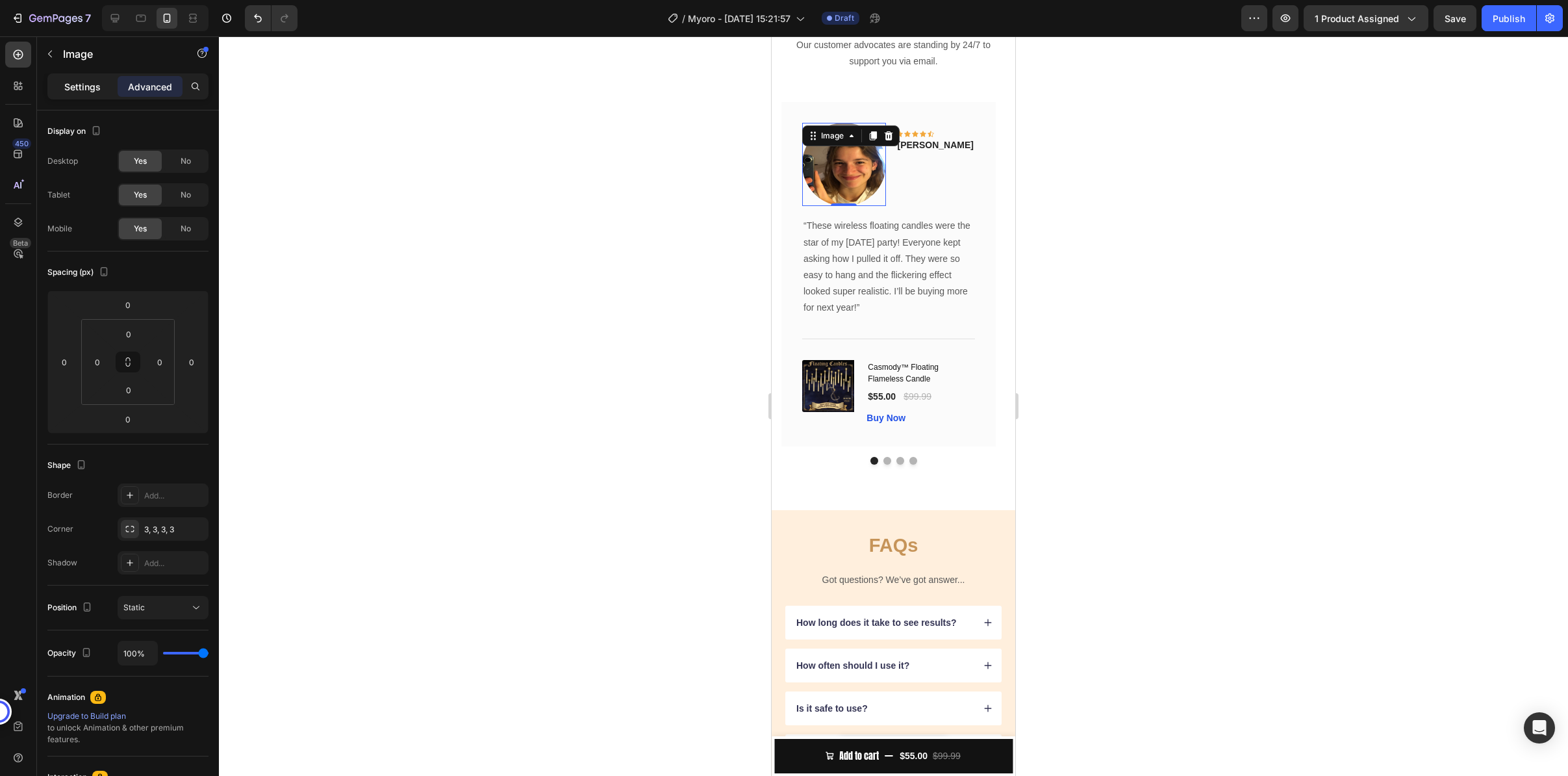
click at [88, 89] on p "Settings" at bounding box center [83, 86] width 37 height 13
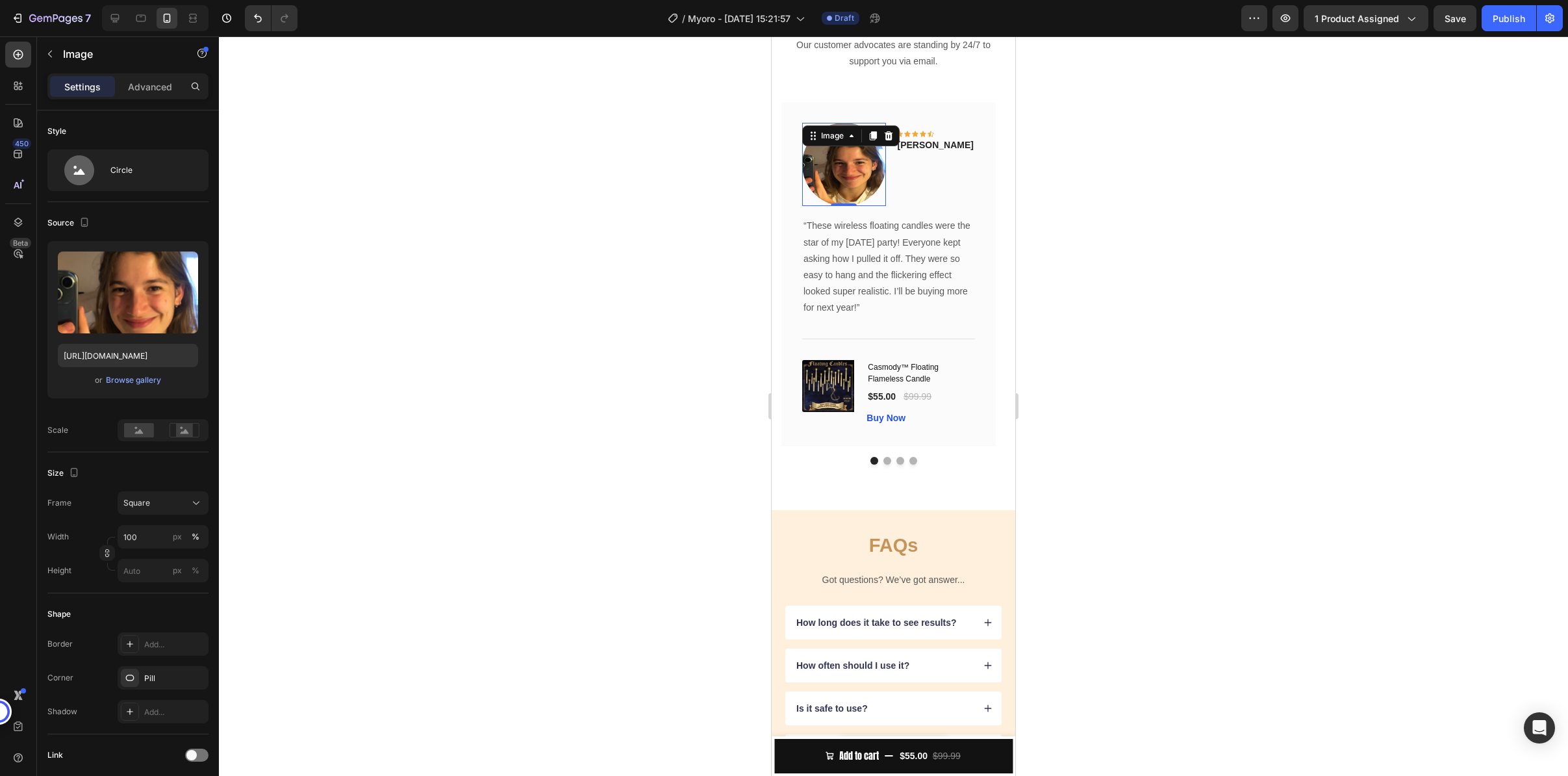
click at [875, 207] on img at bounding box center [844, 165] width 84 height 84
click at [152, 537] on input "100" at bounding box center [163, 536] width 91 height 23
drag, startPoint x: 154, startPoint y: 542, endPoint x: 155, endPoint y: 533, distance: 9.1
click at [154, 542] on input "100" at bounding box center [163, 536] width 91 height 23
click at [150, 563] on p "Full 100%" at bounding box center [160, 568] width 76 height 12
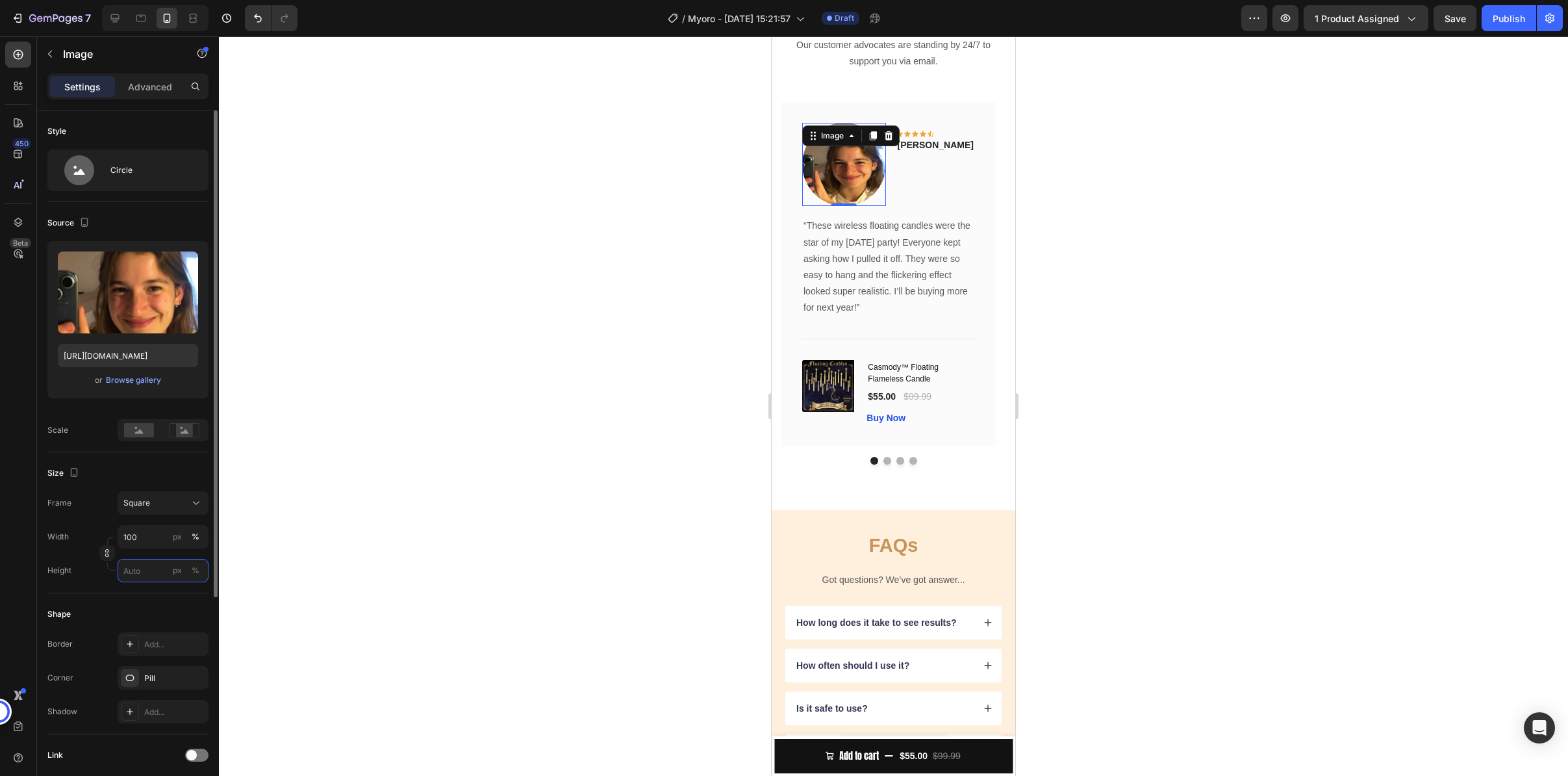
click at [156, 571] on input "px %" at bounding box center [163, 570] width 91 height 23
click at [149, 598] on p "Full 100%" at bounding box center [160, 602] width 76 height 12
type input "100"
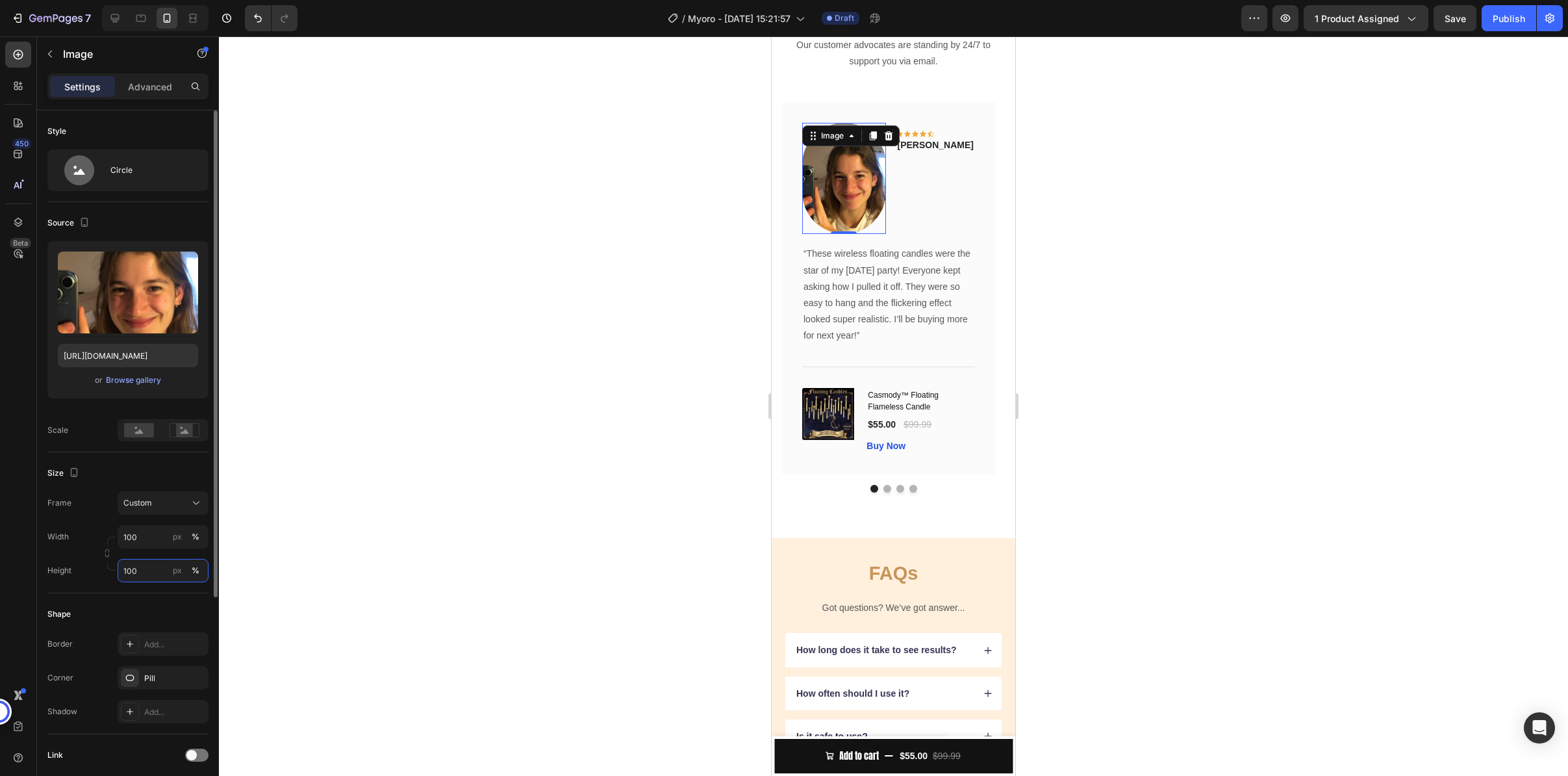
click at [142, 574] on input "100" at bounding box center [163, 570] width 91 height 23
click at [150, 597] on p "Full 100%" at bounding box center [160, 602] width 76 height 12
click at [160, 505] on div "Custom" at bounding box center [155, 503] width 64 height 12
click at [167, 597] on div "Original" at bounding box center [151, 608] width 104 height 23
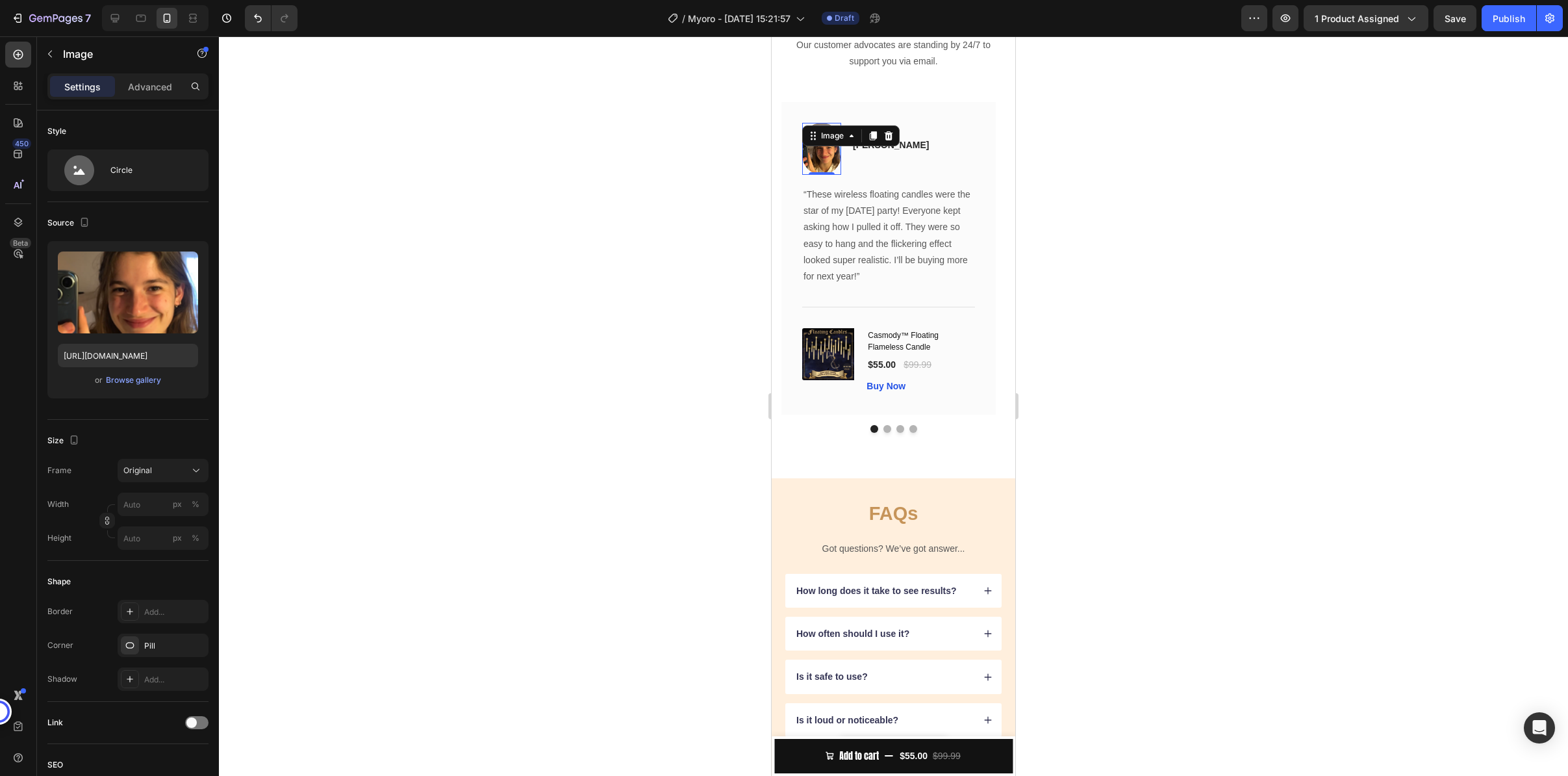
click at [388, 485] on div at bounding box center [893, 406] width 1349 height 739
click at [829, 175] on img at bounding box center [821, 149] width 39 height 52
click at [146, 161] on div "Circle" at bounding box center [150, 170] width 79 height 30
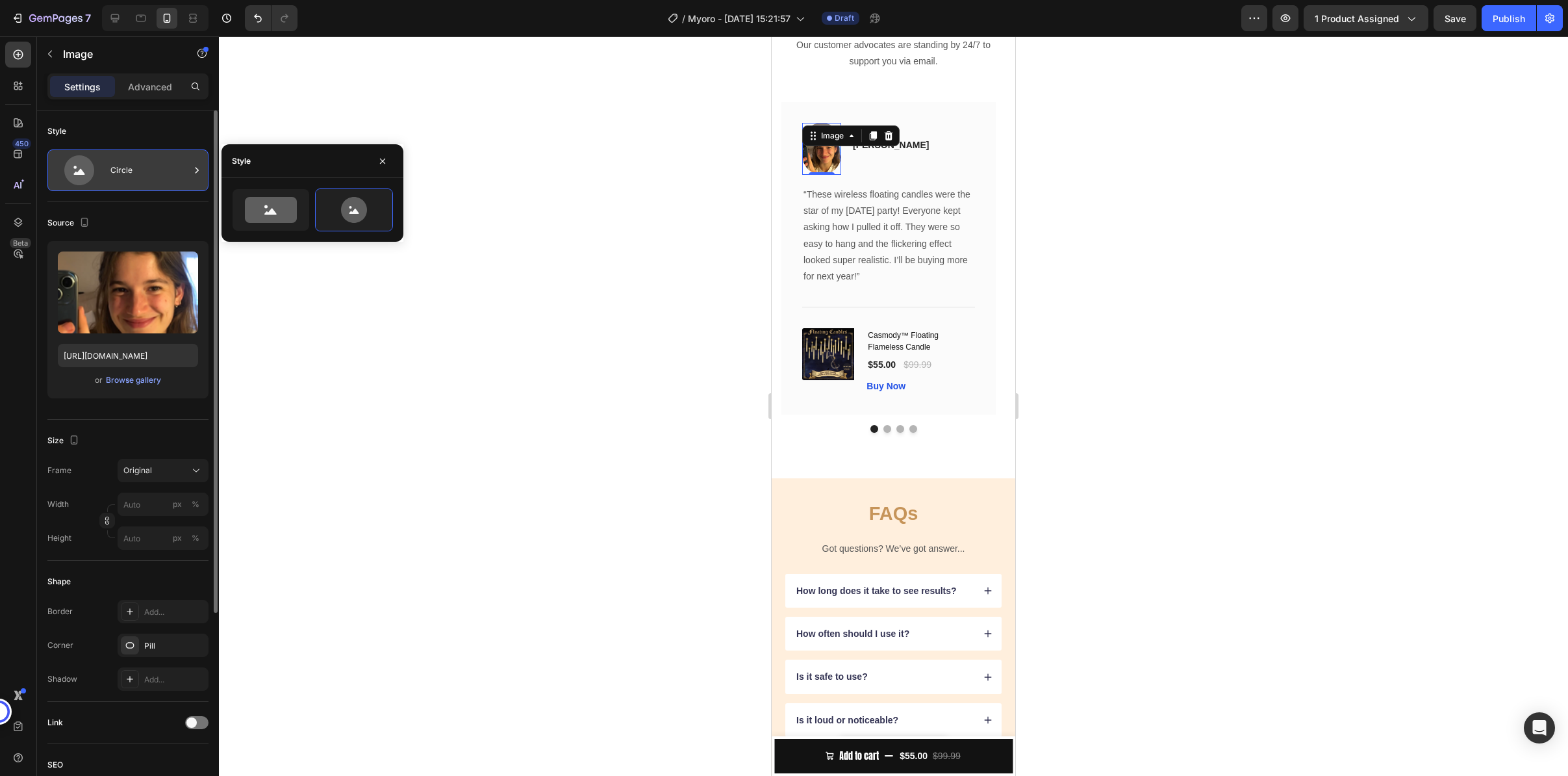
click at [146, 168] on div "Circle" at bounding box center [150, 170] width 79 height 30
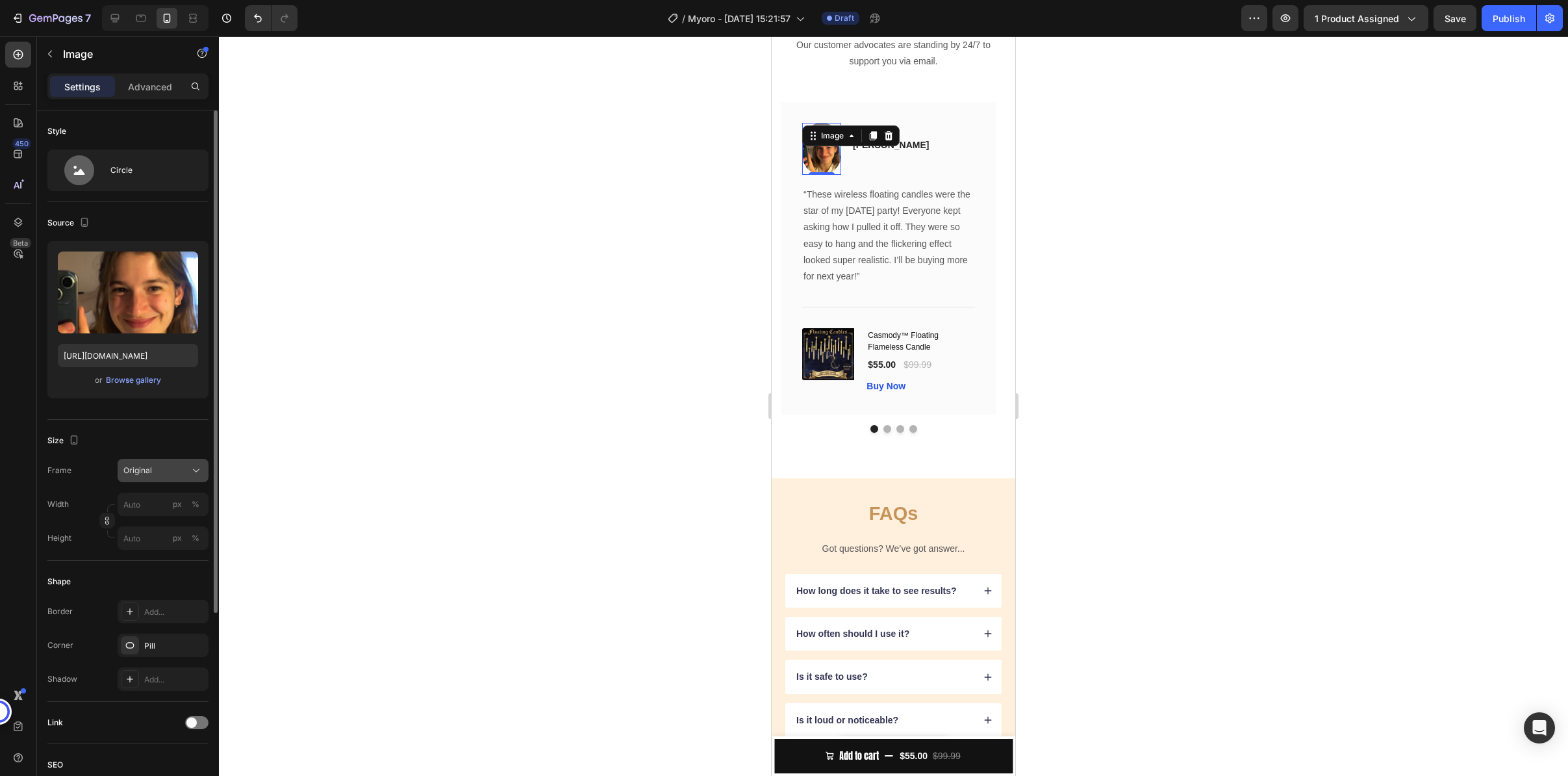
click at [150, 474] on span "Original" at bounding box center [138, 470] width 28 height 12
click at [154, 475] on div "Original" at bounding box center [155, 470] width 64 height 12
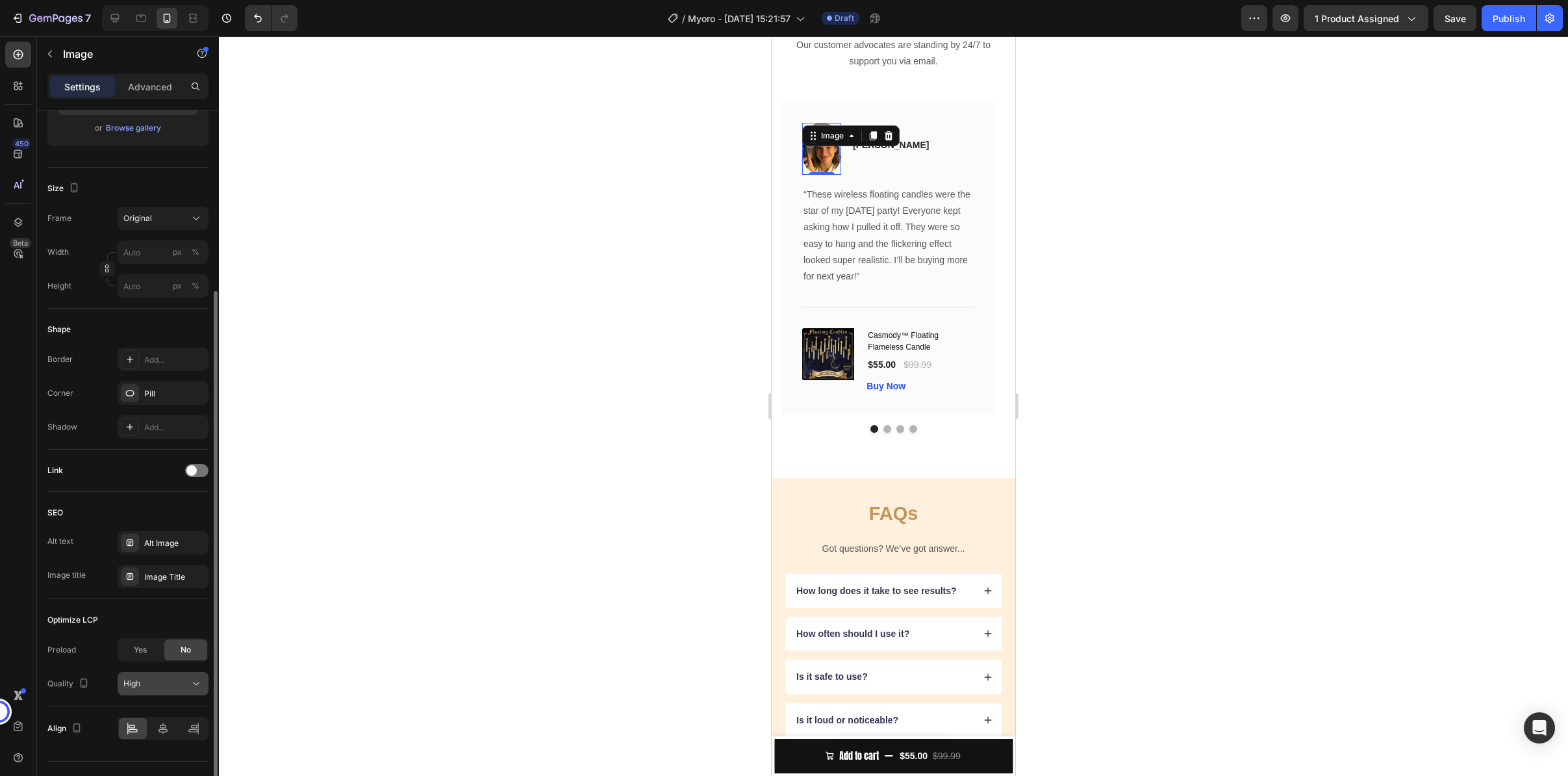
scroll to position [279, 0]
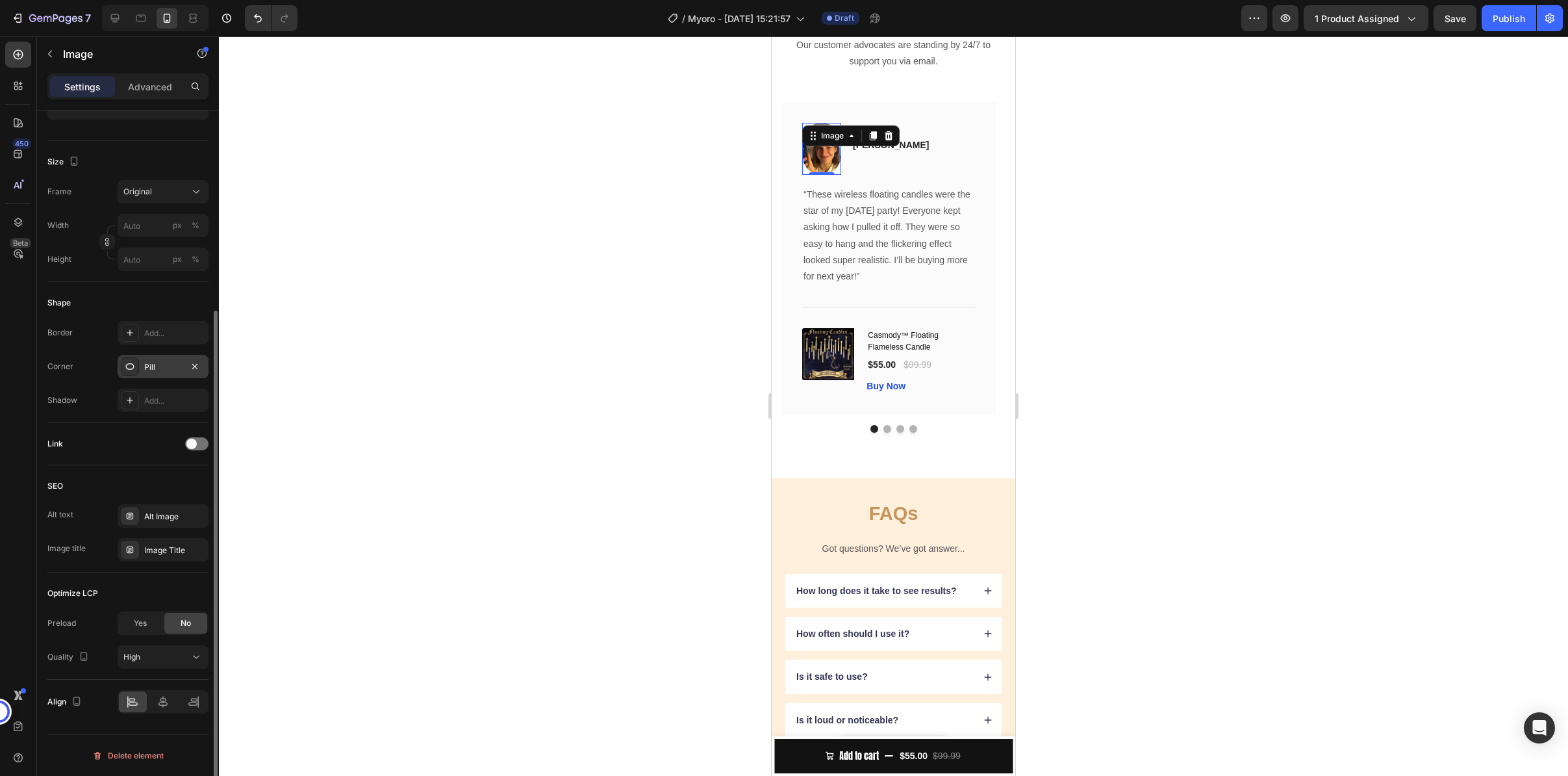
click at [151, 359] on div "Pill" at bounding box center [163, 366] width 91 height 23
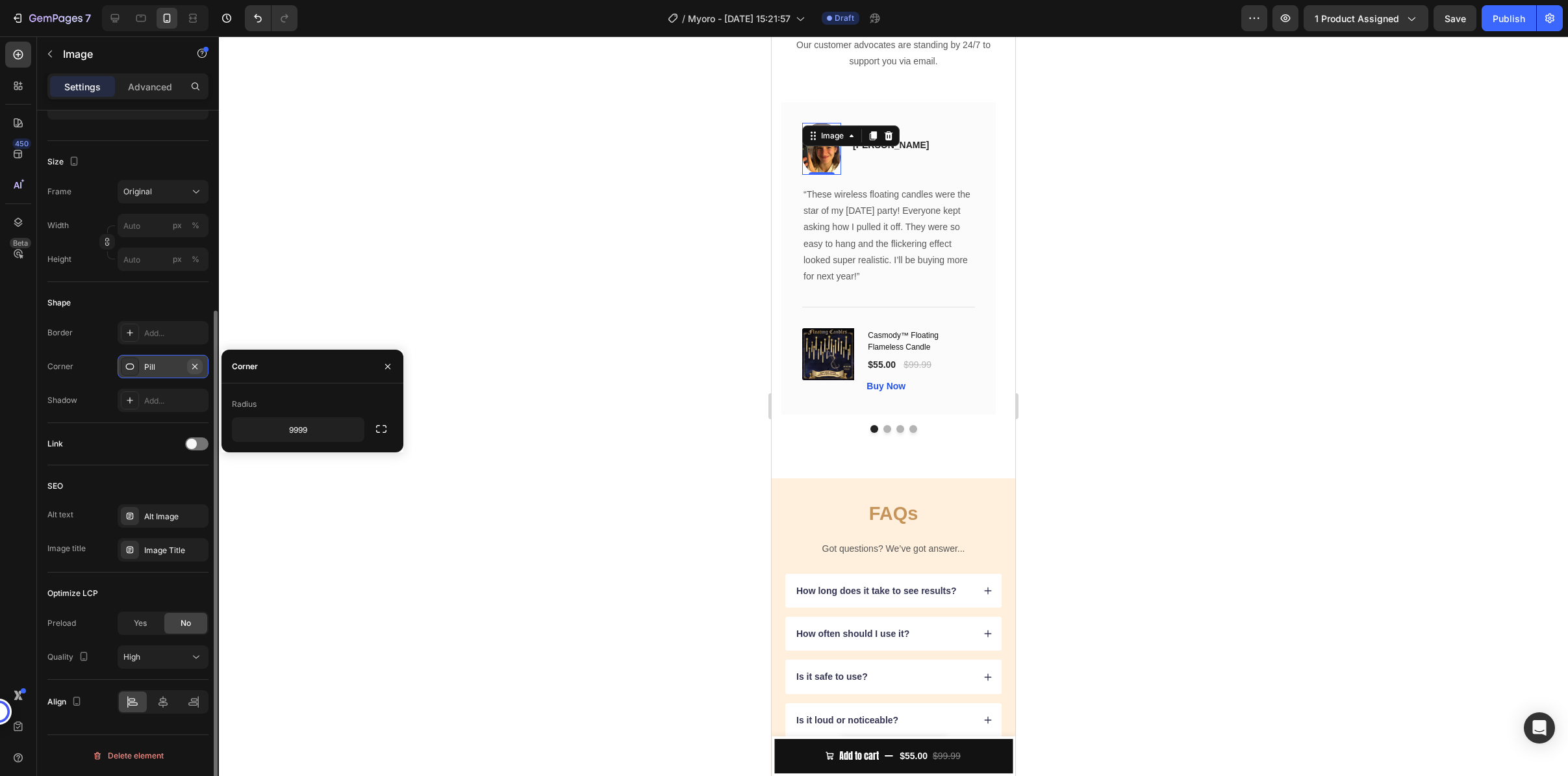
click at [195, 369] on icon "button" at bounding box center [195, 366] width 11 height 11
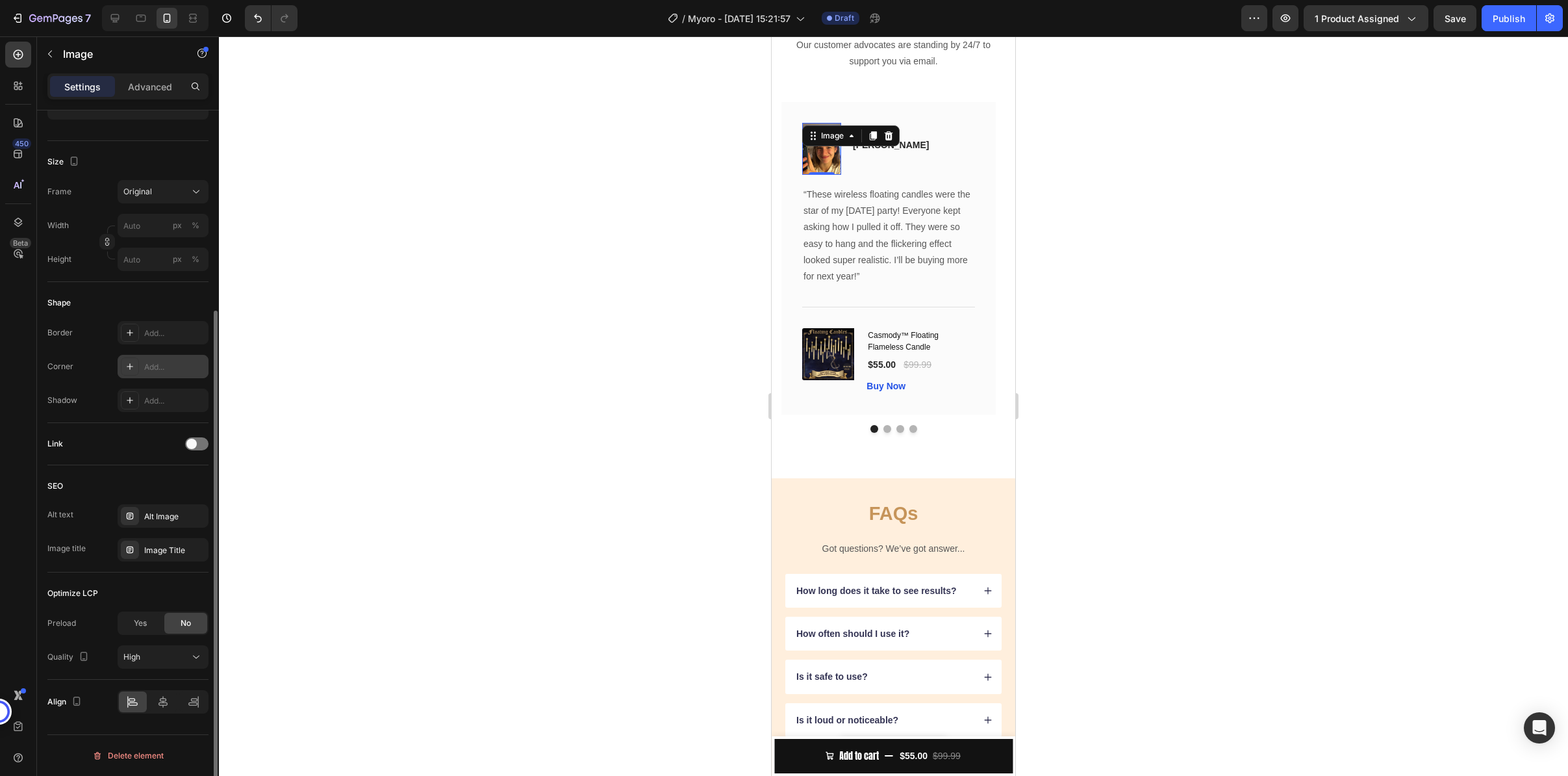
click at [341, 368] on div at bounding box center [893, 406] width 1349 height 739
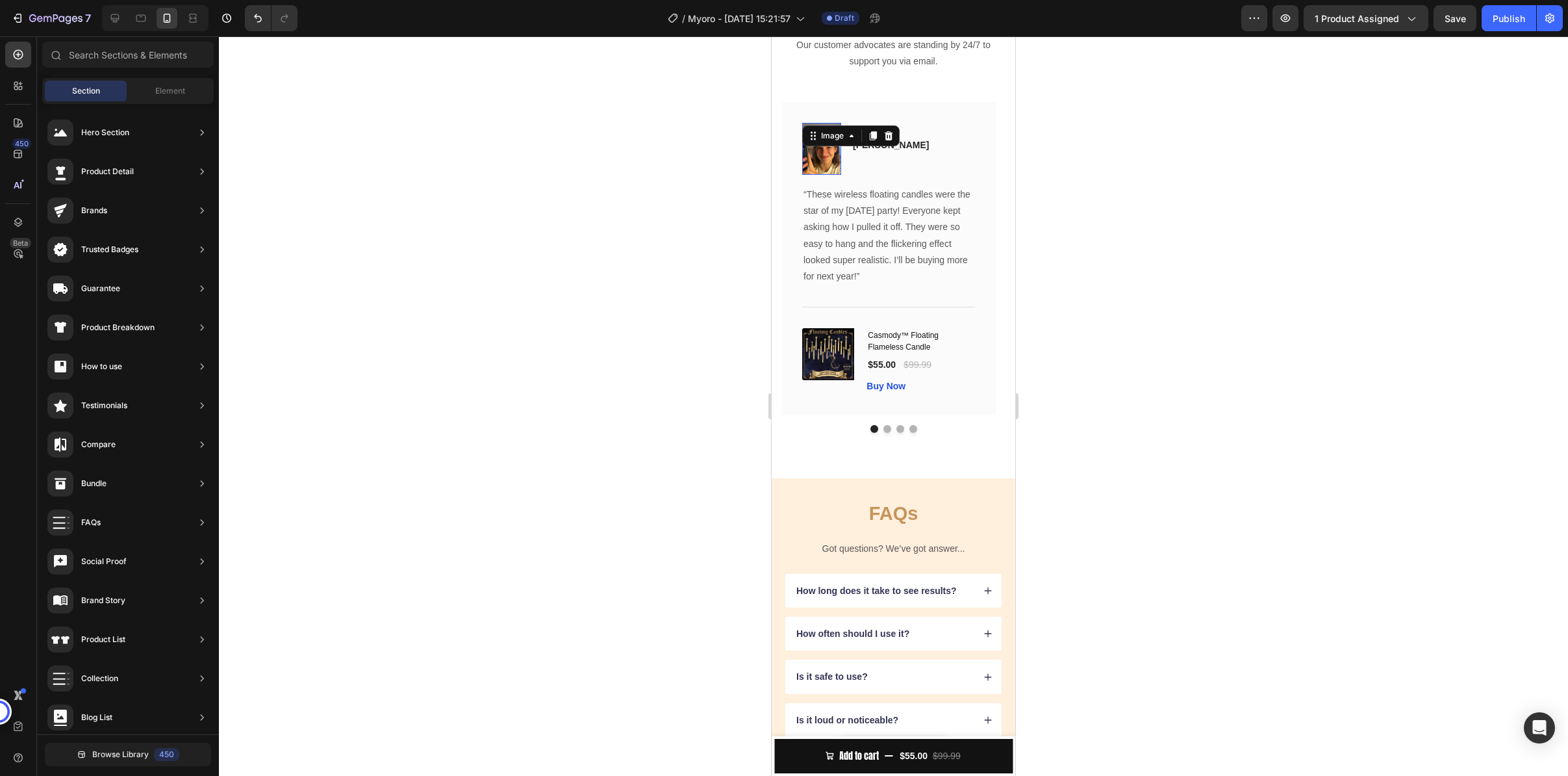
click at [834, 175] on img at bounding box center [821, 149] width 39 height 52
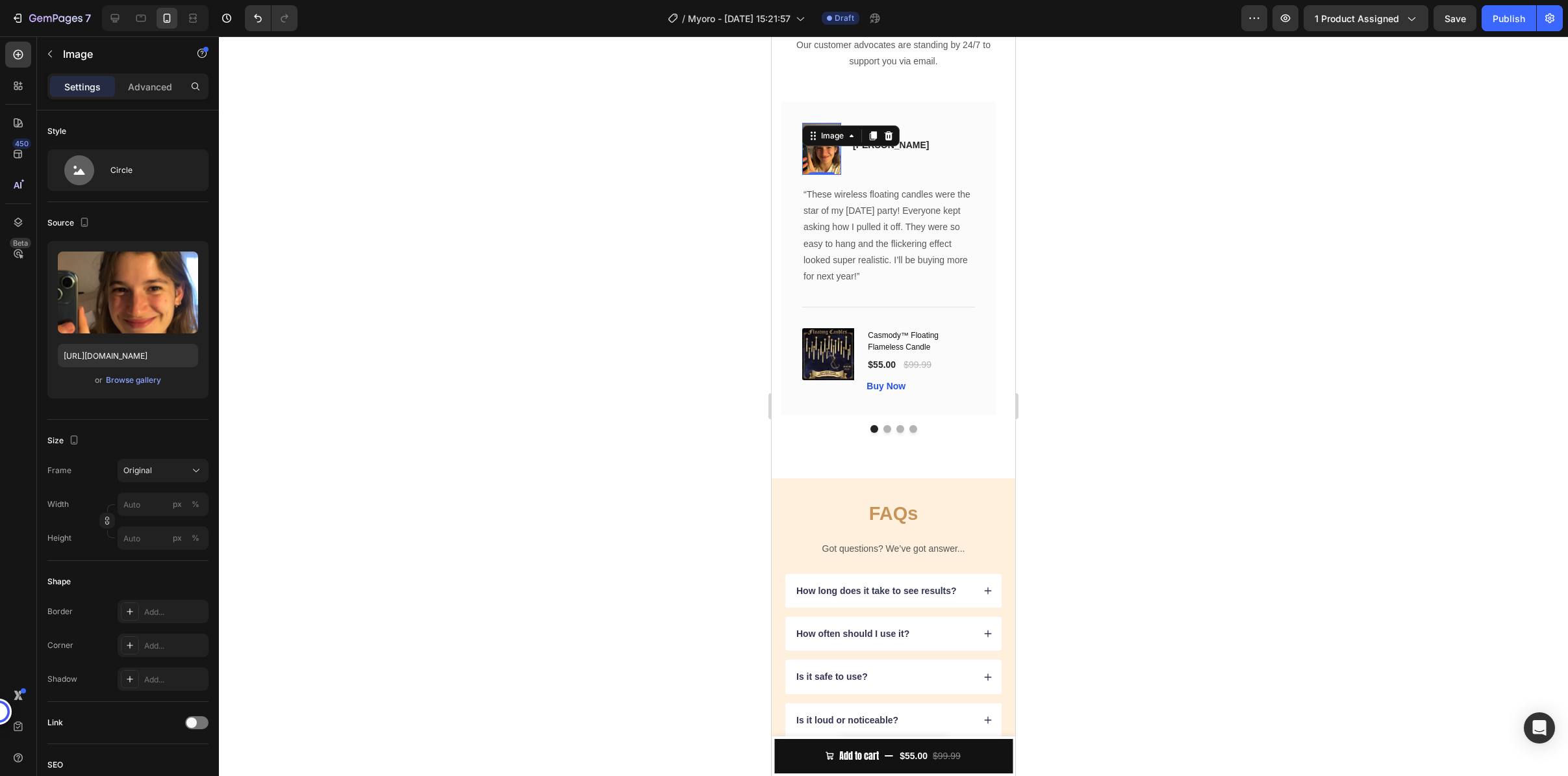
click at [594, 316] on div at bounding box center [893, 406] width 1349 height 739
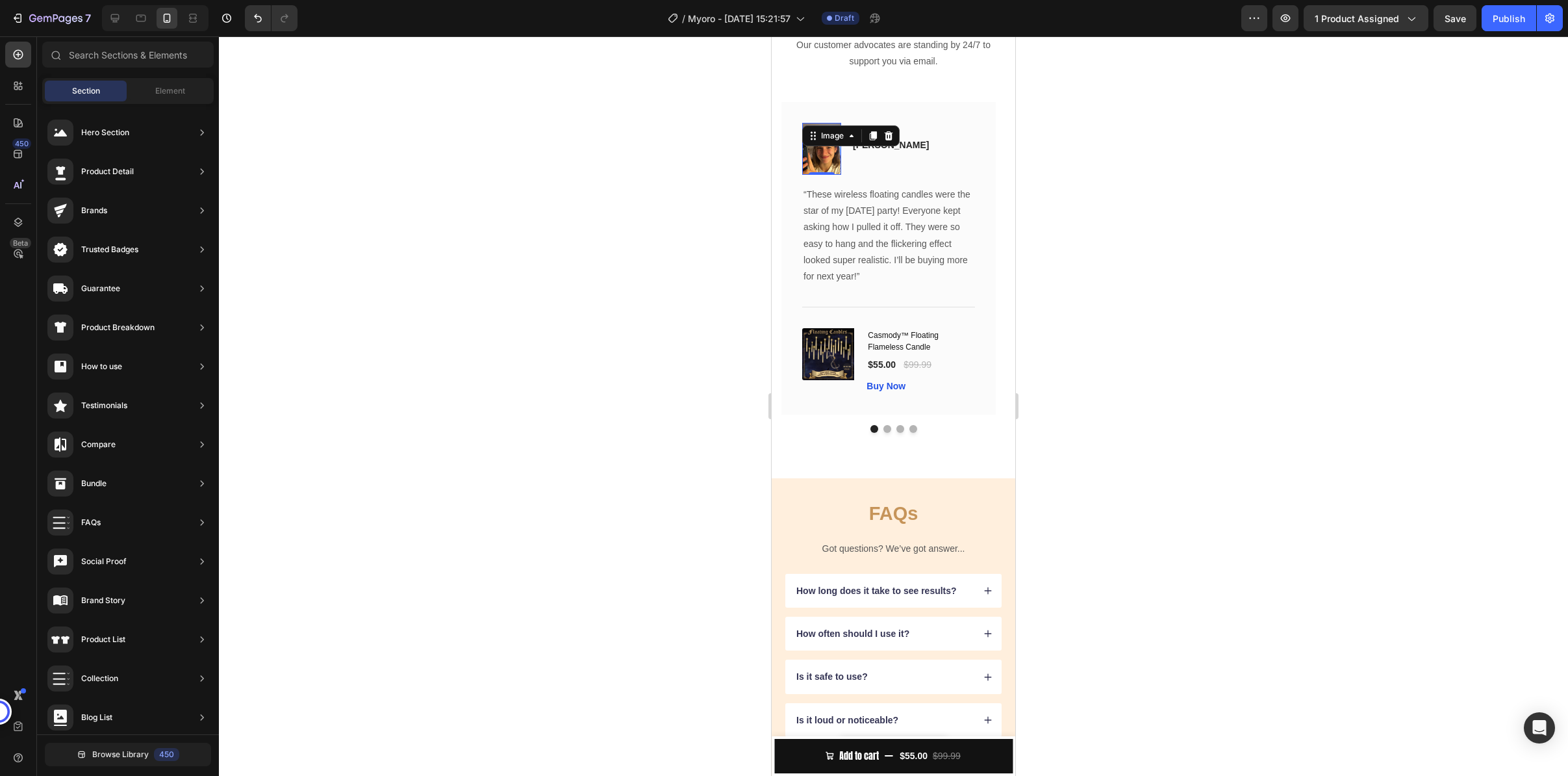
click at [837, 175] on img at bounding box center [821, 149] width 39 height 52
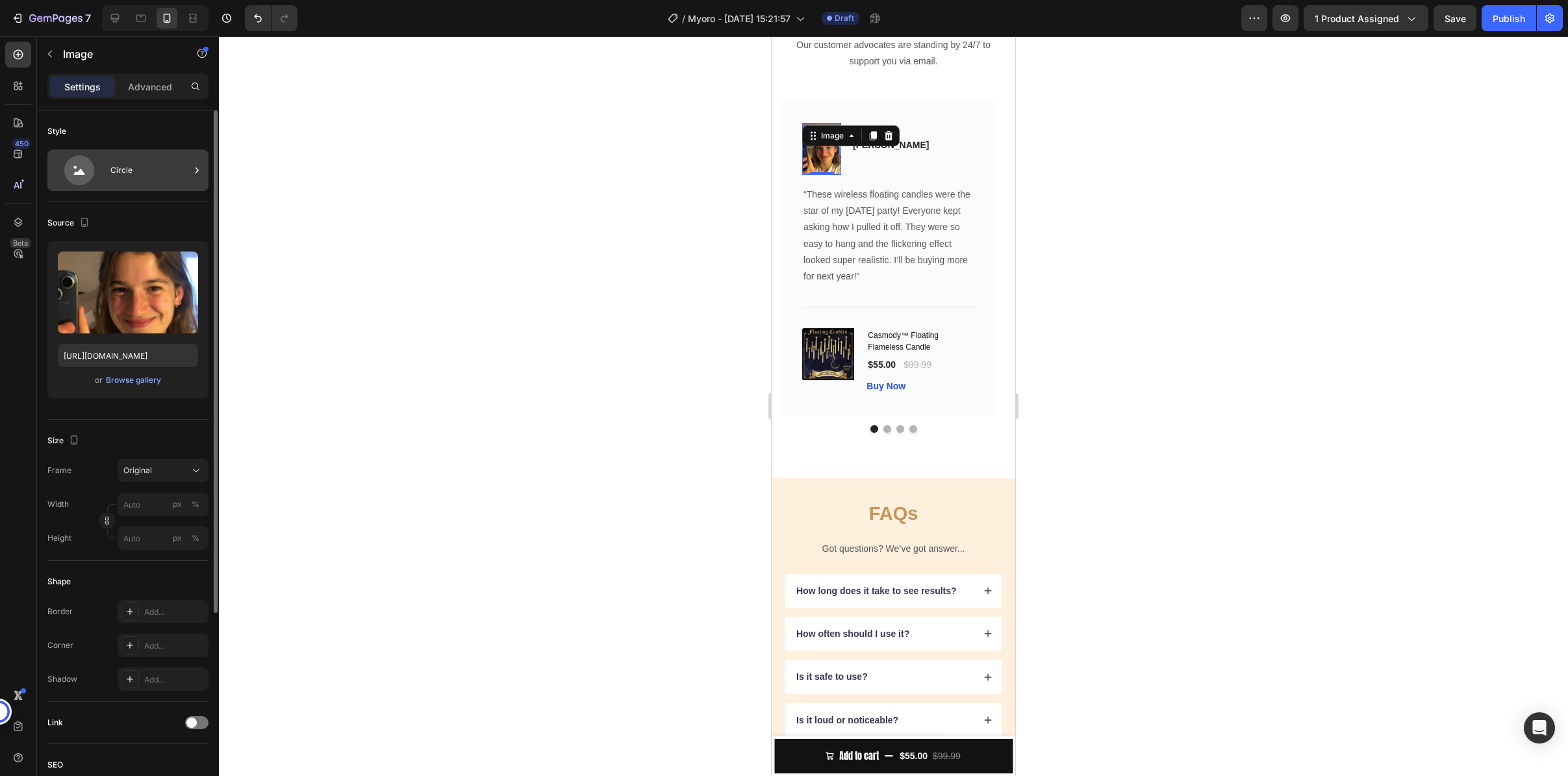
drag, startPoint x: 120, startPoint y: 186, endPoint x: 127, endPoint y: 186, distance: 7.0
click at [120, 185] on div "Circle" at bounding box center [128, 170] width 161 height 42
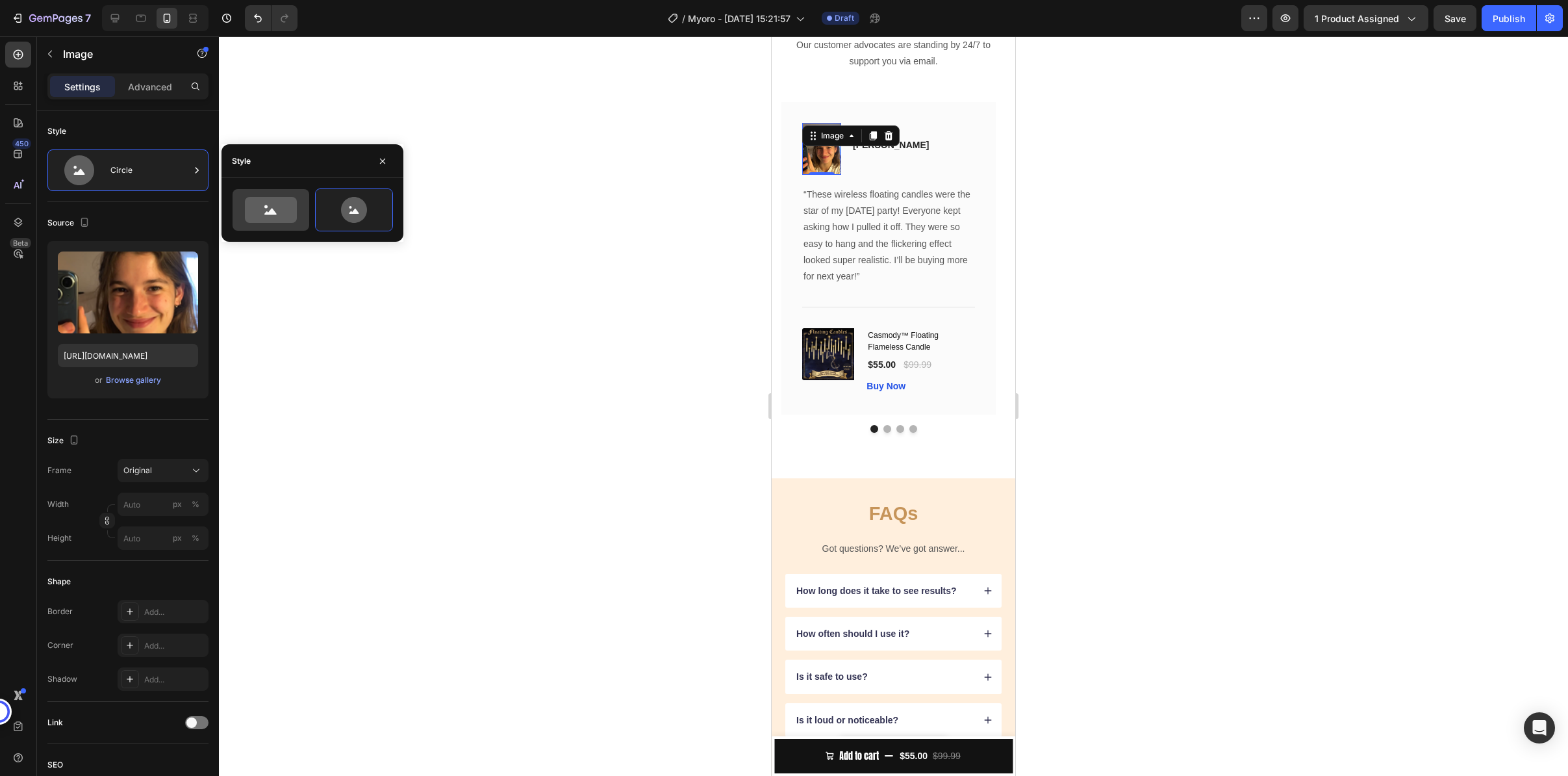
click at [247, 215] on icon at bounding box center [271, 210] width 52 height 26
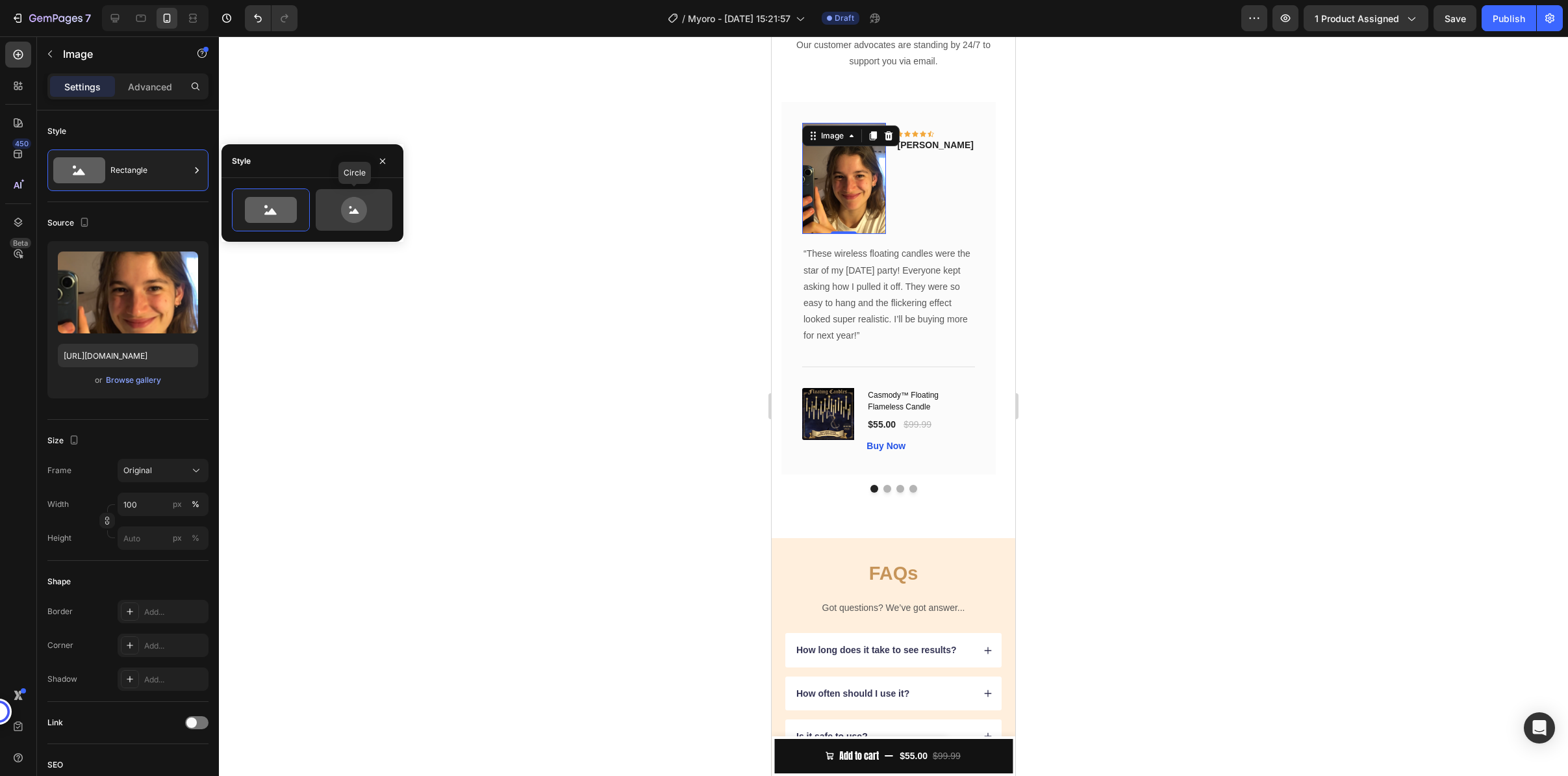
click at [377, 218] on icon at bounding box center [354, 210] width 61 height 26
type input "80"
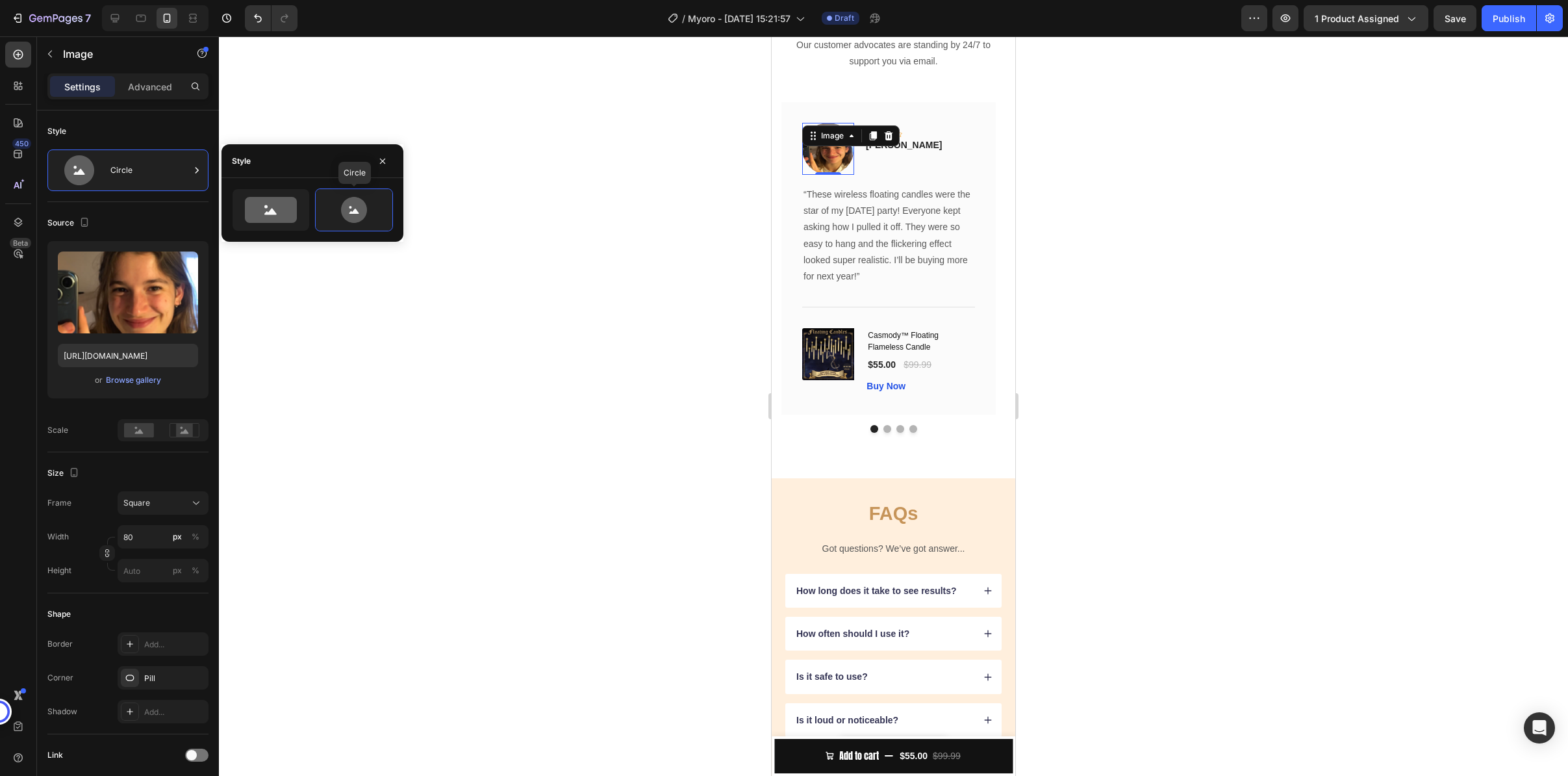
click at [455, 227] on div at bounding box center [893, 406] width 1349 height 739
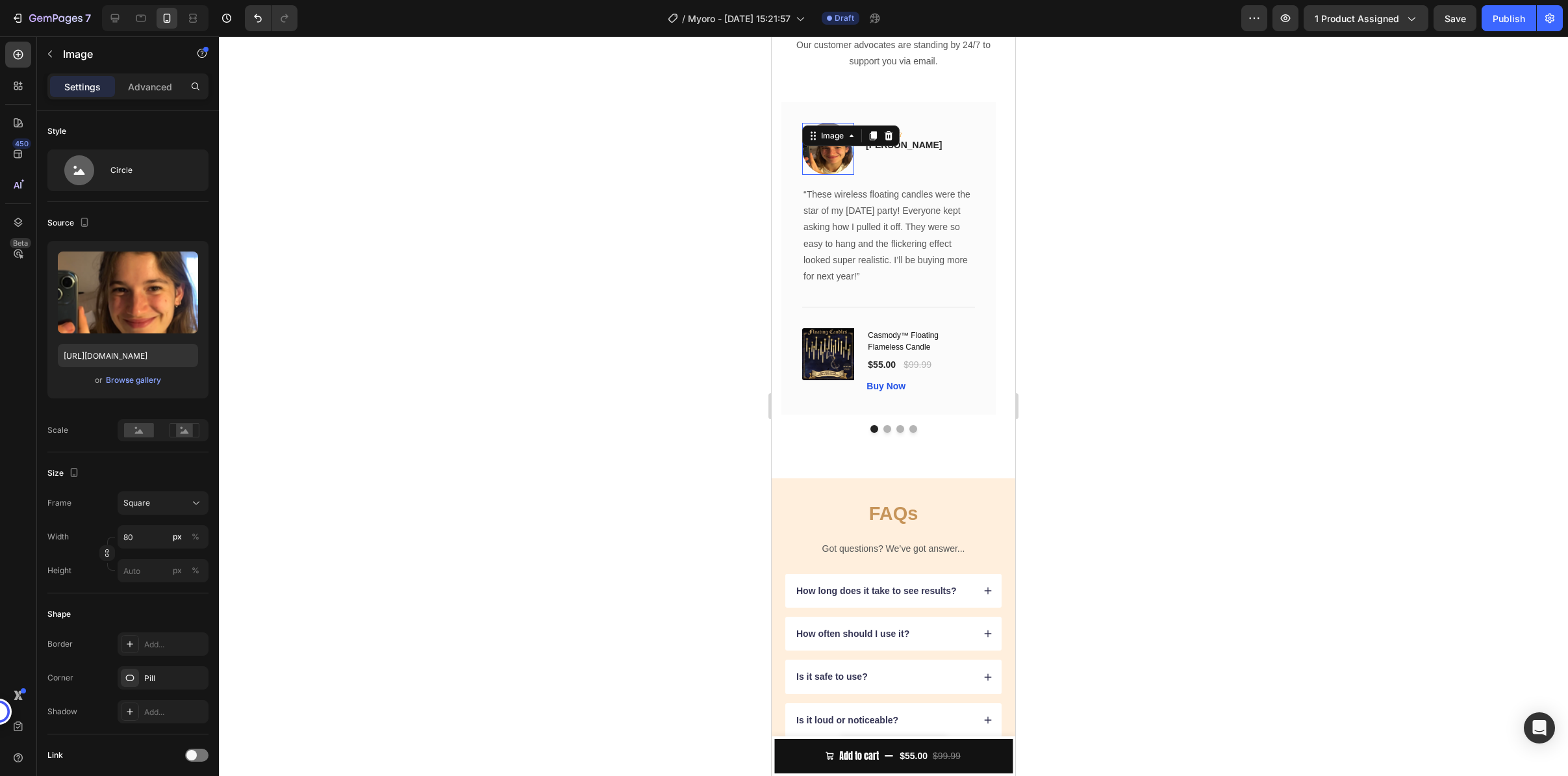
click at [839, 175] on img at bounding box center [828, 149] width 52 height 52
click at [138, 88] on p "Advanced" at bounding box center [150, 86] width 44 height 13
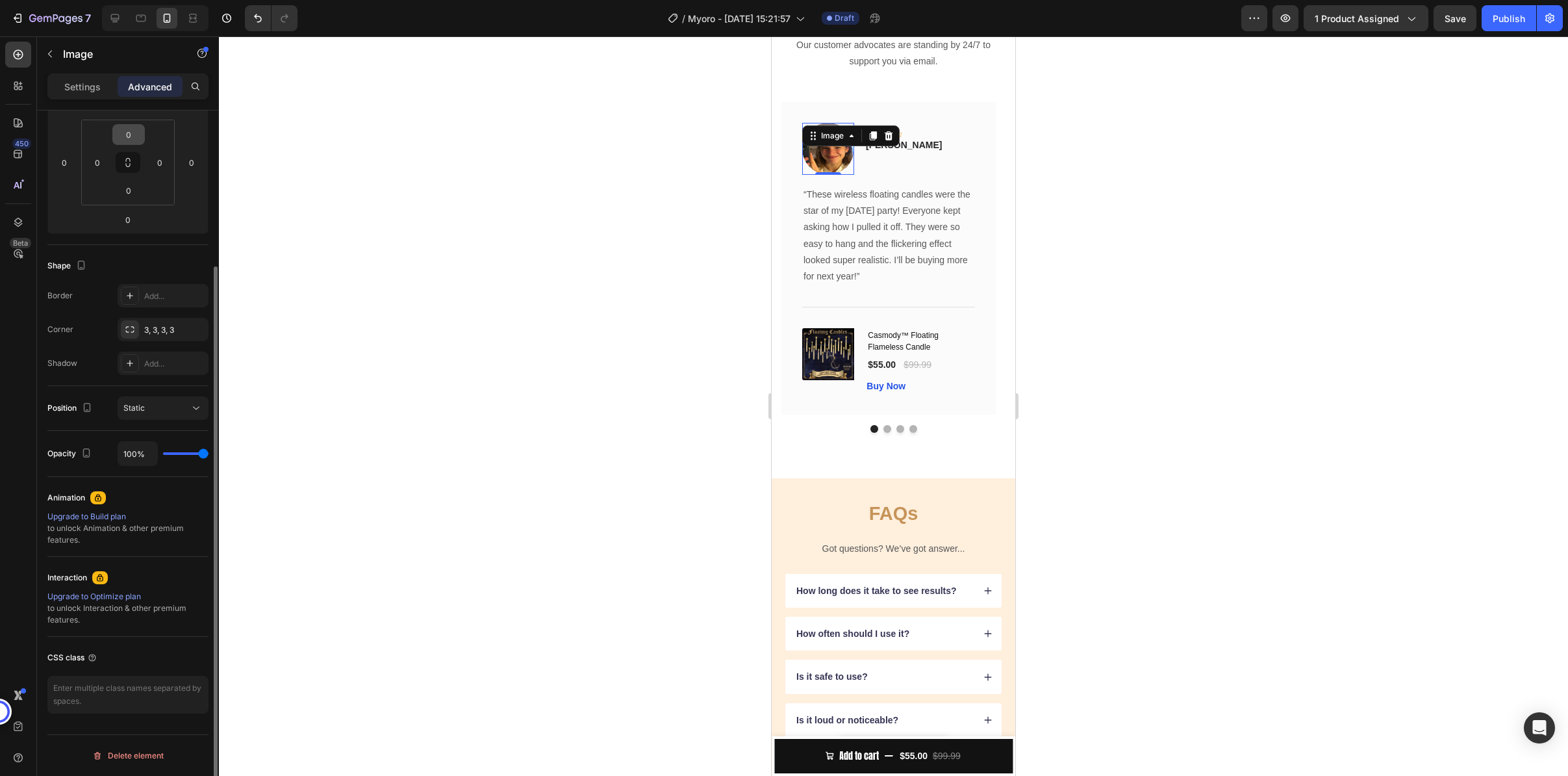
scroll to position [0, 0]
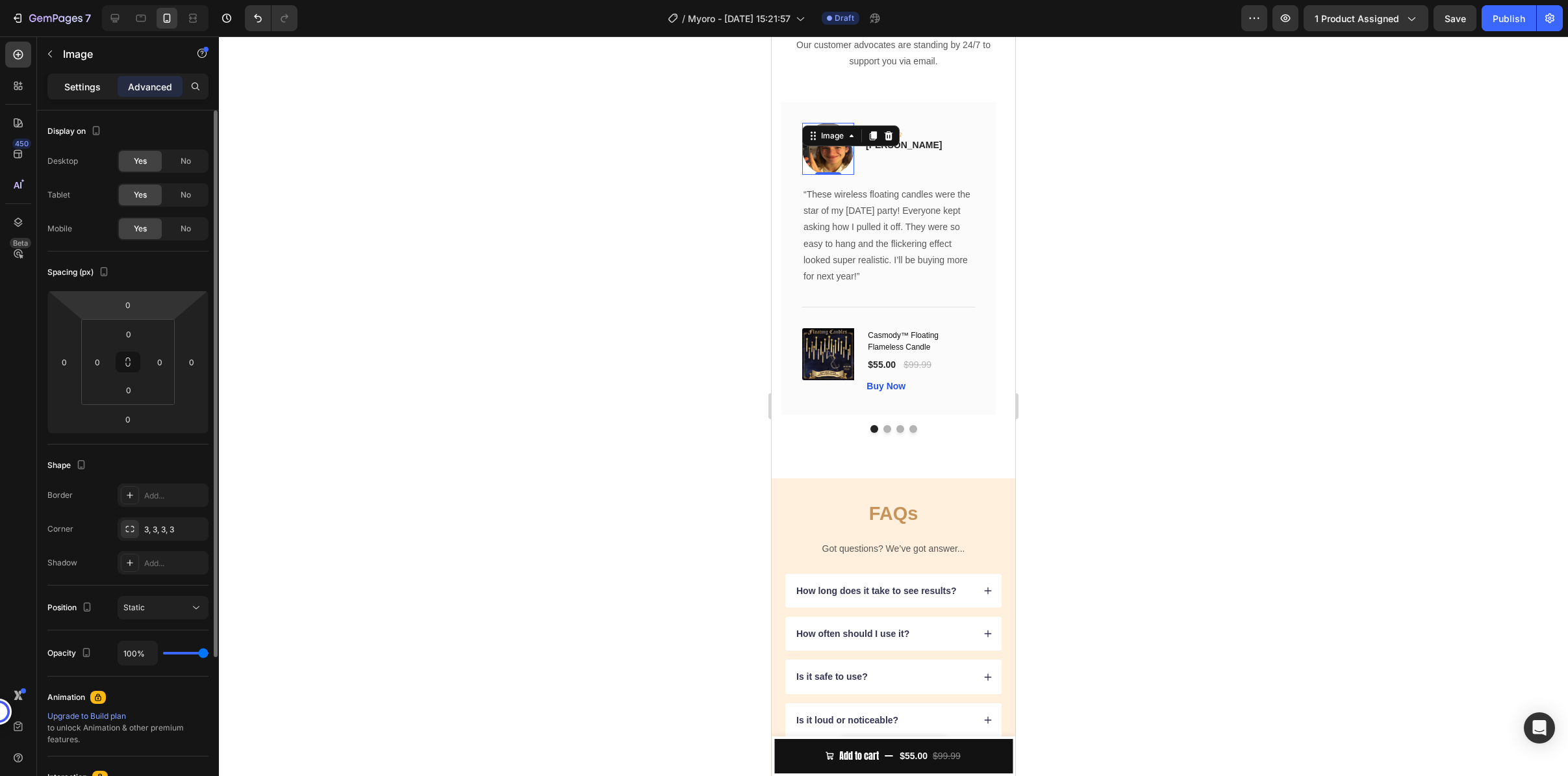
click at [81, 93] on p "Settings" at bounding box center [83, 86] width 37 height 13
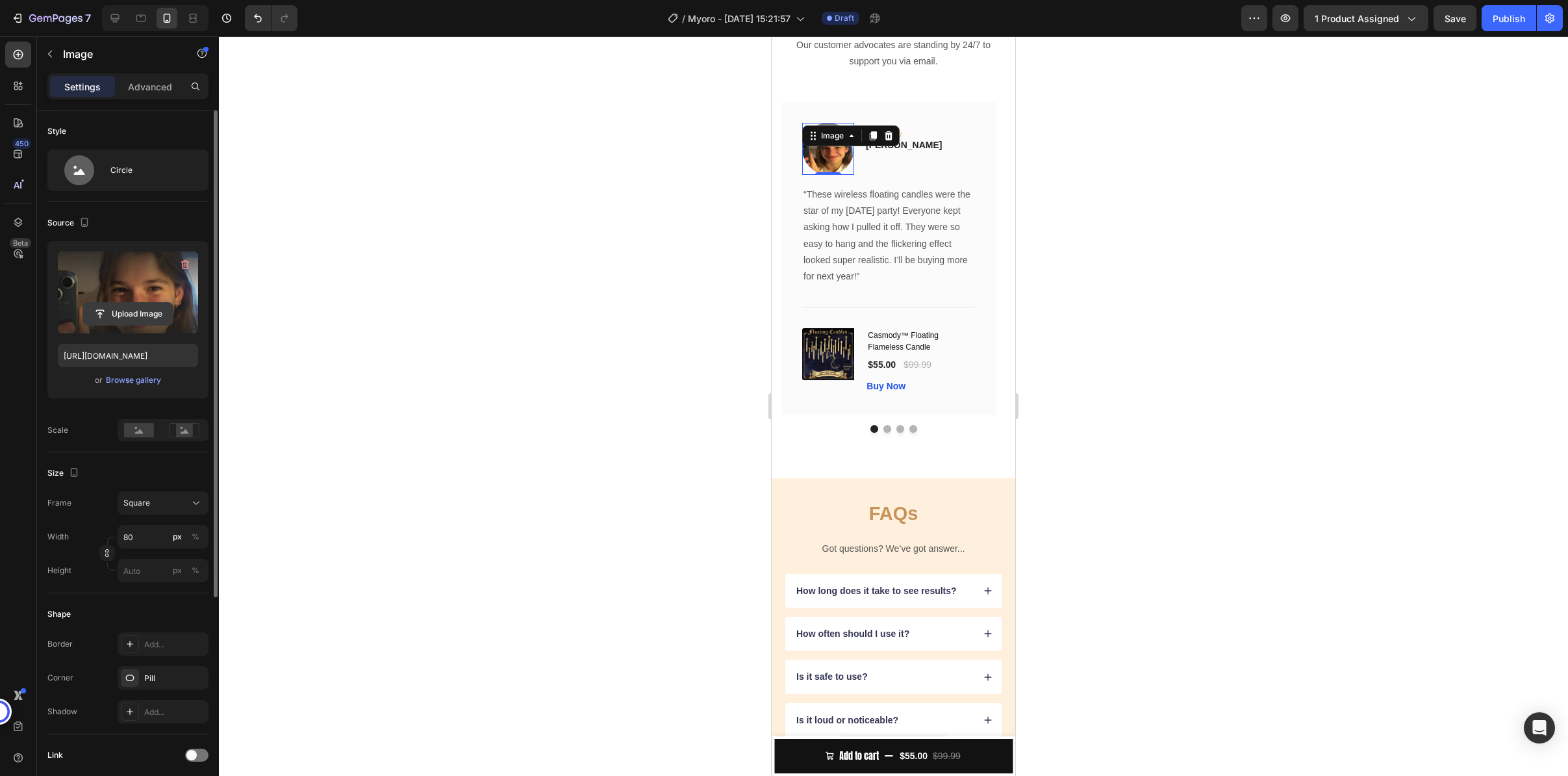
click at [156, 316] on input "file" at bounding box center [128, 314] width 90 height 22
type input "https://cdn.shopify.com/s/files/1/0858/0798/9050/files/gempages_581594760653832…"
click at [1072, 379] on div at bounding box center [893, 406] width 1349 height 739
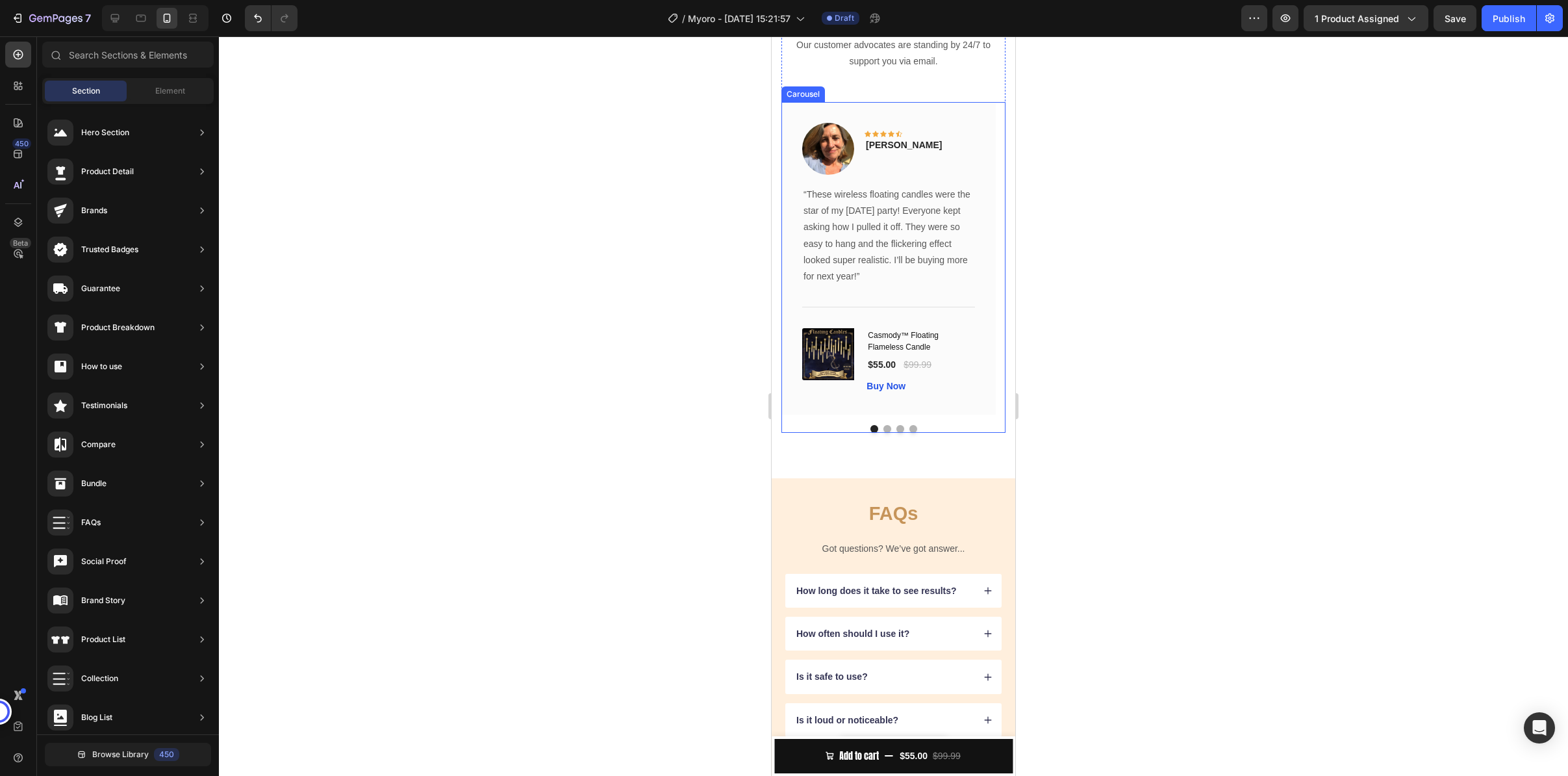
click at [883, 433] on button "Dot" at bounding box center [887, 429] width 8 height 8
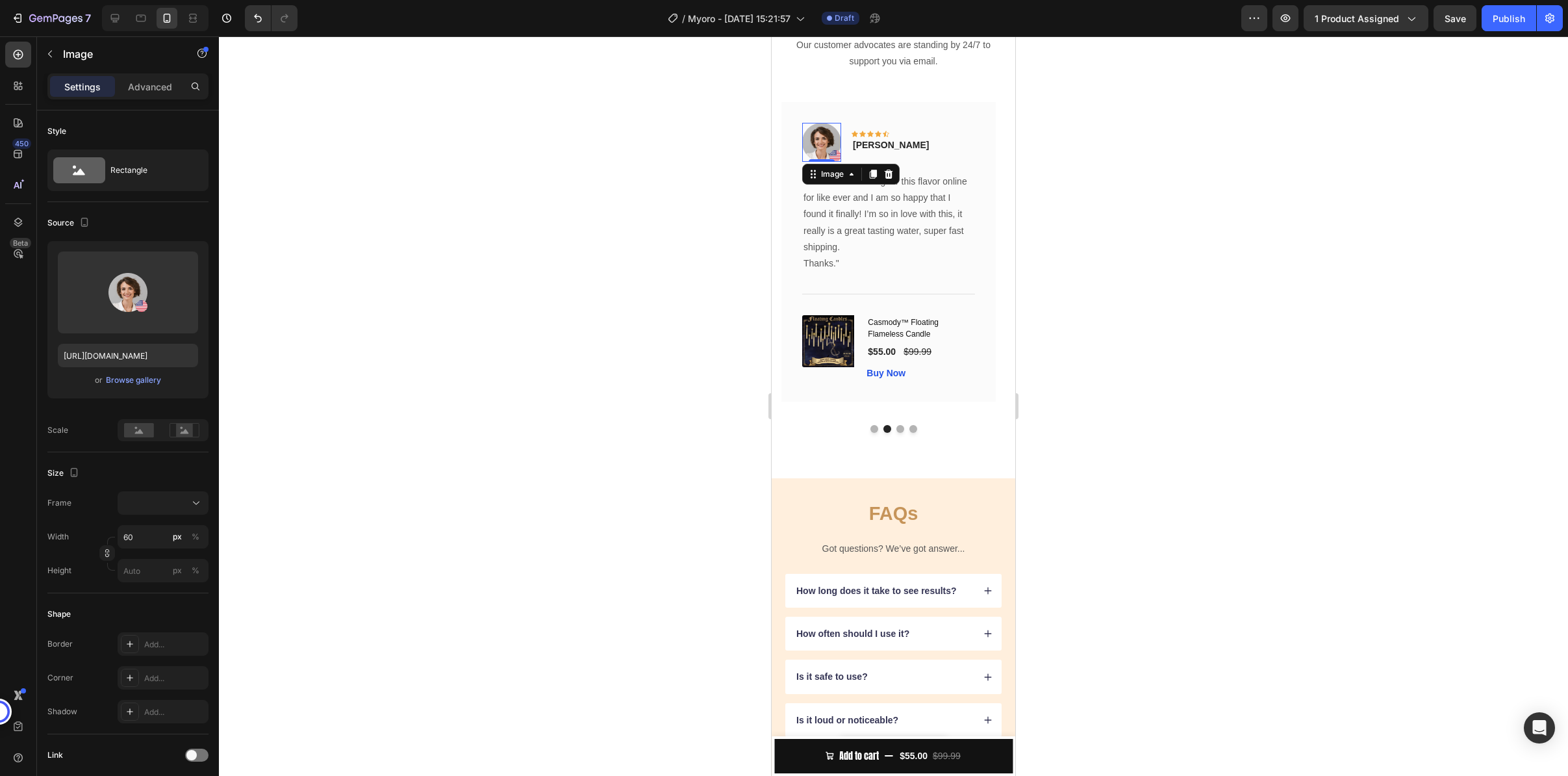
click at [818, 162] on img at bounding box center [821, 142] width 39 height 39
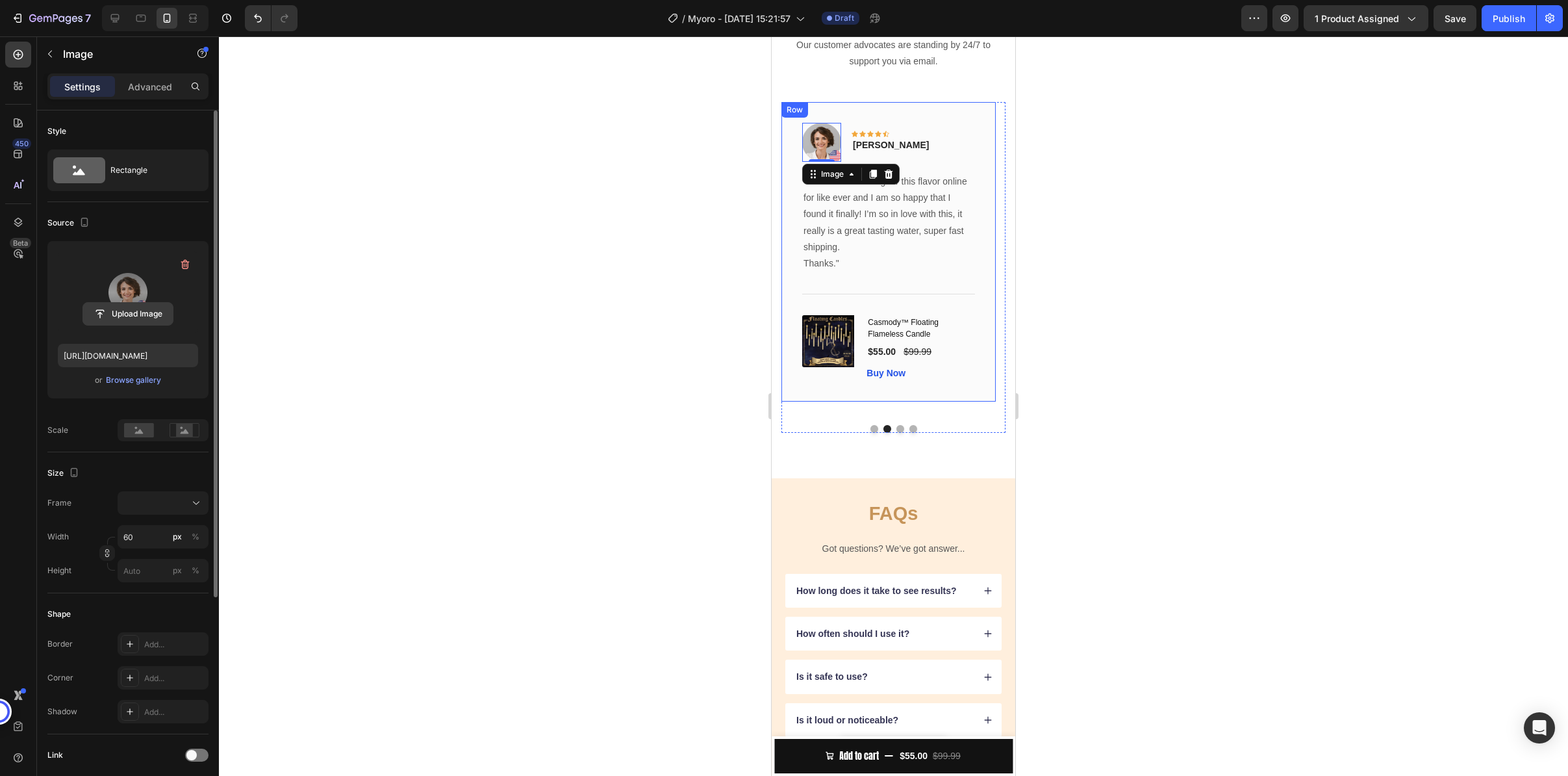
click at [109, 317] on input "file" at bounding box center [128, 314] width 90 height 22
type input "https://cdn.shopify.com/s/files/1/0858/0798/9050/files/gempages_581594760653832…"
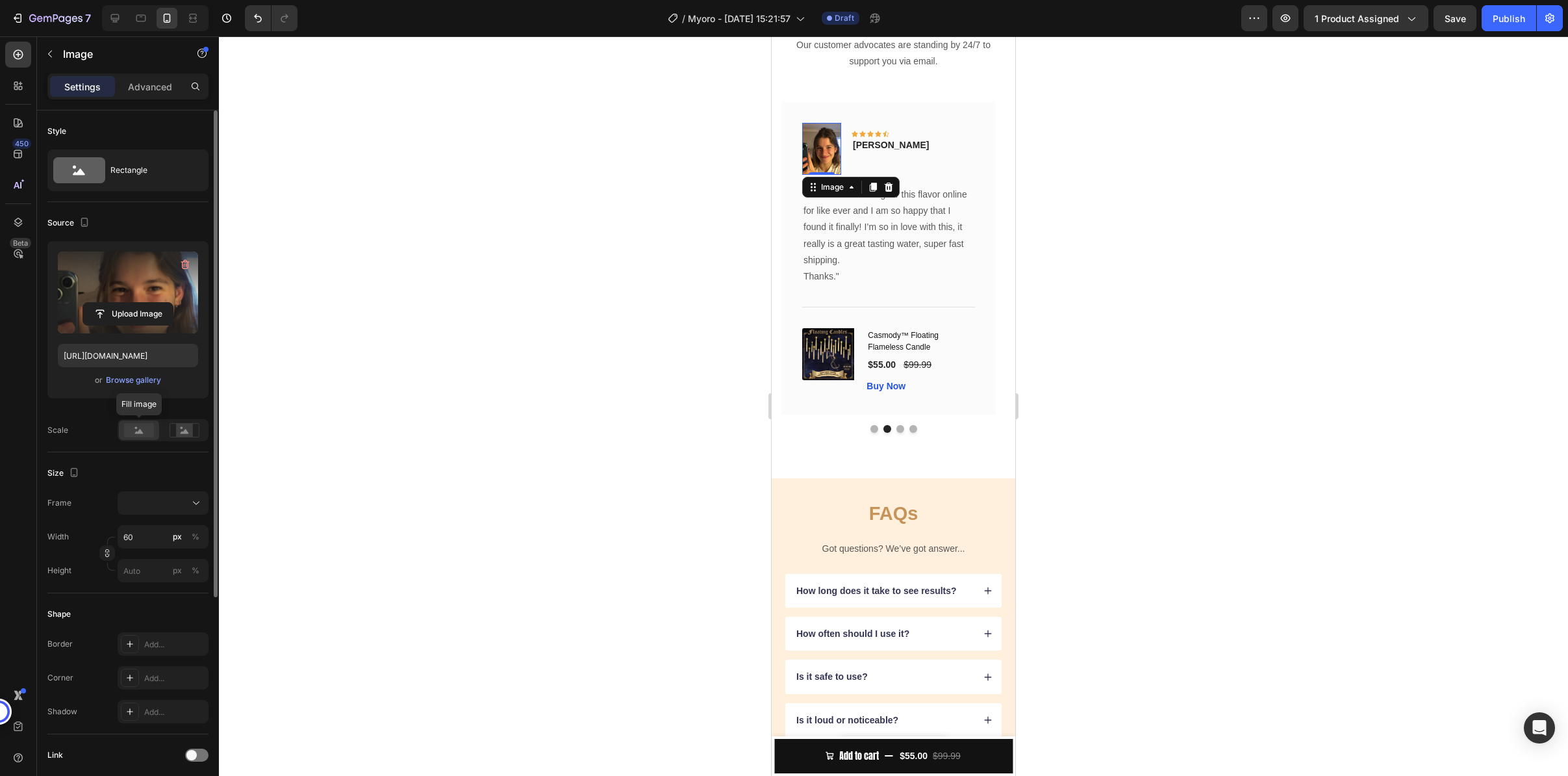
click at [152, 429] on rect at bounding box center [139, 430] width 30 height 14
click at [170, 432] on icon at bounding box center [184, 430] width 30 height 14
click at [134, 166] on div "Rectangle" at bounding box center [150, 170] width 79 height 30
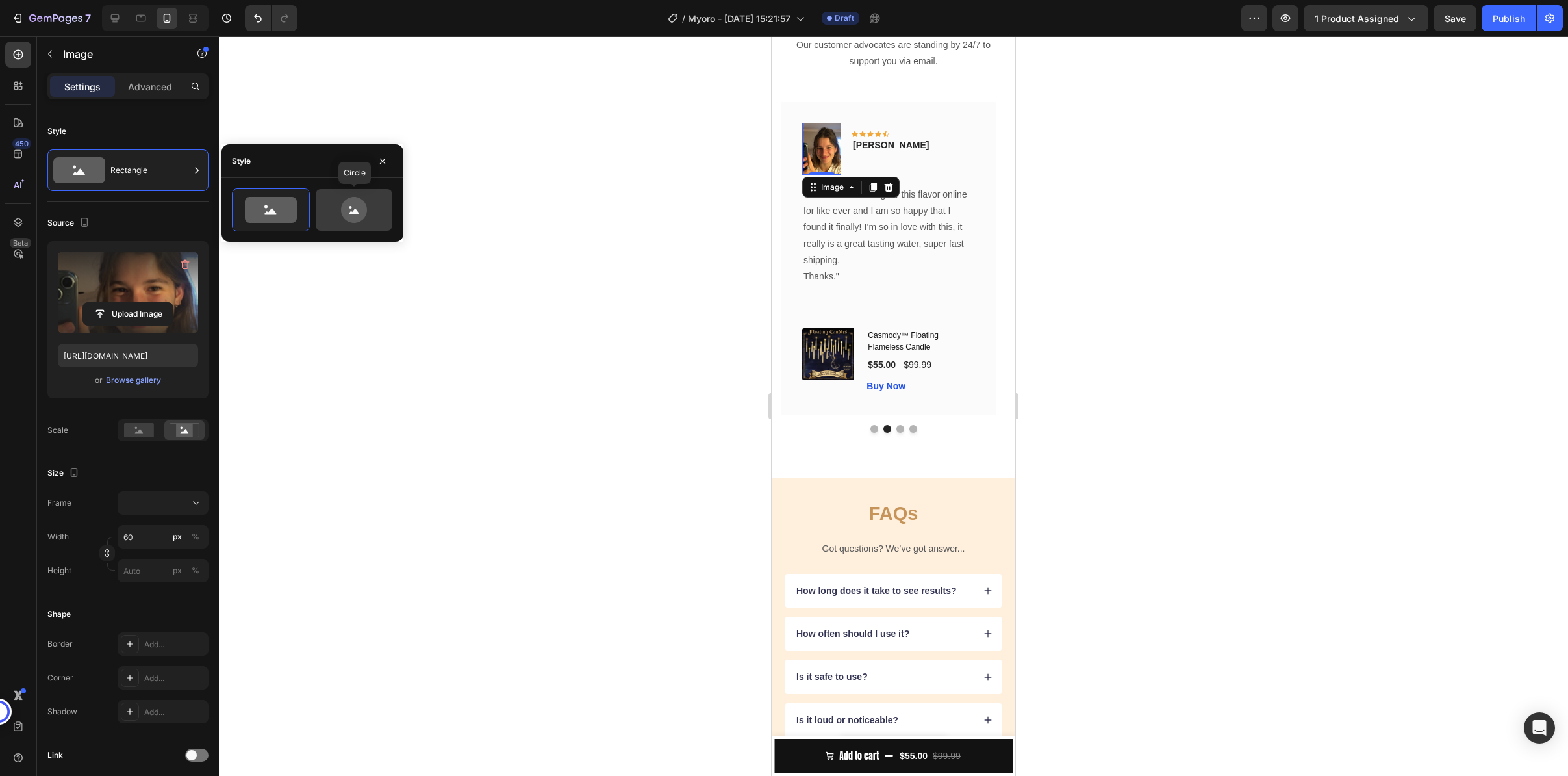
click at [345, 210] on icon at bounding box center [354, 210] width 26 height 26
type input "80"
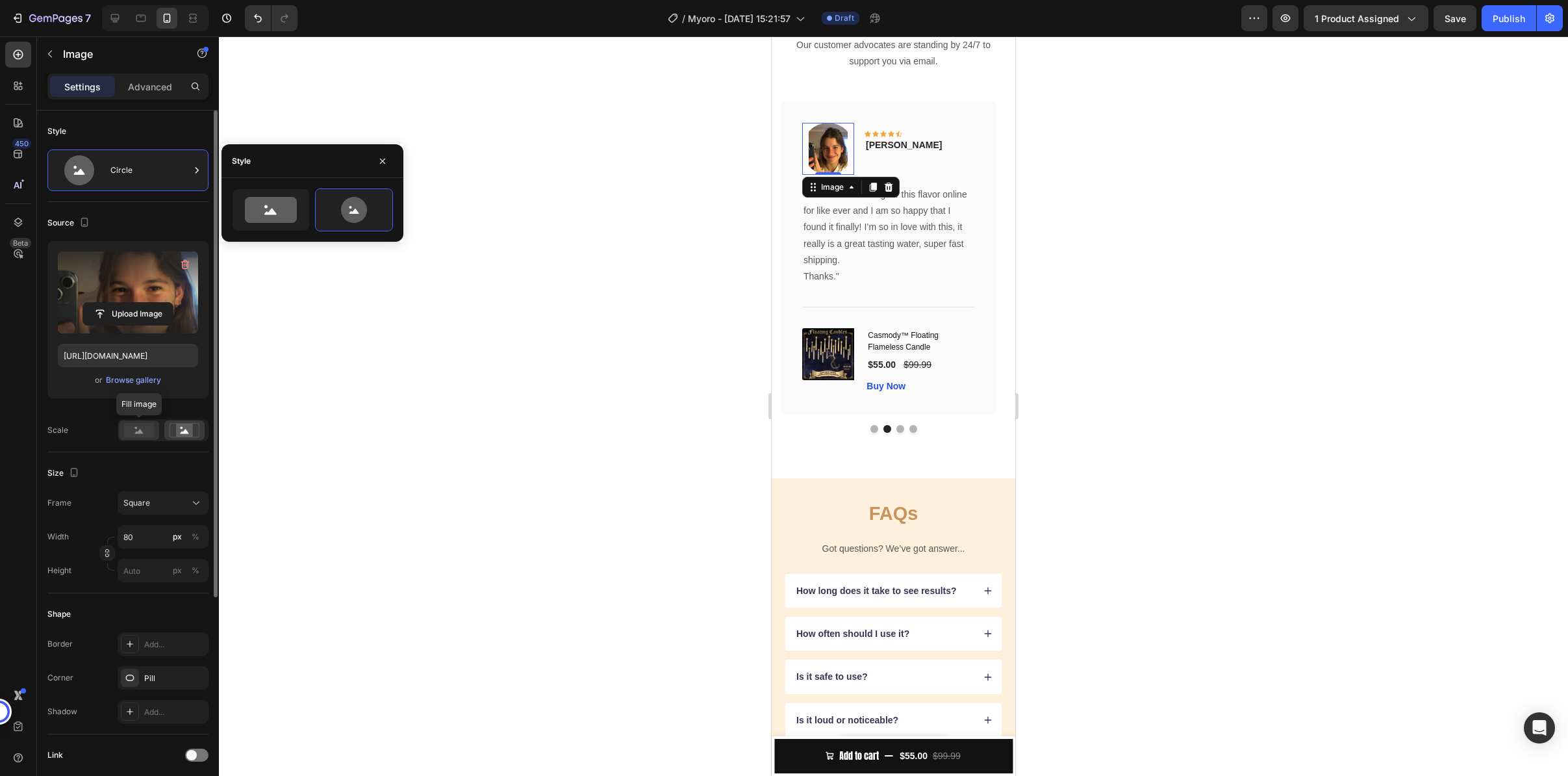
click at [142, 432] on icon at bounding box center [139, 431] width 8 height 4
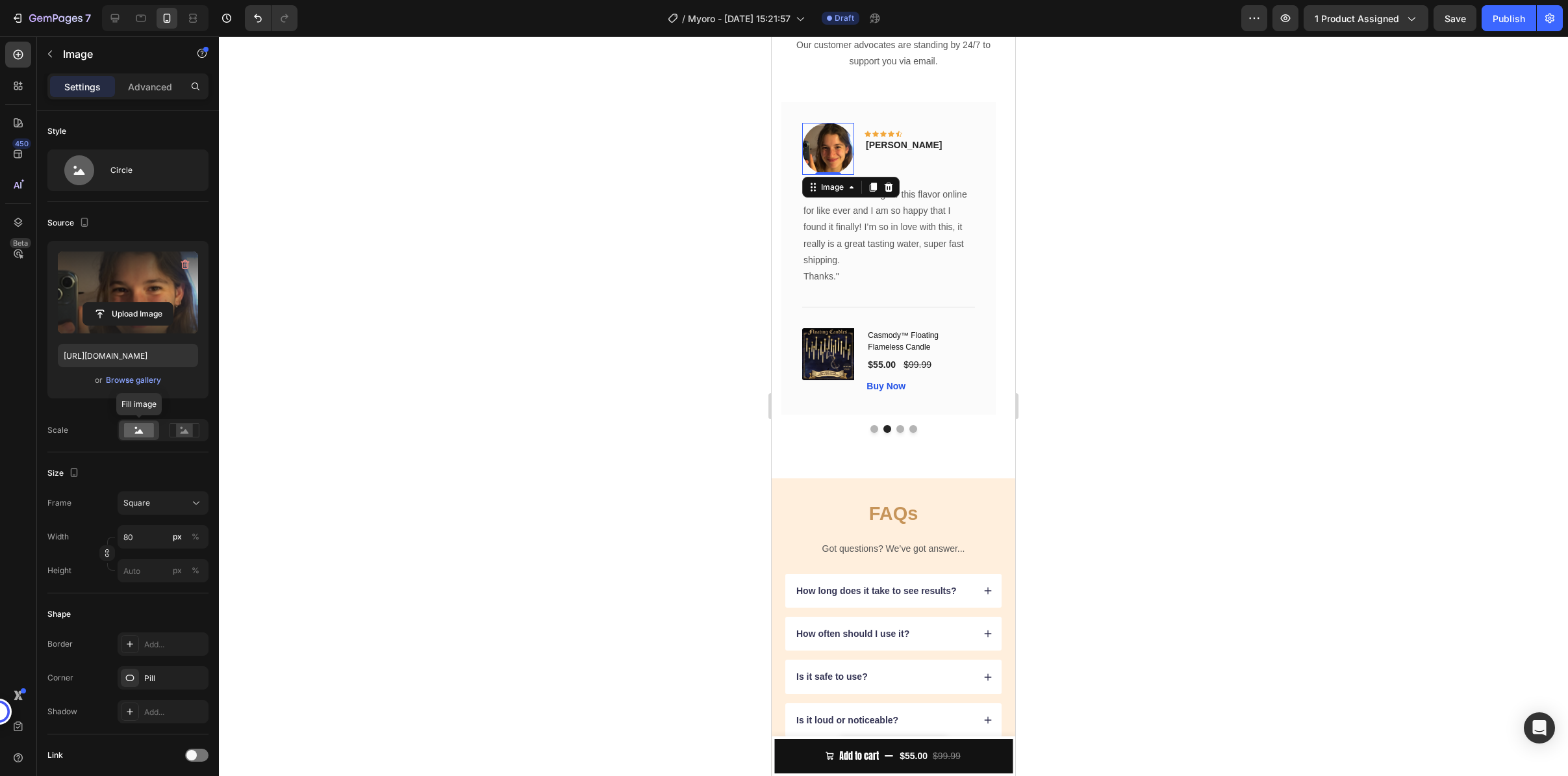
click at [374, 395] on div at bounding box center [893, 406] width 1349 height 739
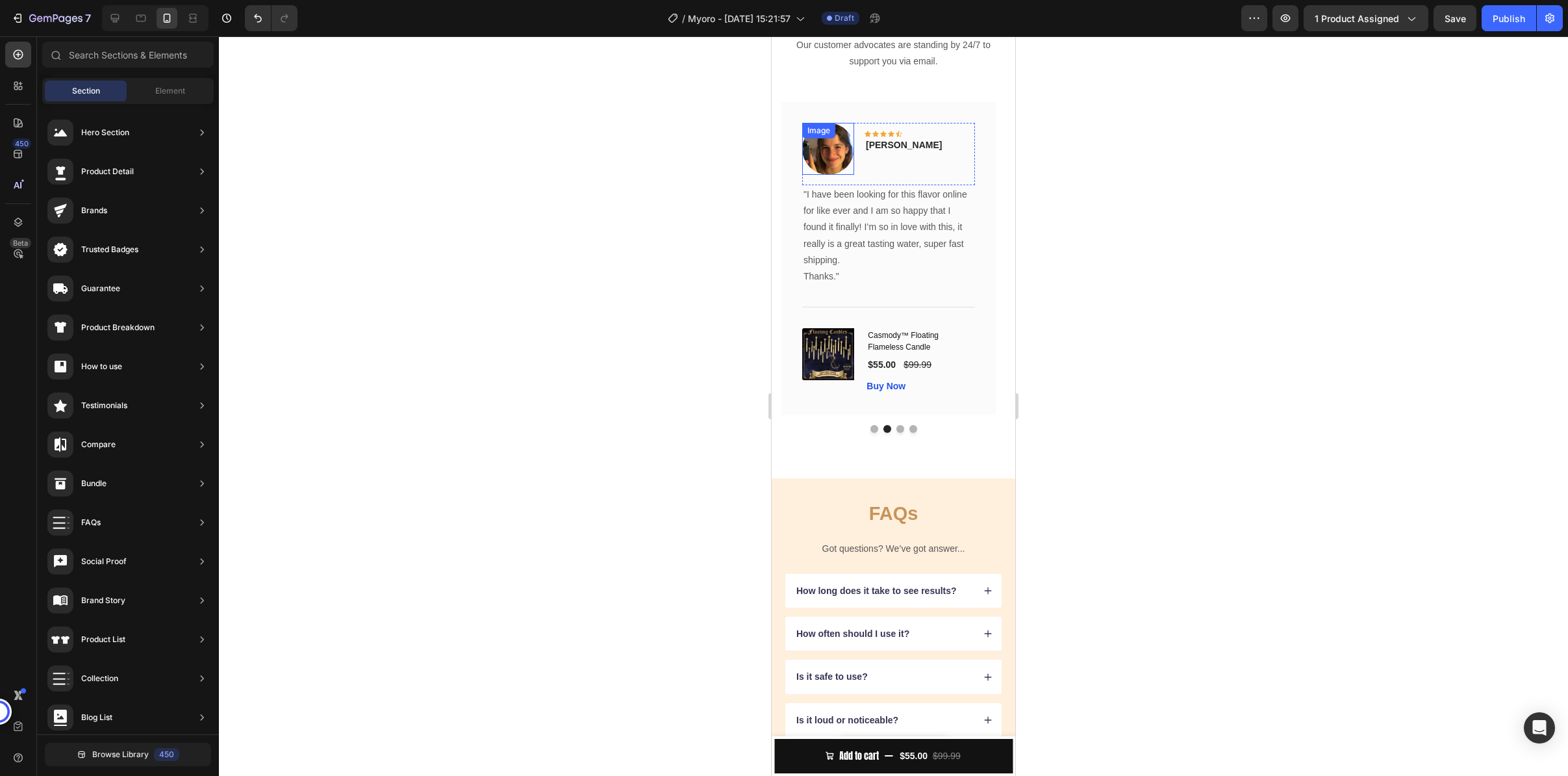
click at [837, 175] on img at bounding box center [828, 149] width 52 height 52
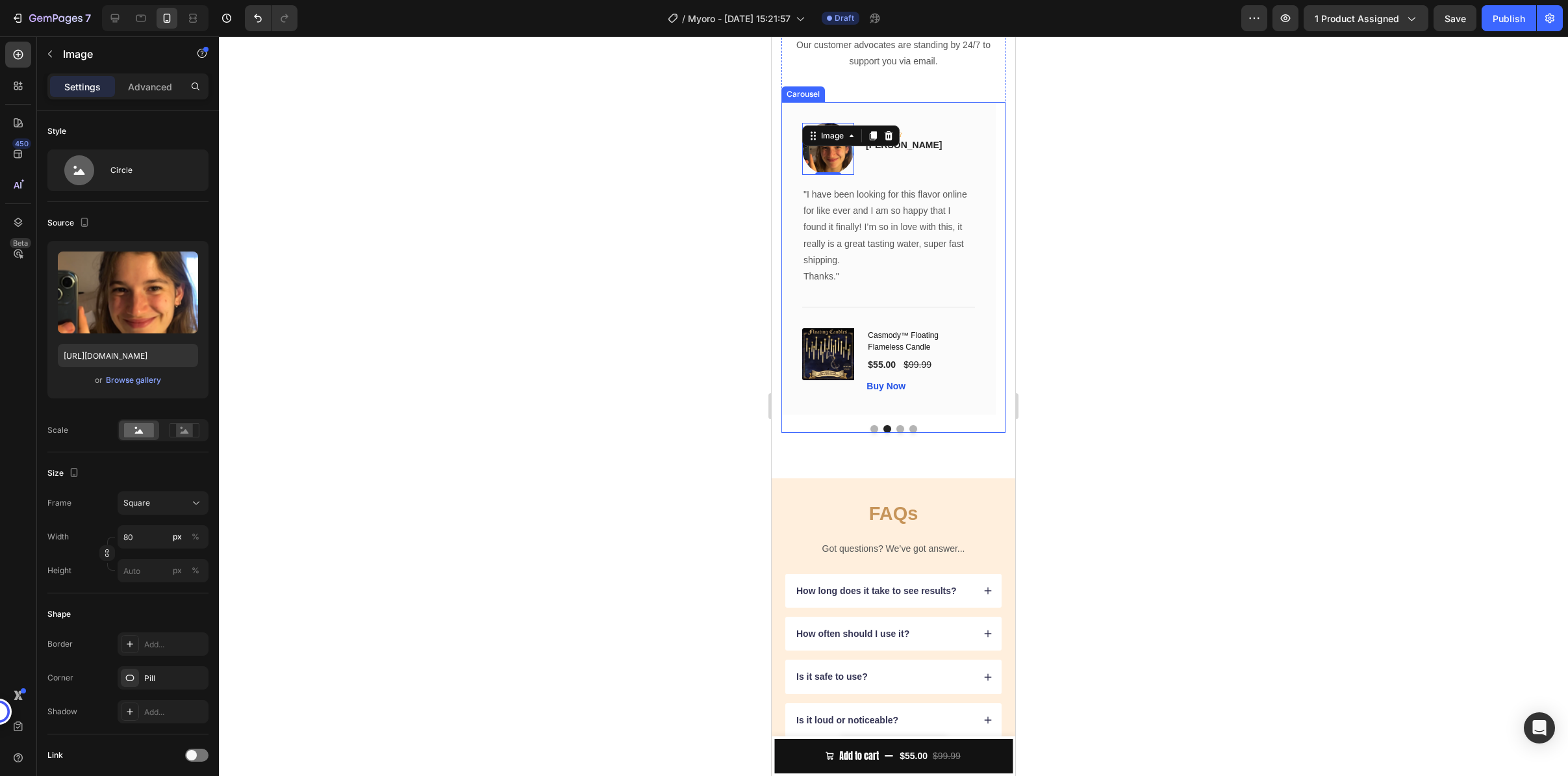
click at [897, 433] on button "Dot" at bounding box center [900, 429] width 8 height 8
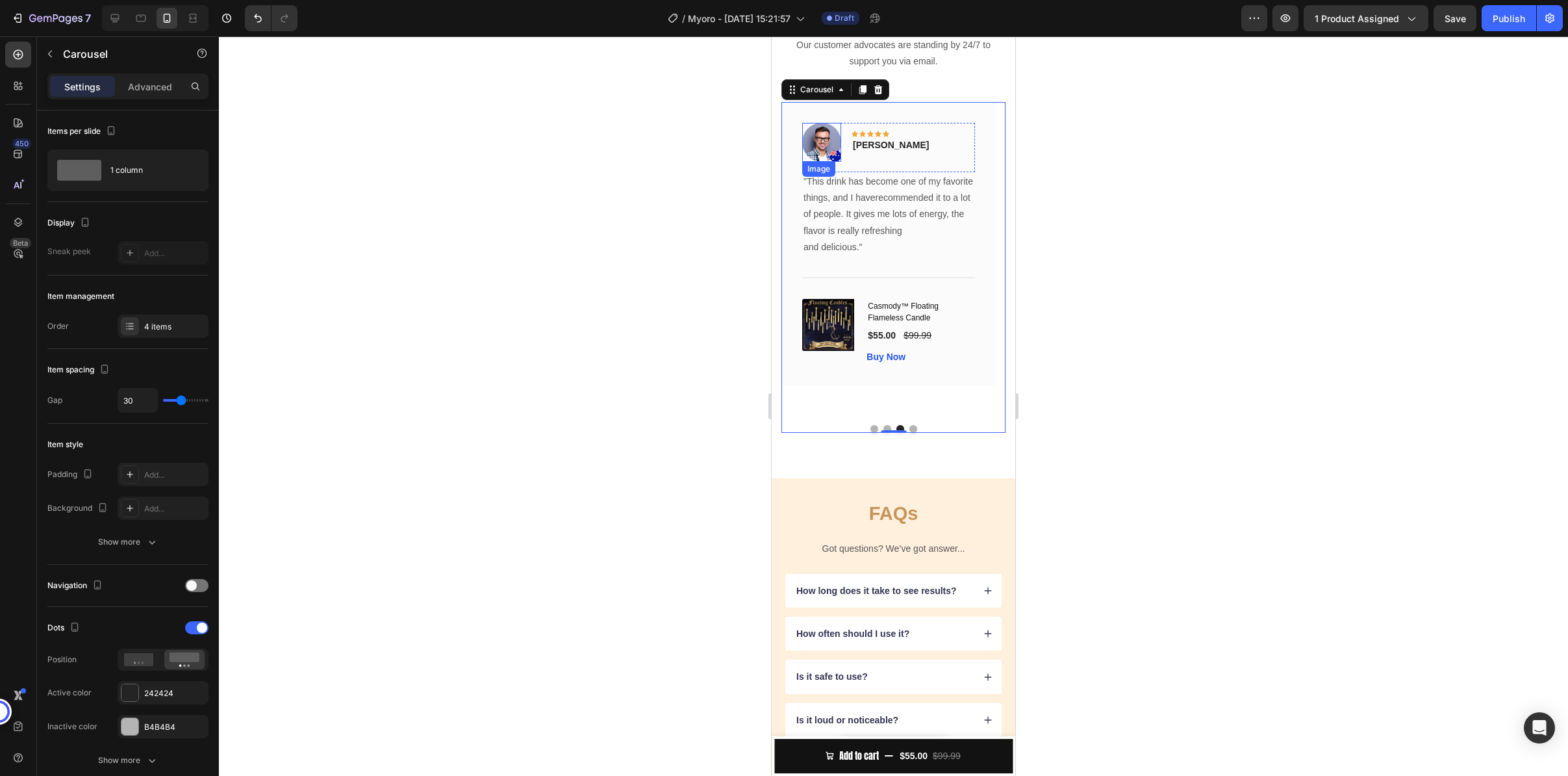
click at [825, 162] on img at bounding box center [821, 142] width 39 height 39
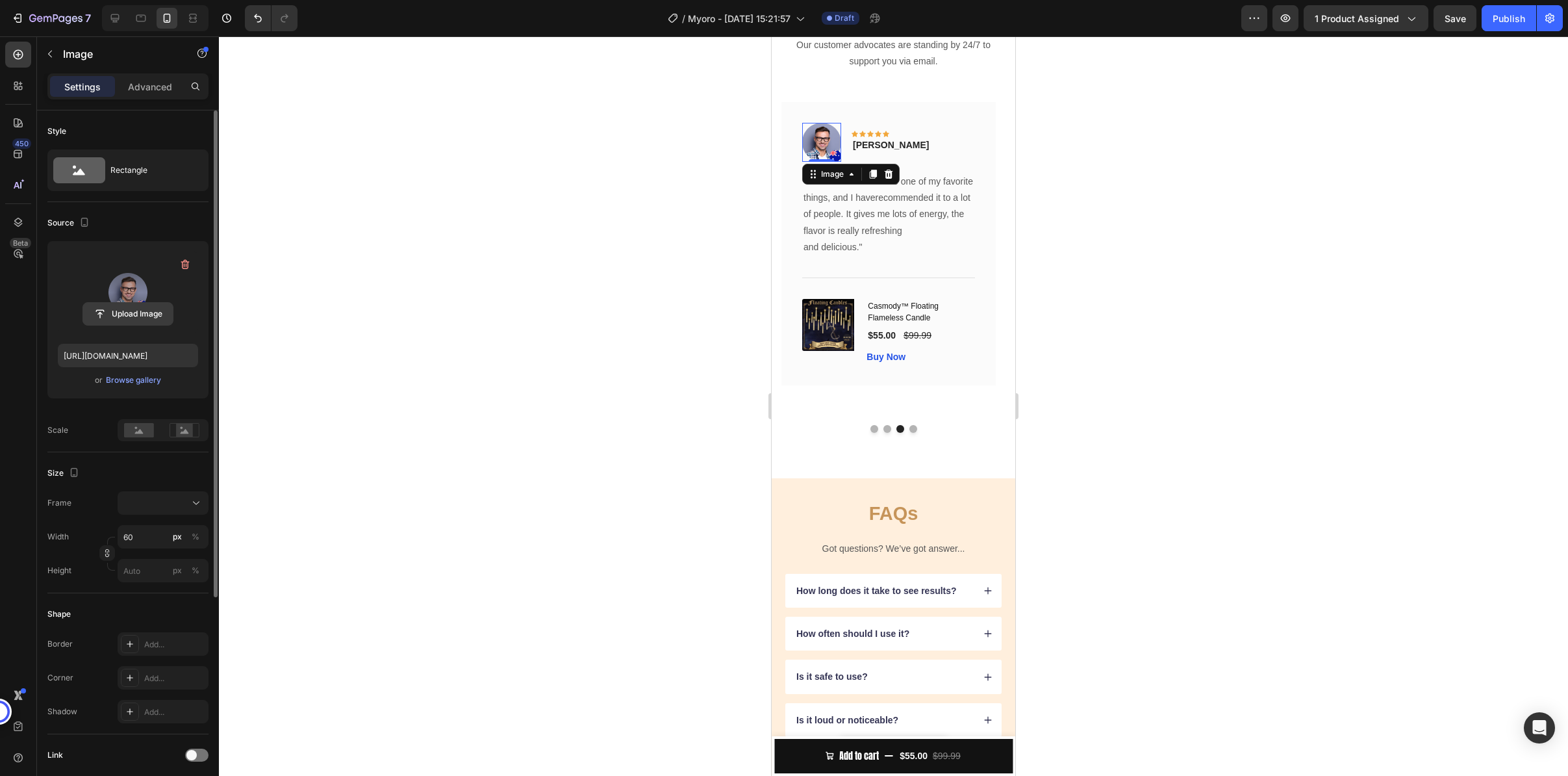
click at [132, 314] on input "file" at bounding box center [128, 314] width 90 height 22
type input "https://cdn.shopify.com/s/files/1/0858/0798/9050/files/gempages_581594760653832…"
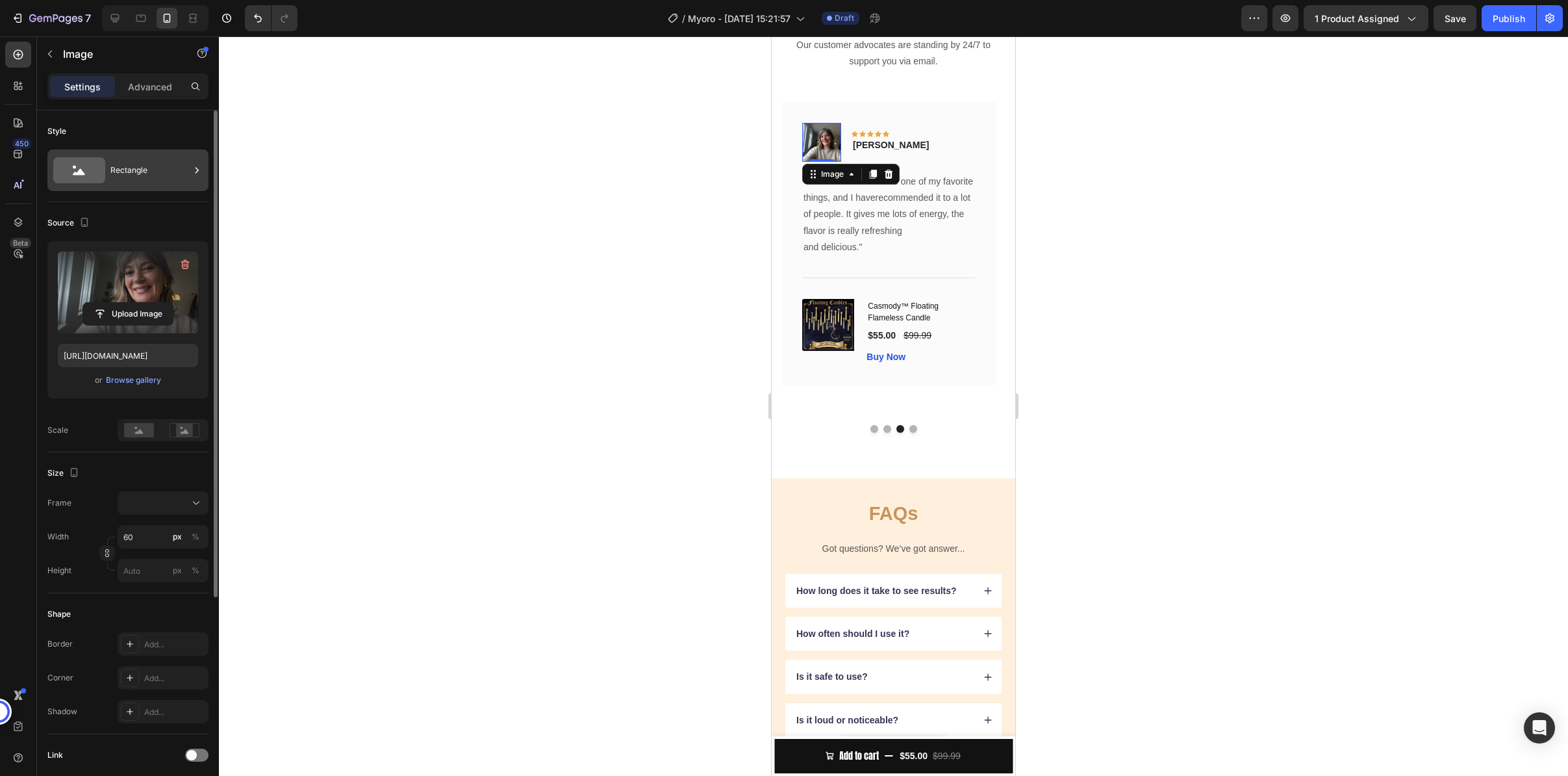
click at [142, 182] on div "Rectangle" at bounding box center [150, 170] width 79 height 30
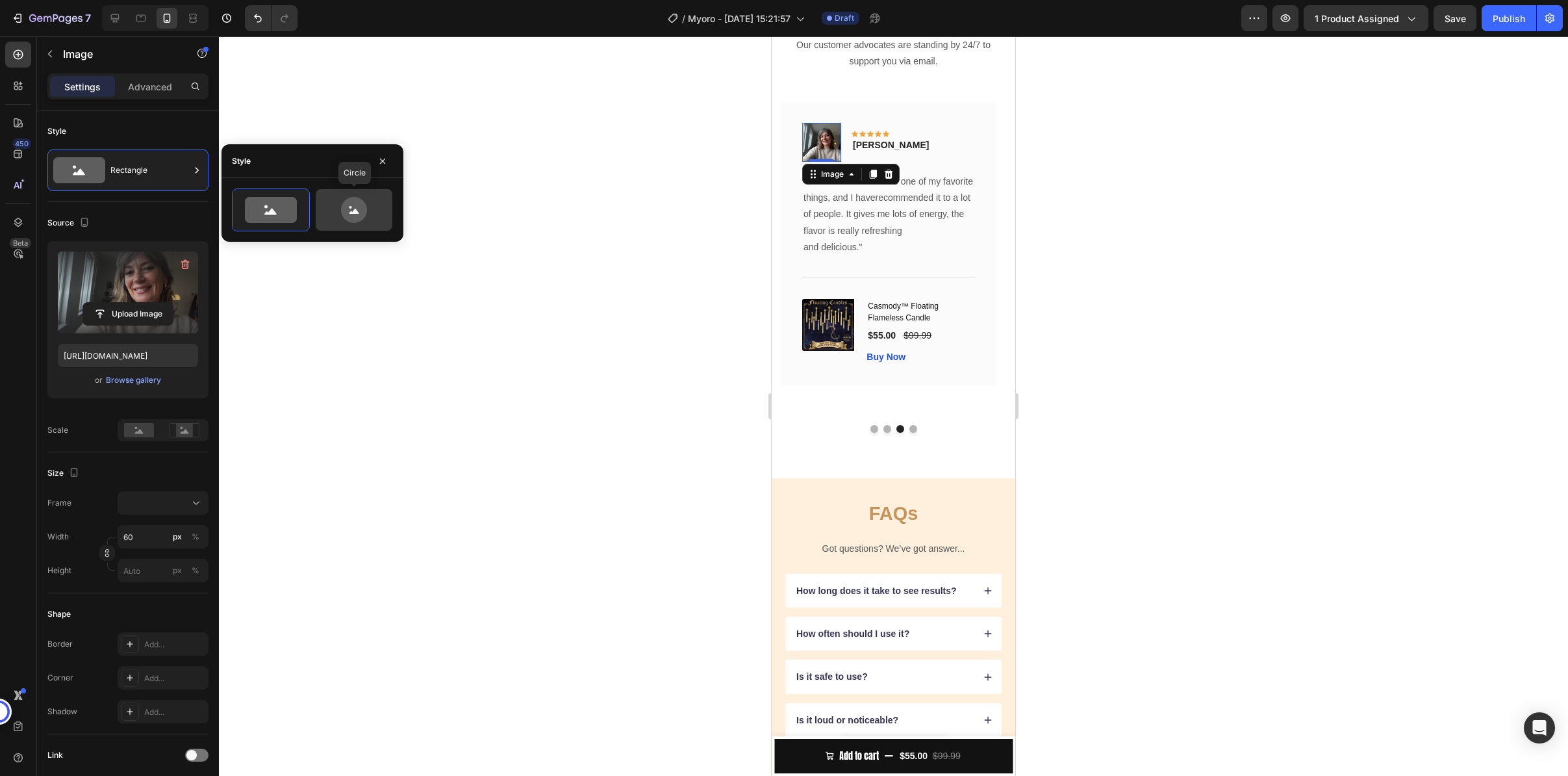
click at [369, 215] on icon at bounding box center [354, 210] width 61 height 26
type input "80"
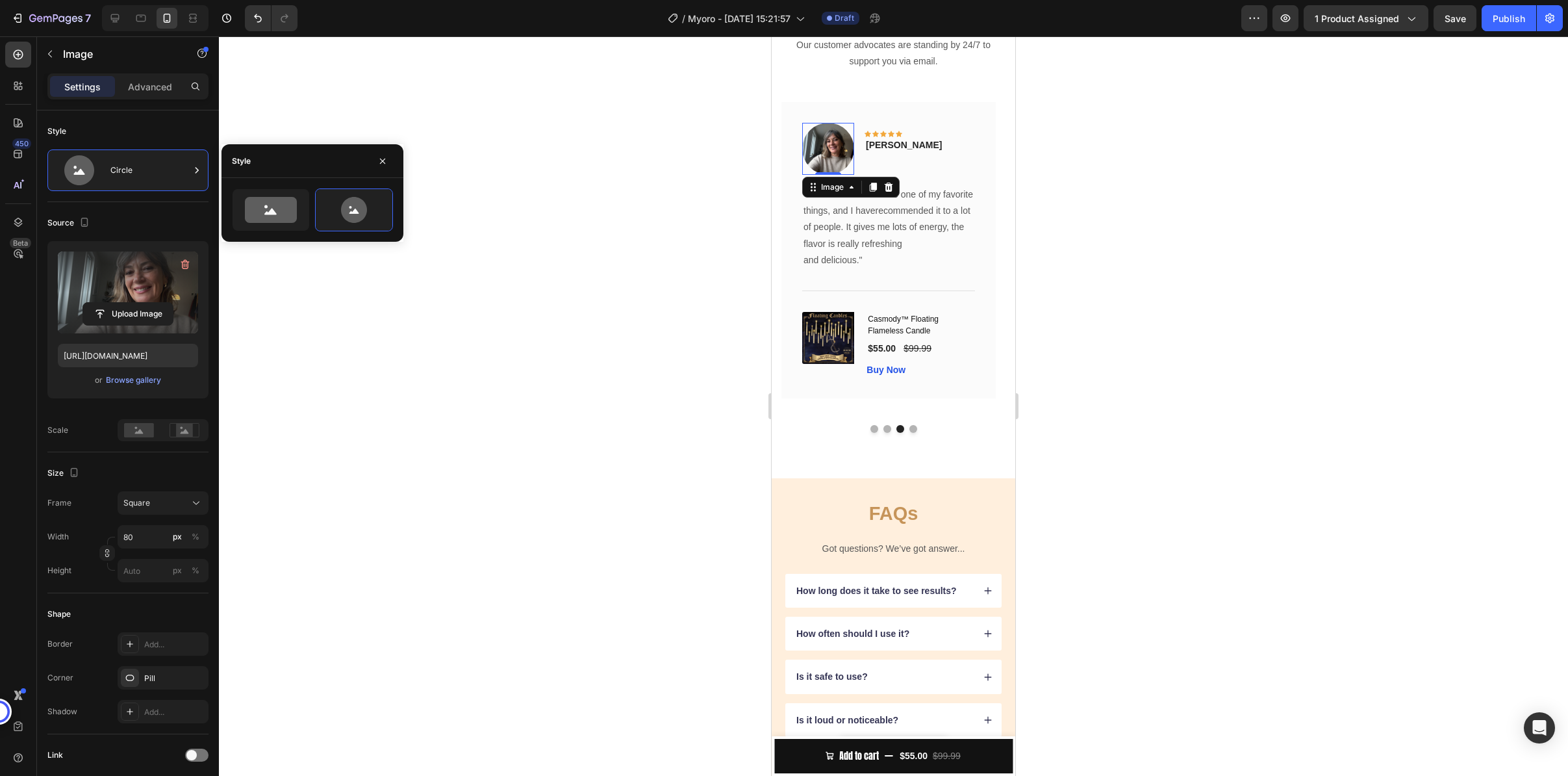
drag, startPoint x: 481, startPoint y: 308, endPoint x: 512, endPoint y: 330, distance: 38.0
click at [484, 309] on div at bounding box center [893, 406] width 1349 height 739
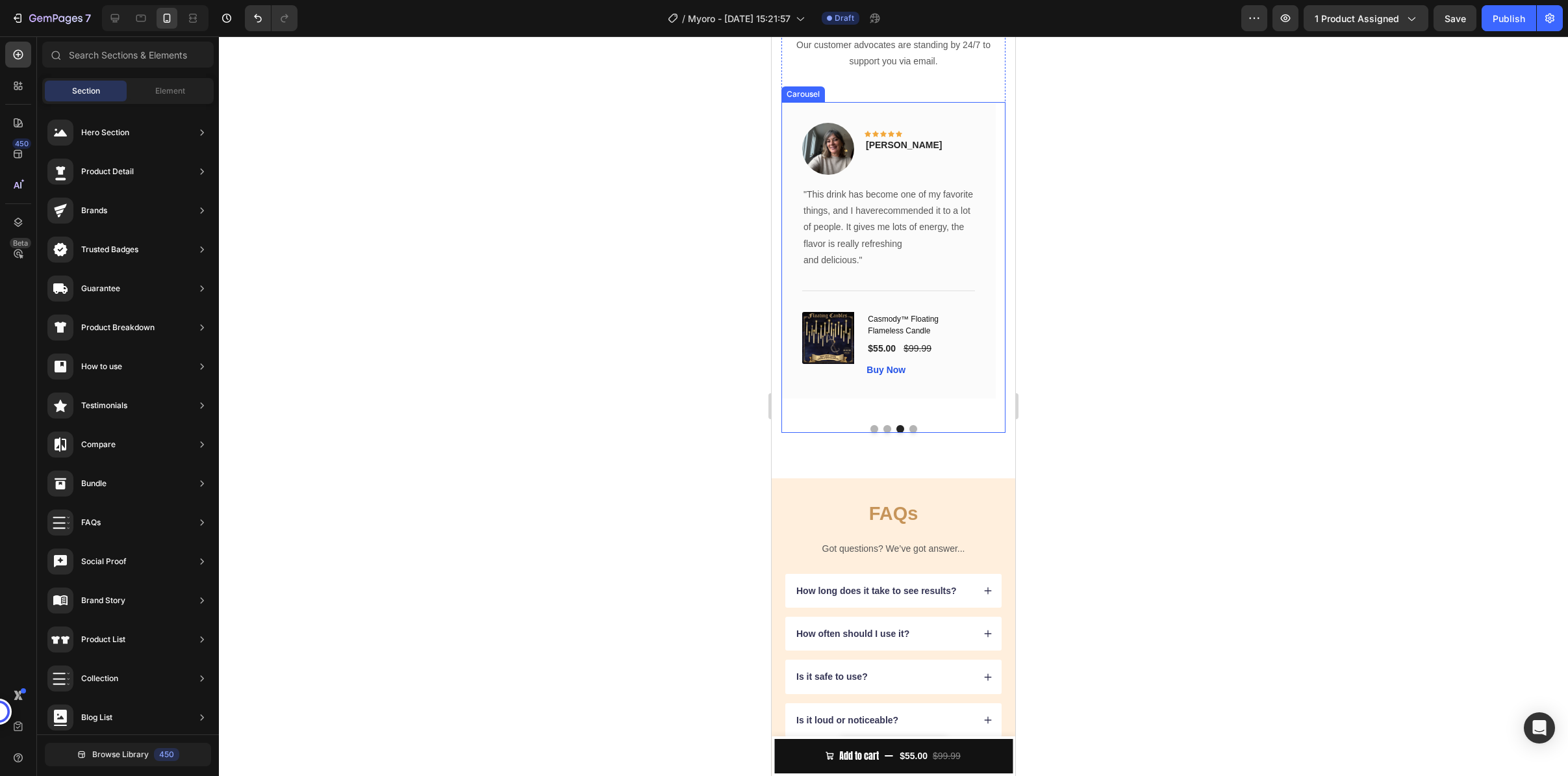
click at [909, 433] on button "Dot" at bounding box center [913, 429] width 8 height 8
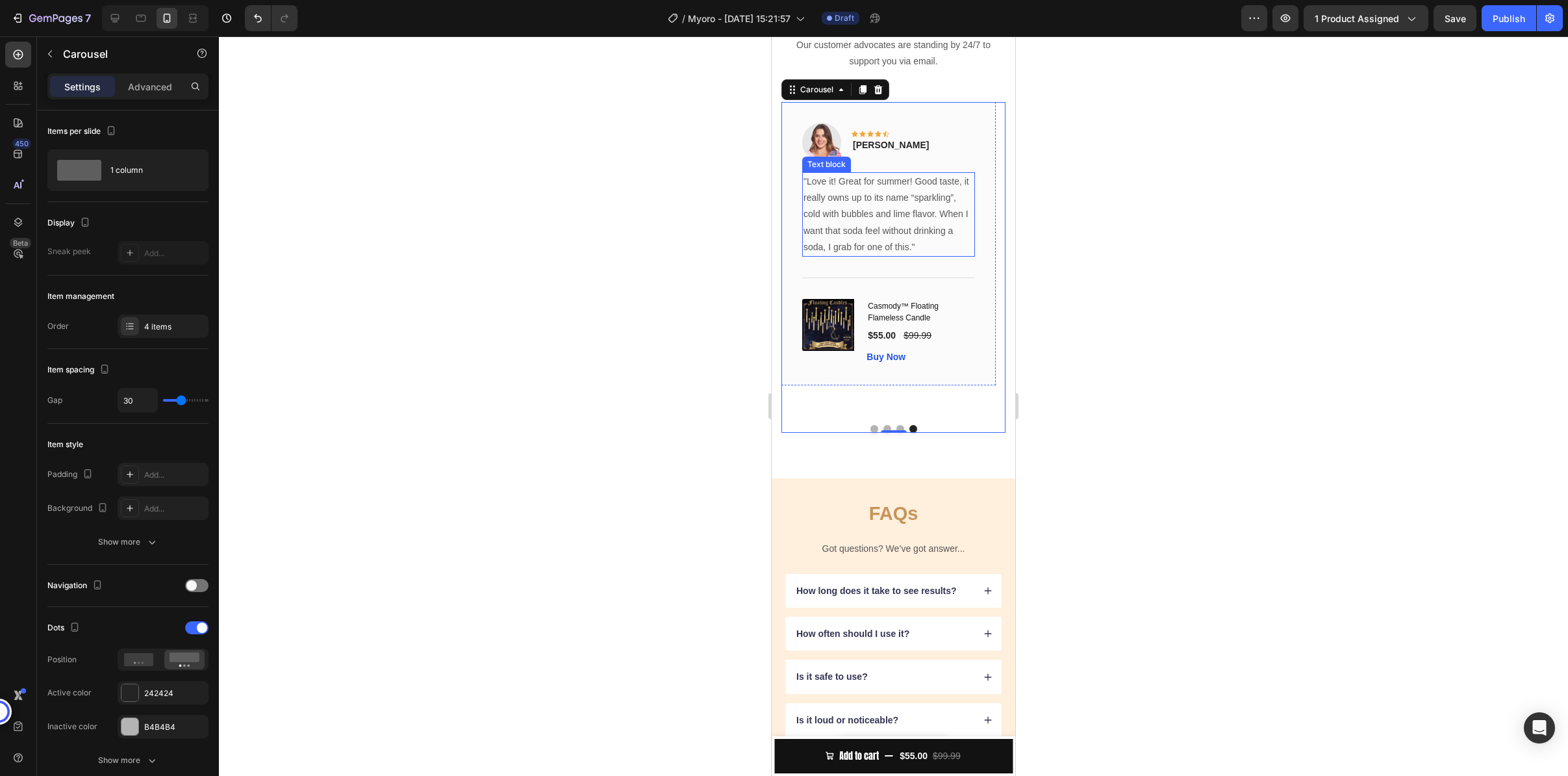
click at [894, 256] on p ""Love it! Great for summer! Good taste, it really owns up to its name “sparklin…" at bounding box center [888, 215] width 170 height 82
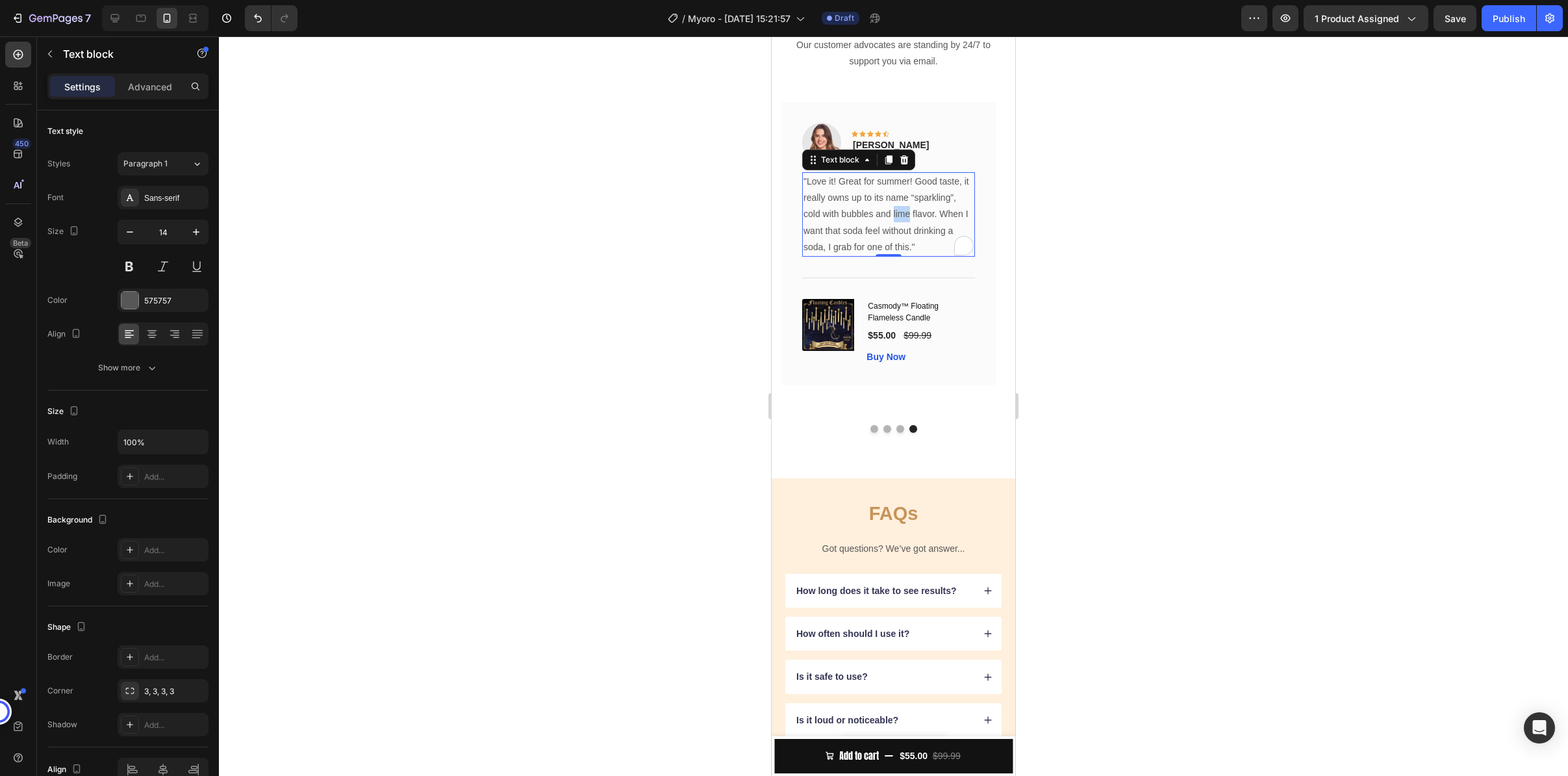
click at [894, 256] on p ""Love it! Great for summer! Good taste, it really owns up to its name “sparklin…" at bounding box center [888, 215] width 170 height 82
click at [1067, 426] on div at bounding box center [893, 406] width 1349 height 739
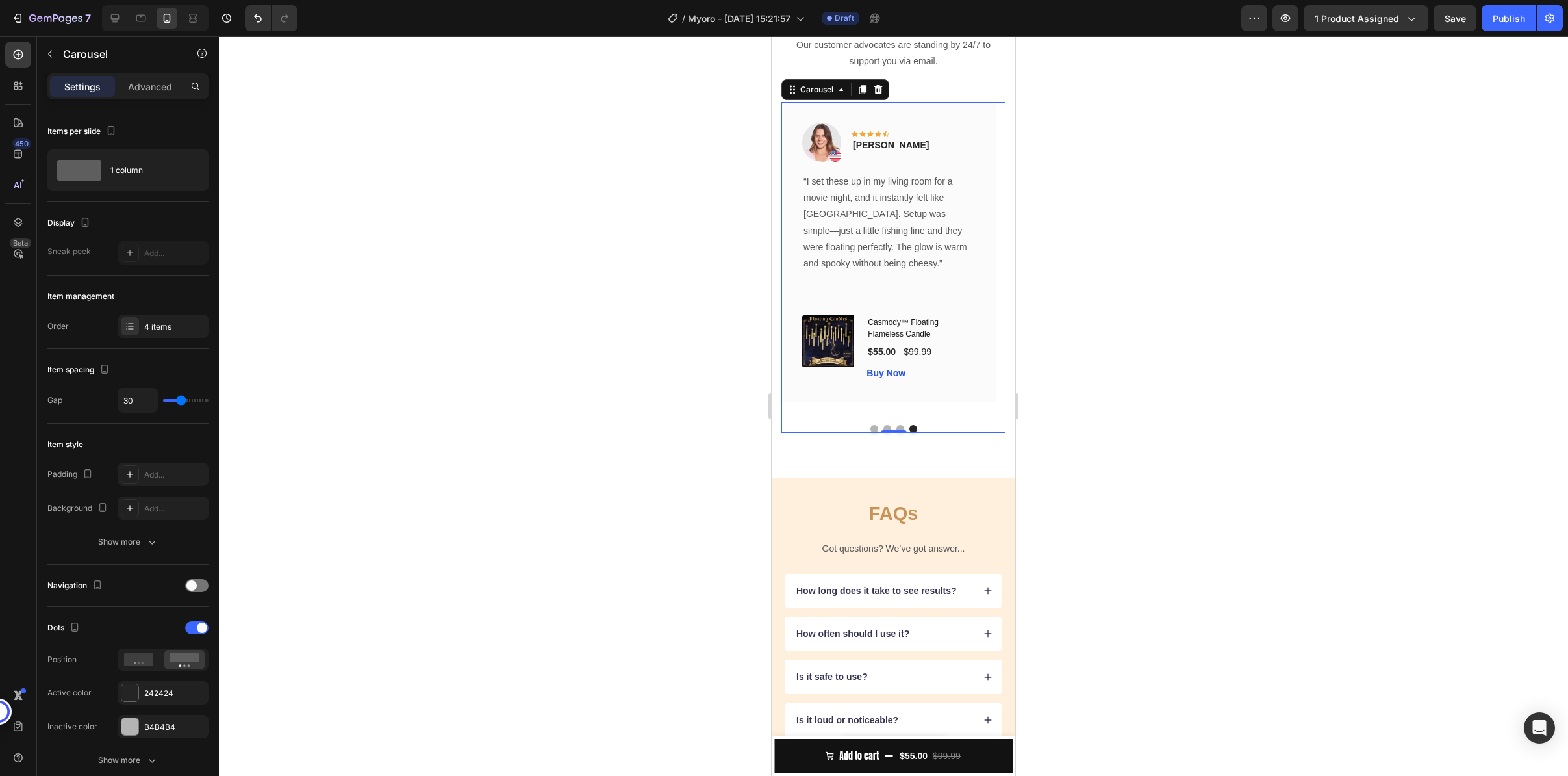
click at [892, 433] on div "Image Icon Icon Icon Icon Icon Row Rita Carroll Text block Row “These wireless …" at bounding box center [893, 267] width 224 height 330
click at [897, 433] on button "Dot" at bounding box center [900, 429] width 8 height 8
click at [889, 268] on p ""This drink has become one of my favorite things, and I haverecommended it to a…" at bounding box center [888, 227] width 170 height 82
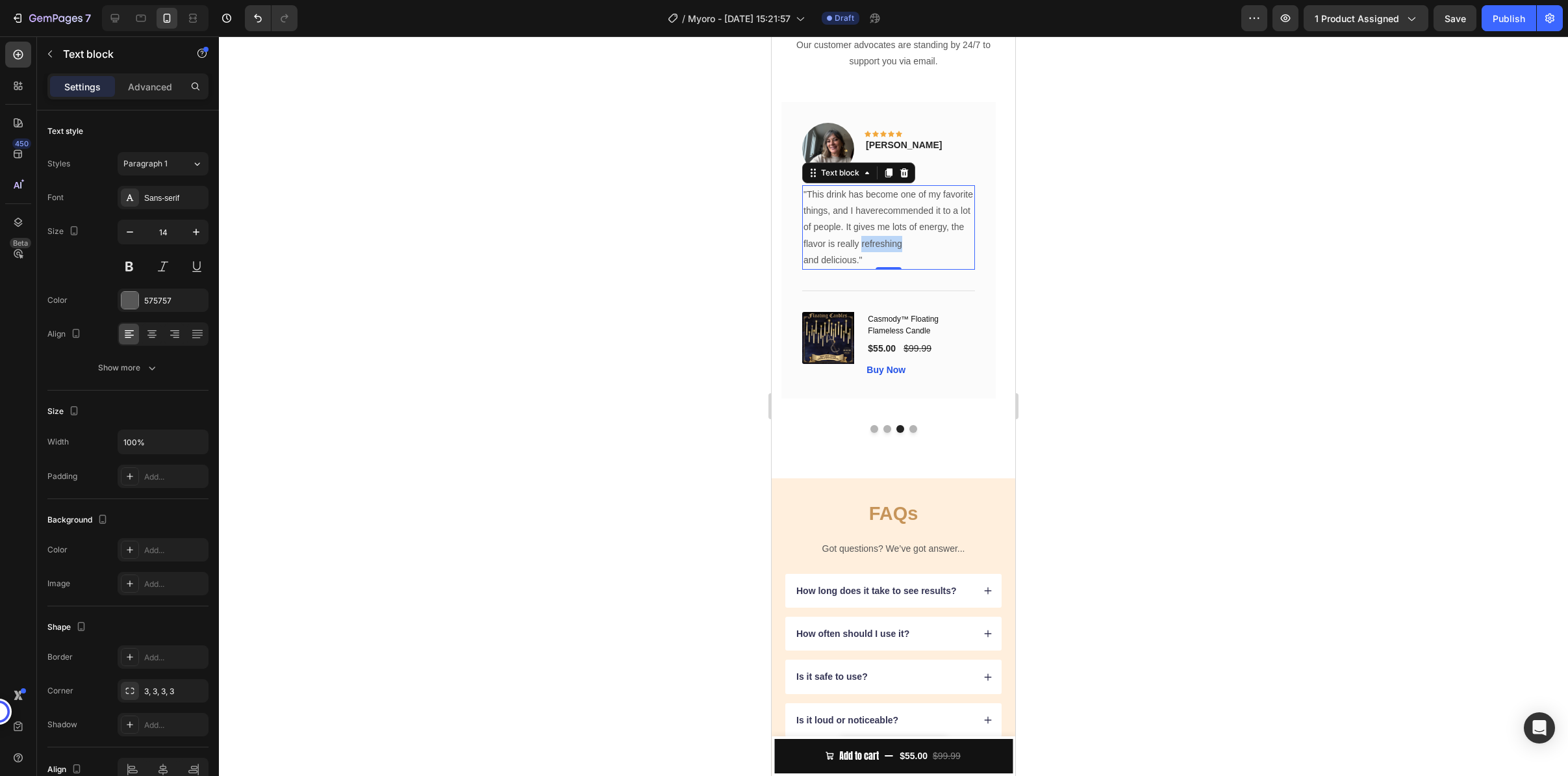
click at [889, 268] on p ""This drink has become one of my favorite things, and I haverecommended it to a…" at bounding box center [888, 227] width 170 height 82
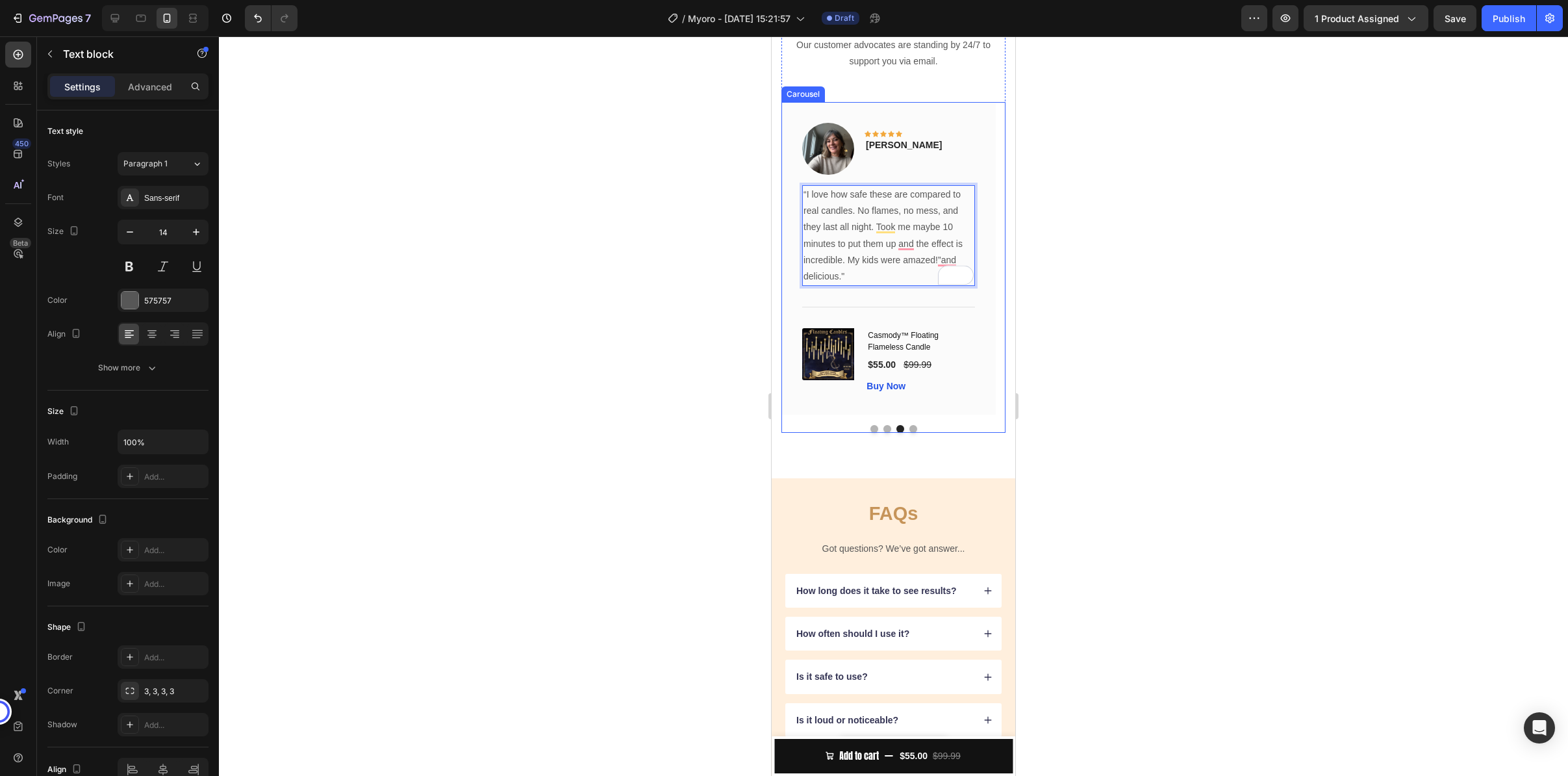
click at [883, 433] on button "Dot" at bounding box center [887, 429] width 8 height 8
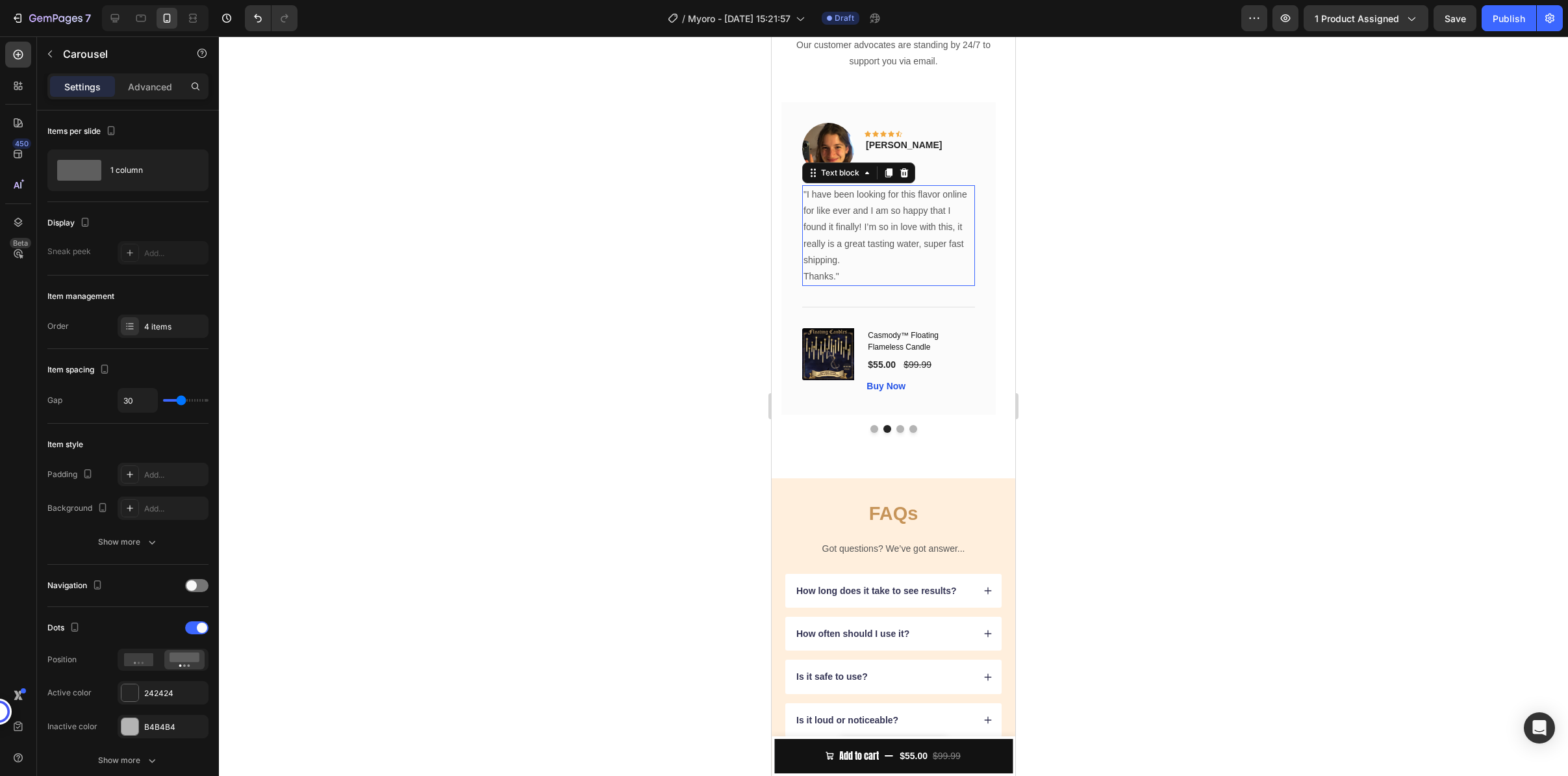
click at [904, 268] on p ""I have been looking for this flavor online for like ever and I am so happy tha…" at bounding box center [888, 227] width 170 height 82
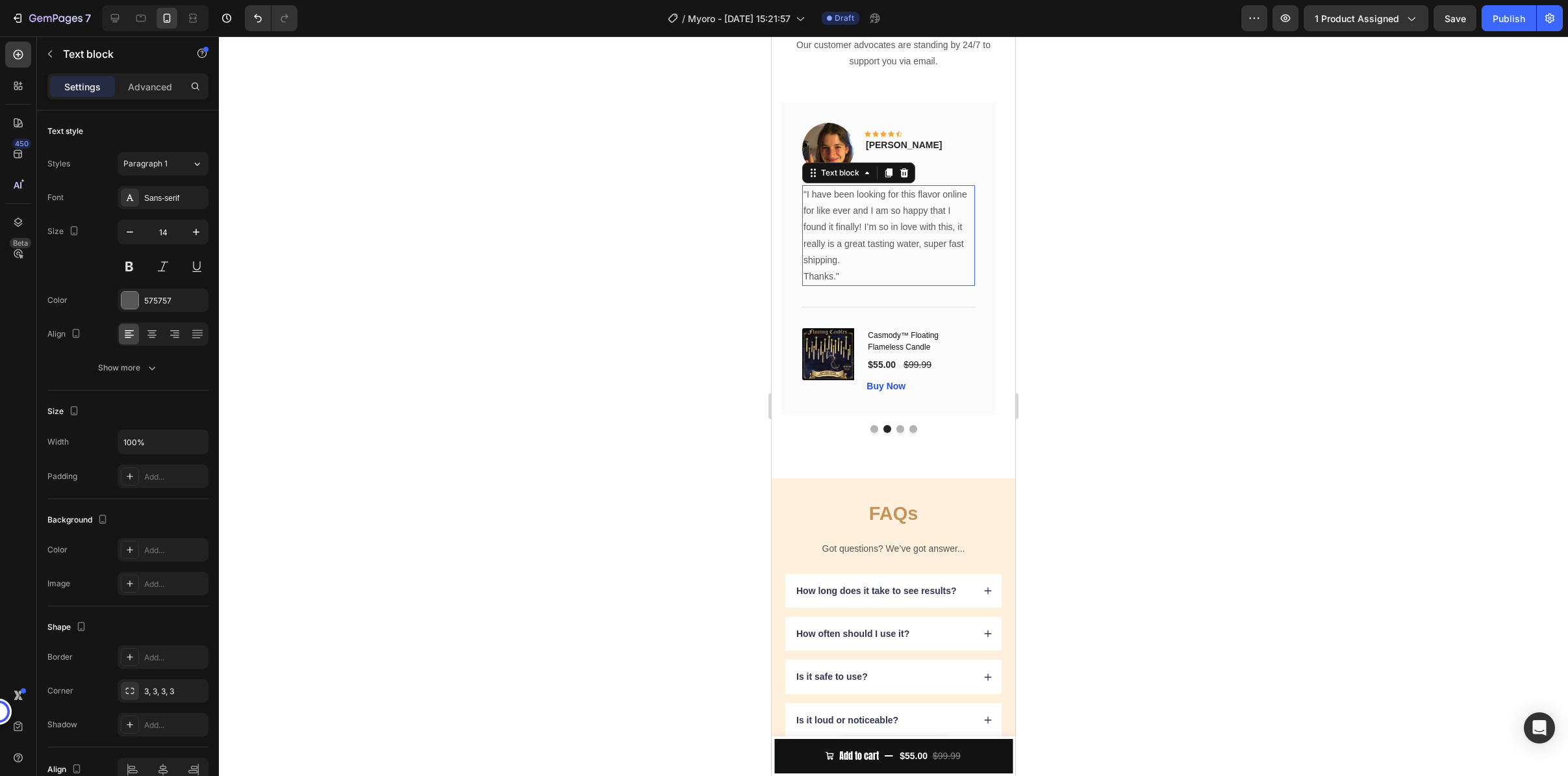
click at [904, 268] on p ""I have been looking for this flavor online for like ever and I am so happy tha…" at bounding box center [888, 227] width 170 height 82
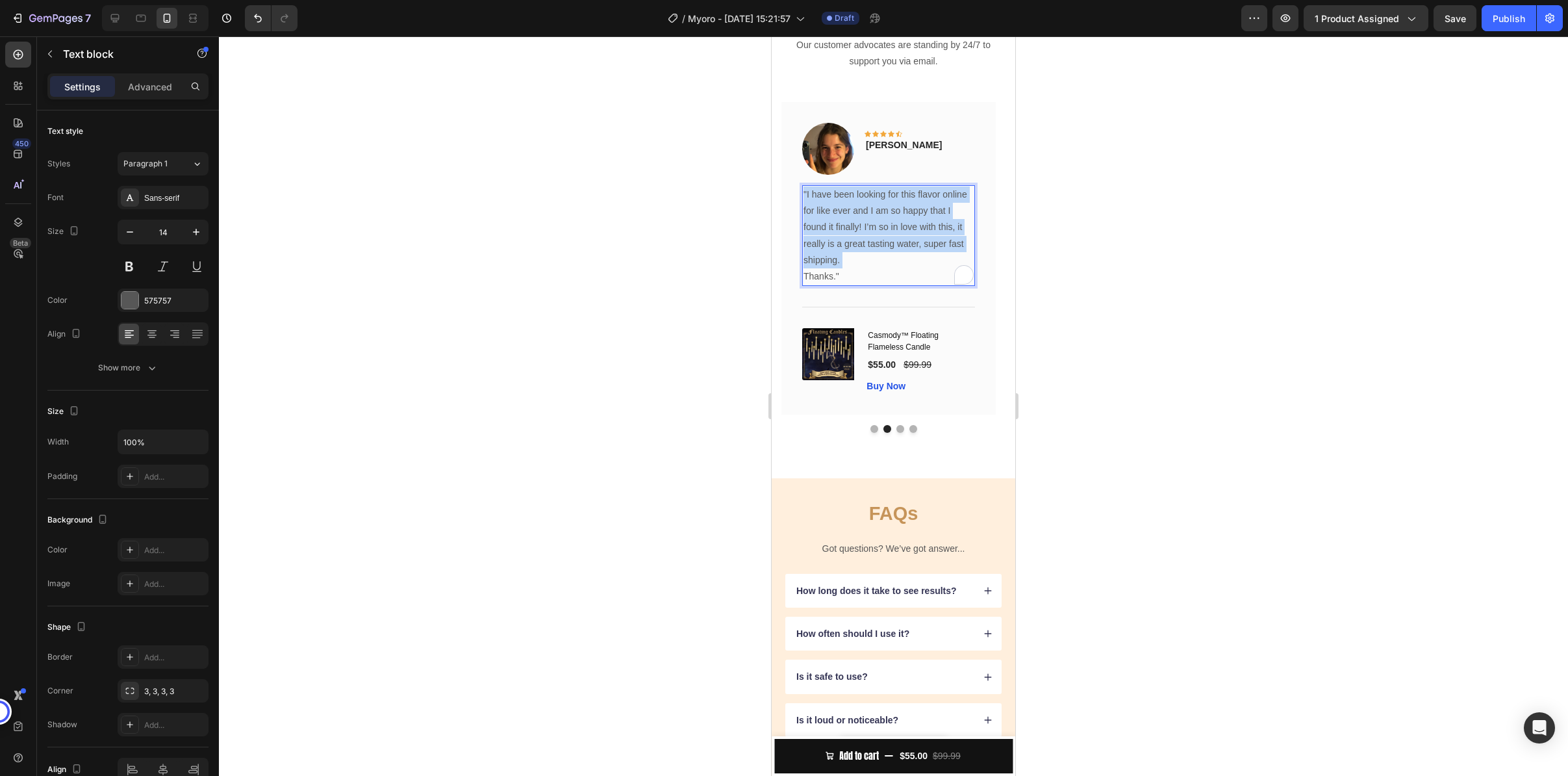
click at [904, 268] on p ""I have been looking for this flavor online for like ever and I am so happy tha…" at bounding box center [888, 227] width 170 height 82
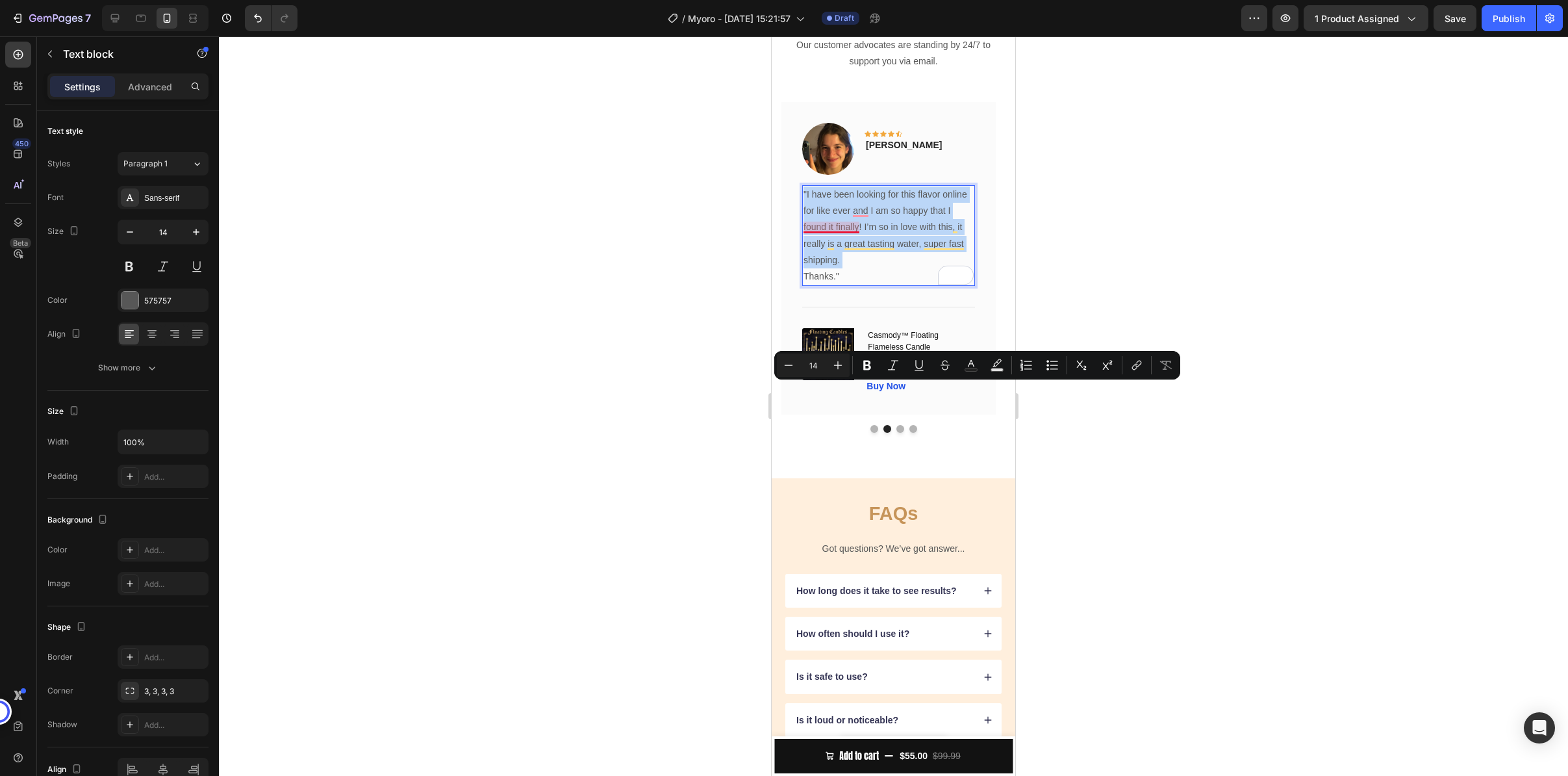
click at [809, 268] on p ""I have been looking for this flavor online for like ever and I am so happy tha…" at bounding box center [888, 227] width 170 height 82
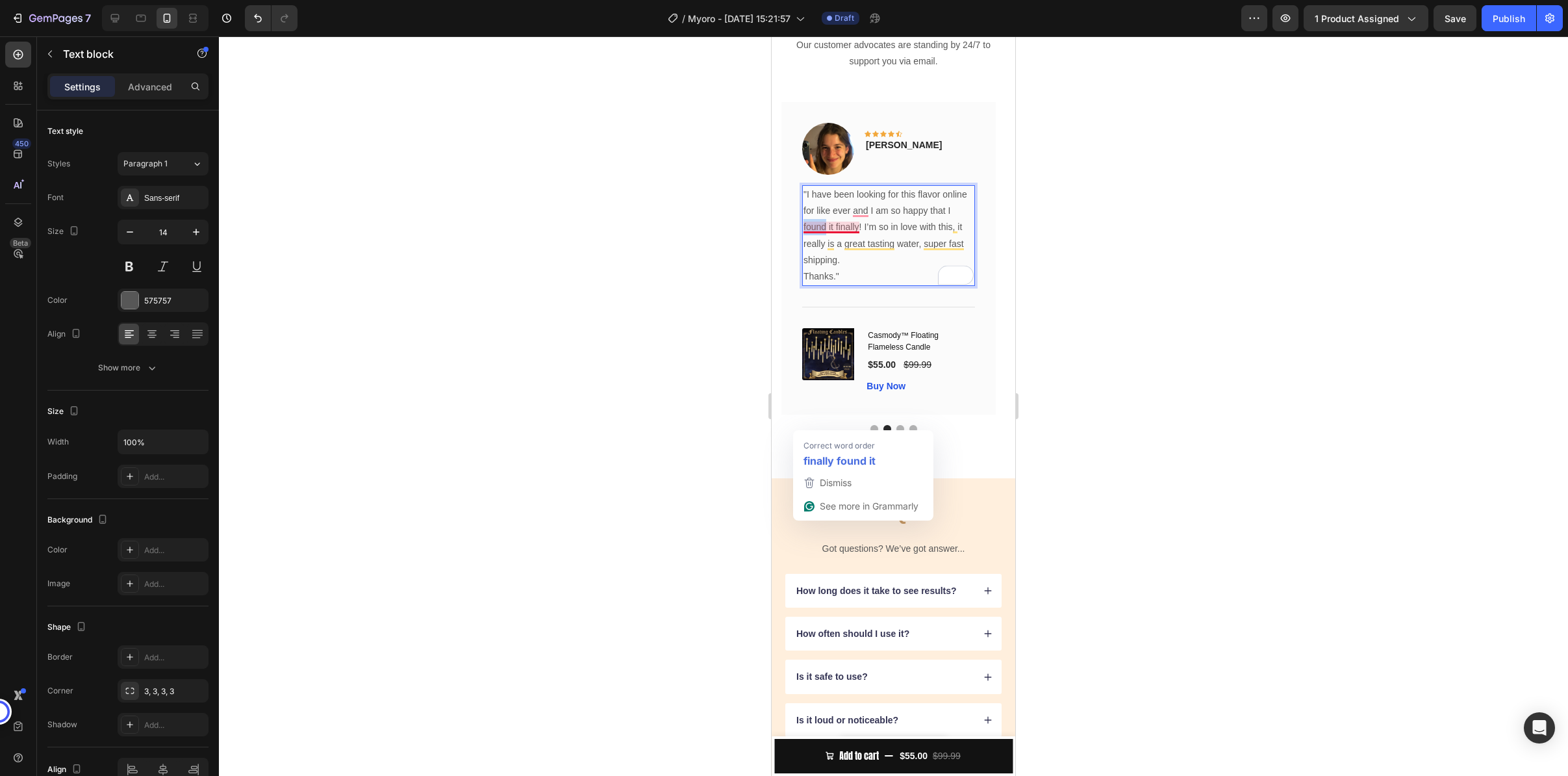
click at [809, 268] on p ""I have been looking for this flavor online for like ever and I am so happy tha…" at bounding box center [888, 227] width 170 height 82
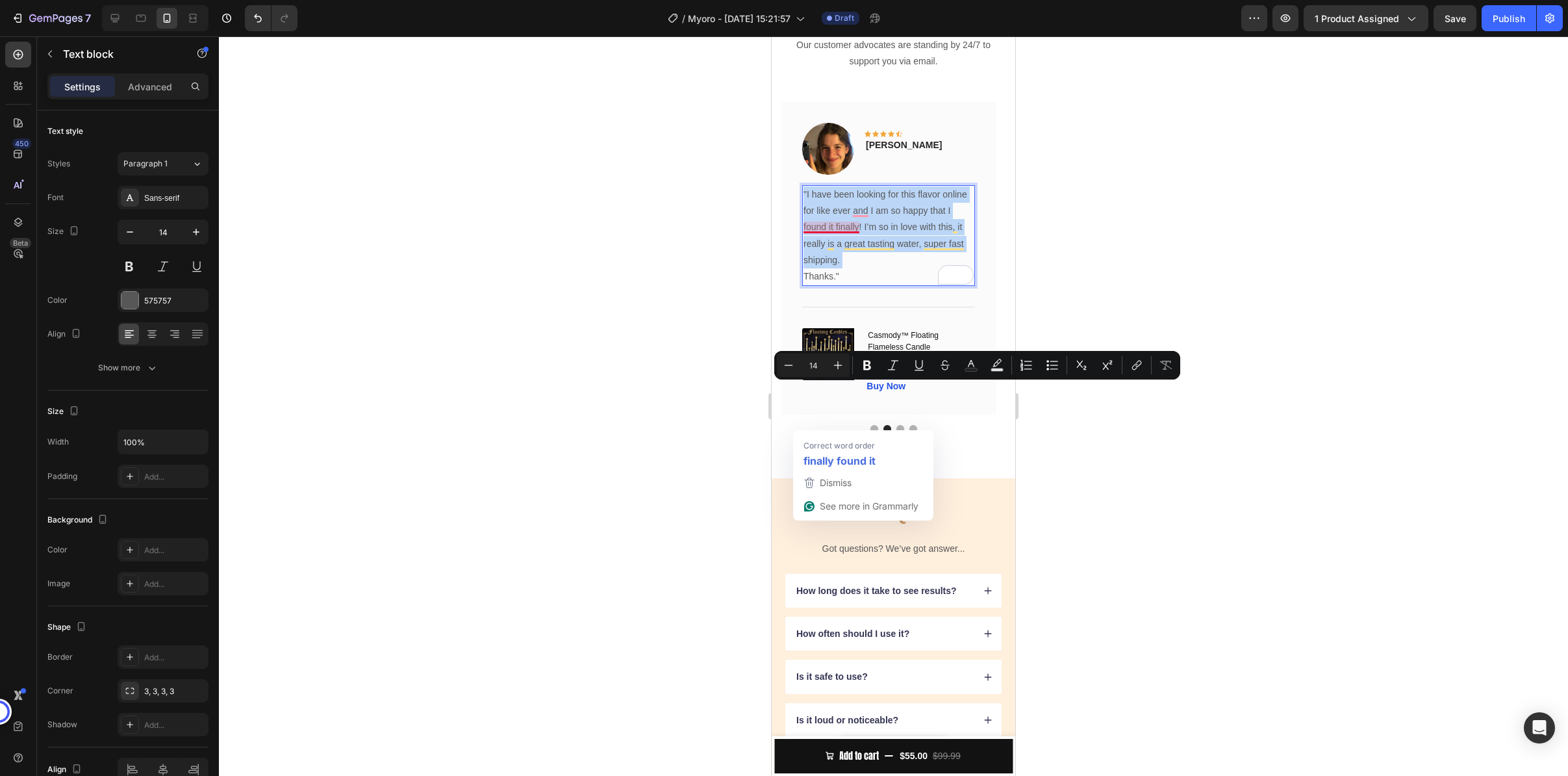
click at [834, 268] on p ""I have been looking for this flavor online for like ever and I am so happy tha…" at bounding box center [888, 227] width 170 height 82
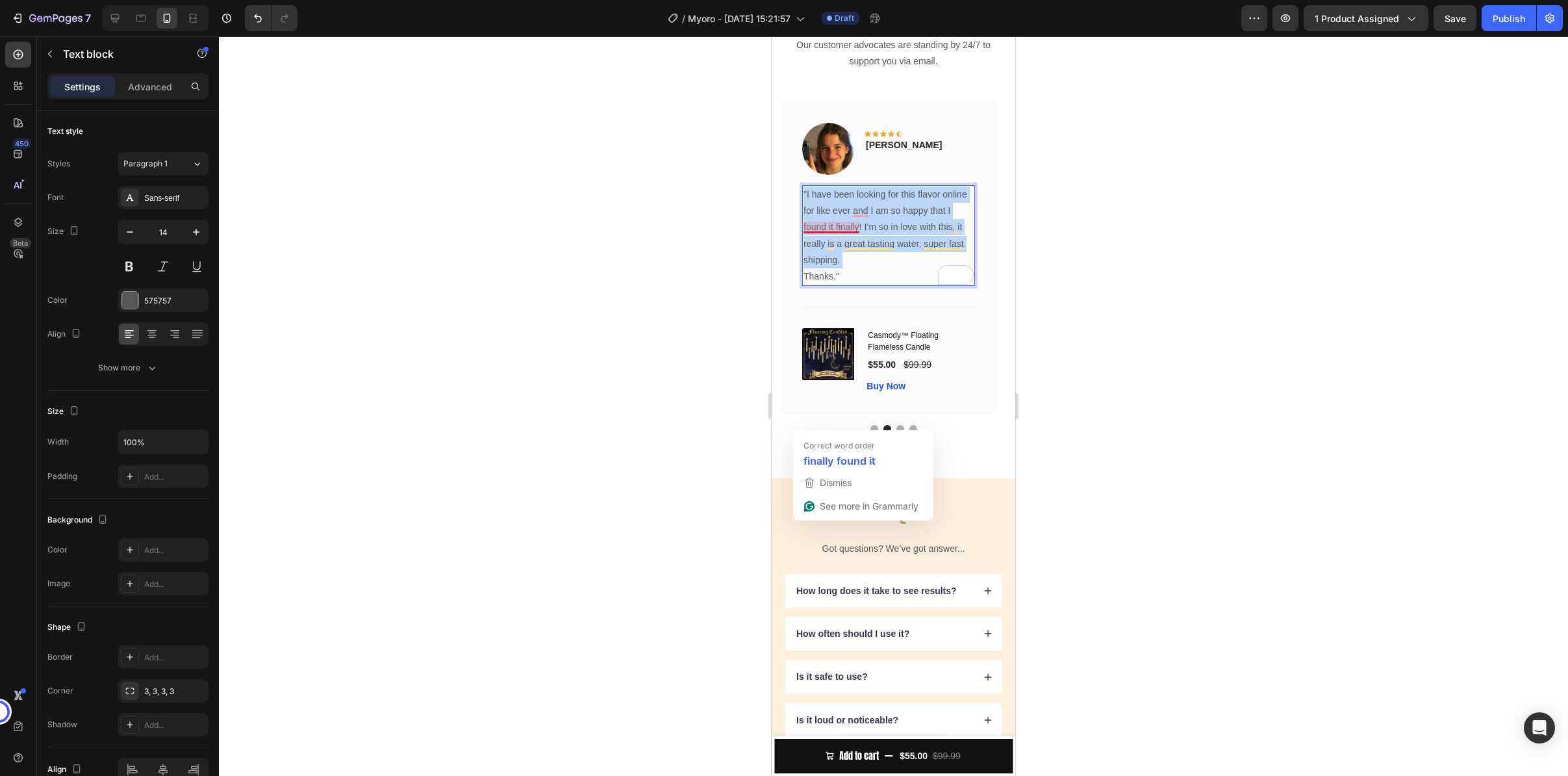
click at [834, 268] on p ""I have been looking for this flavor online for like ever and I am so happy tha…" at bounding box center [888, 227] width 170 height 82
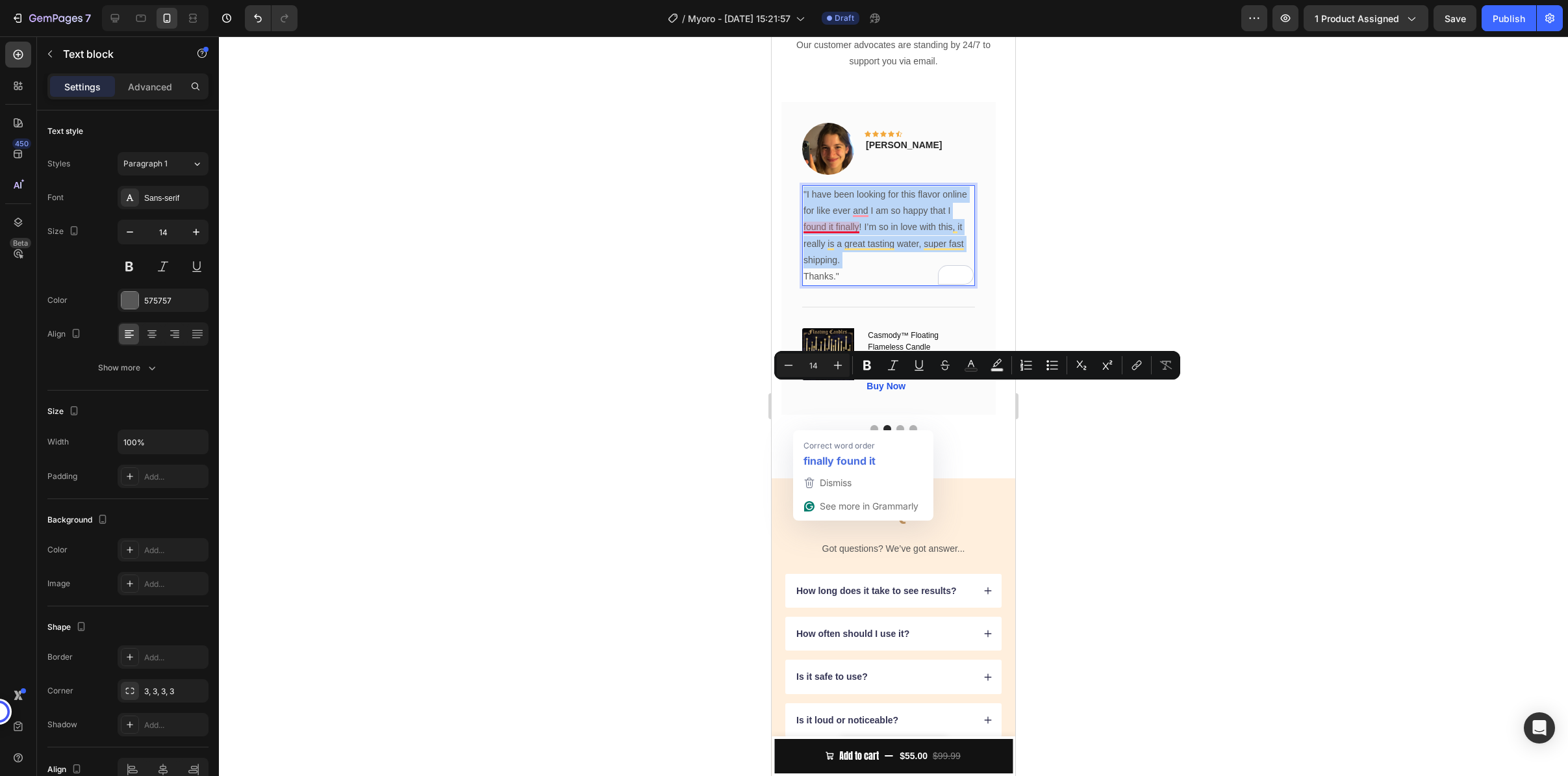
click at [926, 432] on div "Correct word order finally found it" at bounding box center [863, 450] width 140 height 40
click at [930, 268] on p ""I have been looking for this flavor online for like ever and I am so happy tha…" at bounding box center [888, 227] width 170 height 82
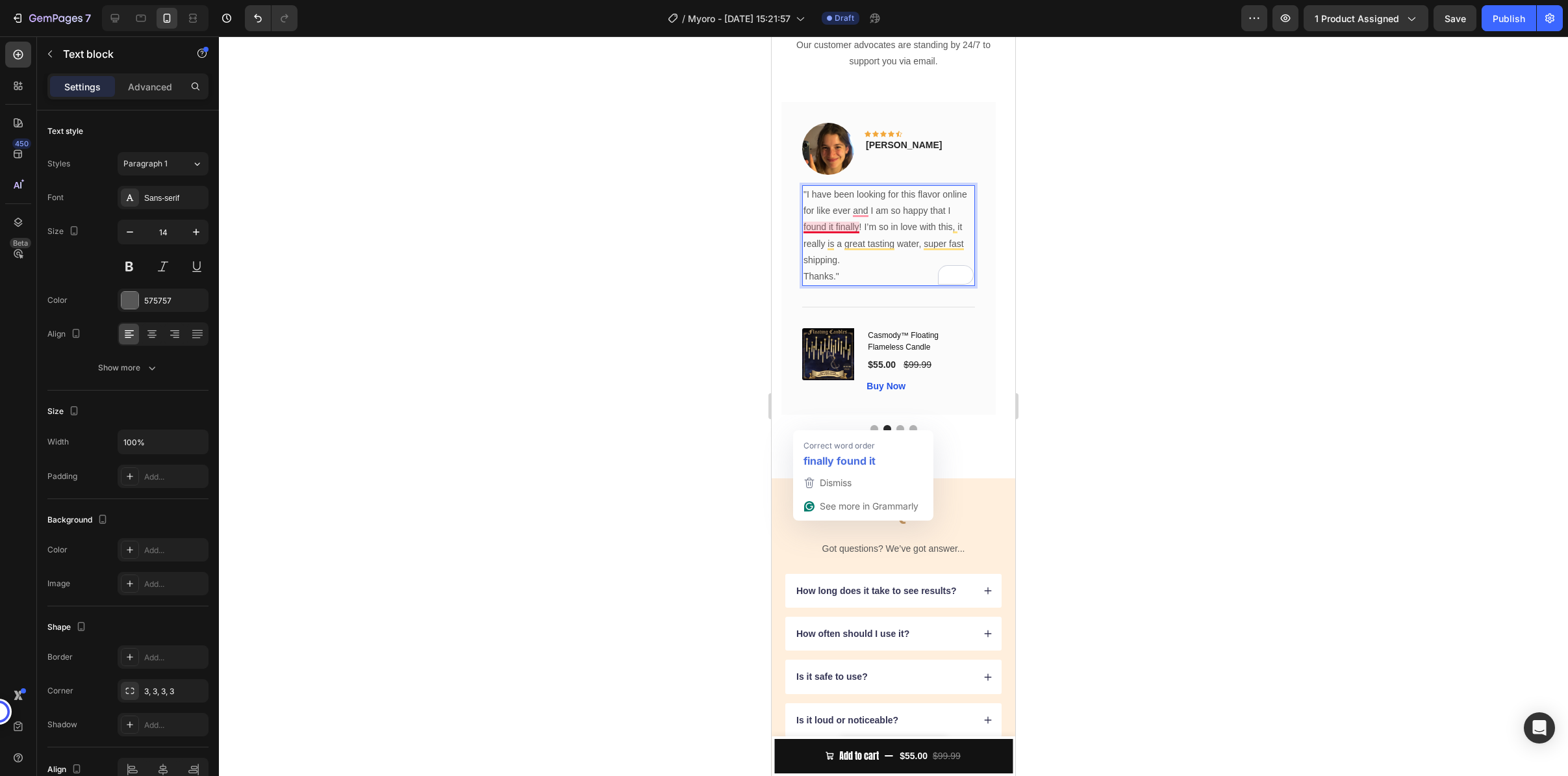
click at [927, 268] on p ""I have been looking for this flavor online for like ever and I am so happy tha…" at bounding box center [888, 227] width 170 height 82
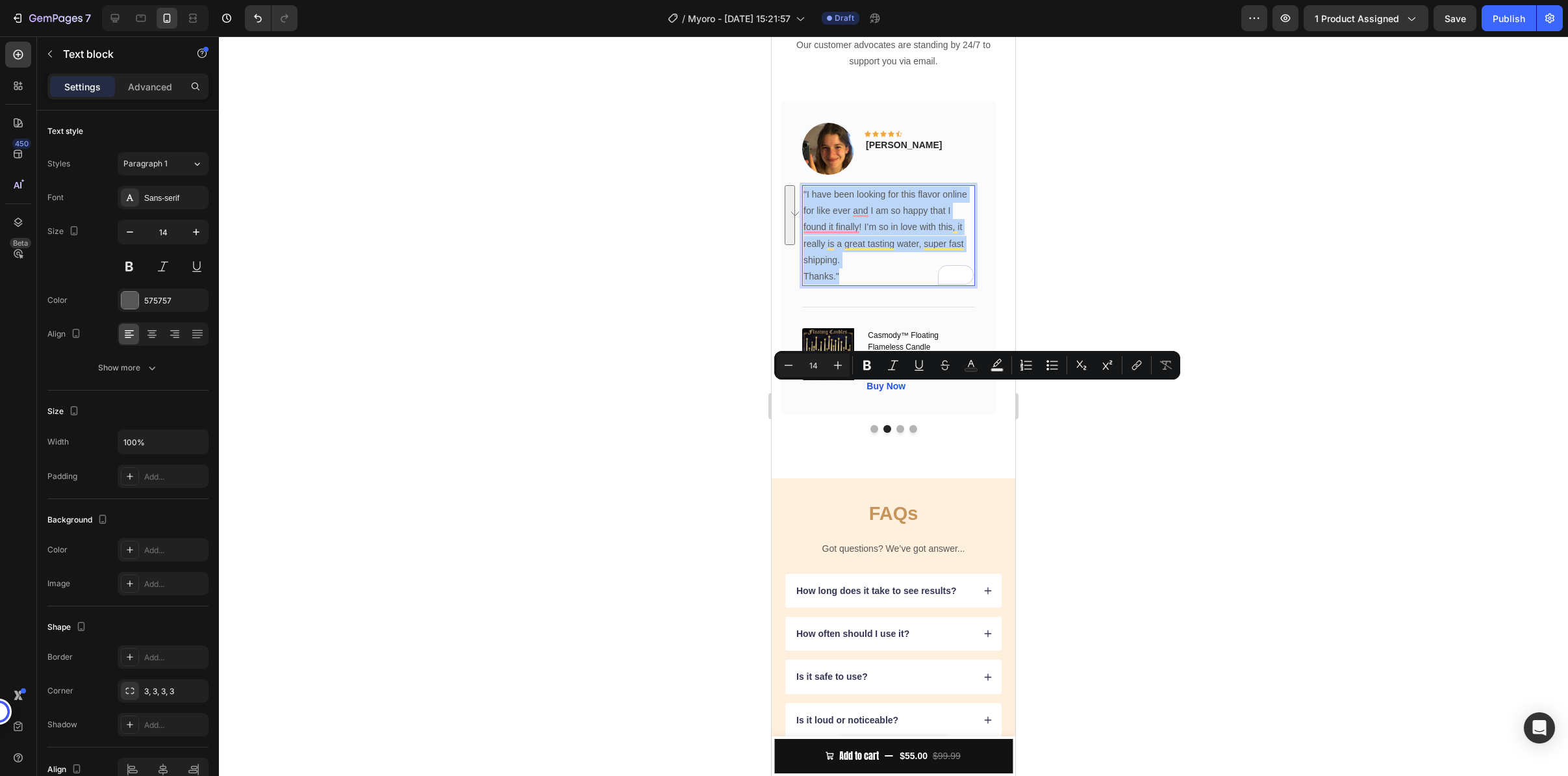
drag, startPoint x: 875, startPoint y: 467, endPoint x: 801, endPoint y: 390, distance: 106.8
click at [801, 390] on div "Image Icon Icon Icon Icon Icon Row Olivia Rowse Text block Row "I have been loo…" at bounding box center [889, 258] width 215 height 313
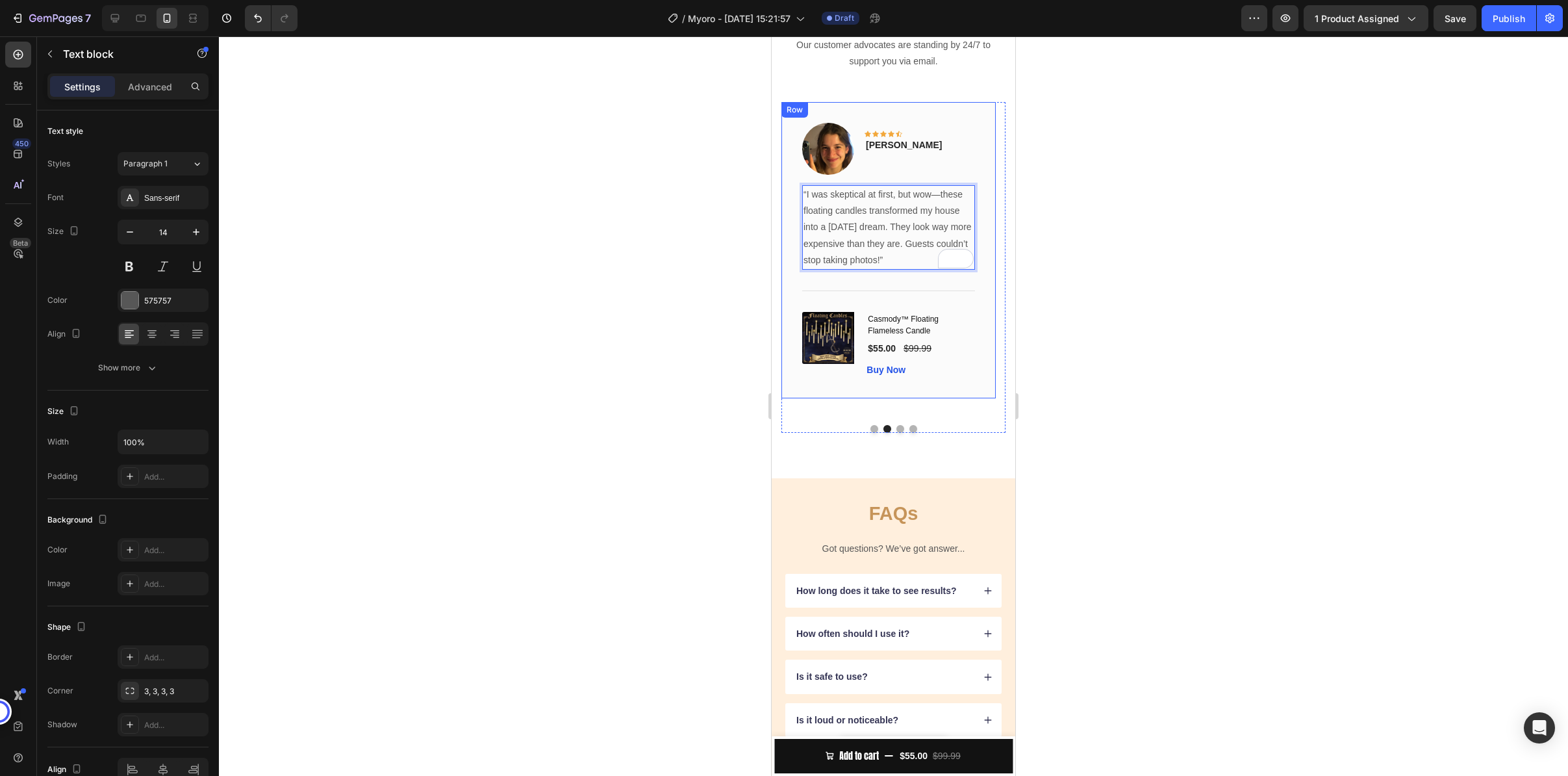
click at [1175, 438] on div at bounding box center [893, 406] width 1349 height 739
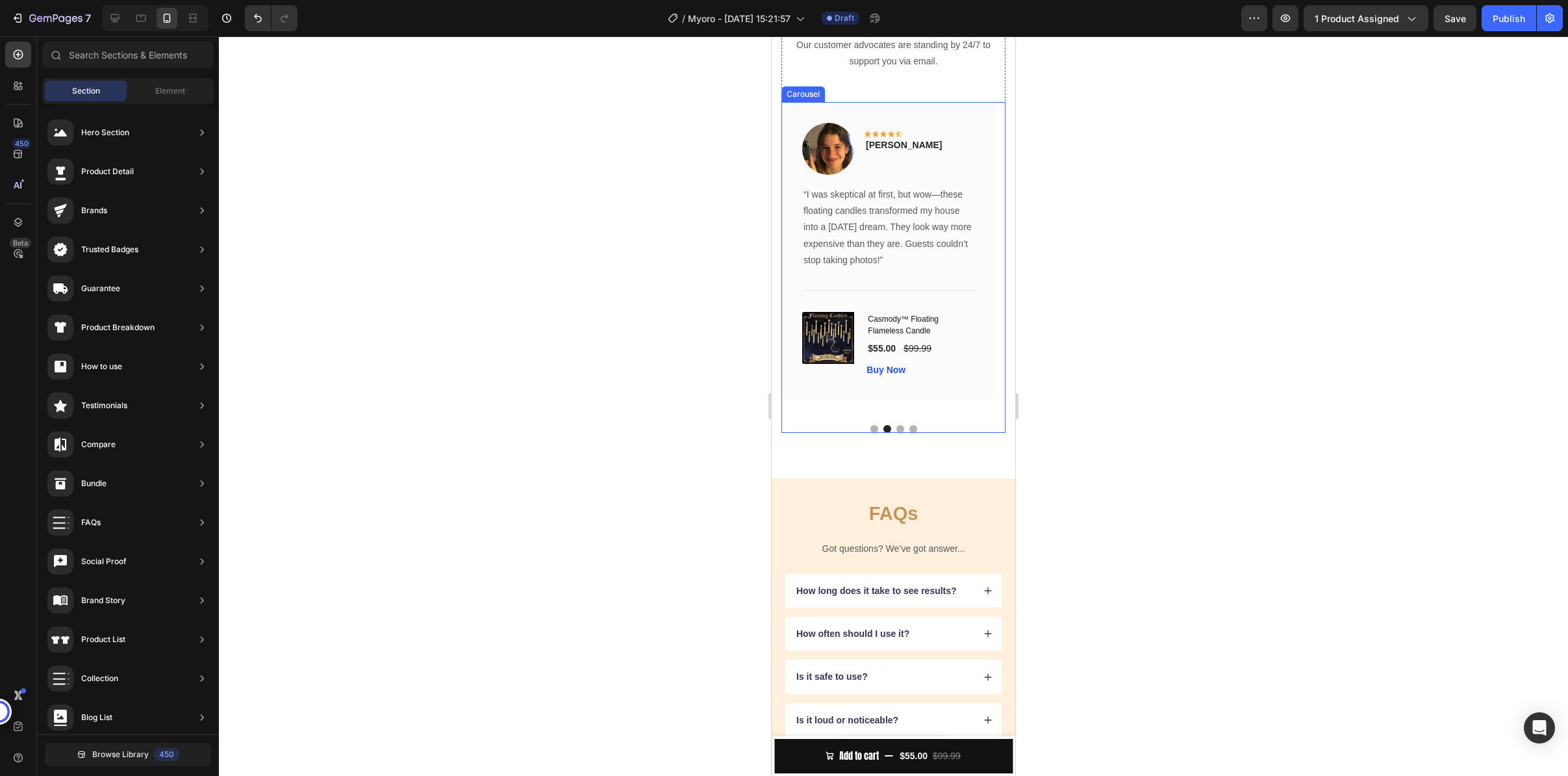
click at [870, 433] on button "Dot" at bounding box center [874, 429] width 8 height 8
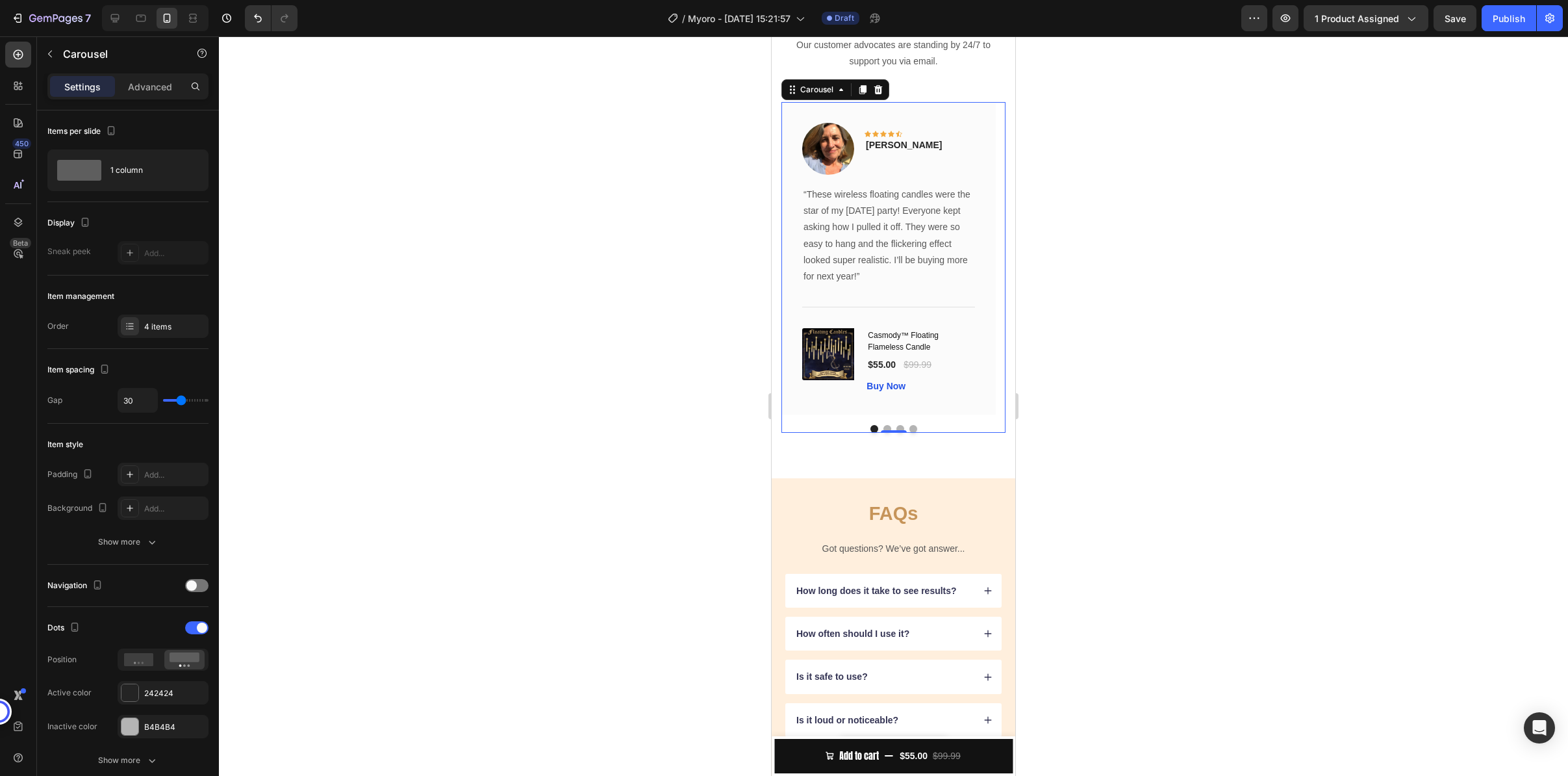
click at [897, 433] on button "Dot" at bounding box center [900, 429] width 8 height 8
click at [909, 433] on button "Dot" at bounding box center [913, 429] width 8 height 8
click at [826, 162] on img at bounding box center [821, 142] width 39 height 39
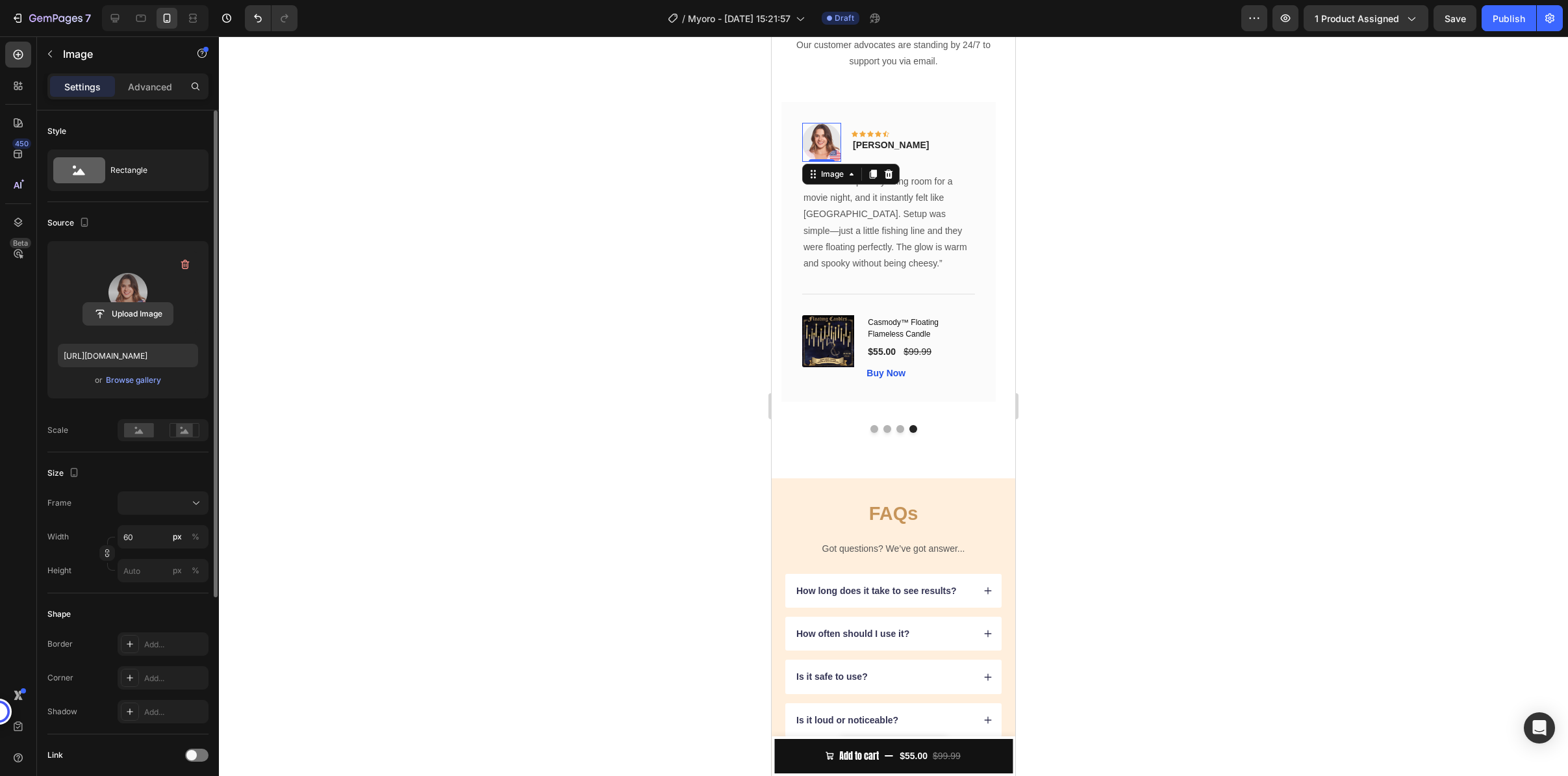
click at [138, 318] on input "file" at bounding box center [128, 314] width 90 height 22
type input "https://cdn.shopify.com/s/files/1/0858/0798/9050/files/gempages_581594760653832…"
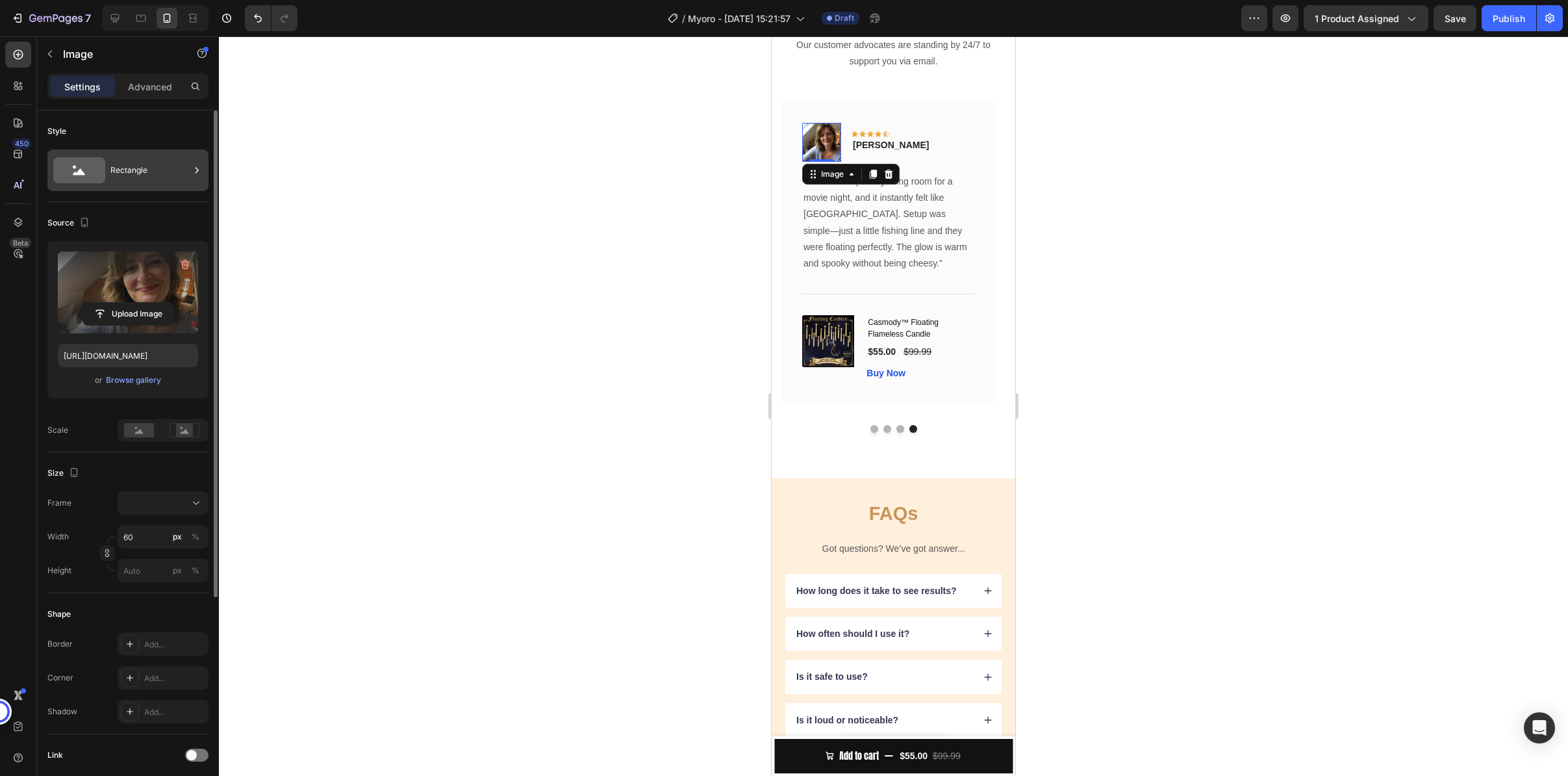
click at [134, 168] on div "Rectangle" at bounding box center [150, 170] width 79 height 30
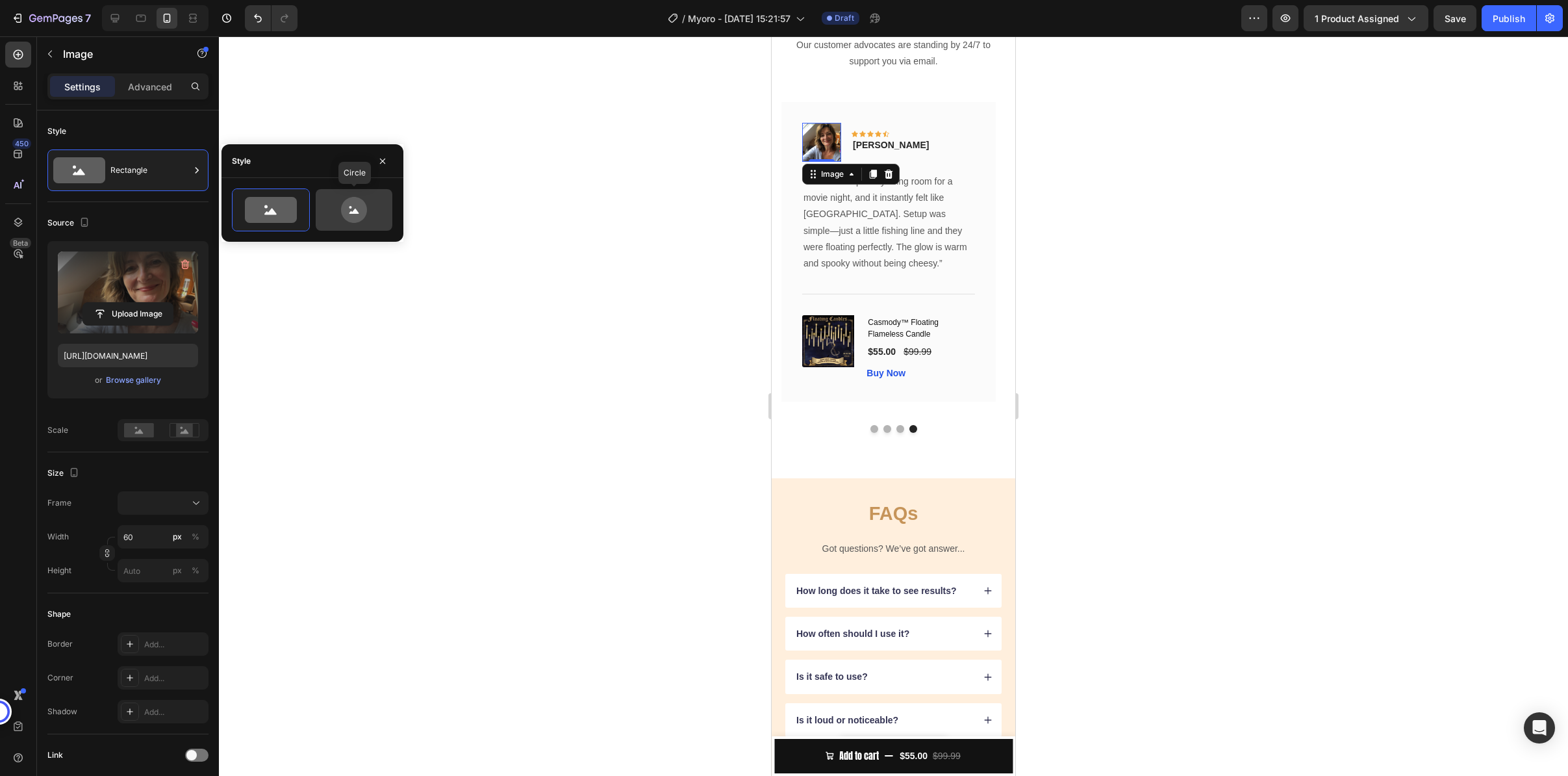
click at [332, 213] on icon at bounding box center [354, 210] width 61 height 26
type input "80"
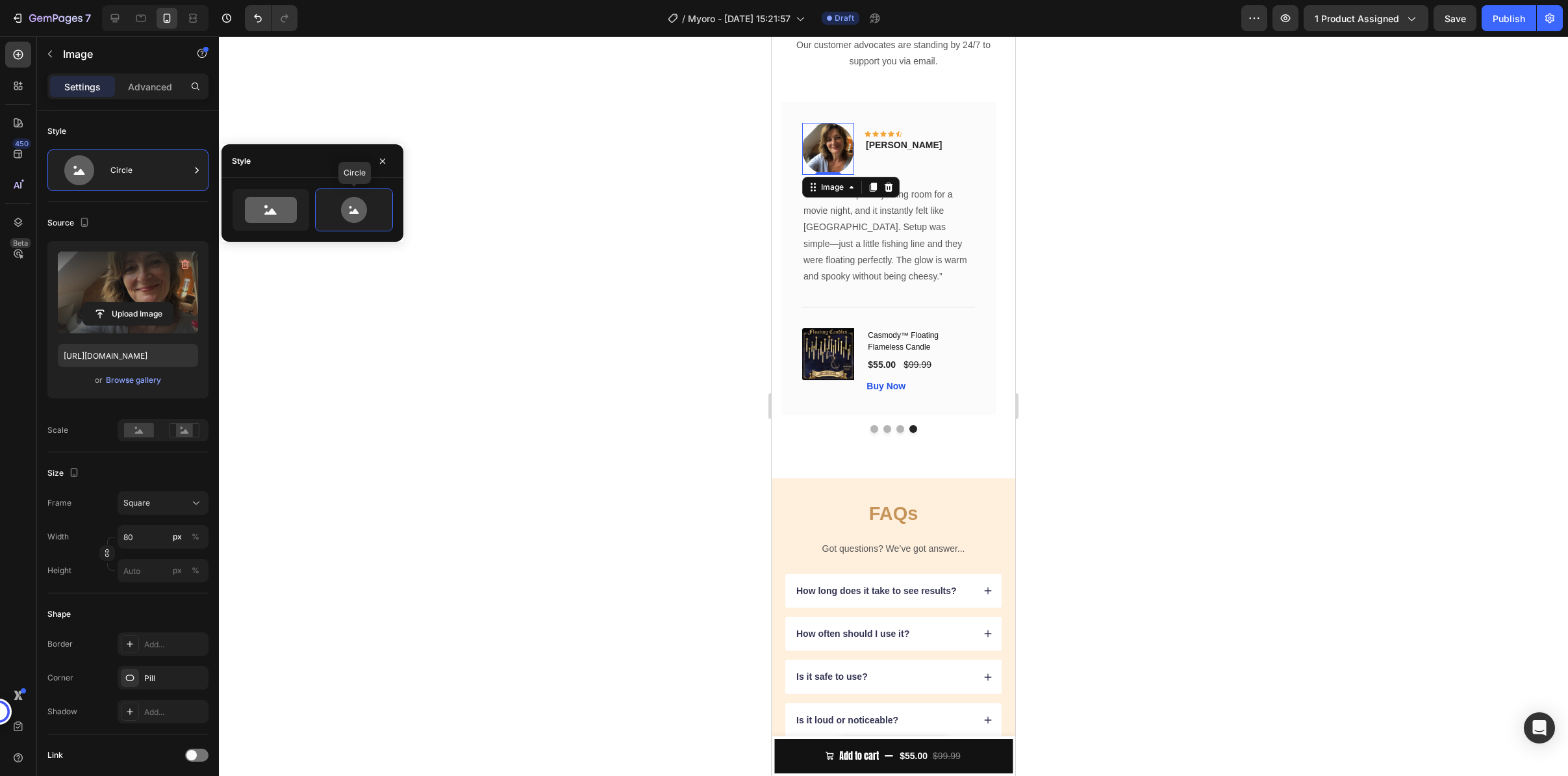
click at [594, 300] on div at bounding box center [893, 406] width 1349 height 739
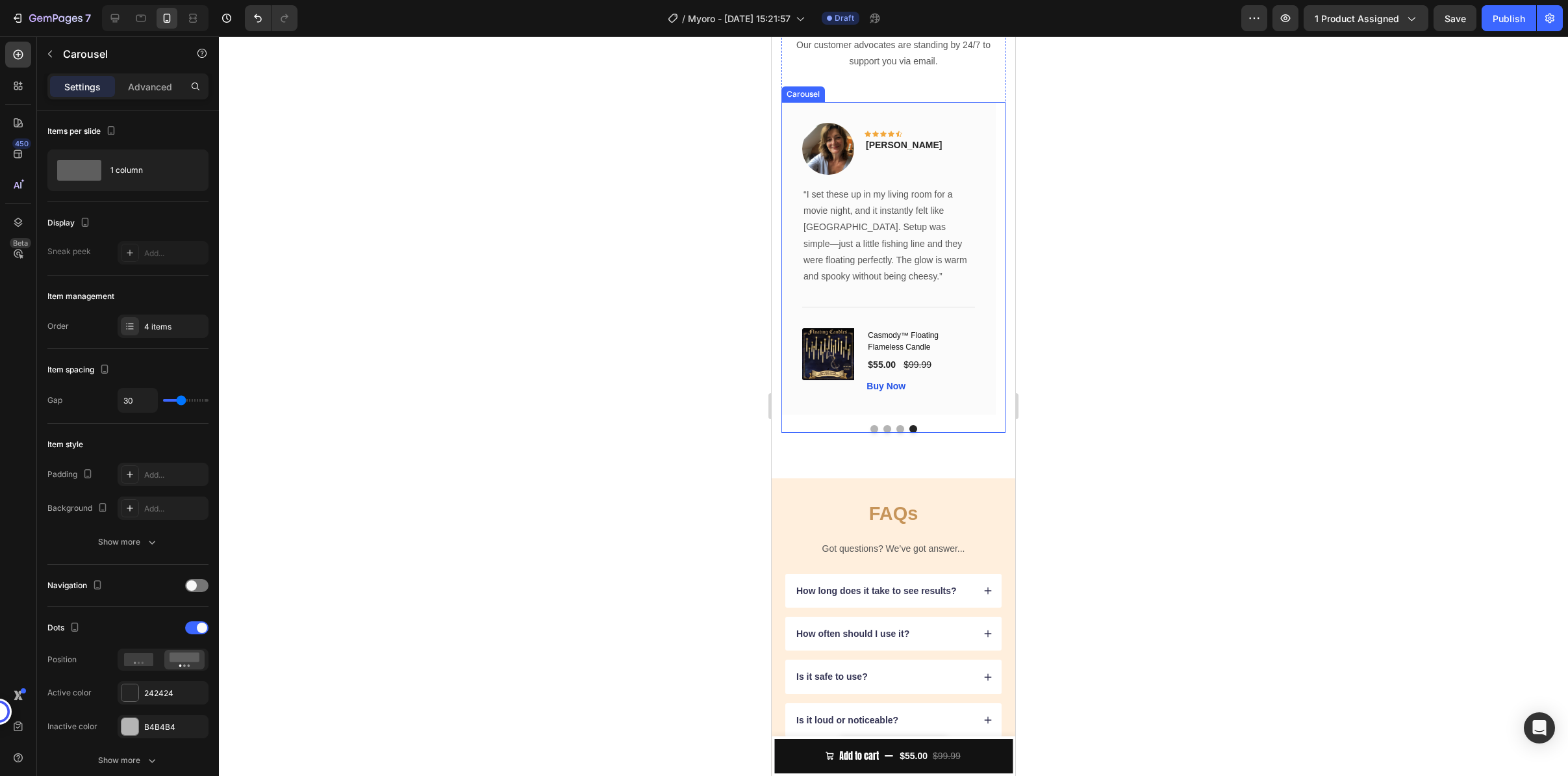
click at [897, 433] on div "Image Icon Icon Icon Icon Icon Row Rita Carroll Text block Row “These wireless …" at bounding box center [893, 267] width 224 height 330
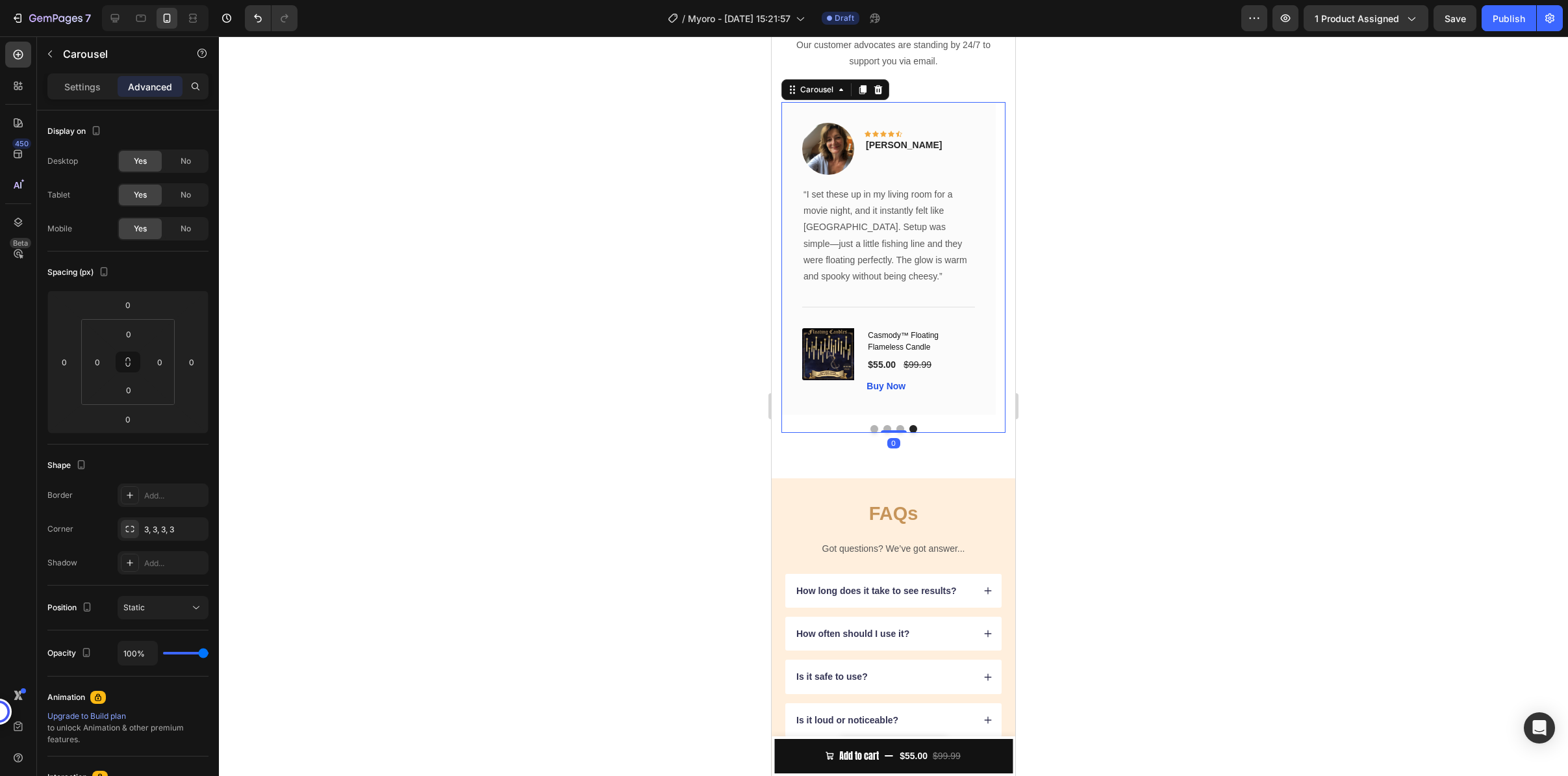
click at [897, 433] on button "Dot" at bounding box center [900, 429] width 8 height 8
click at [902, 152] on p "[PERSON_NAME]" at bounding box center [904, 145] width 76 height 13
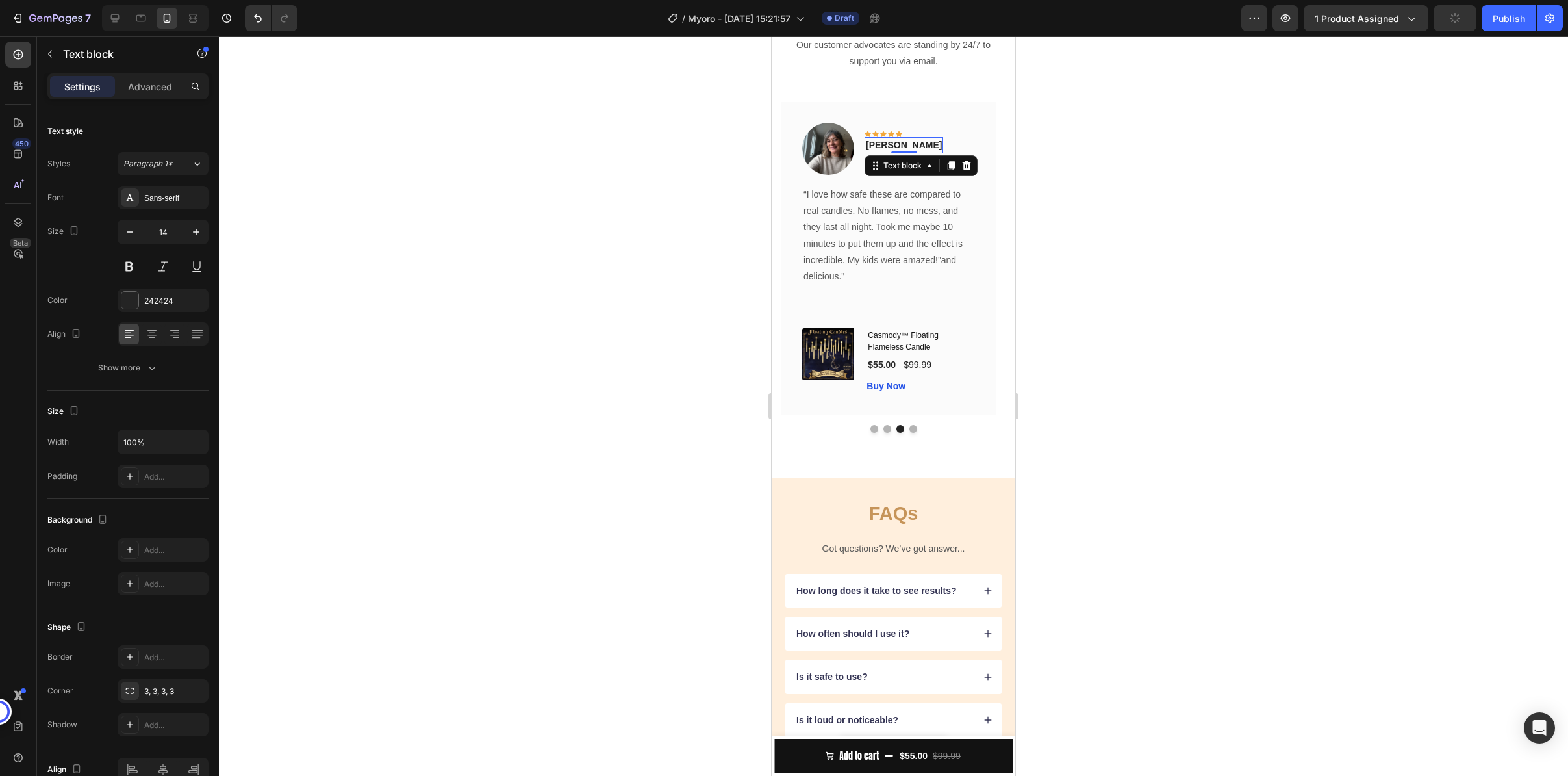
click at [902, 152] on p "[PERSON_NAME]" at bounding box center [904, 145] width 76 height 13
click at [889, 152] on p "[PERSON_NAME]" at bounding box center [904, 145] width 76 height 13
click at [1184, 403] on div at bounding box center [893, 406] width 1349 height 739
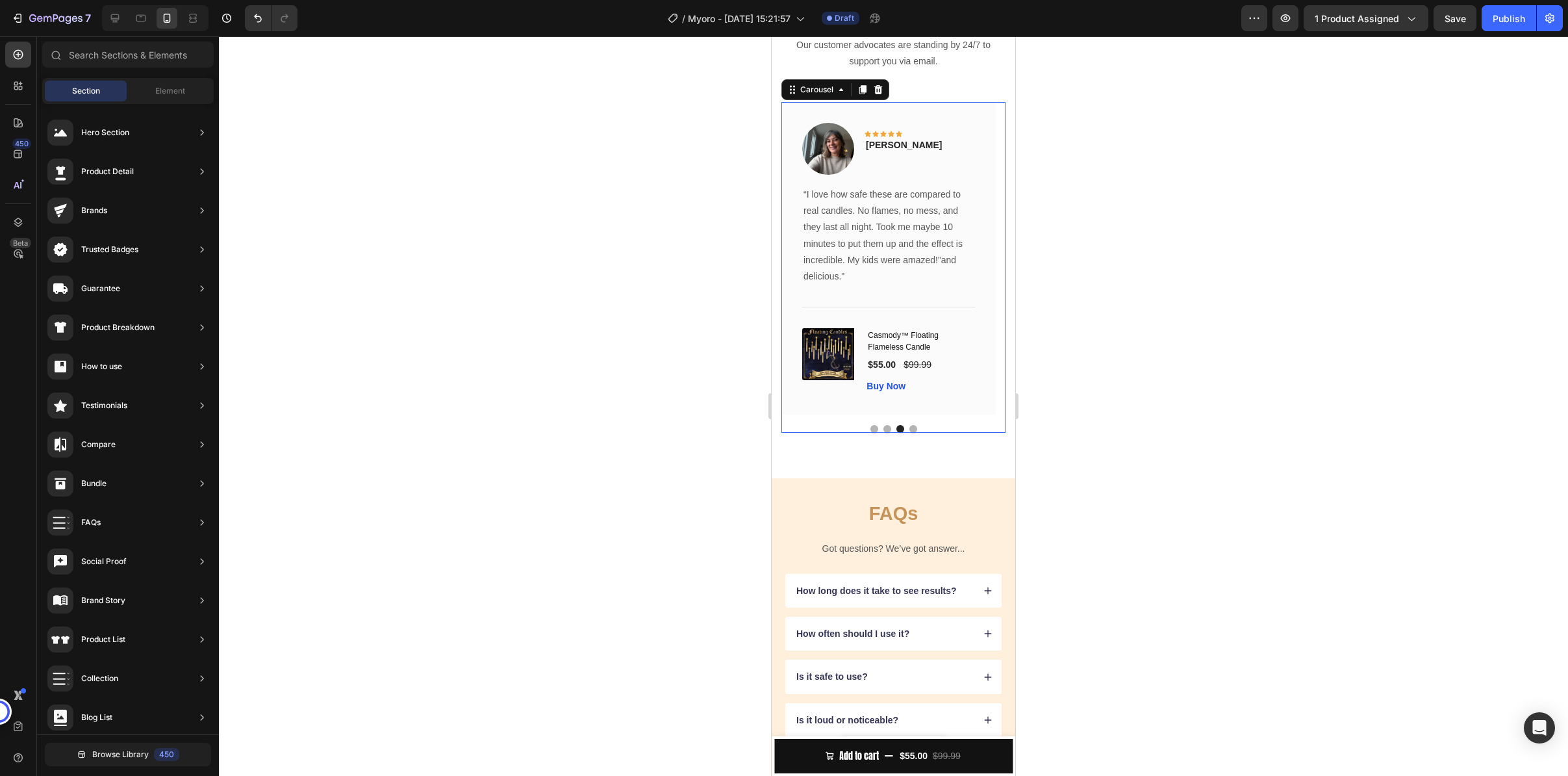
click at [882, 433] on div "Image Icon Icon Icon Icon Icon Row Rita Carroll Text block Row “These wireless …" at bounding box center [893, 267] width 224 height 330
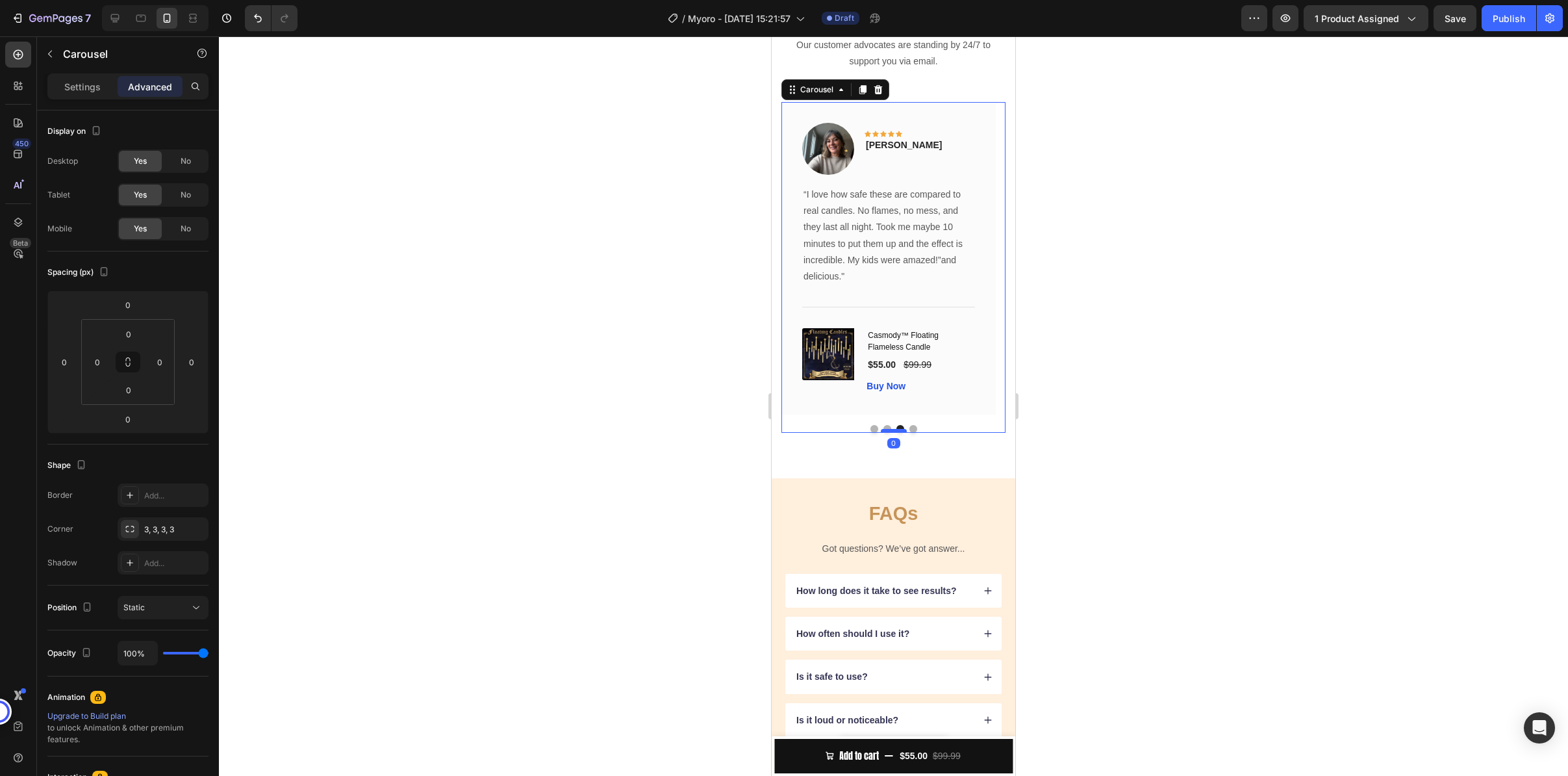
click at [882, 433] on div at bounding box center [894, 431] width 26 height 4
click at [883, 433] on button "Dot" at bounding box center [887, 429] width 8 height 8
click at [870, 433] on button "Dot" at bounding box center [874, 429] width 8 height 8
click at [1094, 551] on div at bounding box center [893, 406] width 1349 height 739
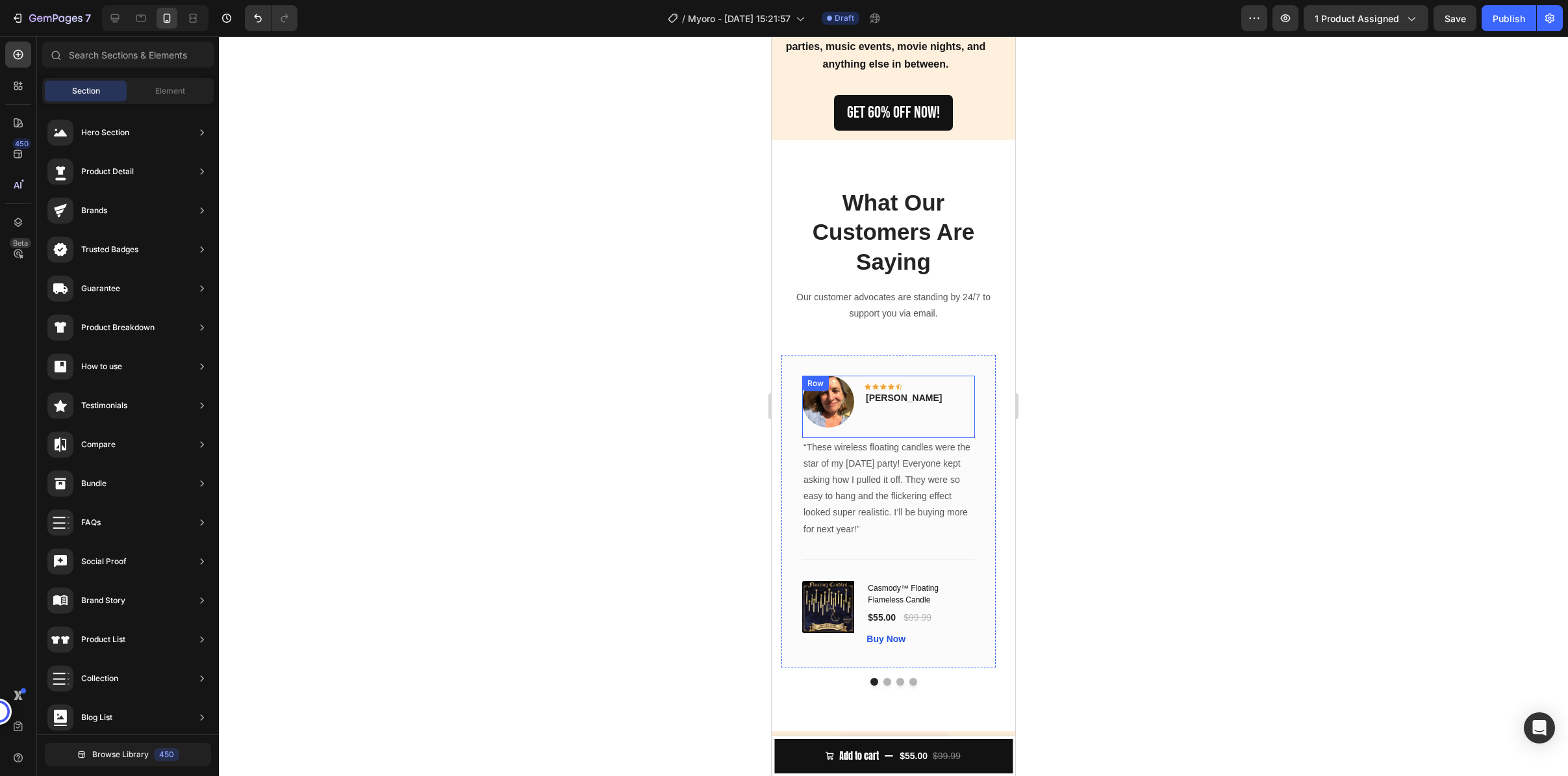
scroll to position [2029, 0]
